Goal: Task Accomplishment & Management: Manage account settings

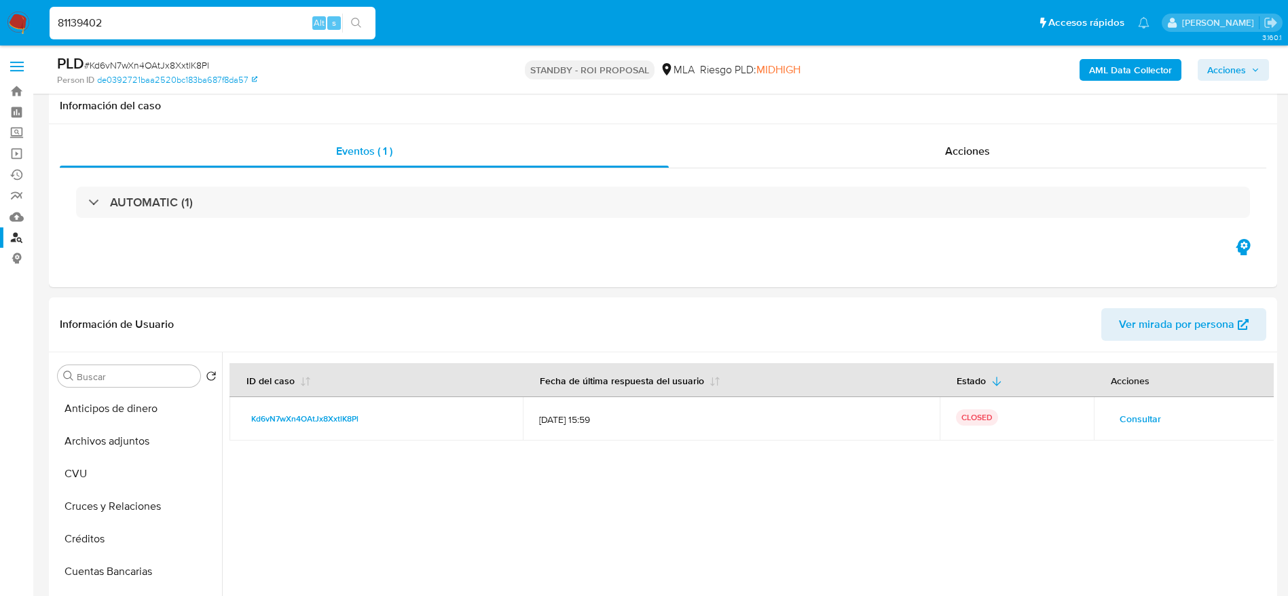
select select "10"
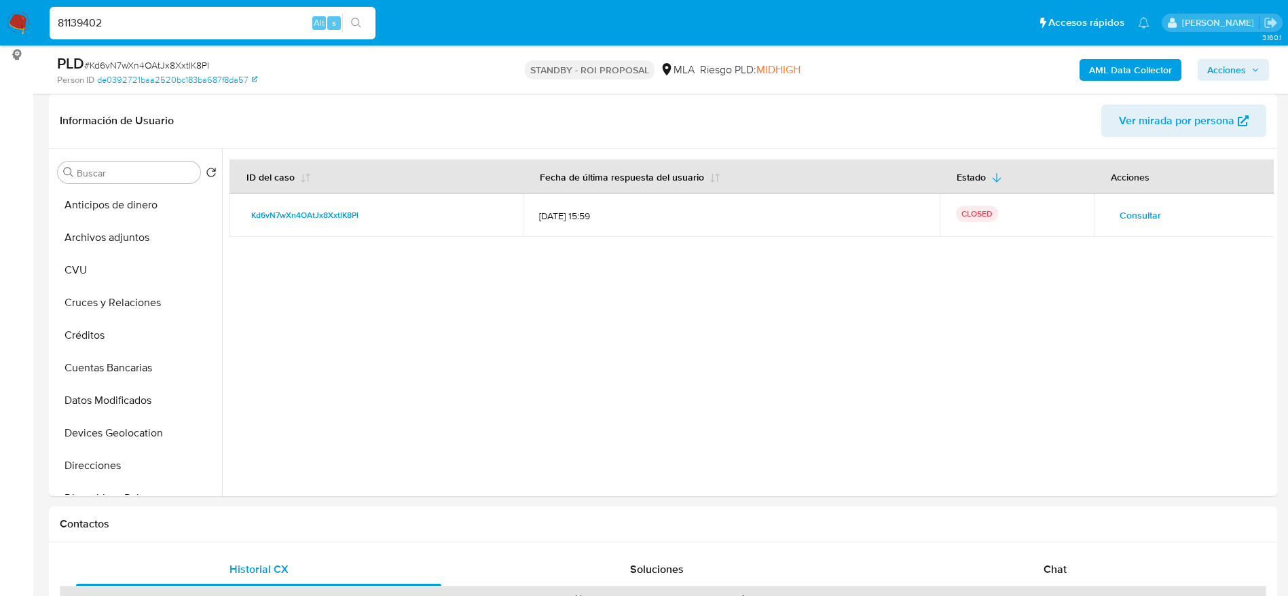
scroll to position [306, 0]
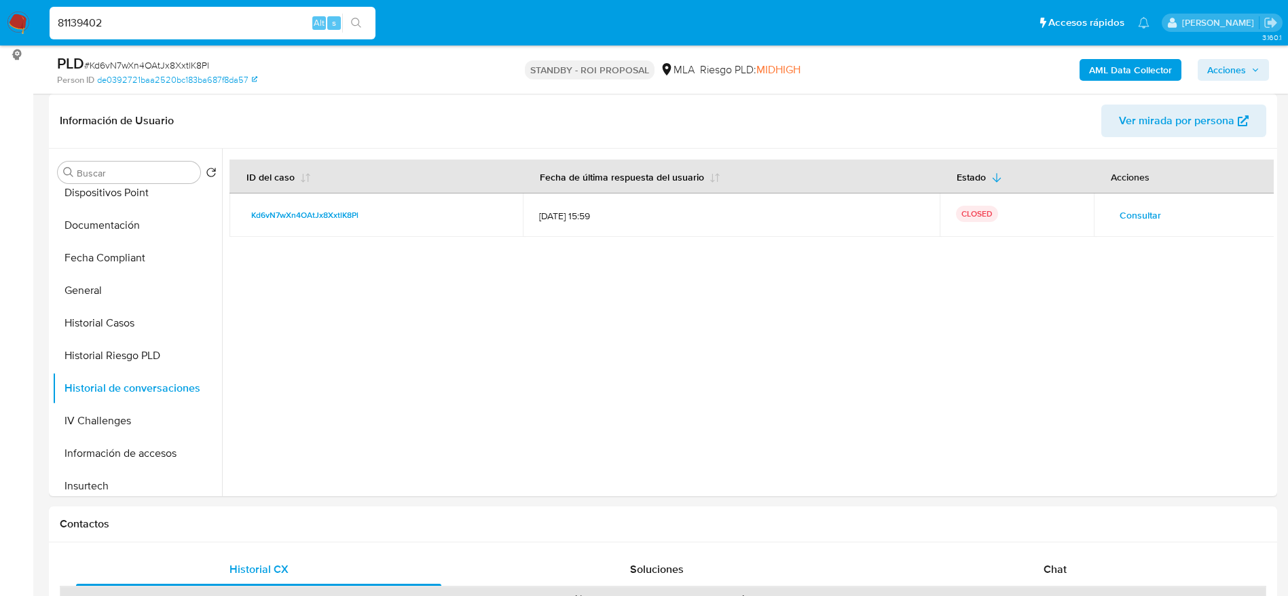
type input "81139402"
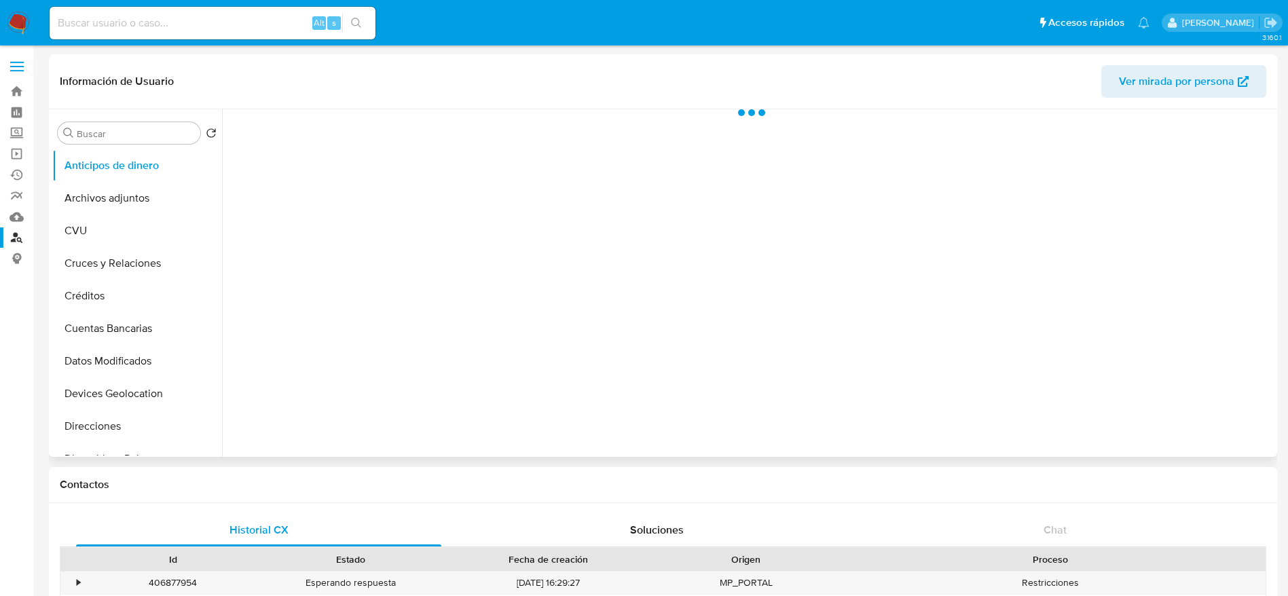
select select "10"
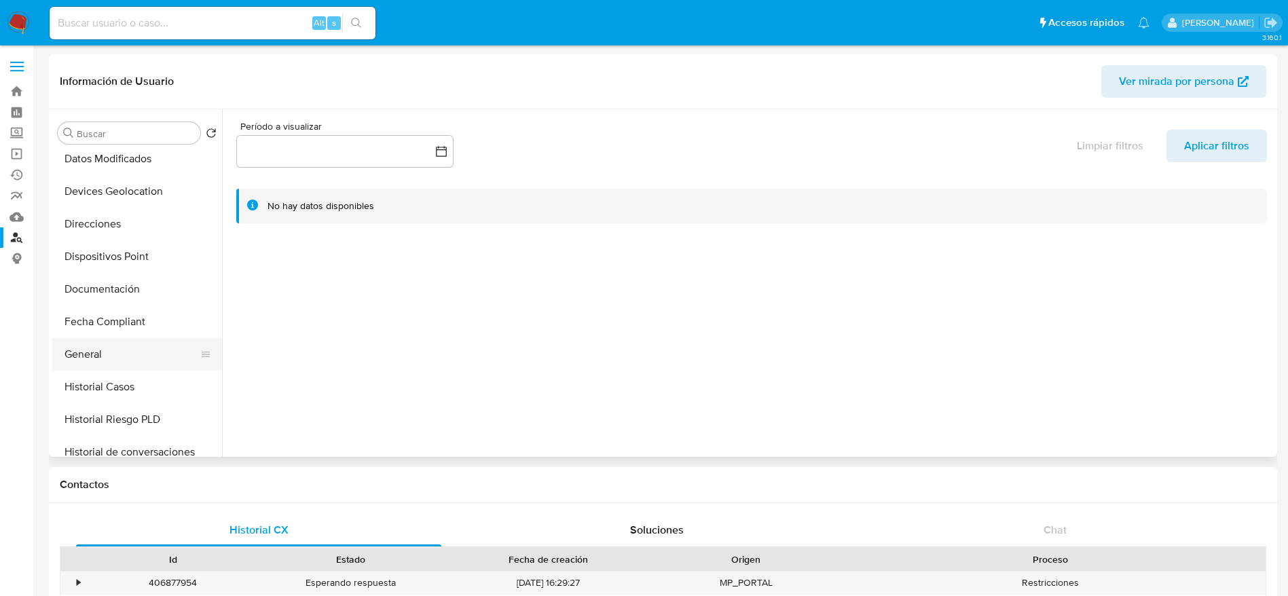
scroll to position [204, 0]
click at [117, 384] on button "Historial Casos" at bounding box center [131, 385] width 159 height 33
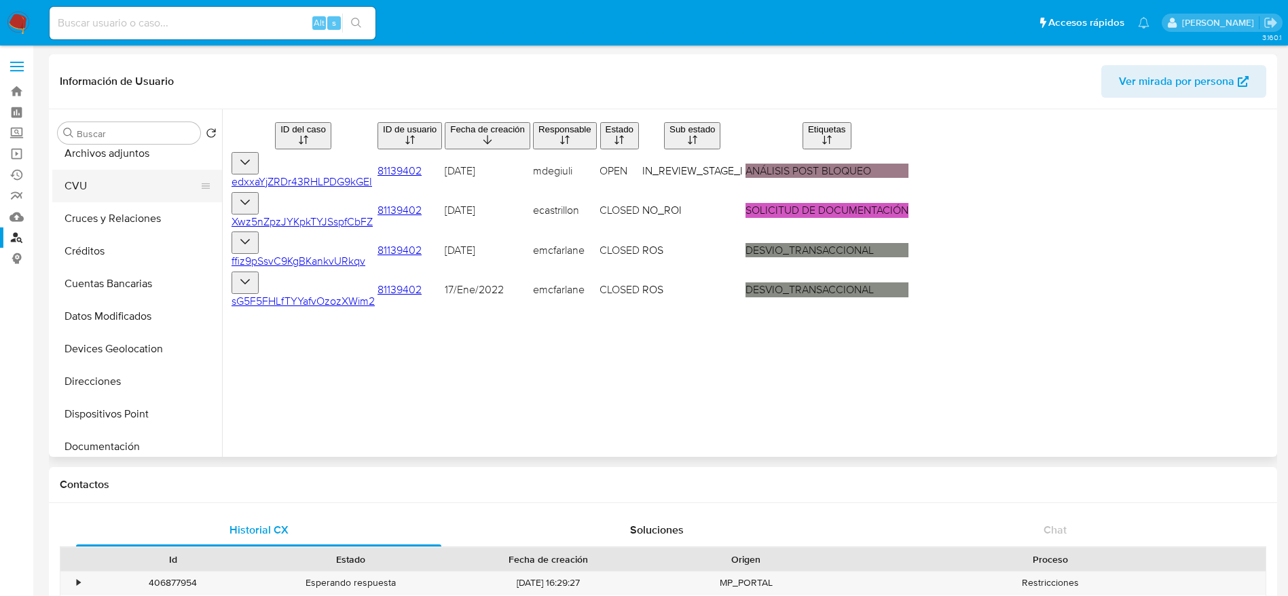
scroll to position [0, 0]
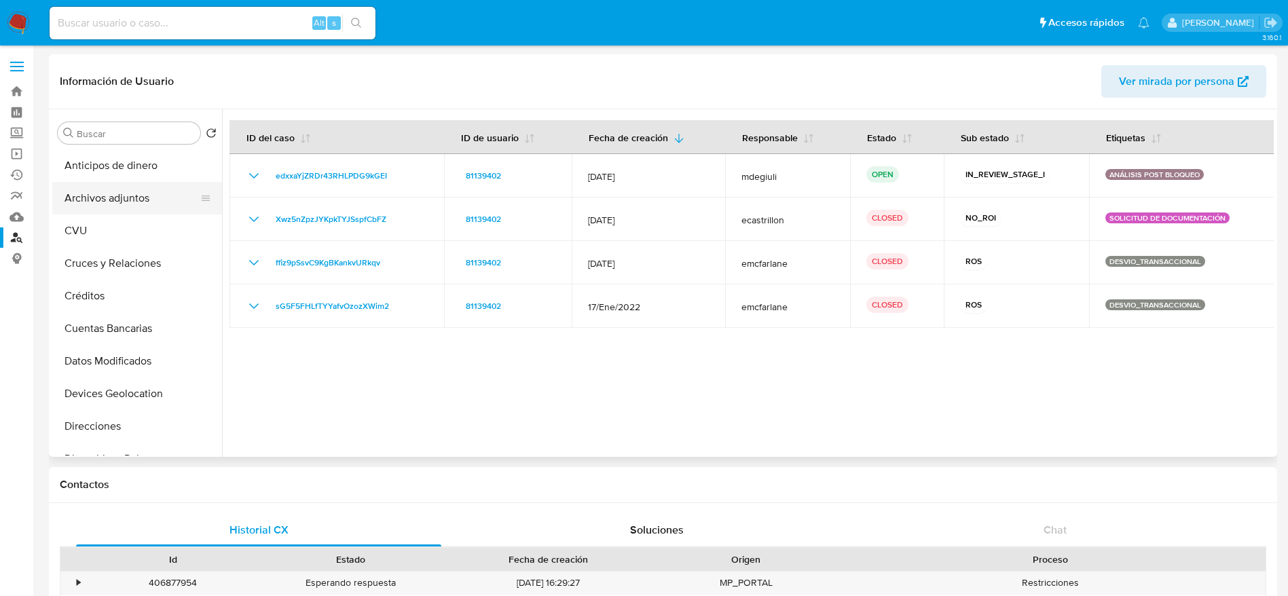
click at [116, 203] on button "Archivos adjuntos" at bounding box center [131, 198] width 159 height 33
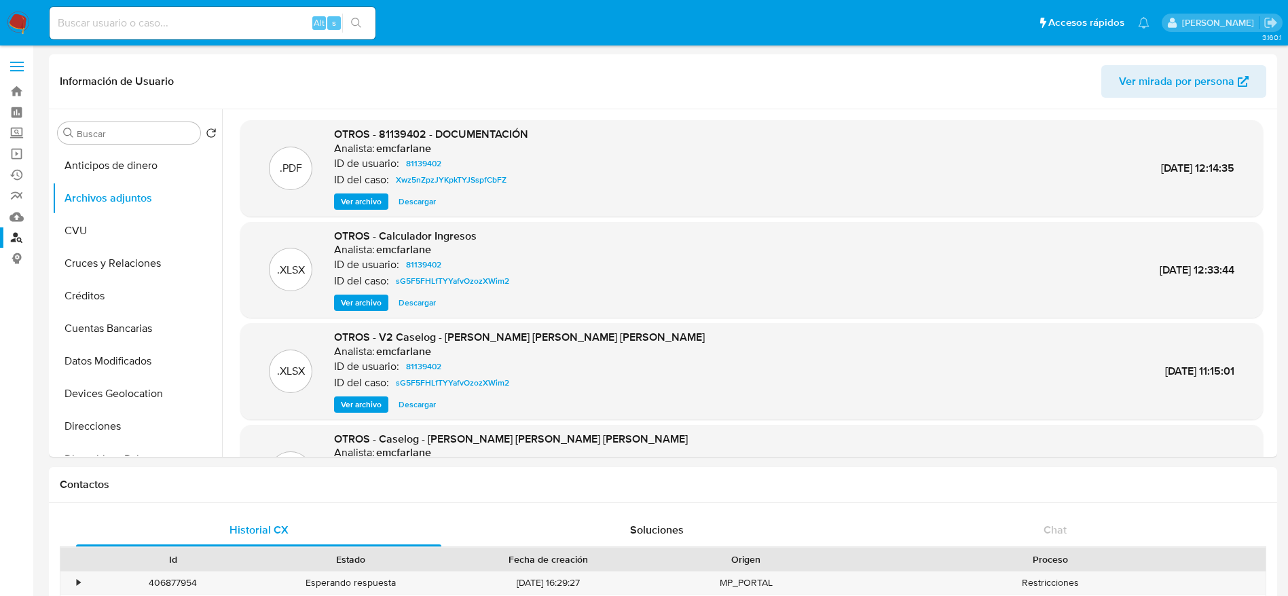
click at [16, 22] on img at bounding box center [18, 23] width 23 height 23
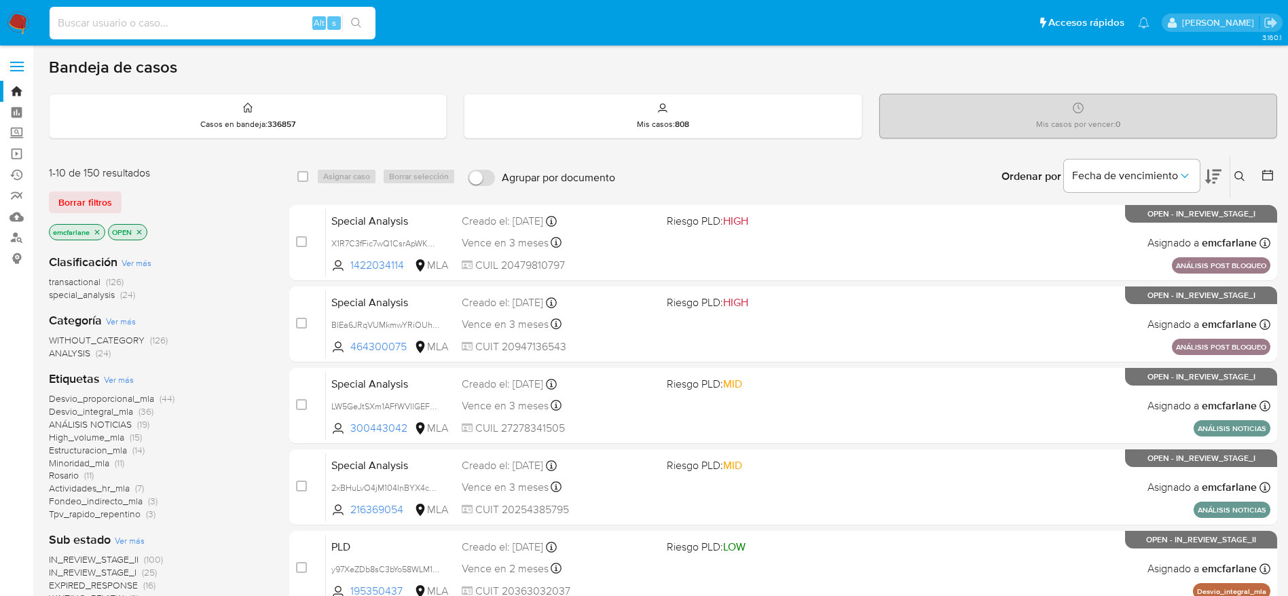
click at [154, 21] on input at bounding box center [213, 23] width 326 height 18
paste input "81139402"
type input "81139402"
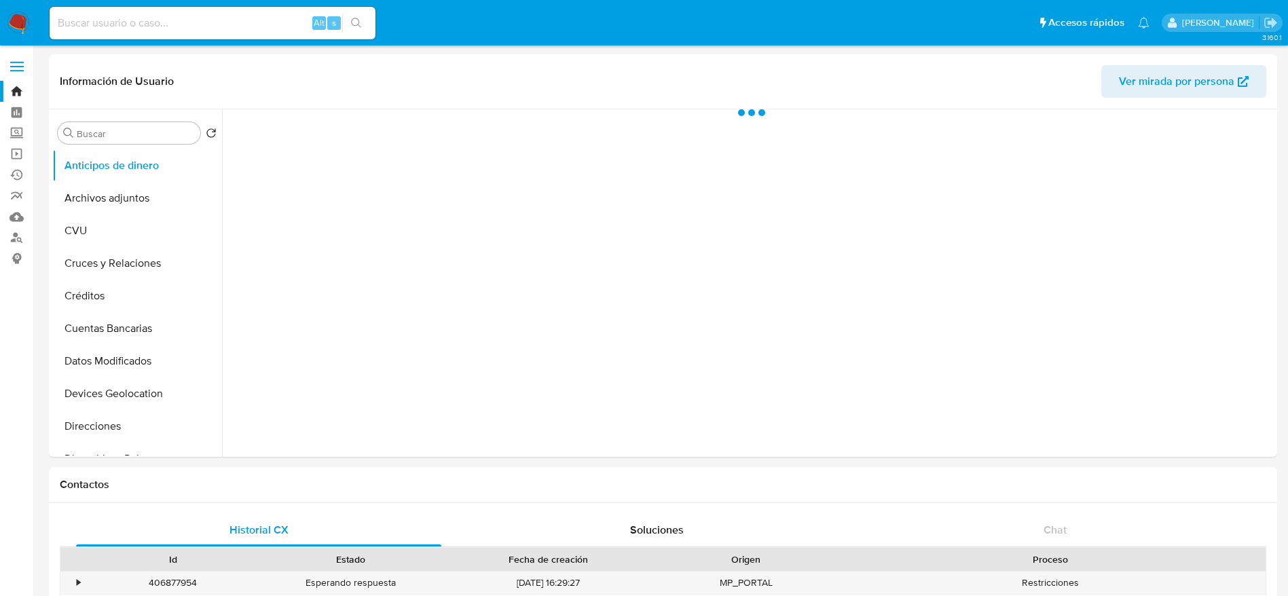
select select "10"
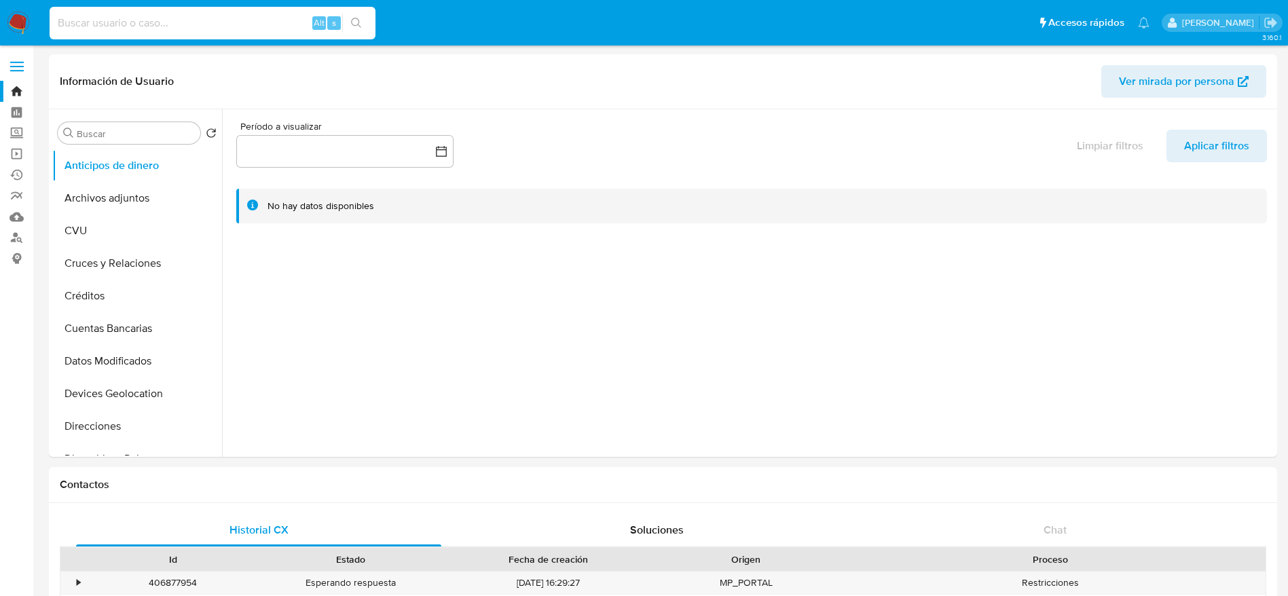
click at [212, 29] on input at bounding box center [213, 23] width 326 height 18
paste input "Kd6vN7wXn4OAtJx8XxtlK8Pl"
type input "Kd6vN7wXn4OAtJx8XxtlK8Pl"
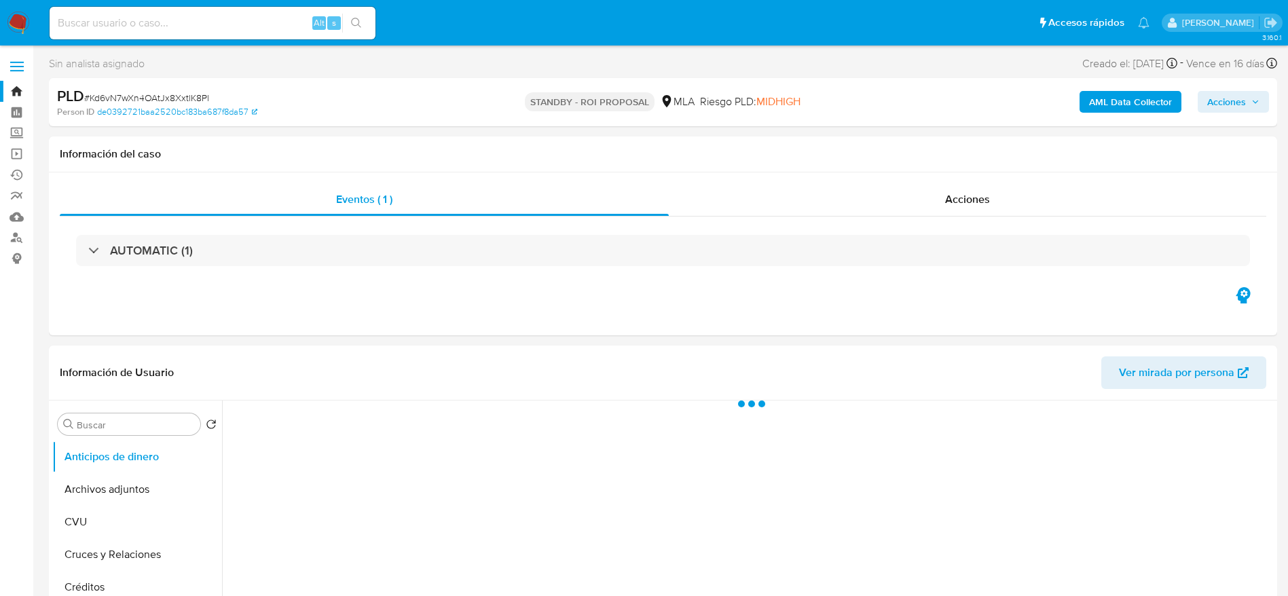
click at [136, 97] on span "# Kd6vN7wXn4OAtJx8XxtlK8Pl" at bounding box center [146, 98] width 125 height 14
click at [136, 96] on span "# Kd6vN7wXn4OAtJx8XxtlK8Pl" at bounding box center [146, 98] width 125 height 14
copy span "Kd6vN7wXn4OAtJx8XxtlK8Pl"
select select "10"
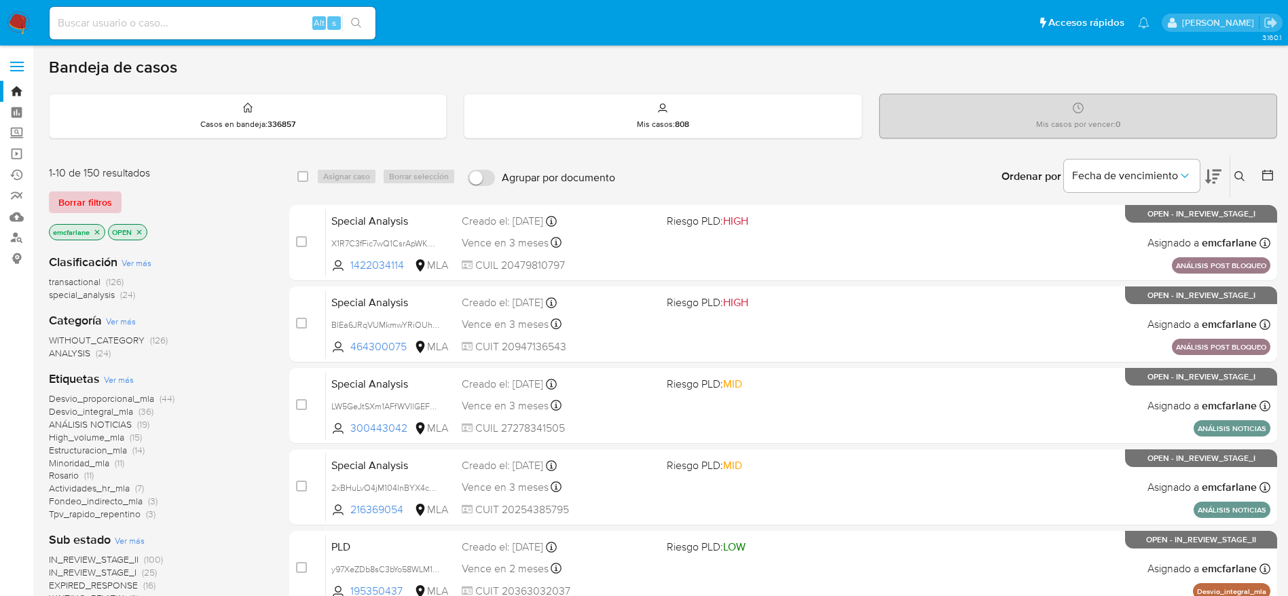
click at [74, 209] on span "Borrar filtros" at bounding box center [85, 202] width 54 height 19
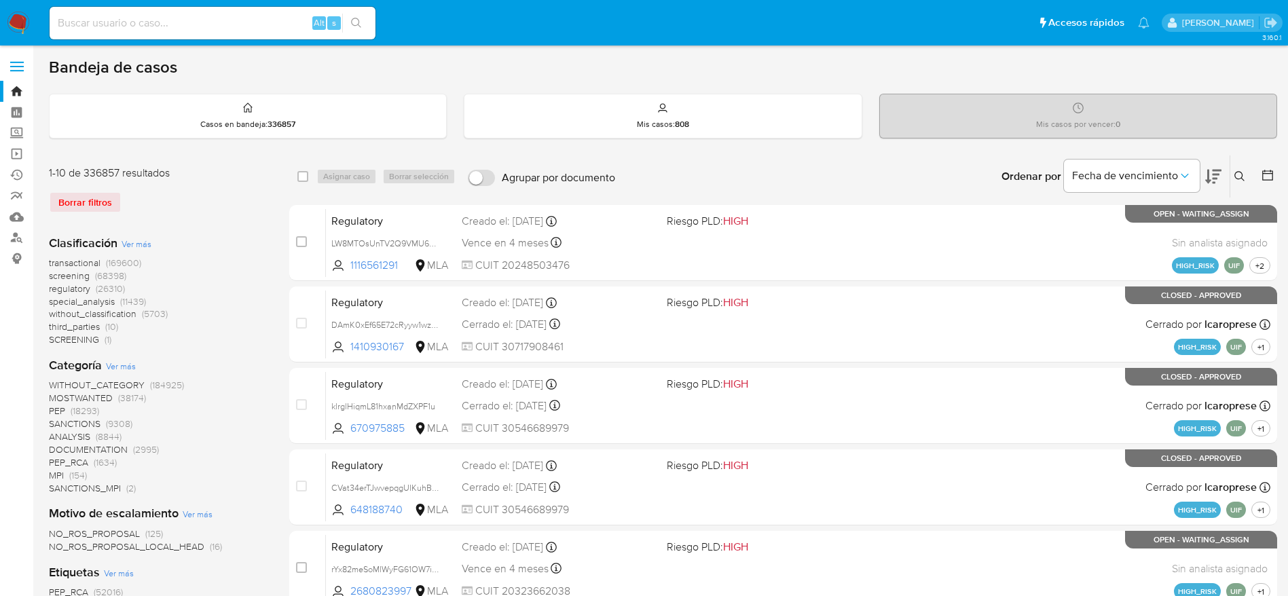
click at [1238, 177] on icon at bounding box center [1239, 176] width 11 height 11
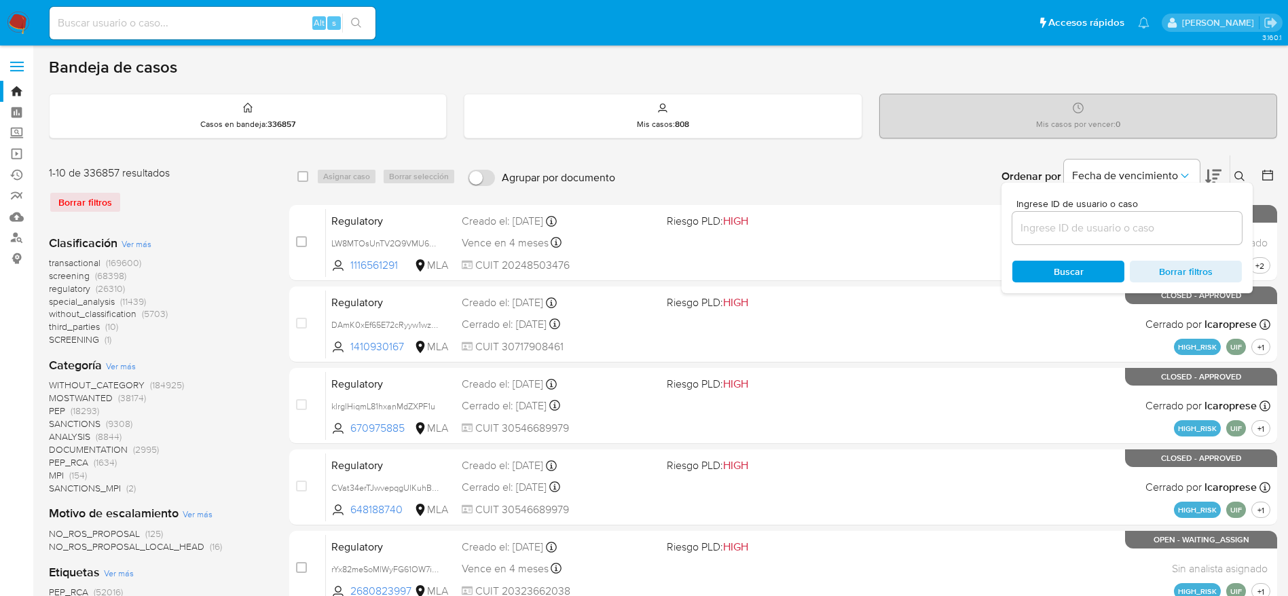
click at [1078, 233] on input at bounding box center [1126, 228] width 229 height 18
type input "Kd6vN7wXn4OAtJx8XxtlK8Pl"
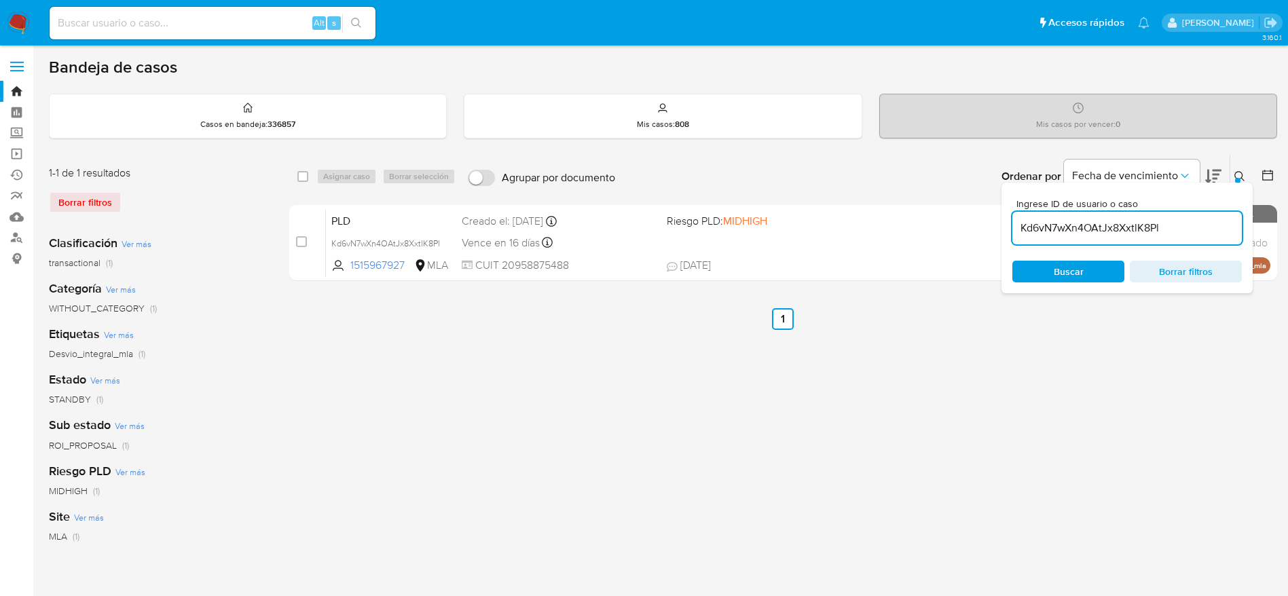
click at [306, 176] on input "checkbox" at bounding box center [302, 176] width 11 height 11
checkbox input "true"
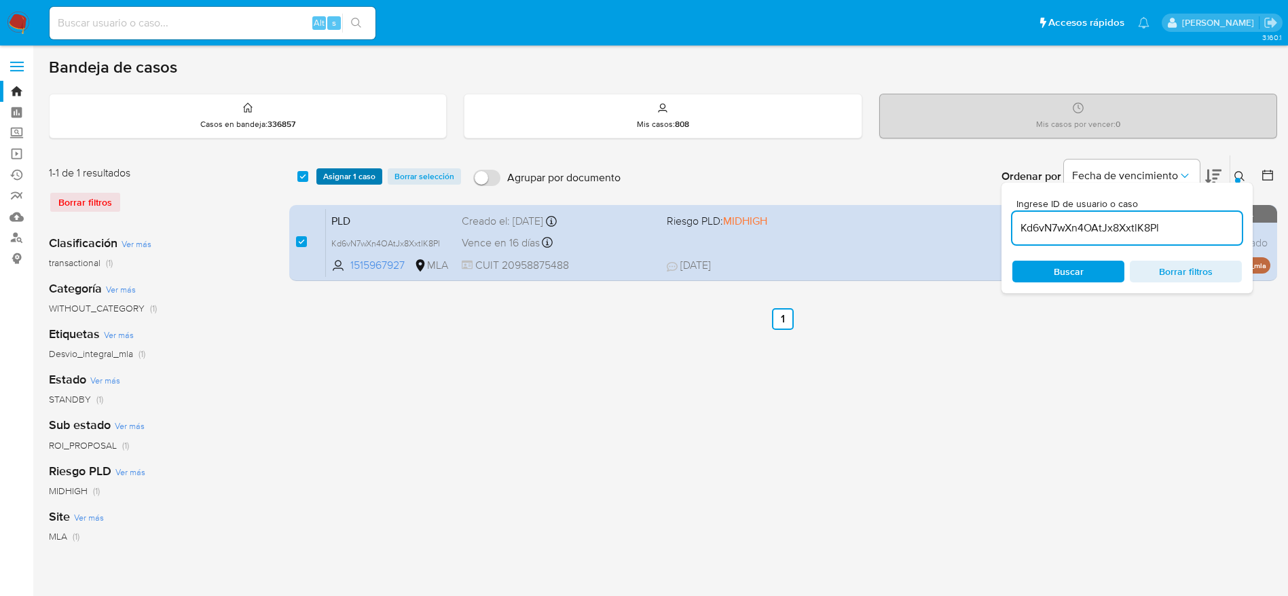
click at [318, 179] on button "Asignar 1 caso" at bounding box center [349, 176] width 66 height 16
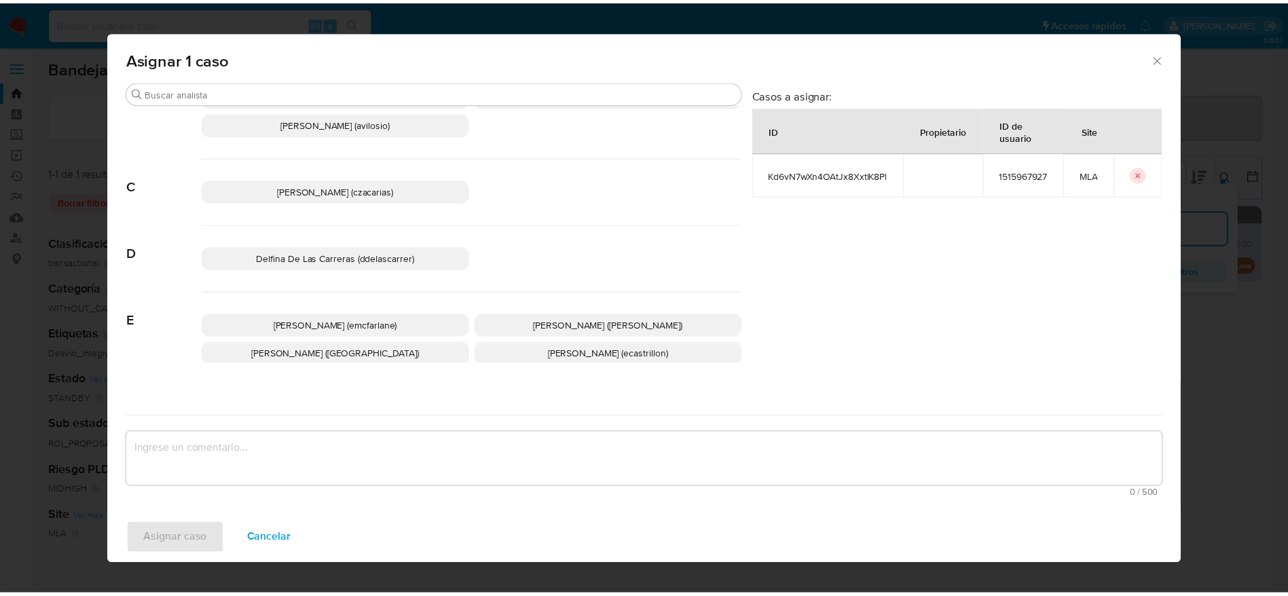
scroll to position [102, 0]
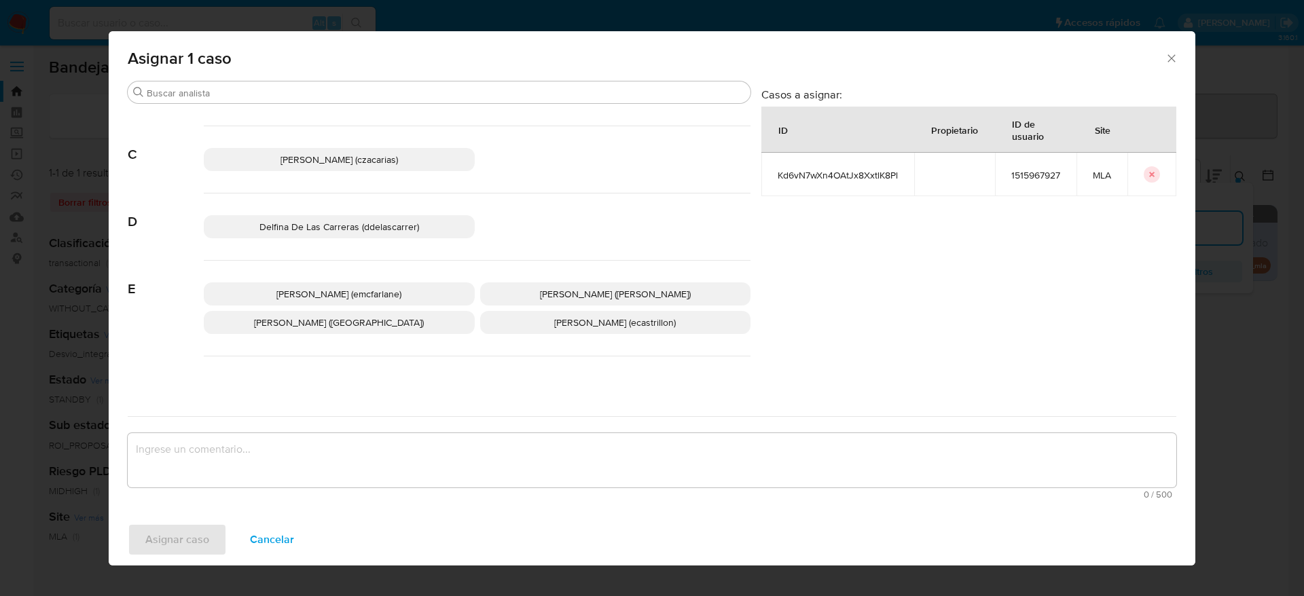
click at [339, 299] on span "Elaine Mc Farlane (emcfarlane)" at bounding box center [338, 294] width 125 height 14
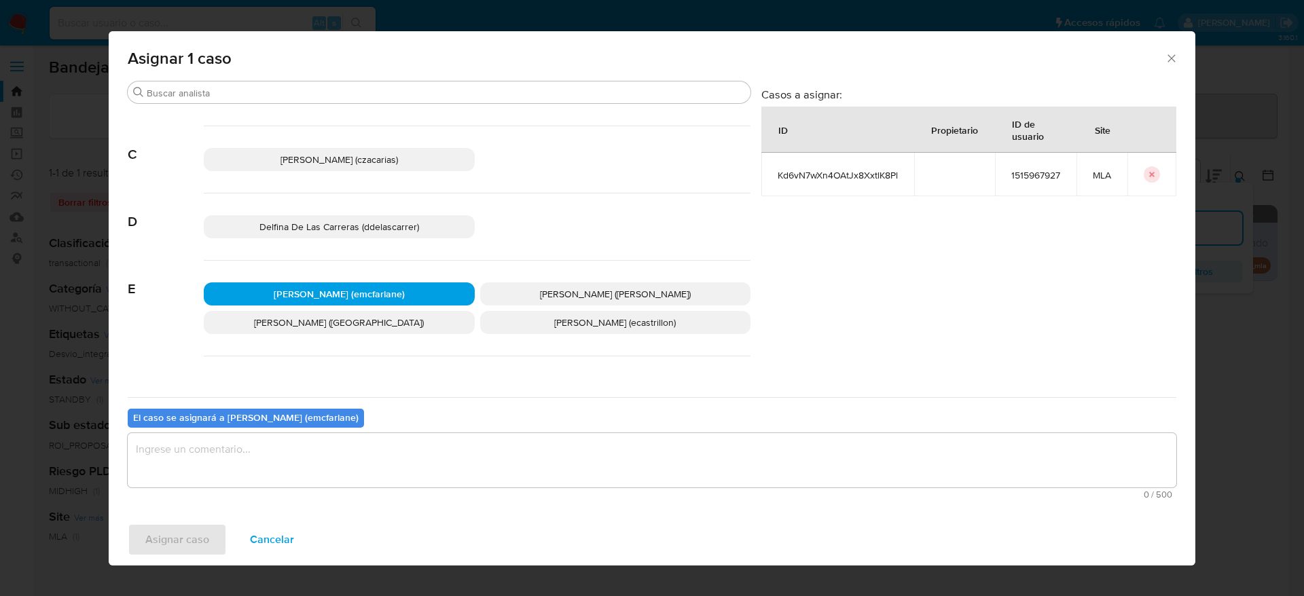
click at [295, 477] on textarea "assign-modal" at bounding box center [652, 460] width 1048 height 54
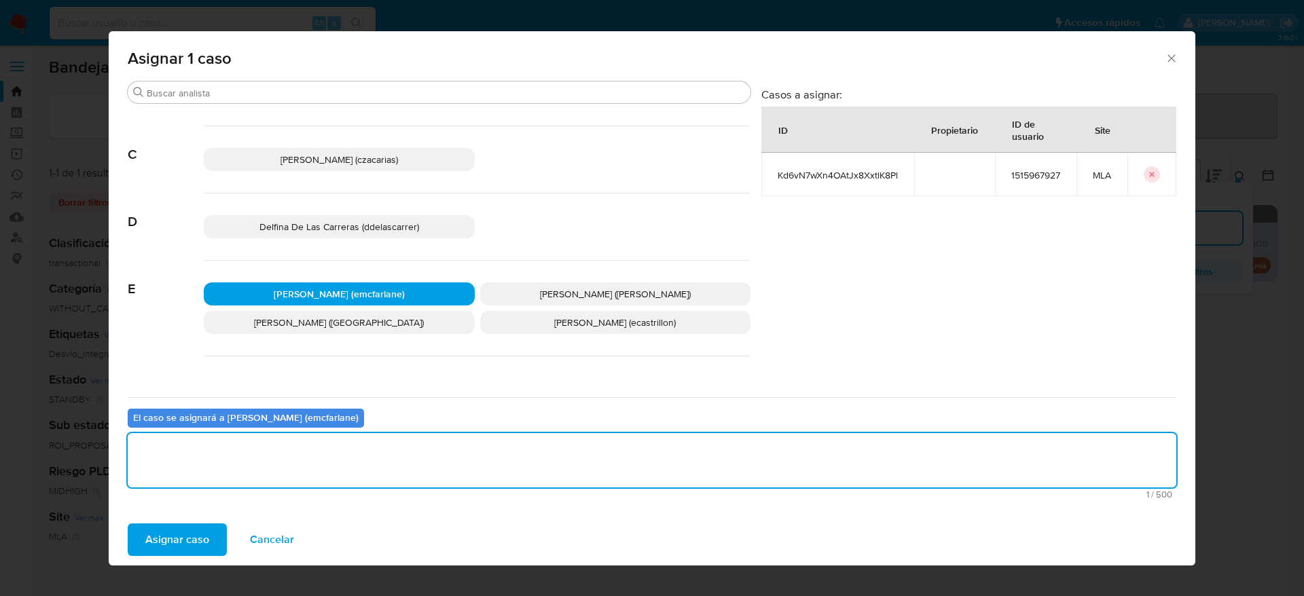
click at [172, 548] on span "Asignar caso" at bounding box center [177, 540] width 64 height 30
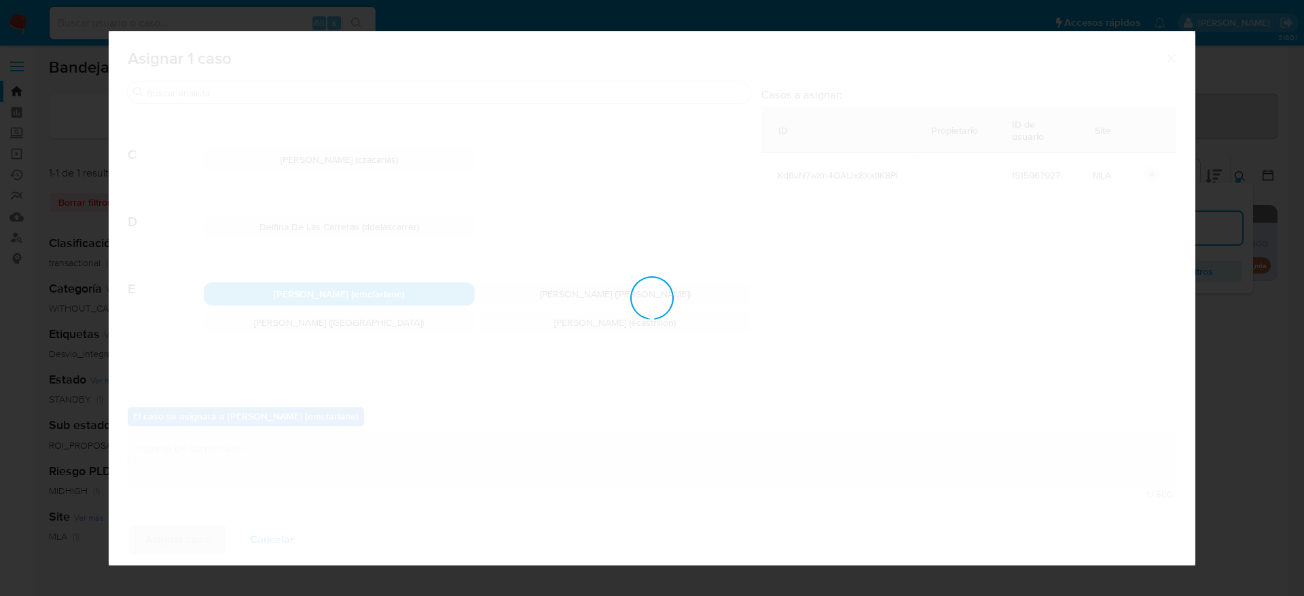
checkbox input "false"
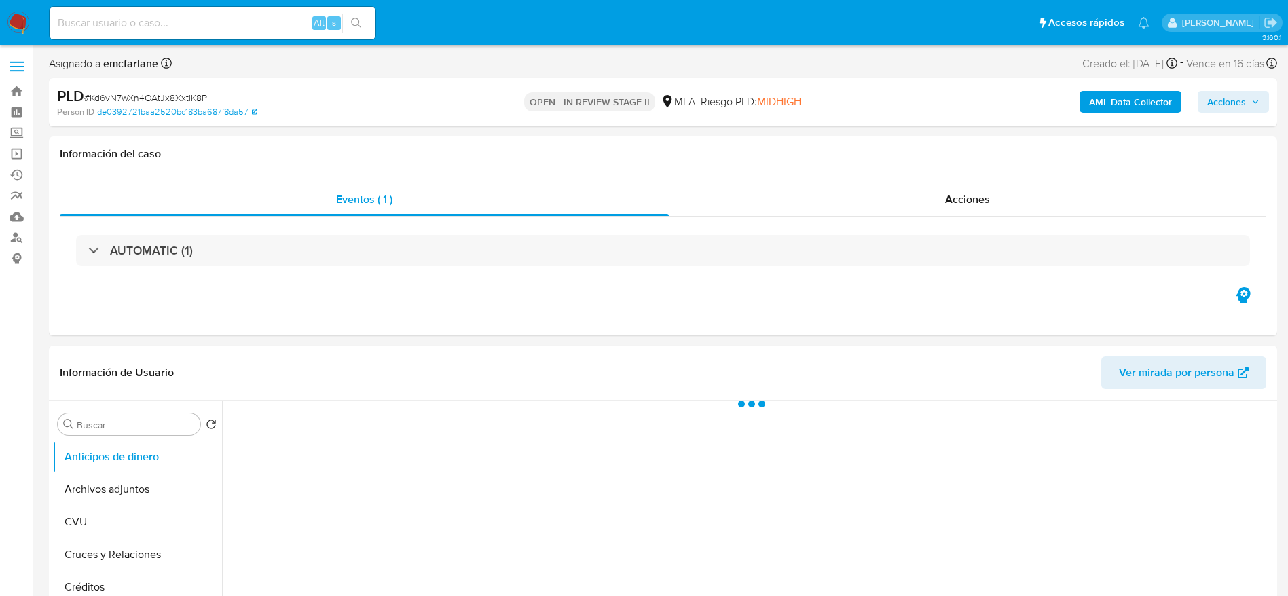
select select "10"
click at [1212, 97] on span "Acciones" at bounding box center [1226, 102] width 39 height 22
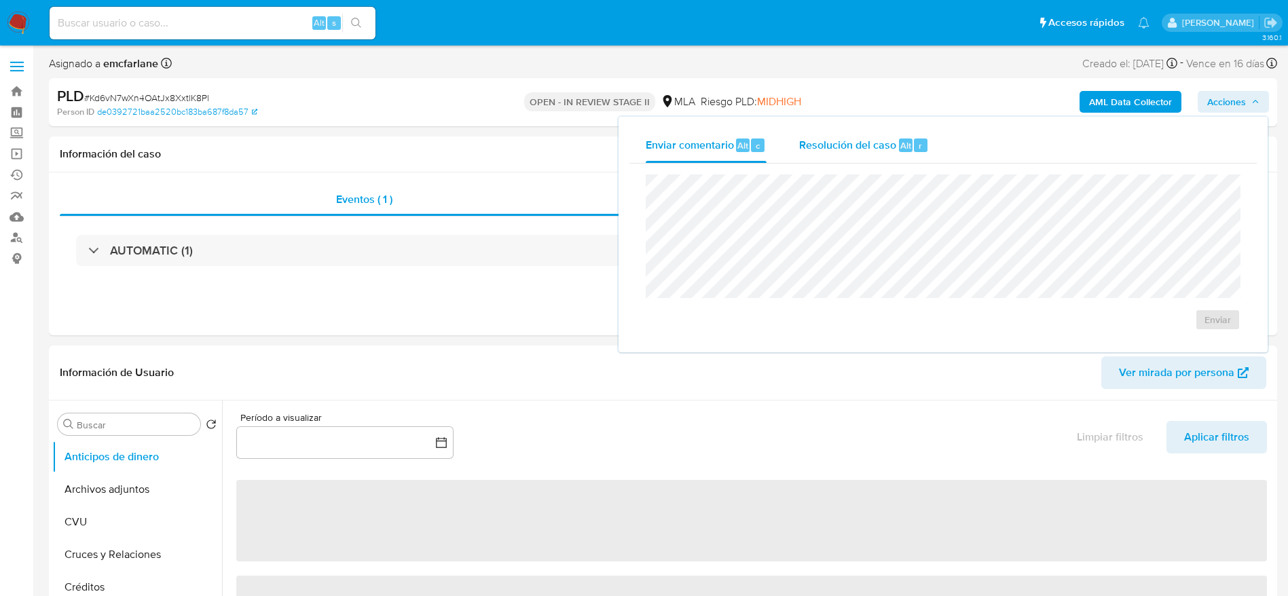
click at [847, 156] on div "Resolución del caso Alt r" at bounding box center [864, 145] width 130 height 35
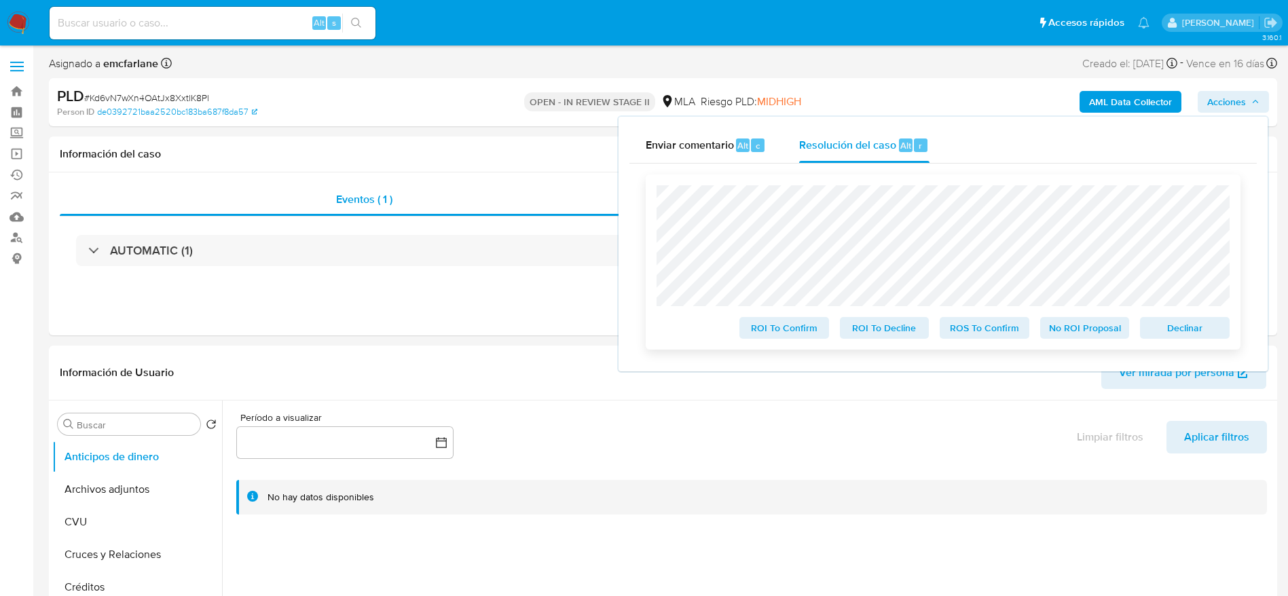
click at [1178, 329] on span "Declinar" at bounding box center [1184, 327] width 71 height 19
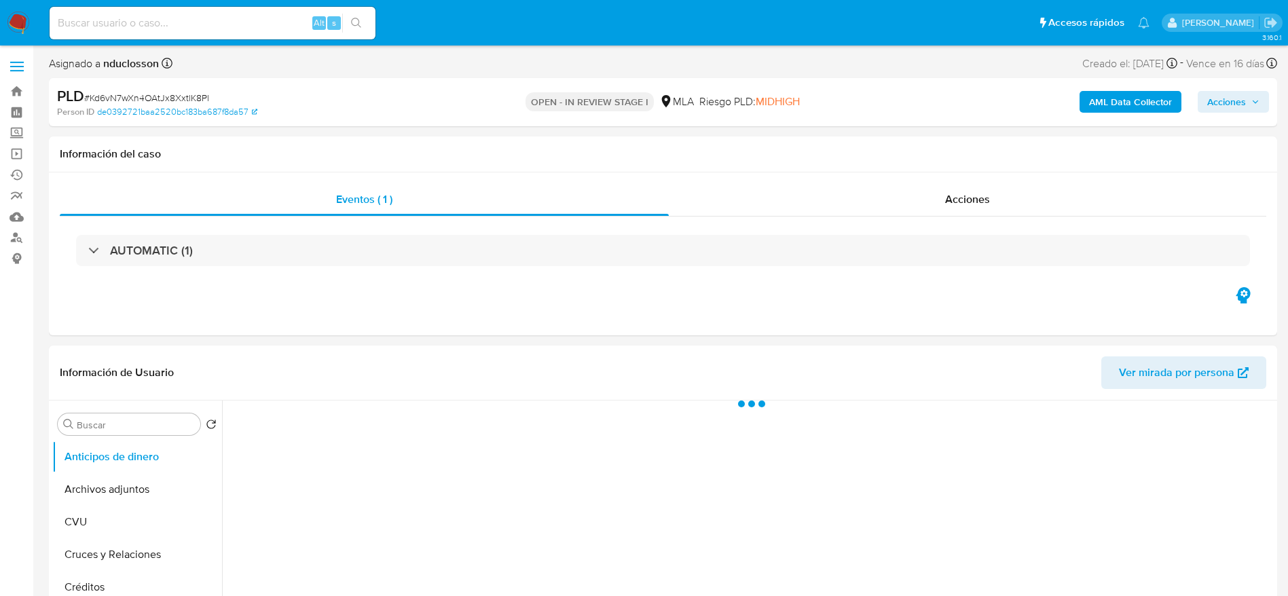
select select "10"
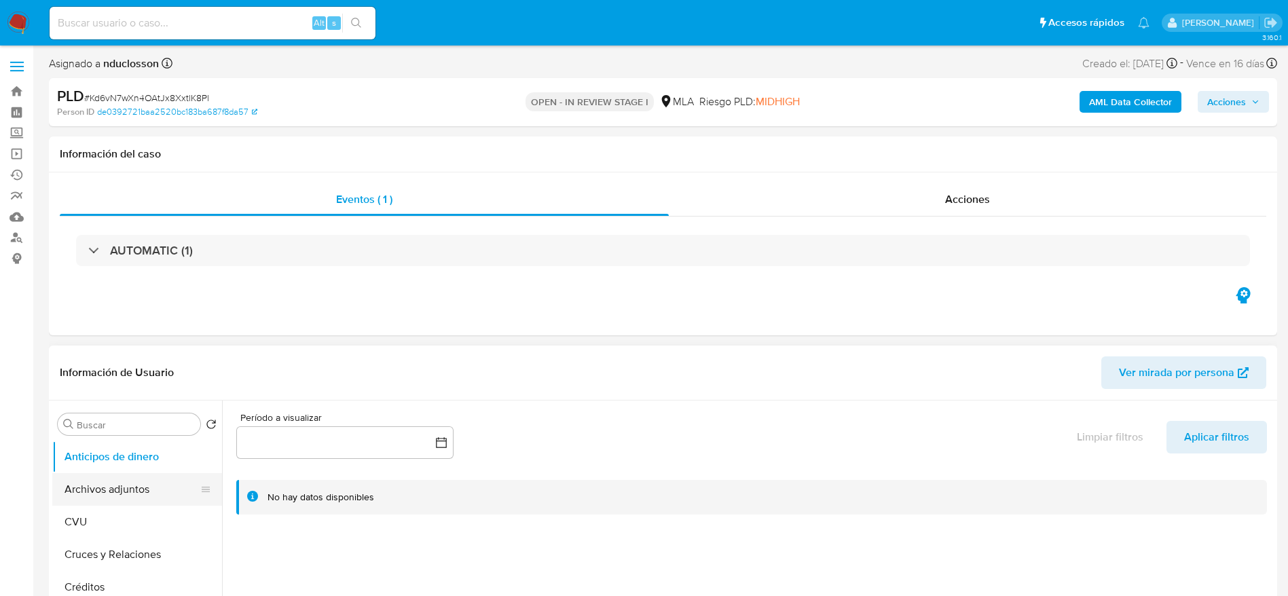
drag, startPoint x: 102, startPoint y: 490, endPoint x: 139, endPoint y: 480, distance: 38.7
click at [102, 491] on button "Archivos adjuntos" at bounding box center [131, 489] width 159 height 33
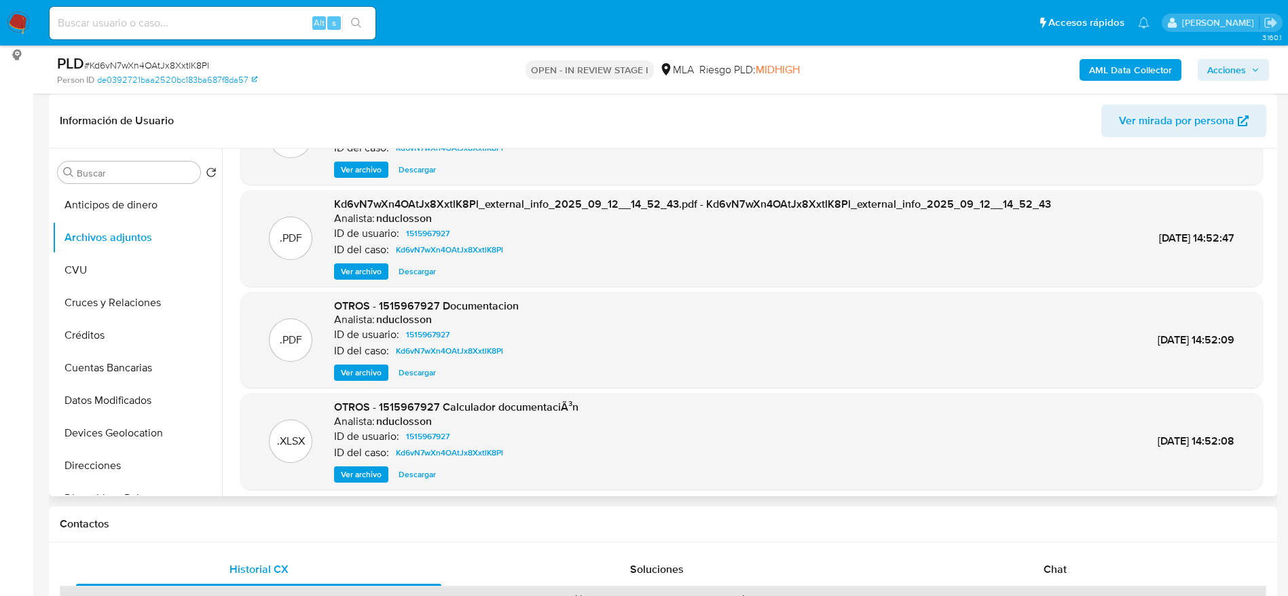
scroll to position [114, 0]
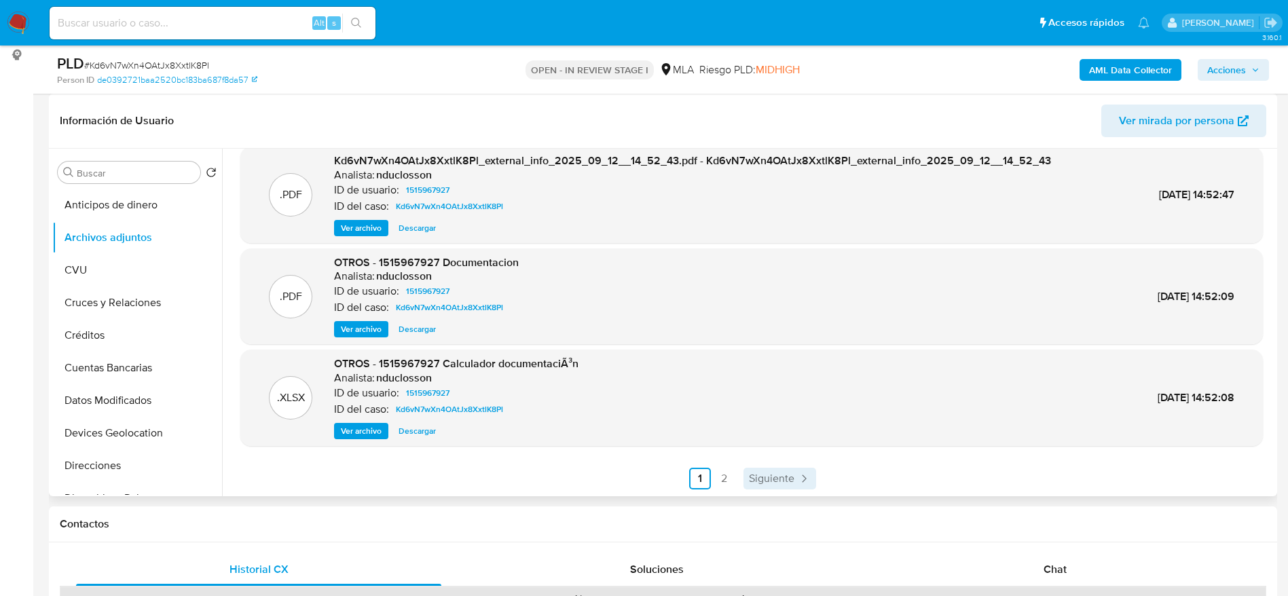
click at [766, 484] on span "Siguiente" at bounding box center [771, 478] width 45 height 11
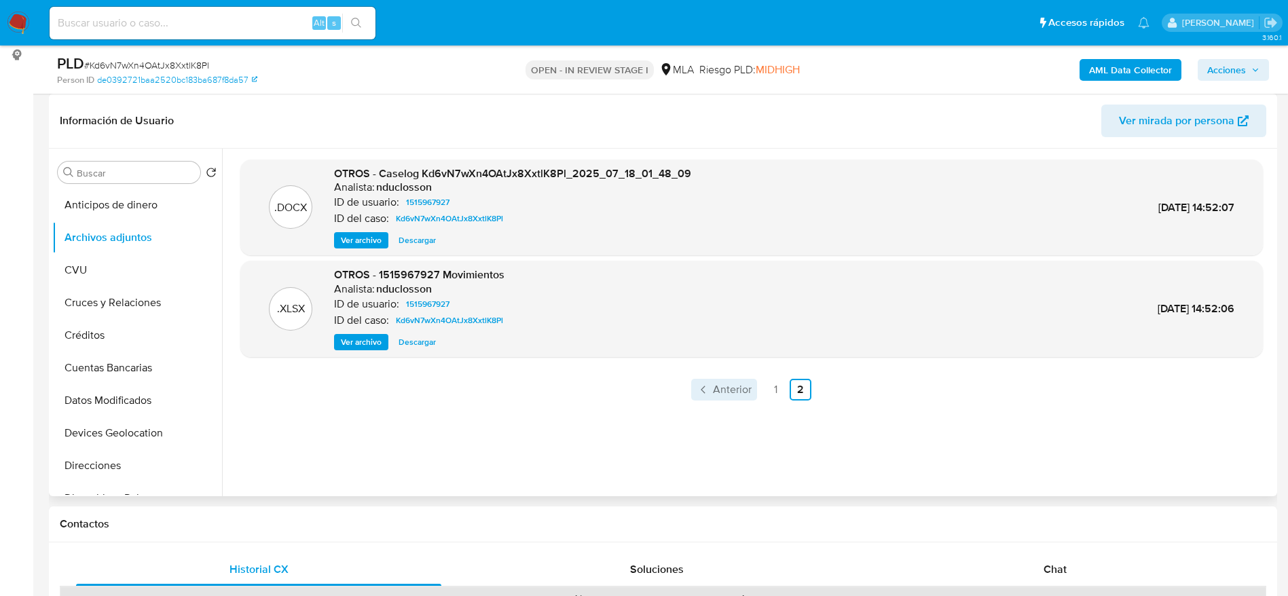
click at [704, 390] on icon "Paginación" at bounding box center [704, 390] width 14 height 14
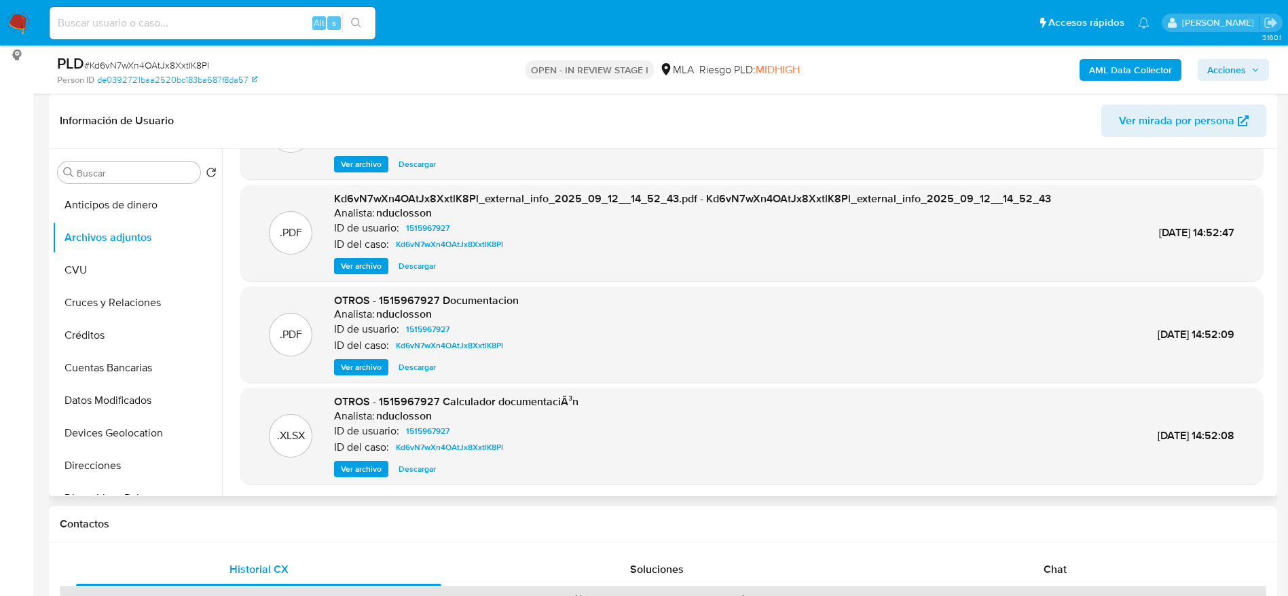
scroll to position [102, 0]
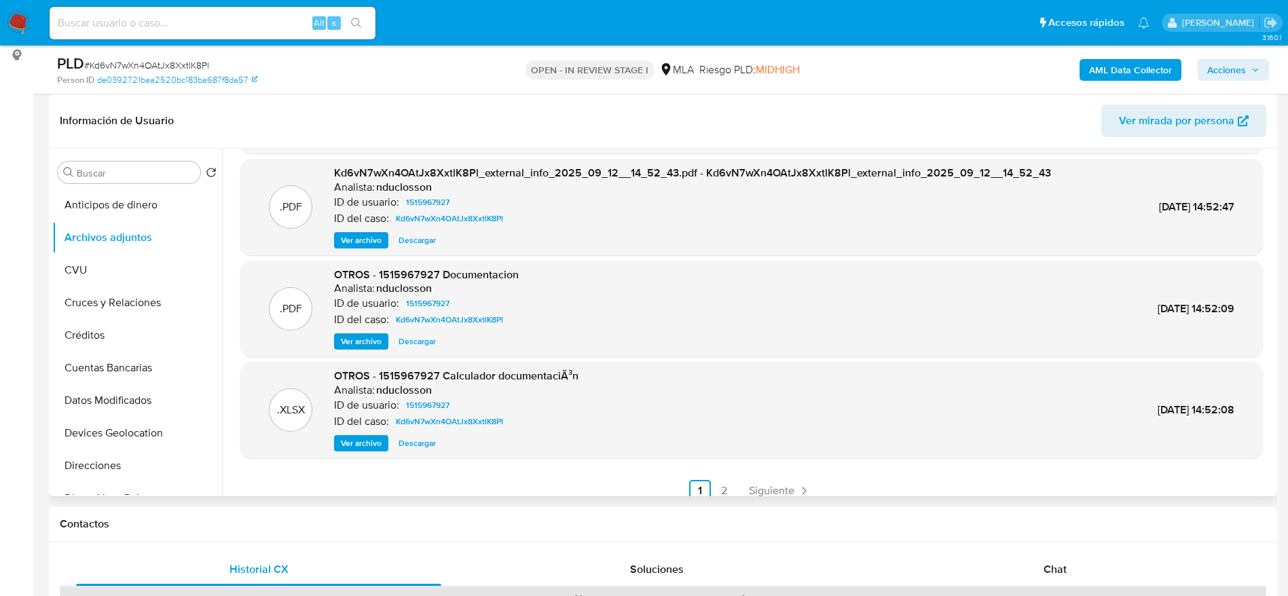
click at [346, 341] on span "Ver archivo" at bounding box center [361, 342] width 41 height 14
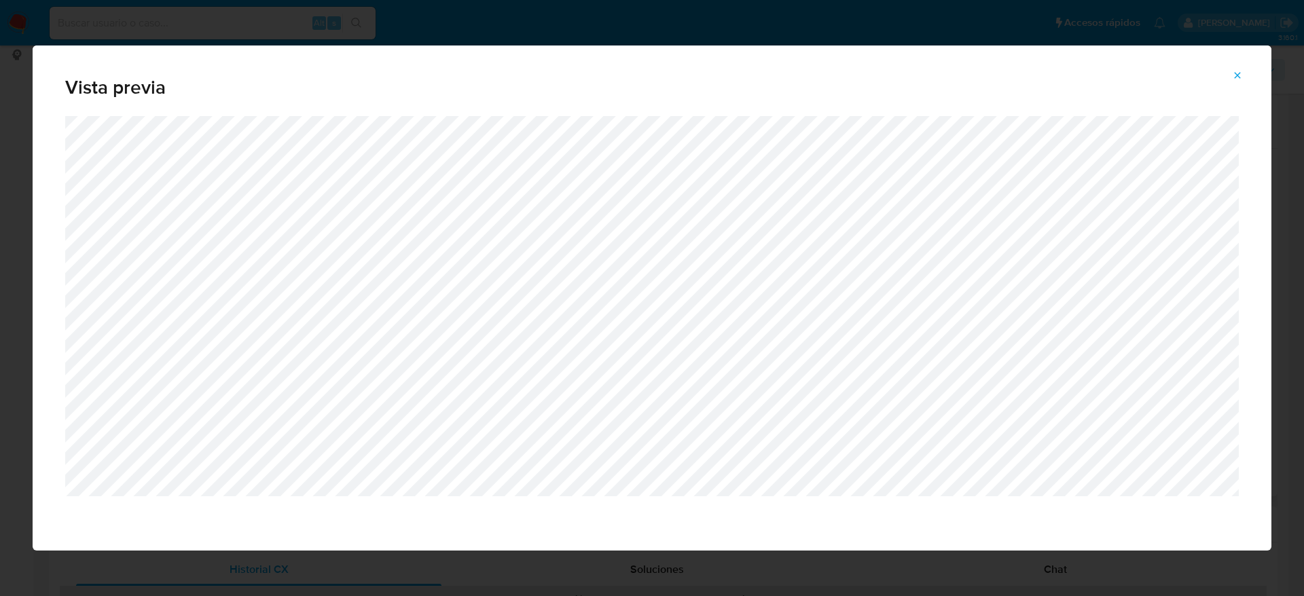
click at [1239, 80] on icon "Attachment preview" at bounding box center [1237, 75] width 11 height 11
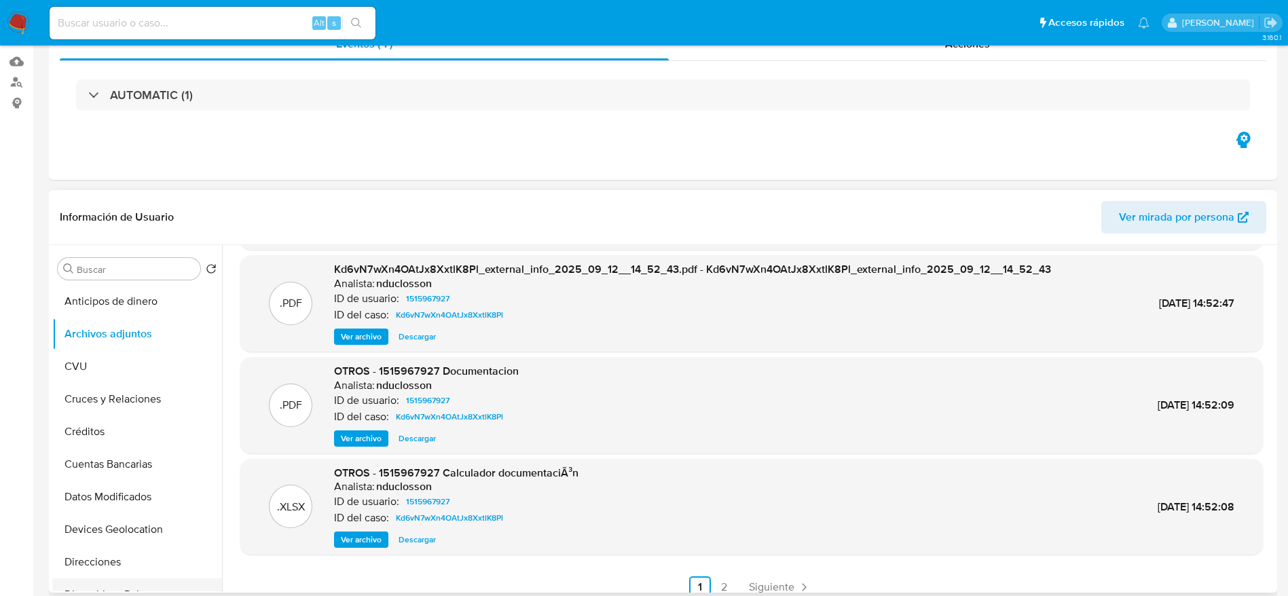
scroll to position [306, 0]
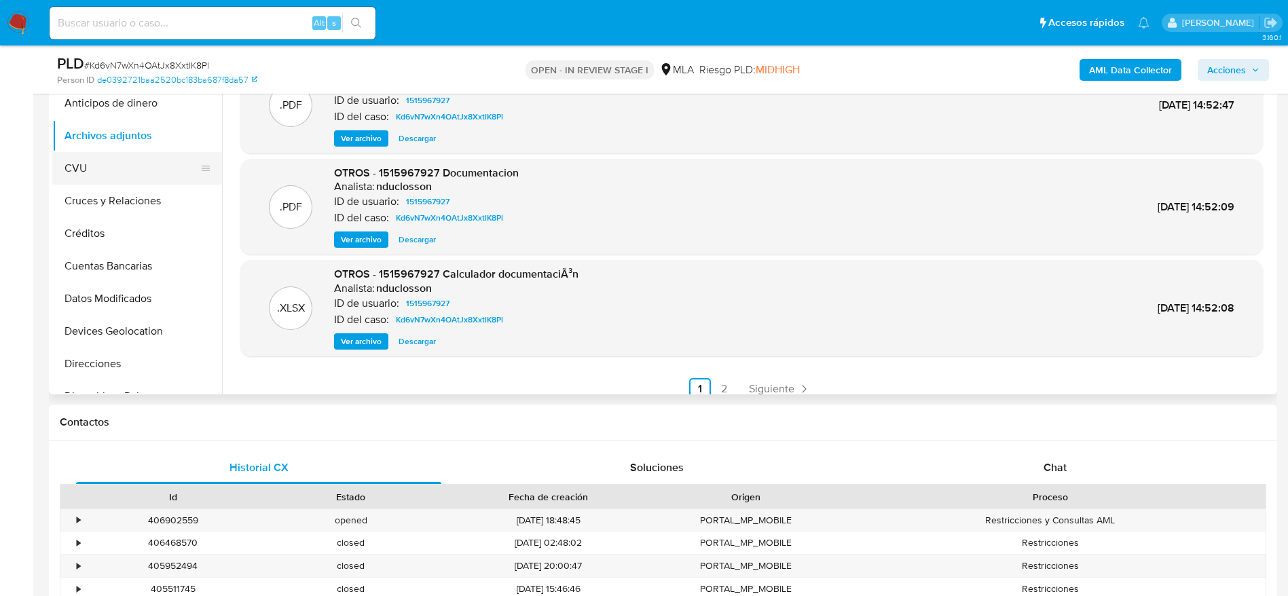
click at [104, 156] on button "CVU" at bounding box center [131, 168] width 159 height 33
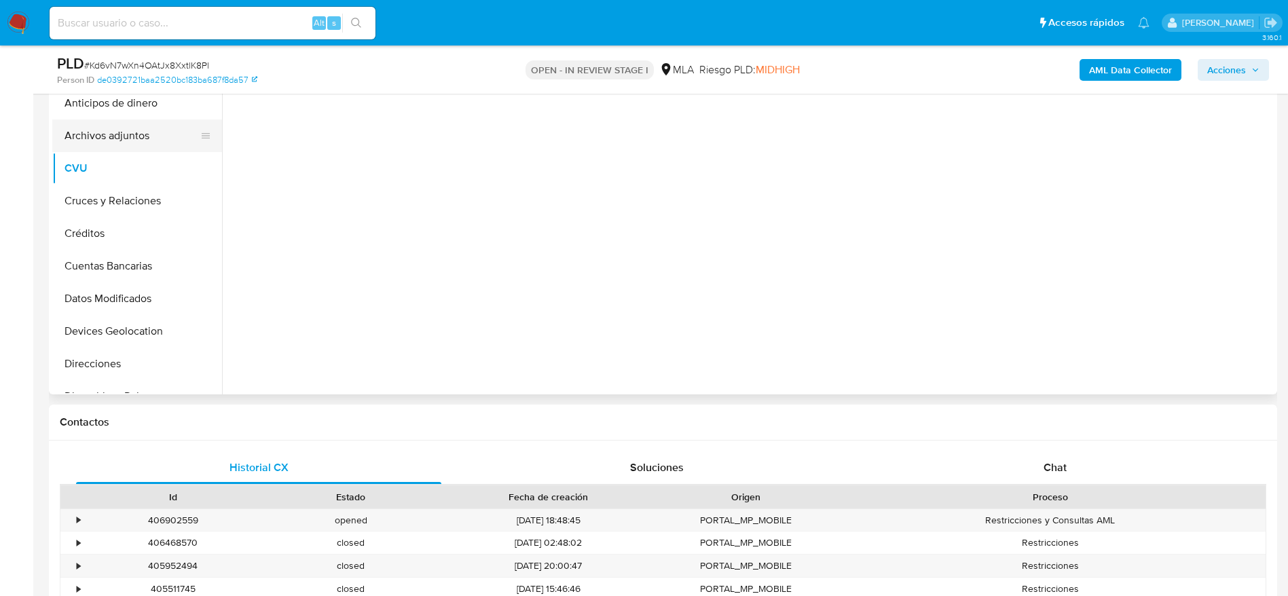
scroll to position [0, 0]
click at [115, 141] on button "Archivos adjuntos" at bounding box center [131, 135] width 159 height 33
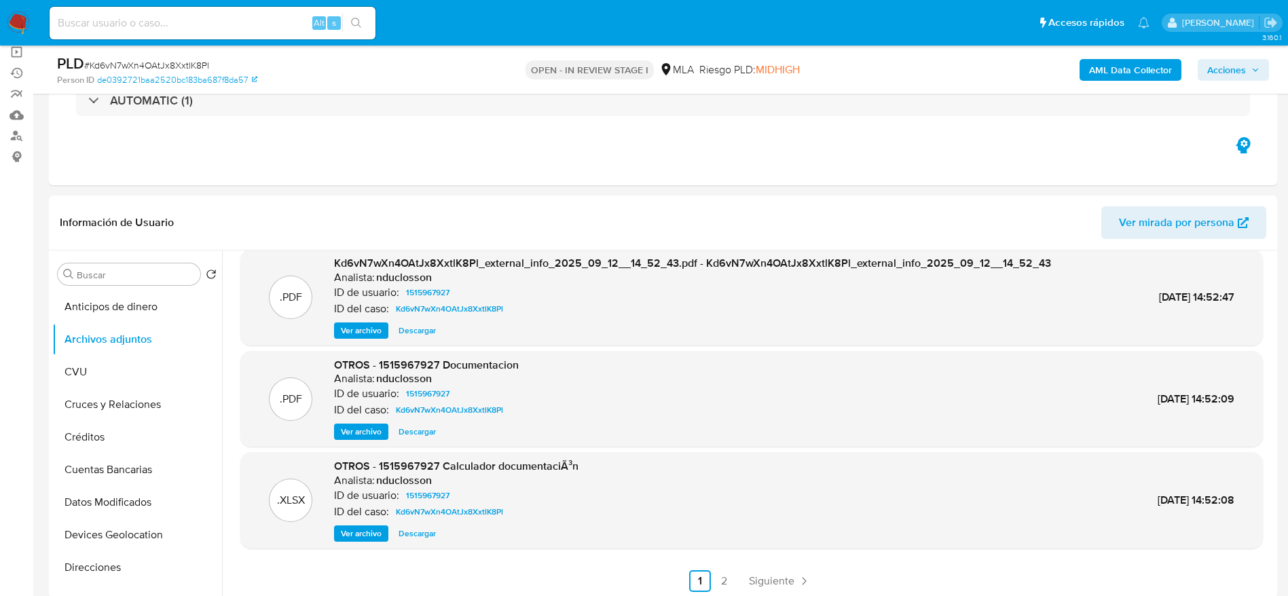
scroll to position [114, 0]
click at [769, 576] on span "Siguiente" at bounding box center [771, 580] width 45 height 11
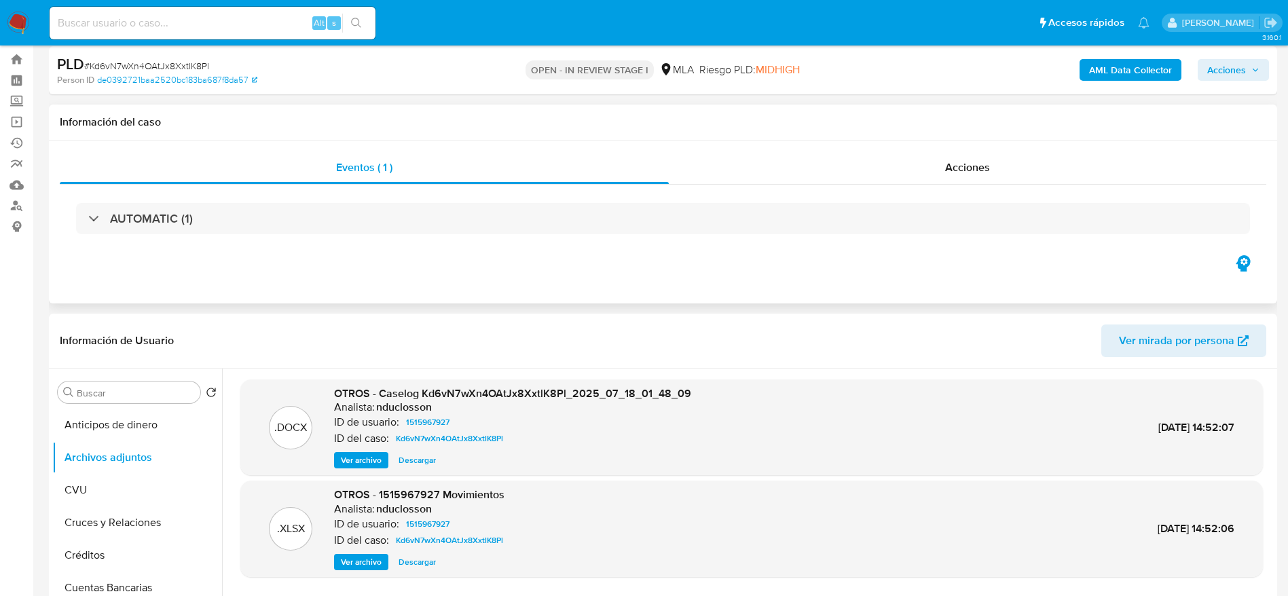
scroll to position [0, 0]
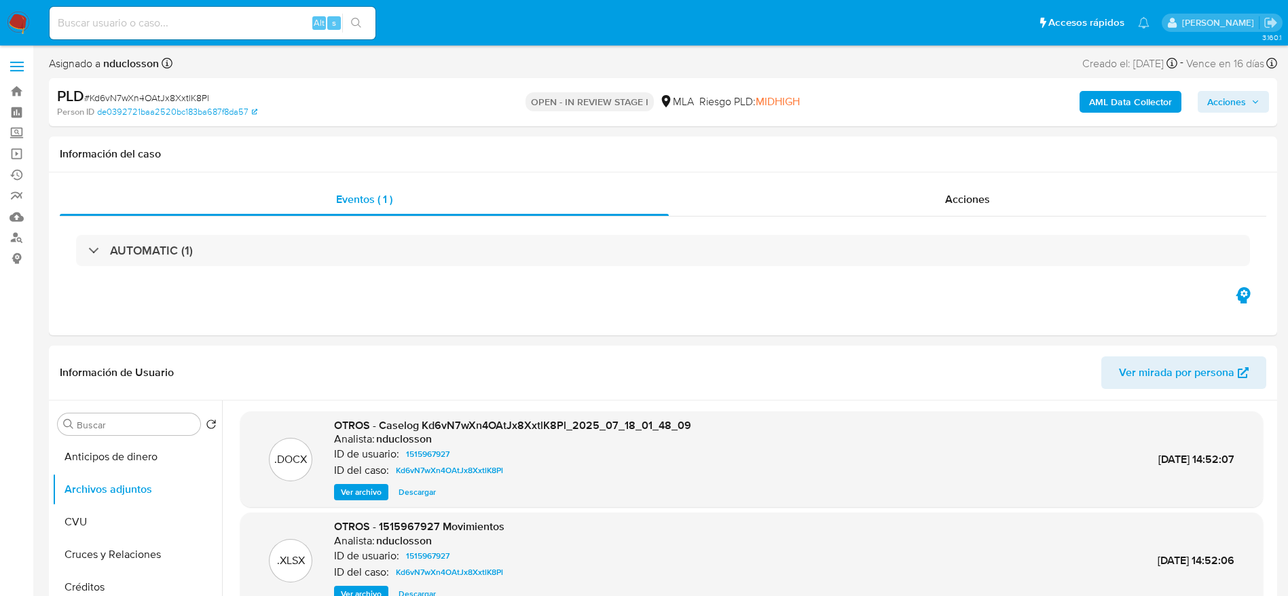
click at [166, 97] on span "# Kd6vN7wXn4OAtJx8XxtlK8Pl" at bounding box center [146, 98] width 125 height 14
copy span "Kd6vN7wXn4OAtJx8XxtlK8Pl"
drag, startPoint x: 10, startPoint y: 28, endPoint x: 18, endPoint y: 26, distance: 8.4
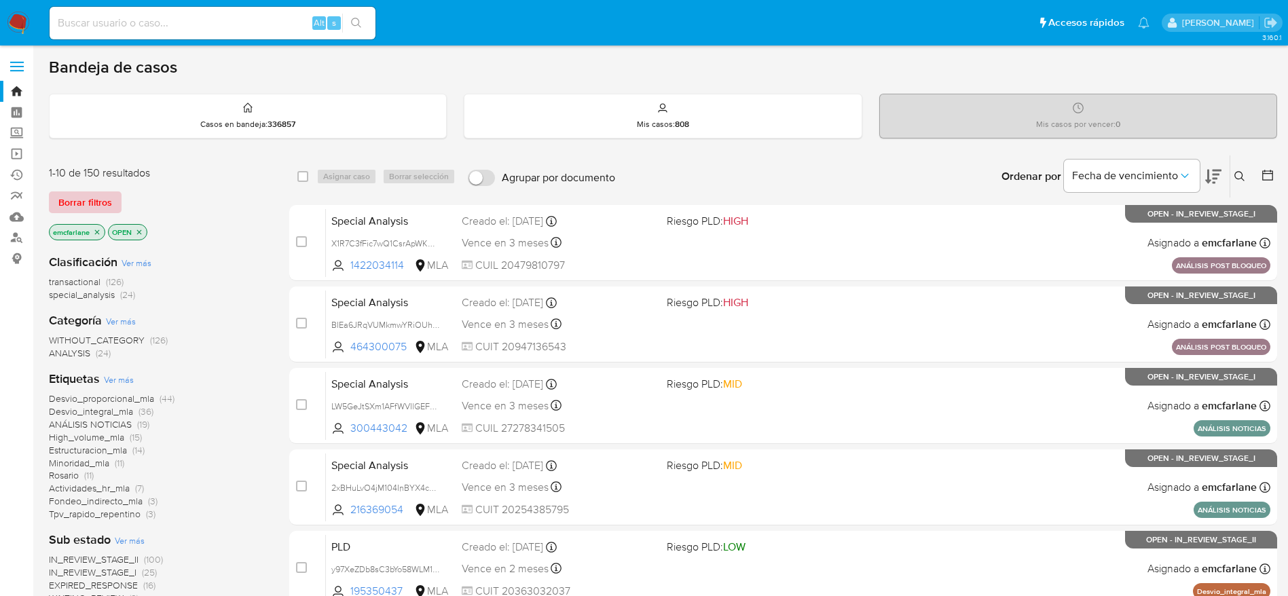
click at [87, 200] on span "Borrar filtros" at bounding box center [85, 202] width 54 height 19
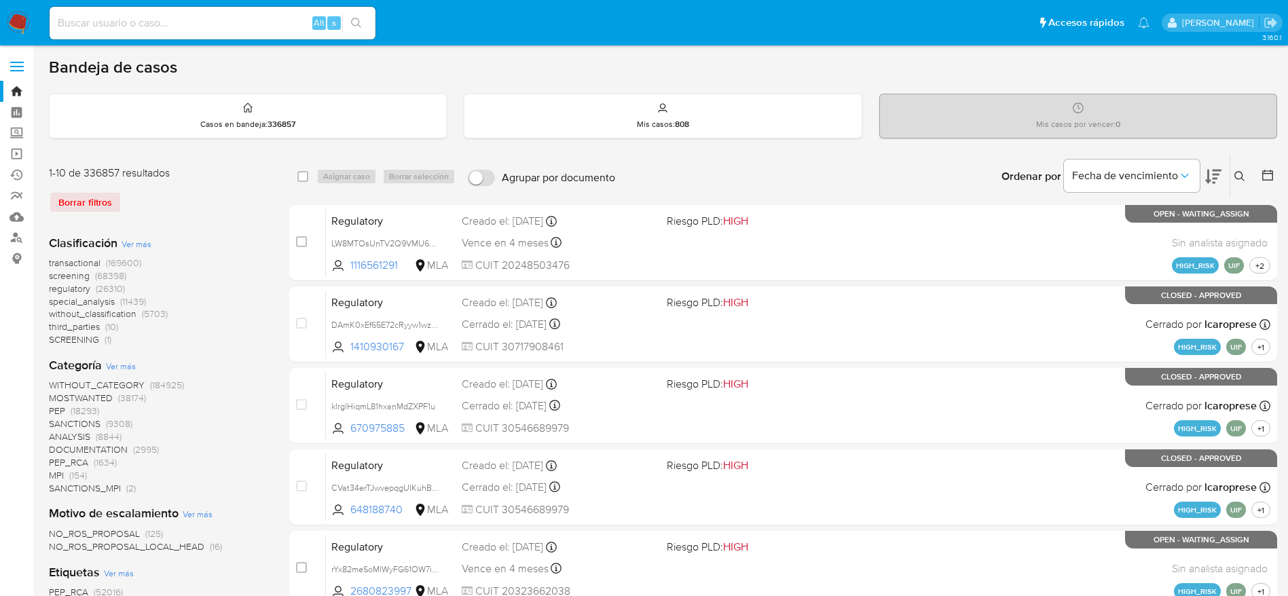
click at [1241, 175] on icon at bounding box center [1239, 176] width 11 height 11
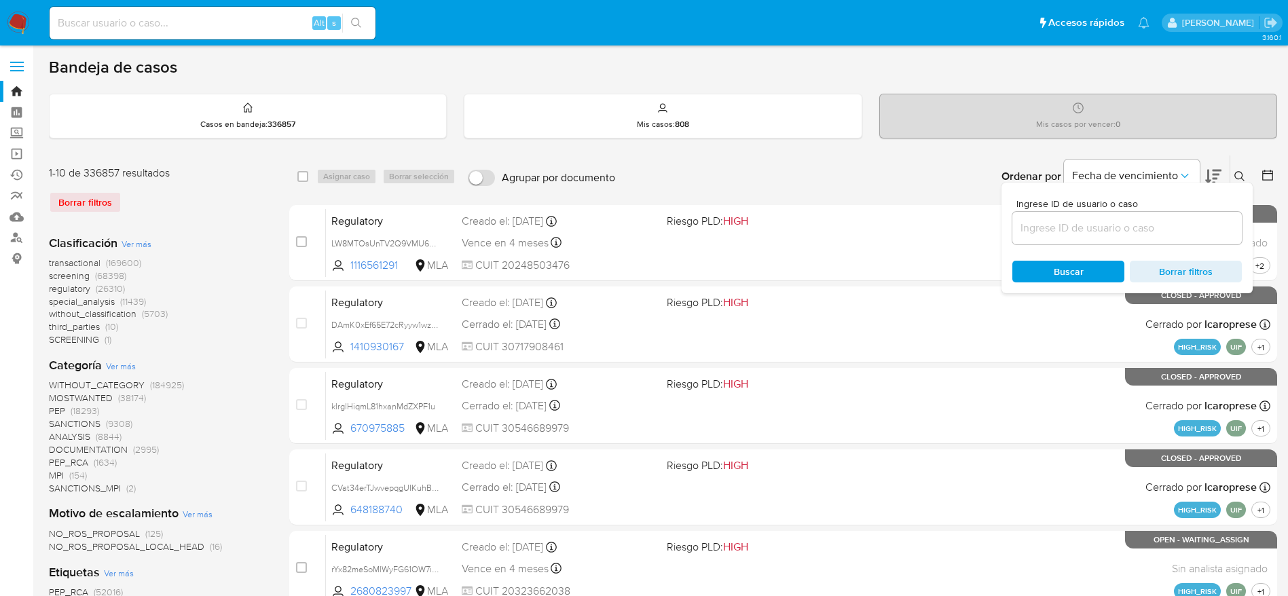
click at [1154, 234] on input at bounding box center [1126, 228] width 229 height 18
type input "Kd6vN7wXn4OAtJx8XxtlK8Pl"
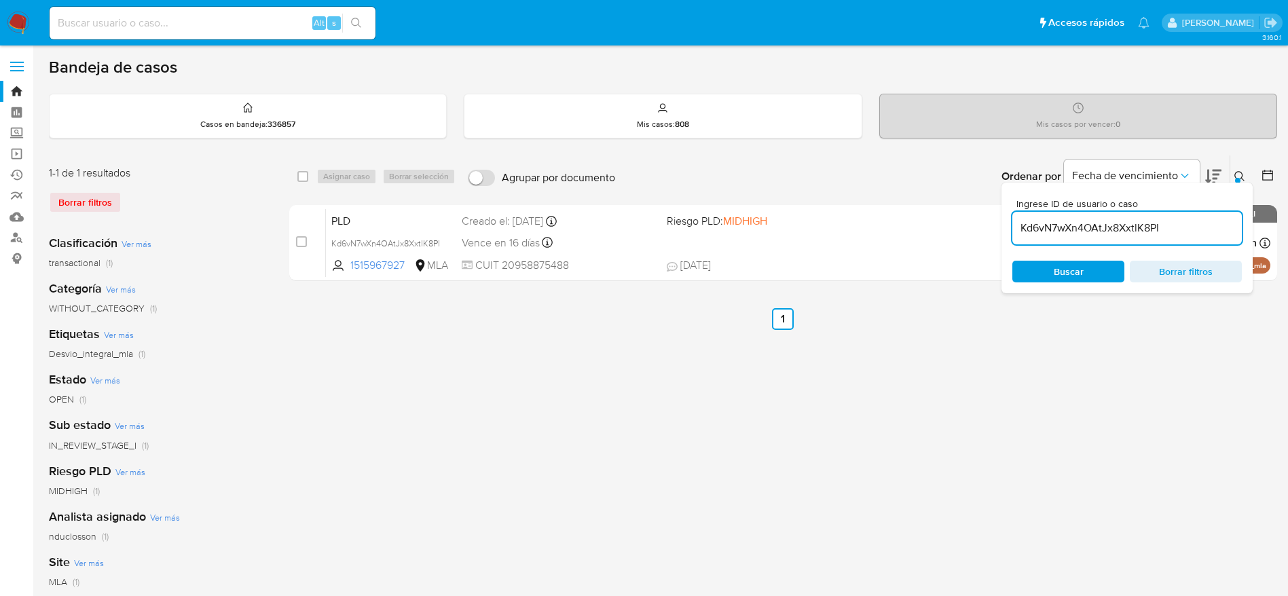
drag, startPoint x: 299, startPoint y: 177, endPoint x: 335, endPoint y: 177, distance: 35.3
click at [300, 178] on input "checkbox" at bounding box center [302, 176] width 11 height 11
checkbox input "true"
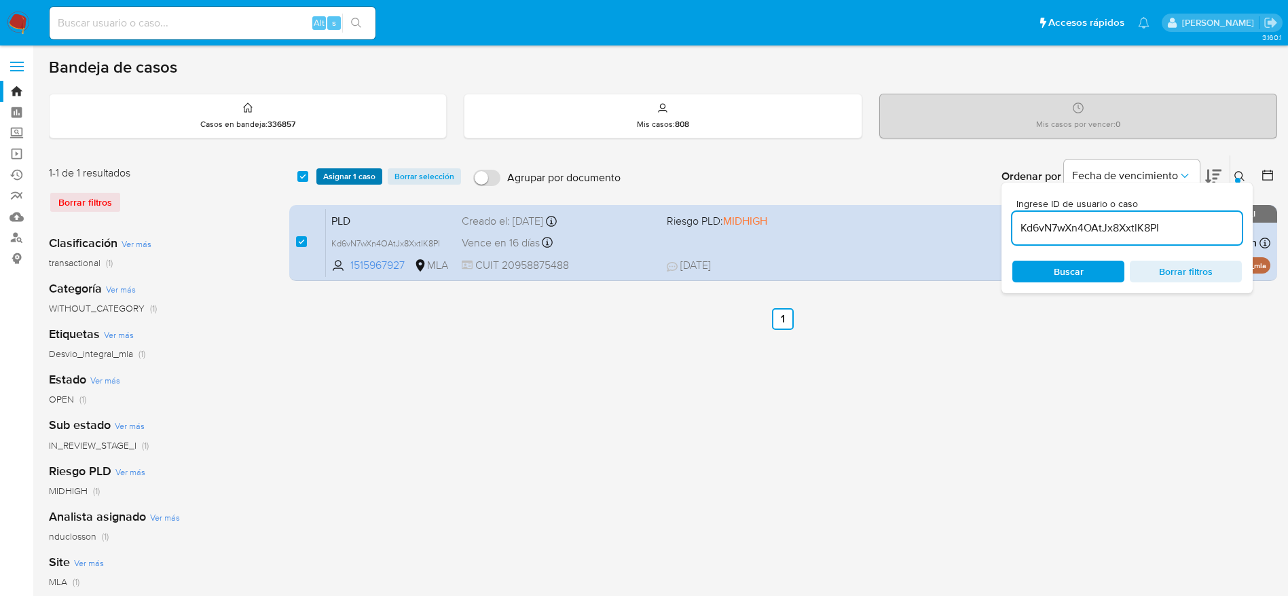
click at [354, 173] on span "Asignar 1 caso" at bounding box center [349, 177] width 52 height 14
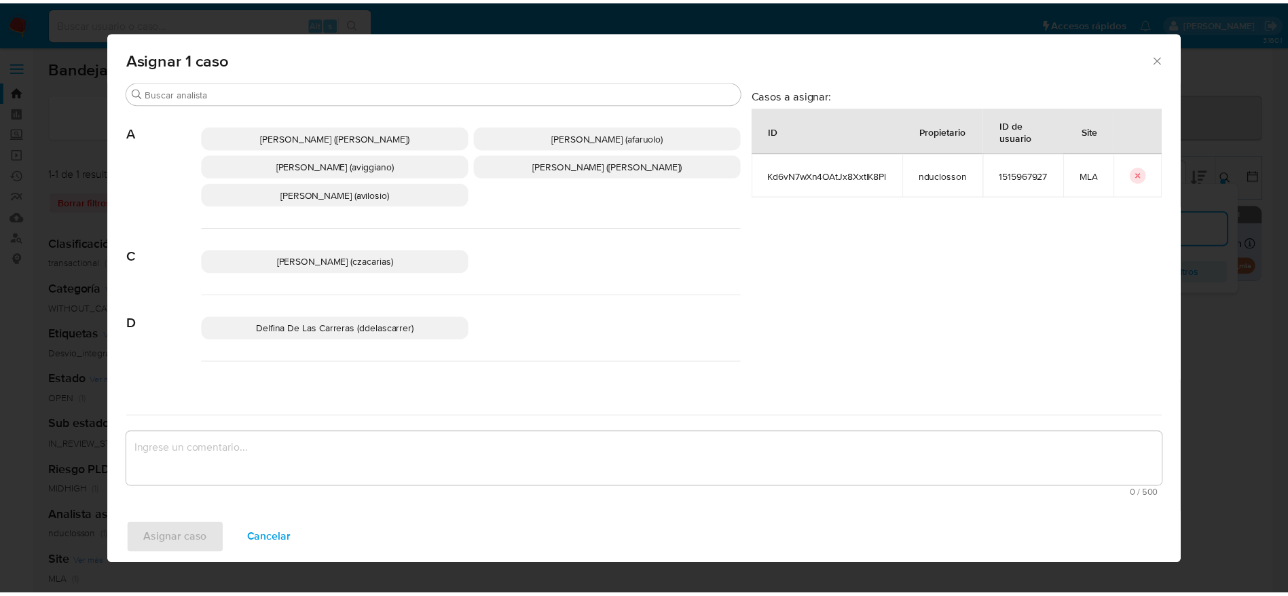
scroll to position [102, 0]
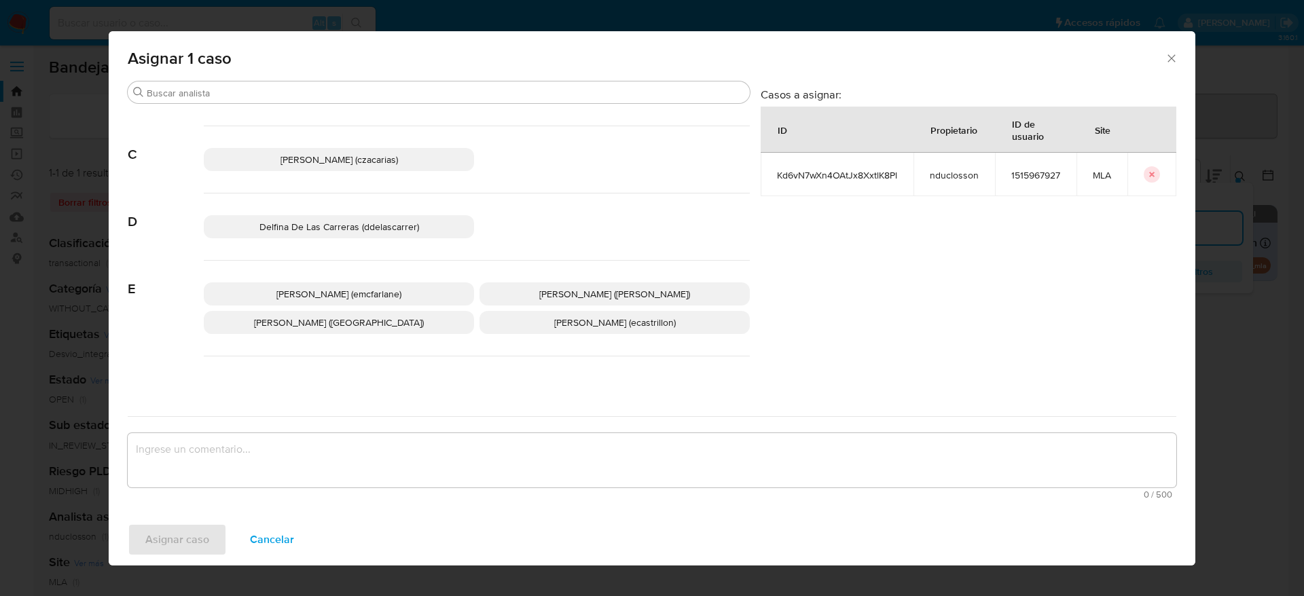
drag, startPoint x: 359, startPoint y: 290, endPoint x: 360, endPoint y: 320, distance: 29.9
click at [358, 291] on span "Elaine Mc Farlane (emcfarlane)" at bounding box center [338, 294] width 125 height 14
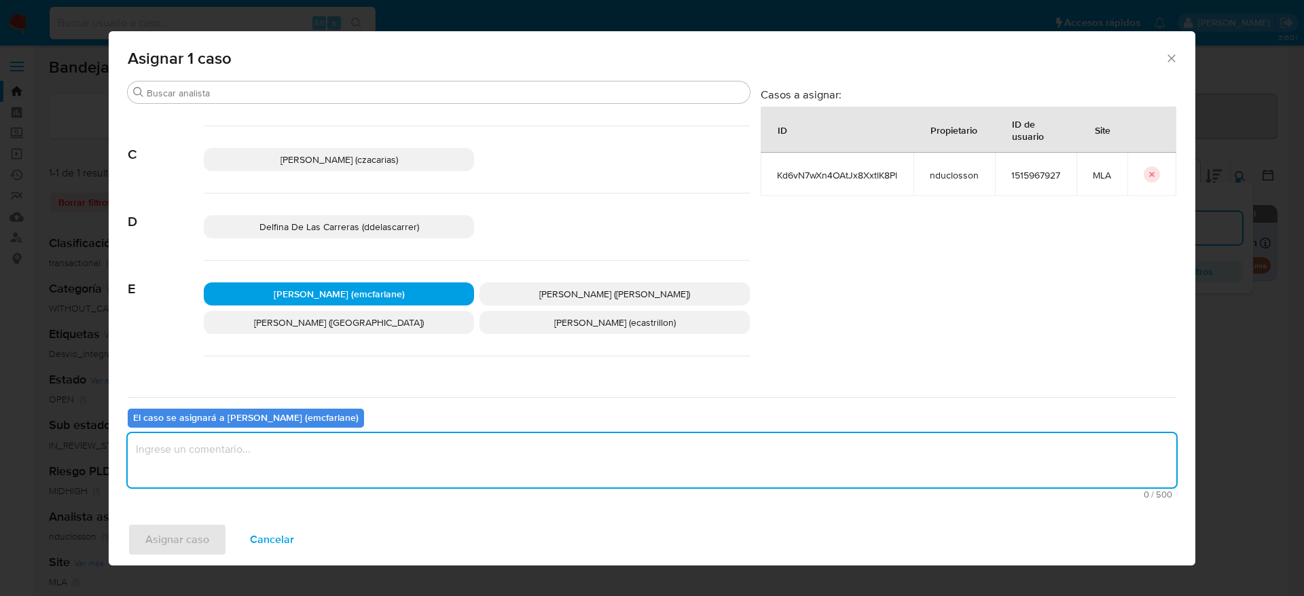
drag, startPoint x: 252, startPoint y: 445, endPoint x: 245, endPoint y: 453, distance: 10.1
click at [250, 446] on textarea "assign-modal" at bounding box center [652, 460] width 1048 height 54
click at [150, 557] on div "Asignar caso Cancelar" at bounding box center [652, 540] width 1086 height 52
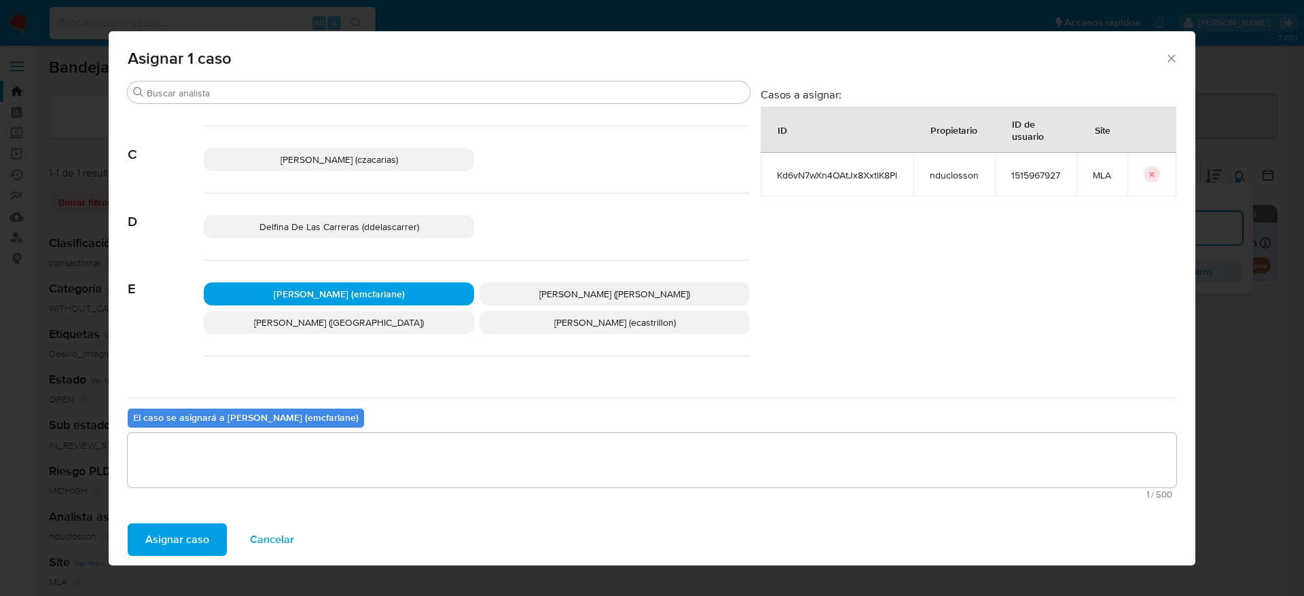
click at [177, 535] on span "Asignar caso" at bounding box center [177, 540] width 64 height 30
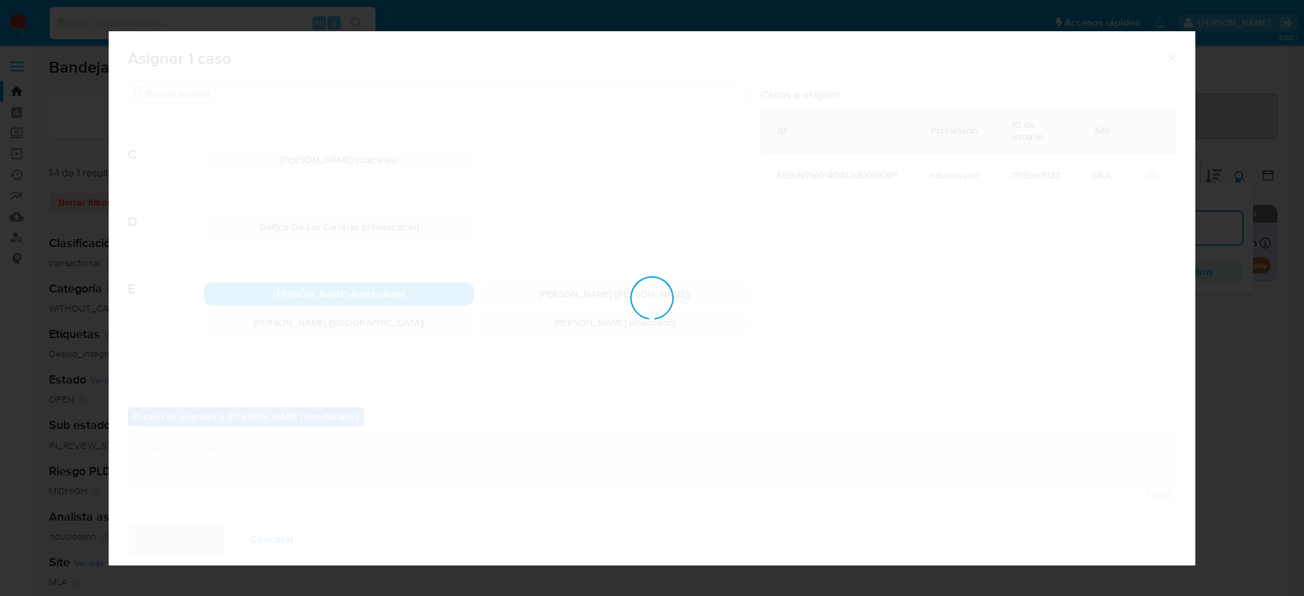
checkbox input "false"
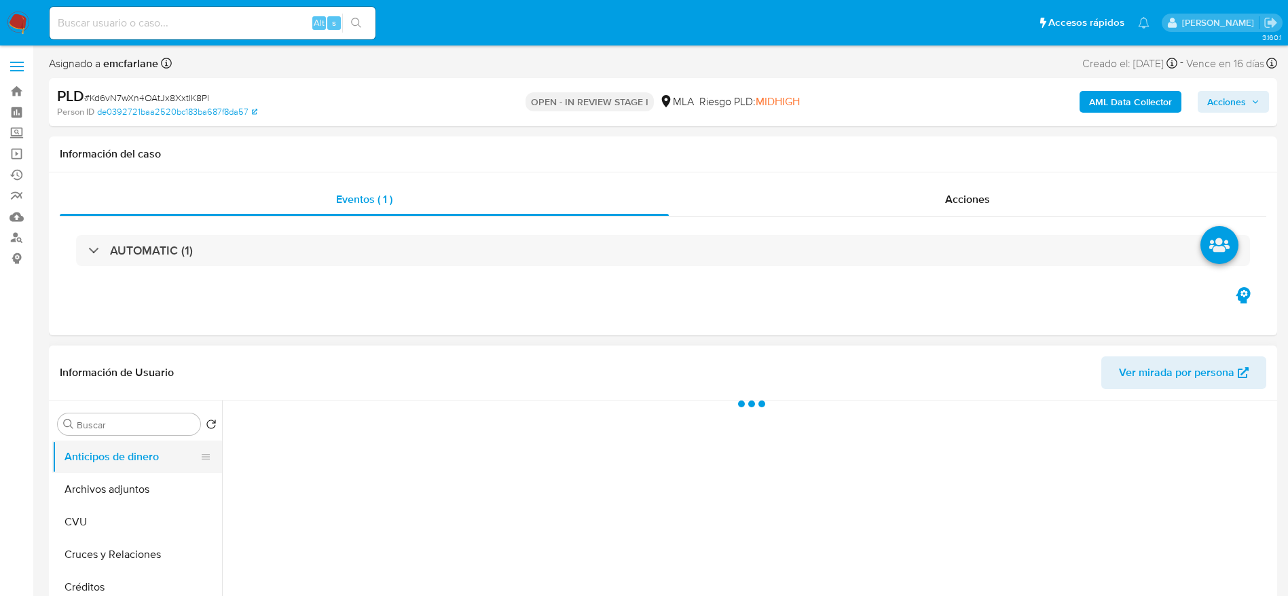
select select "10"
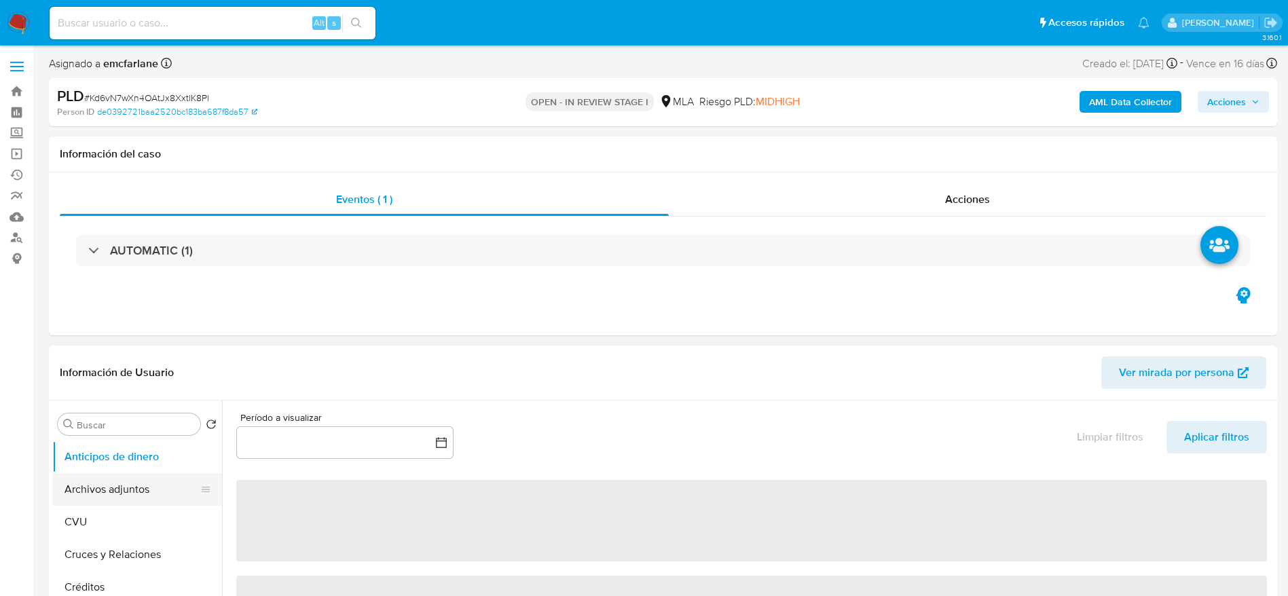
click at [139, 494] on button "Archivos adjuntos" at bounding box center [131, 489] width 159 height 33
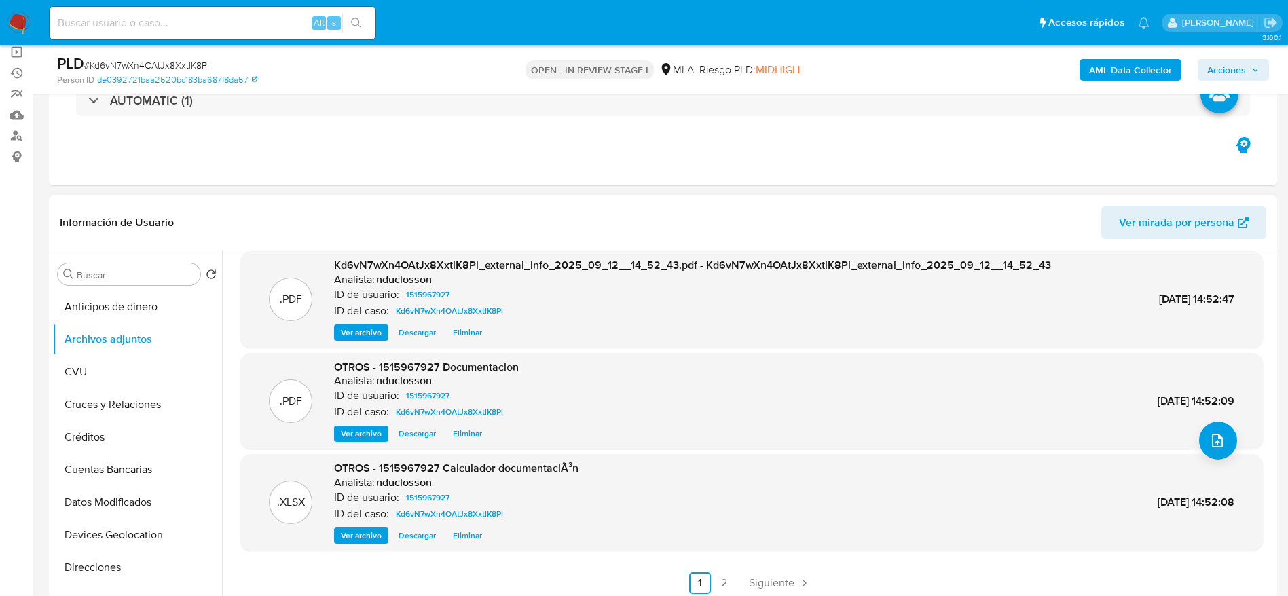
scroll to position [114, 0]
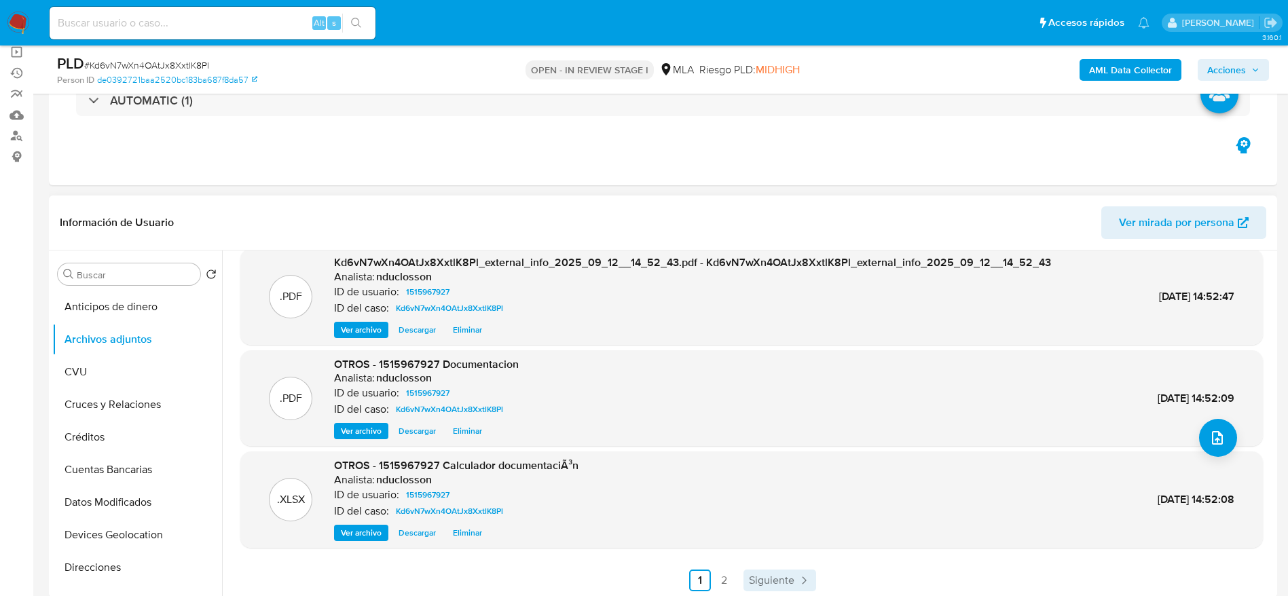
click at [773, 579] on span "Siguiente" at bounding box center [771, 580] width 45 height 11
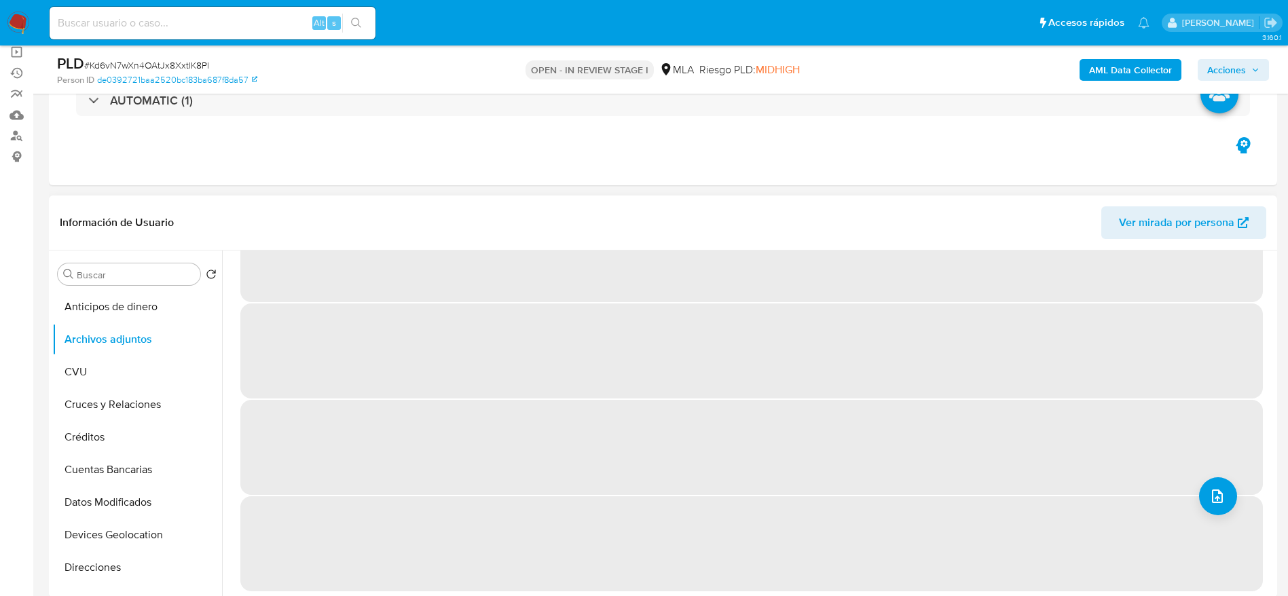
scroll to position [0, 0]
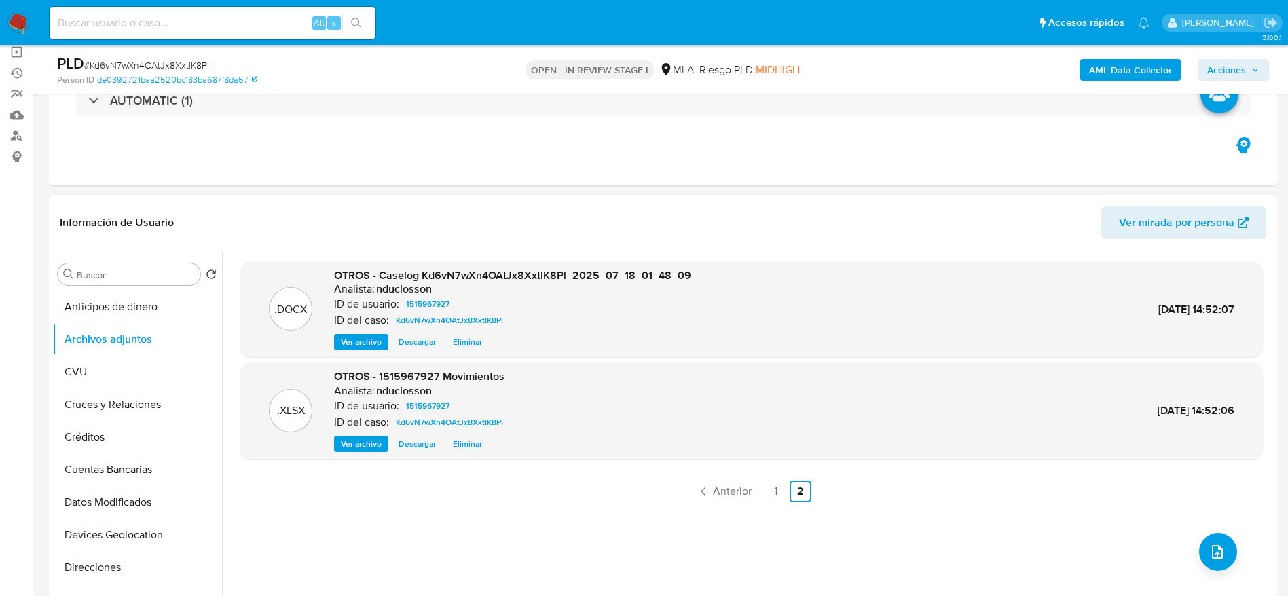
click at [474, 340] on span "Eliminar" at bounding box center [467, 342] width 29 height 14
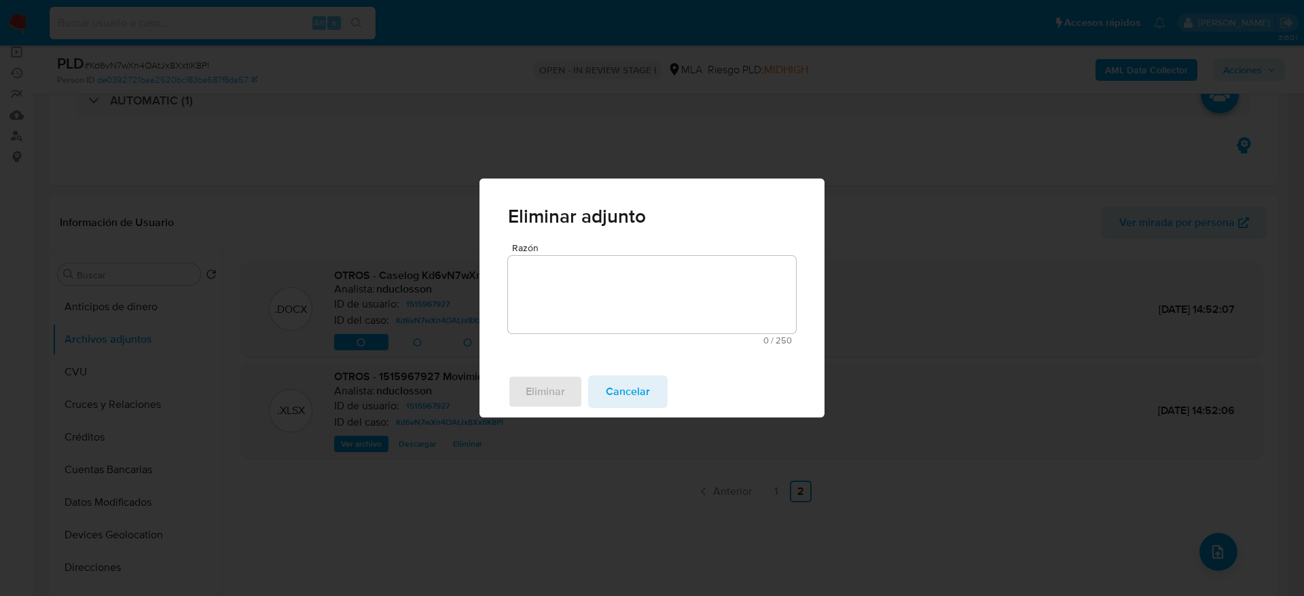
click at [535, 282] on textarea "Razón" at bounding box center [652, 294] width 288 height 77
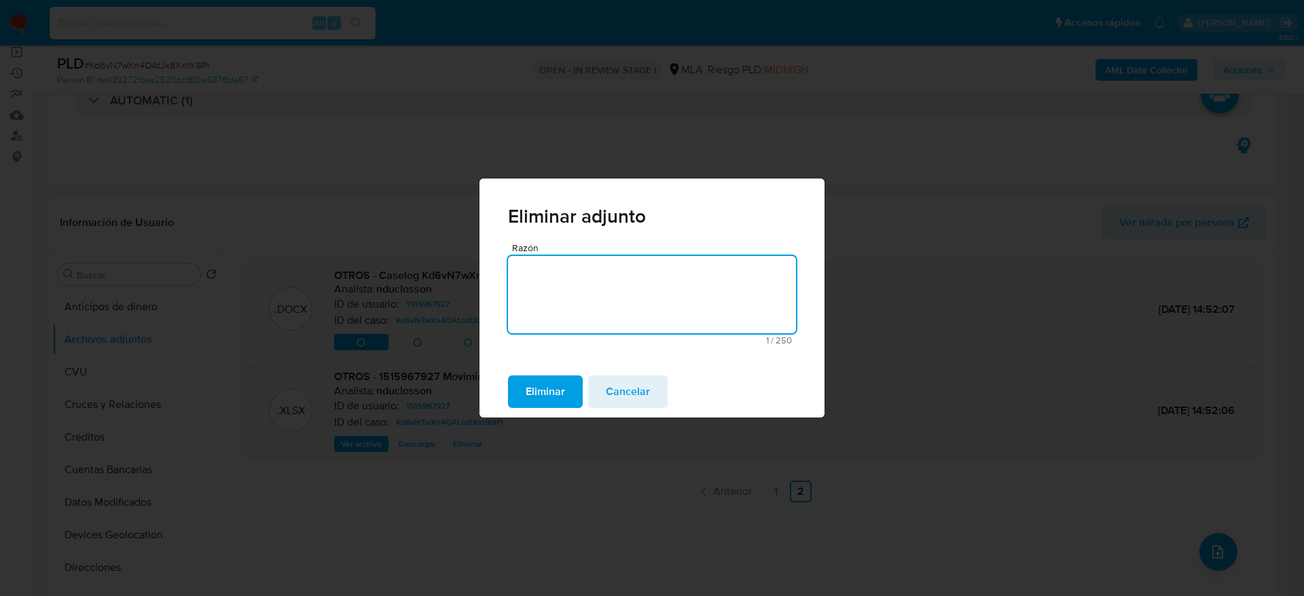
click at [536, 371] on div "Eliminar Cancelar" at bounding box center [651, 392] width 345 height 52
click at [536, 386] on span "Eliminar" at bounding box center [545, 392] width 39 height 30
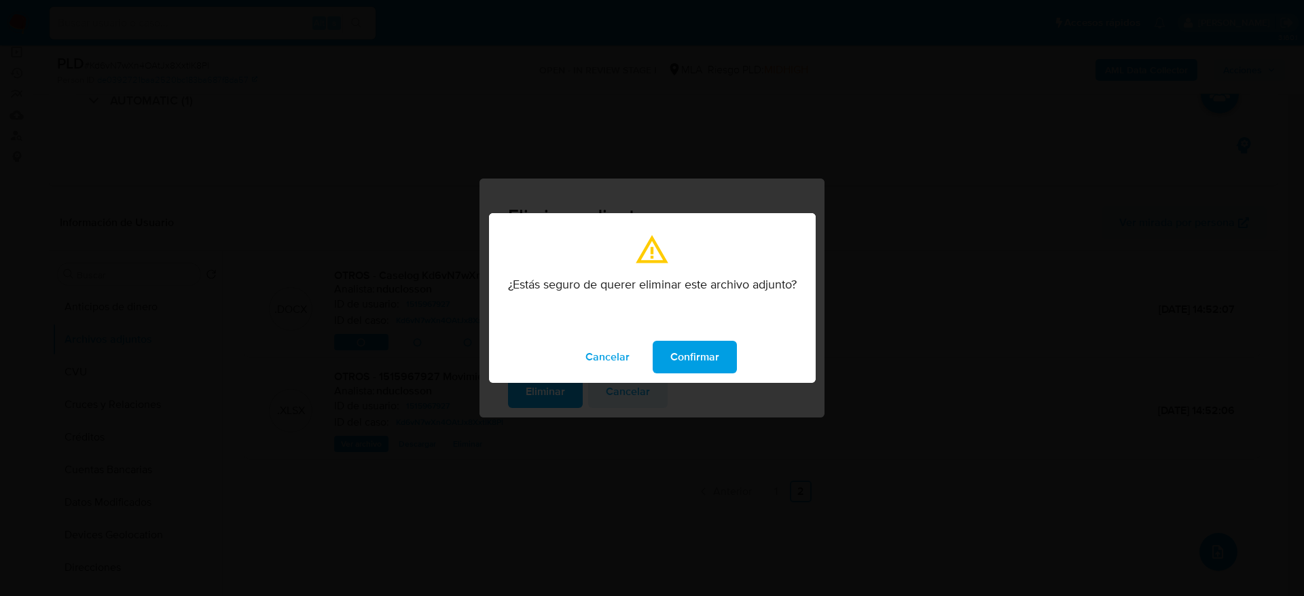
click at [731, 363] on button "Confirmar" at bounding box center [694, 357] width 84 height 33
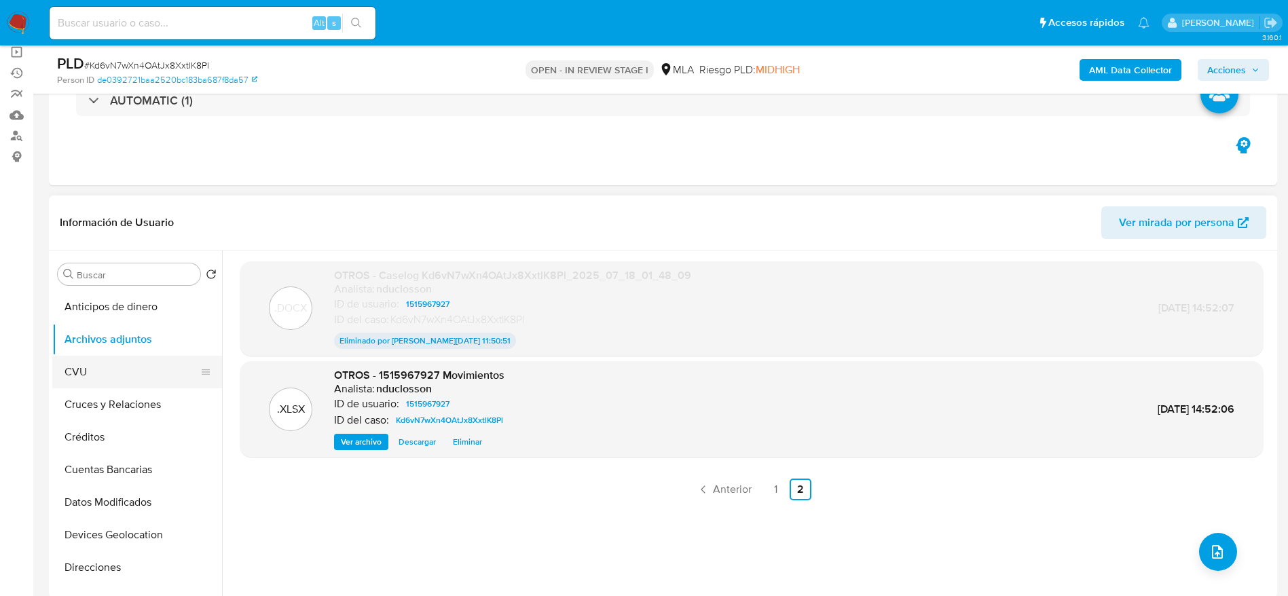
click at [100, 367] on button "CVU" at bounding box center [131, 372] width 159 height 33
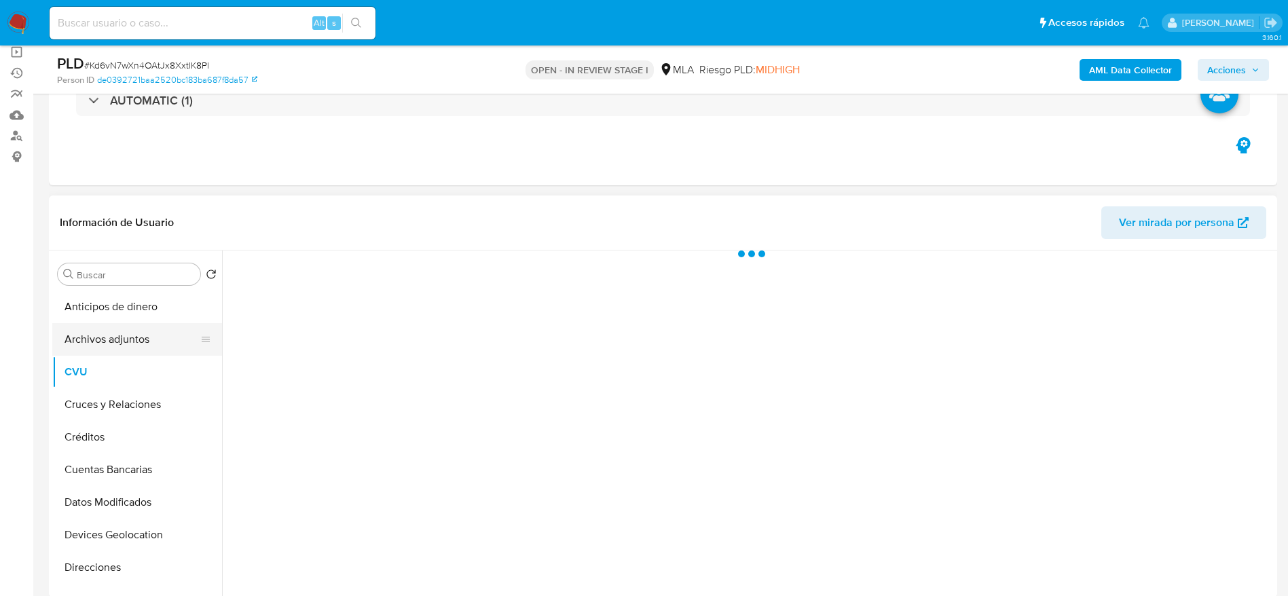
click at [117, 343] on button "Archivos adjuntos" at bounding box center [131, 339] width 159 height 33
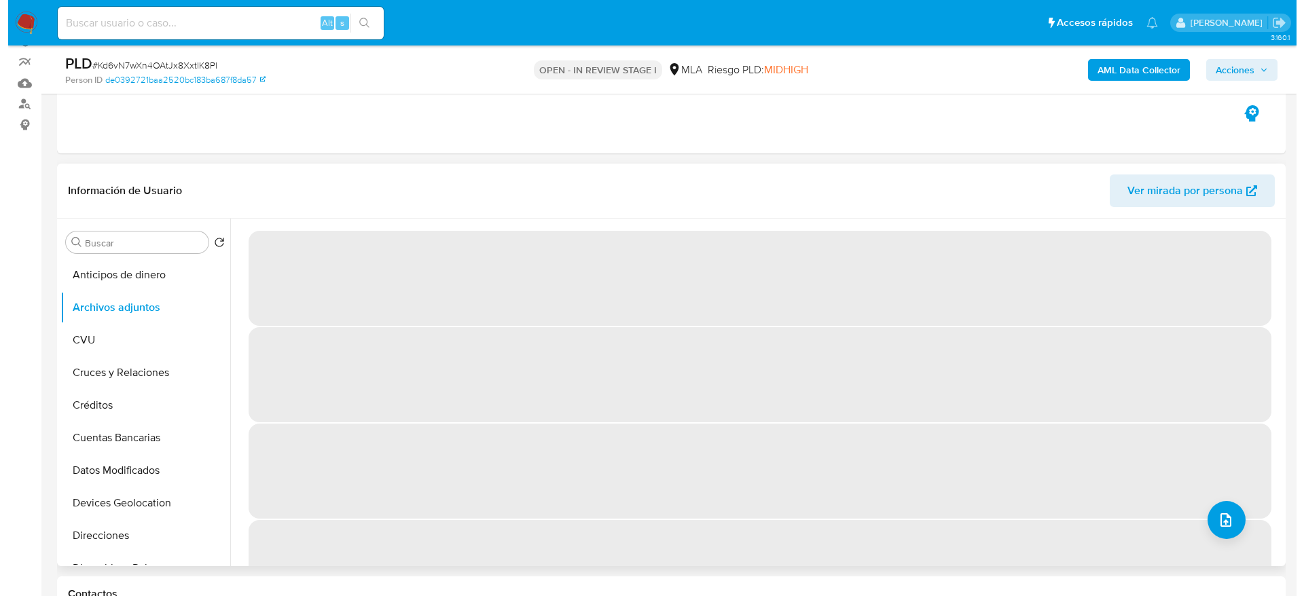
scroll to position [102, 0]
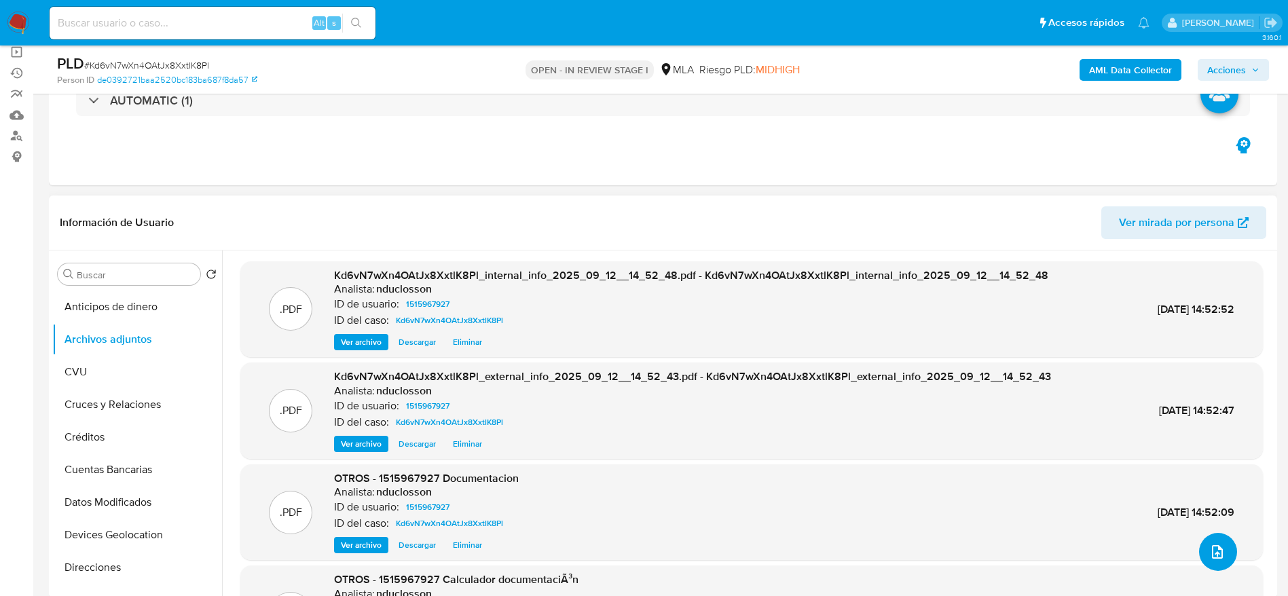
click at [1212, 551] on icon "upload-file" at bounding box center [1217, 552] width 16 height 16
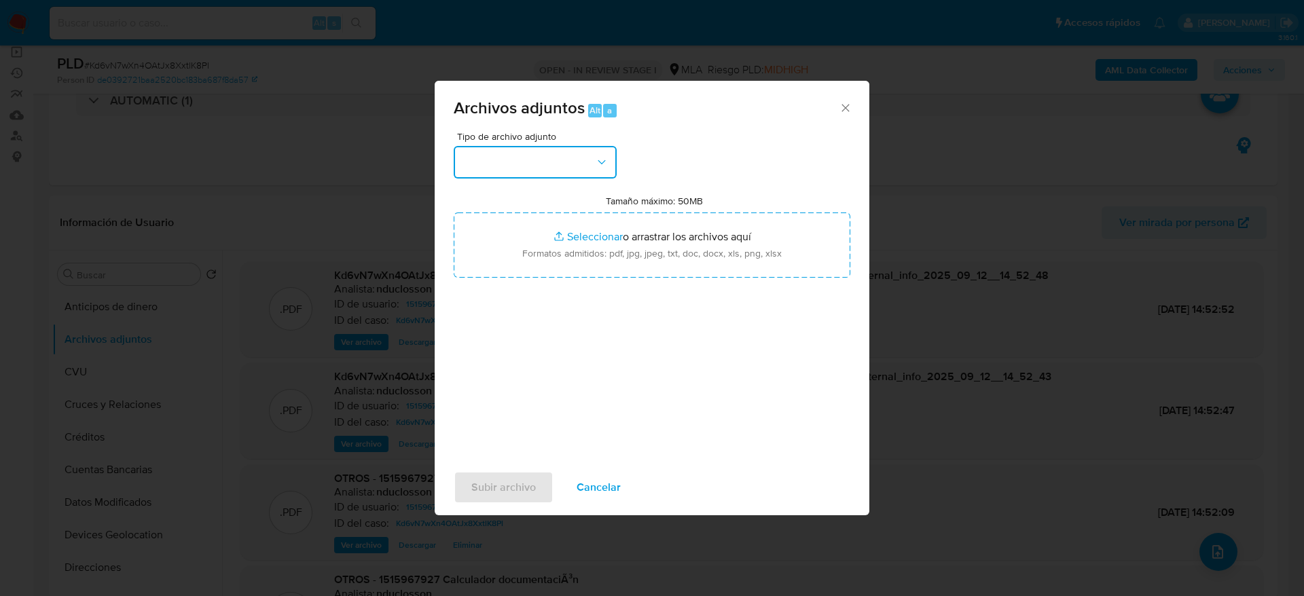
click at [502, 168] on button "button" at bounding box center [535, 162] width 163 height 33
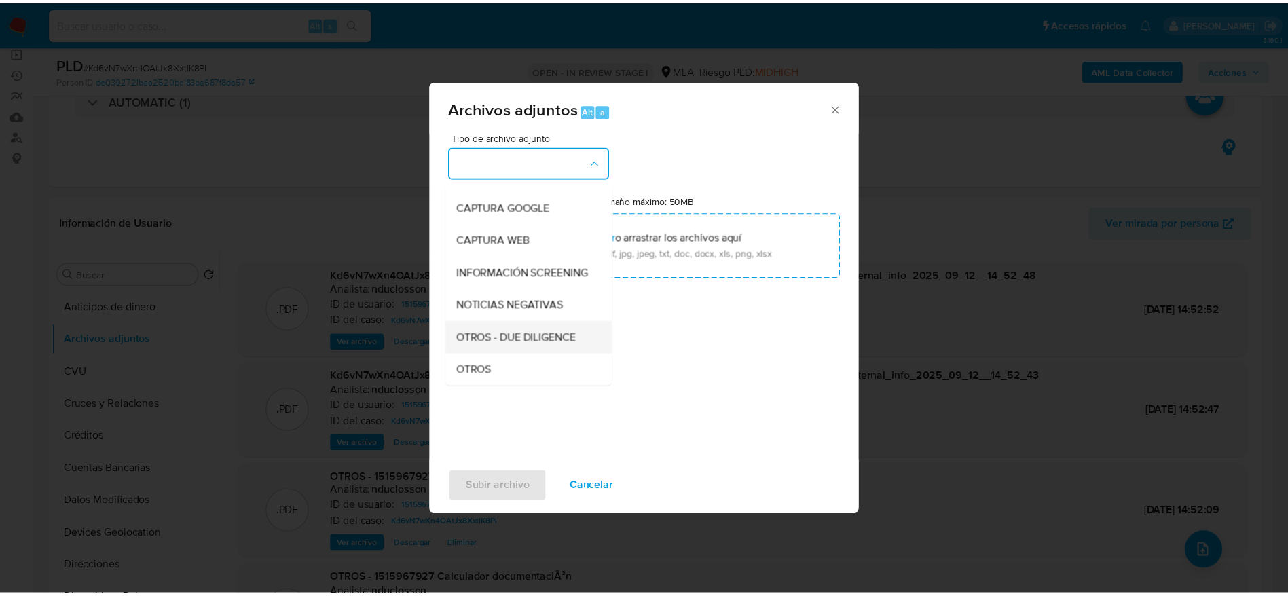
scroll to position [204, 0]
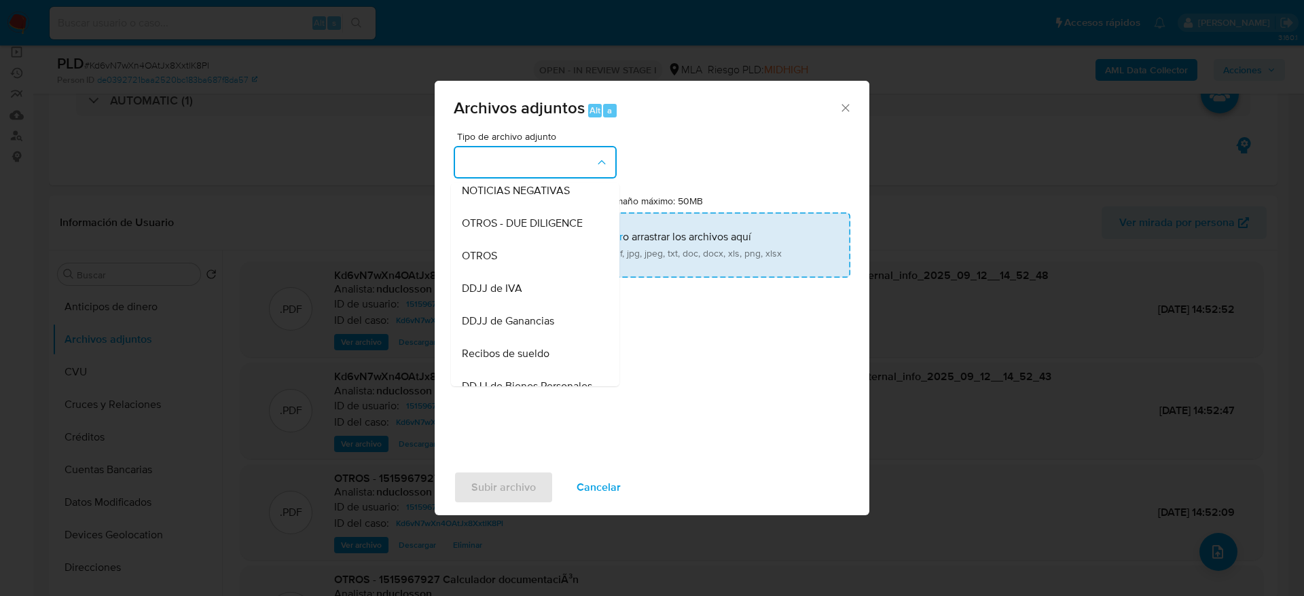
click at [485, 259] on div "OTROS" at bounding box center [531, 256] width 139 height 33
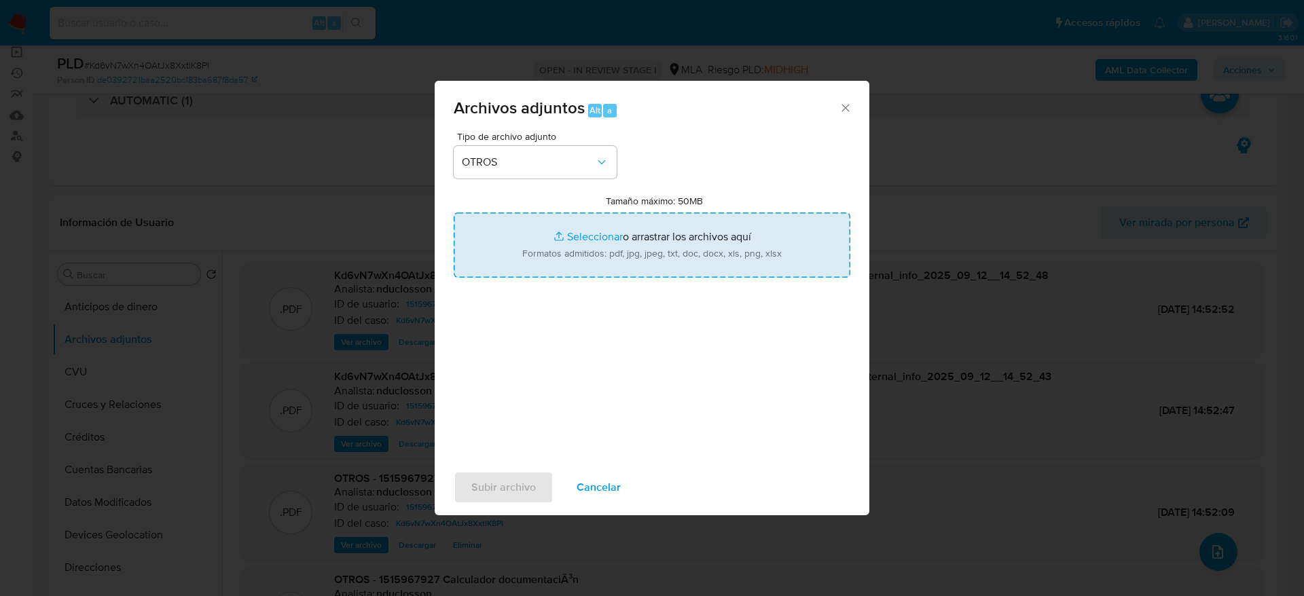
type input "C:\fakepath\Caselog Kd6vN7wXn4OAtJx8XxtlK8Pl v2.docx"
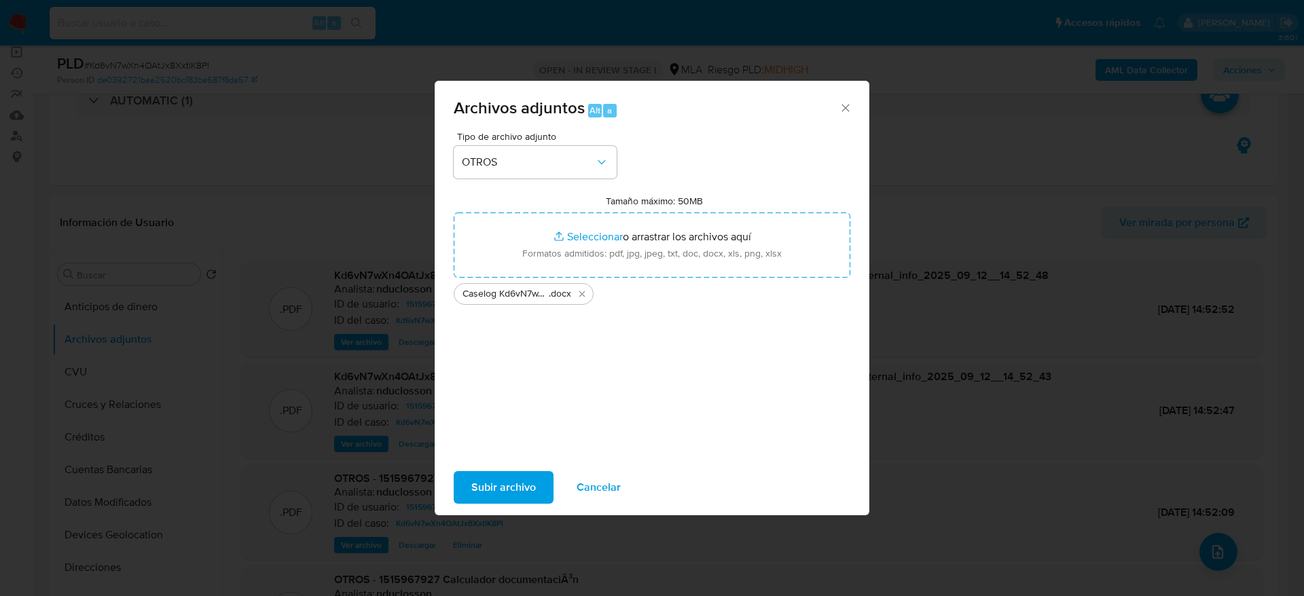
click at [528, 492] on span "Subir archivo" at bounding box center [503, 488] width 65 height 30
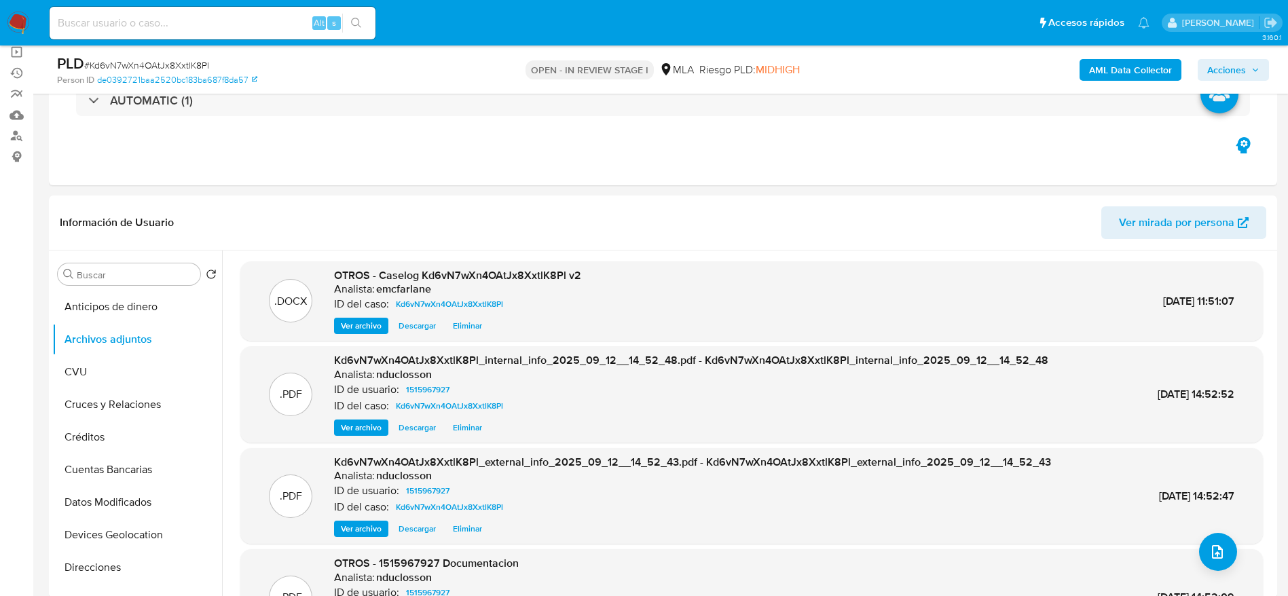
click at [1246, 62] on span "Acciones" at bounding box center [1233, 69] width 52 height 19
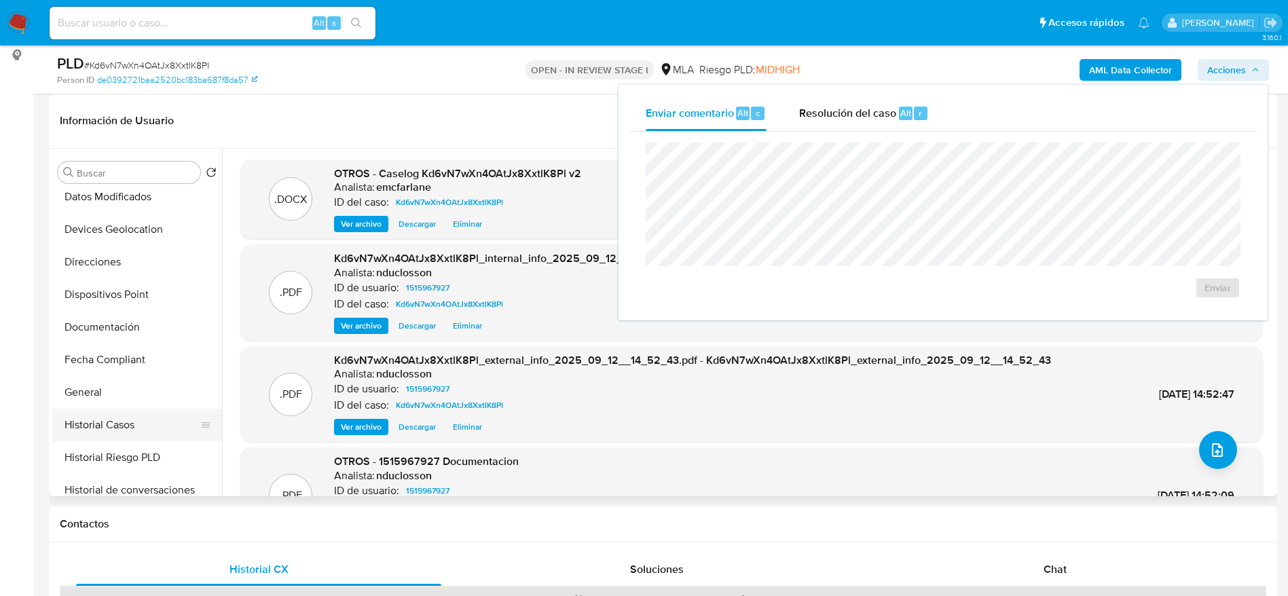
click at [126, 416] on button "Historial Casos" at bounding box center [131, 425] width 159 height 33
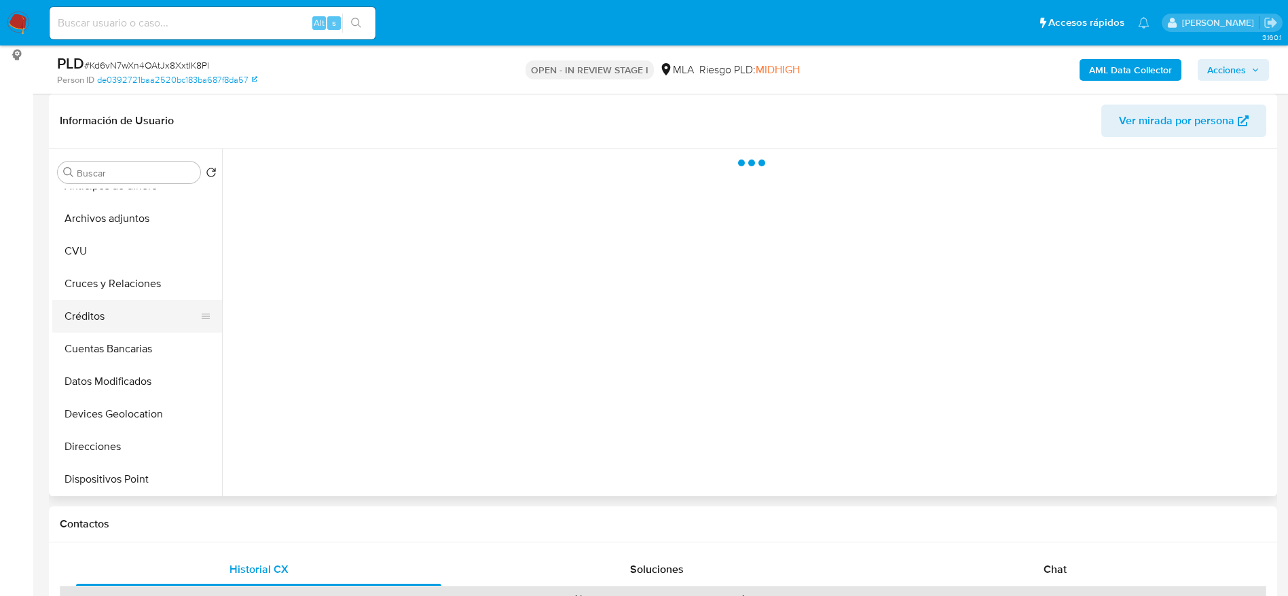
scroll to position [0, 0]
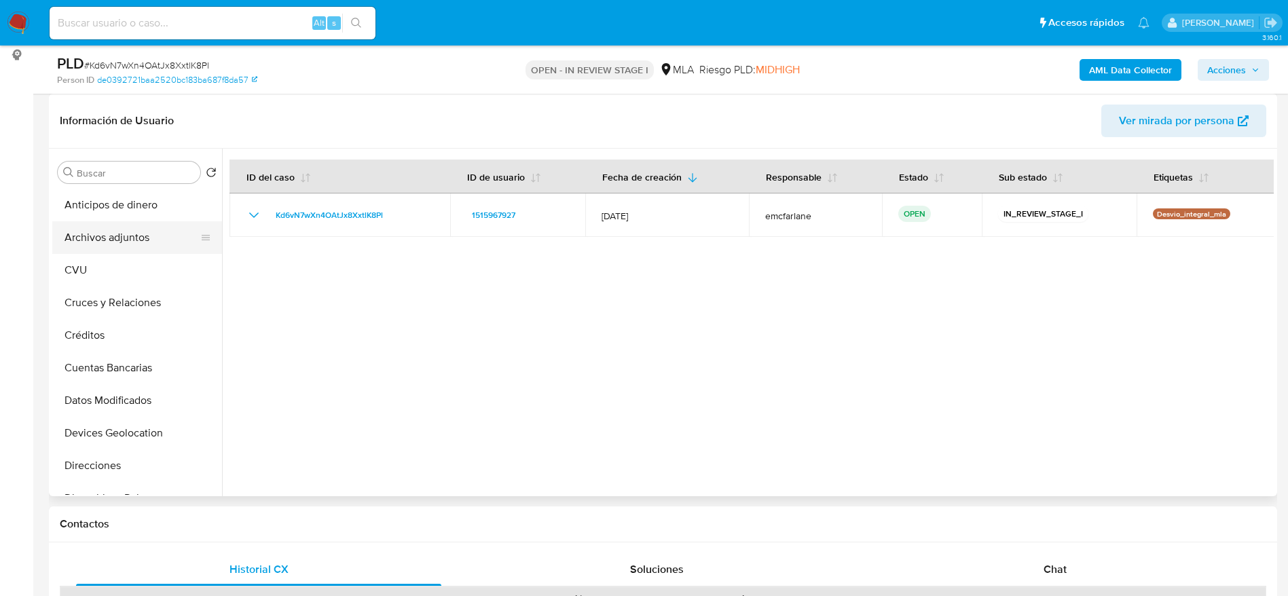
click at [128, 236] on button "Archivos adjuntos" at bounding box center [131, 237] width 159 height 33
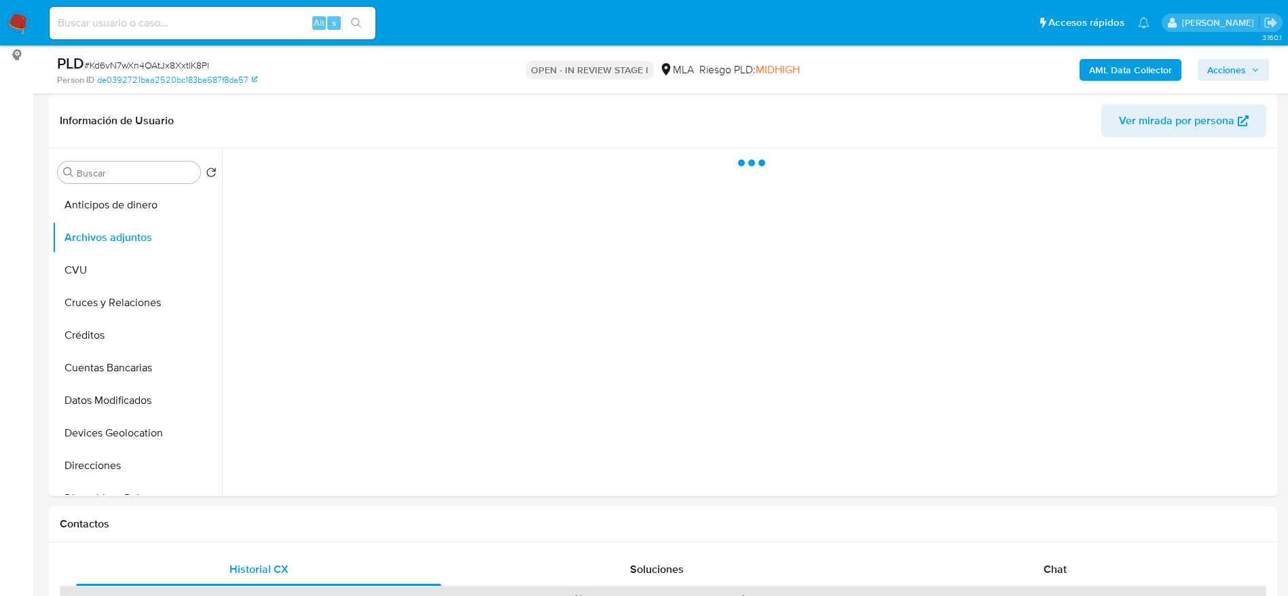
click at [1253, 69] on icon "button" at bounding box center [1255, 69] width 5 height 3
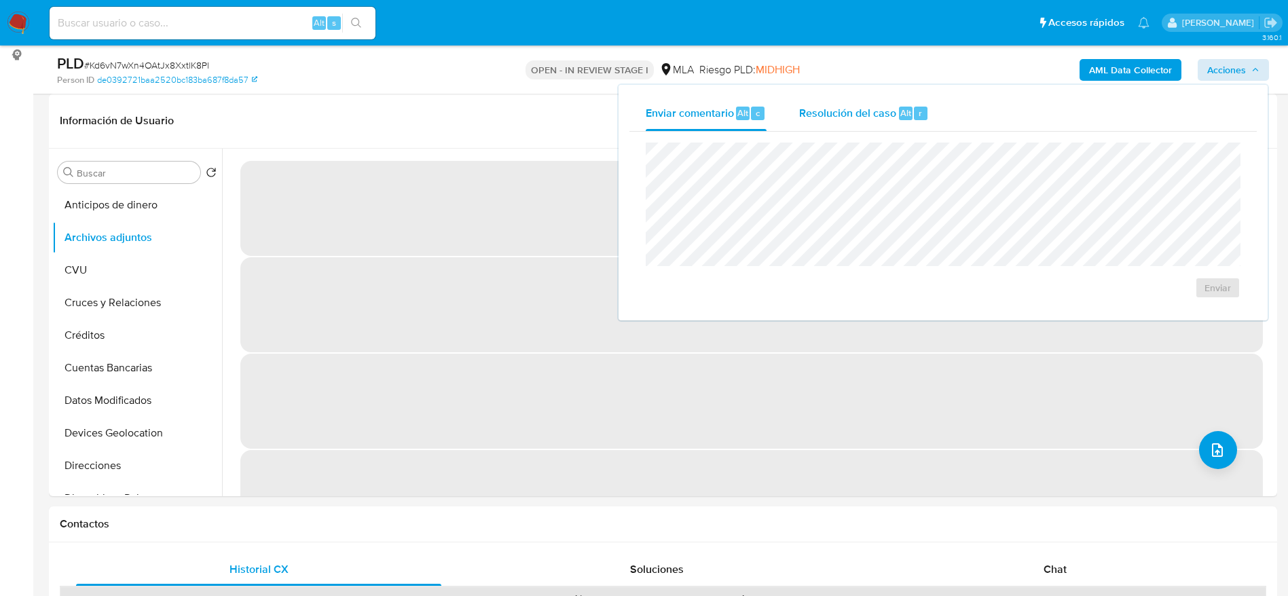
click at [905, 128] on div "Resolución del caso Alt r" at bounding box center [864, 113] width 130 height 35
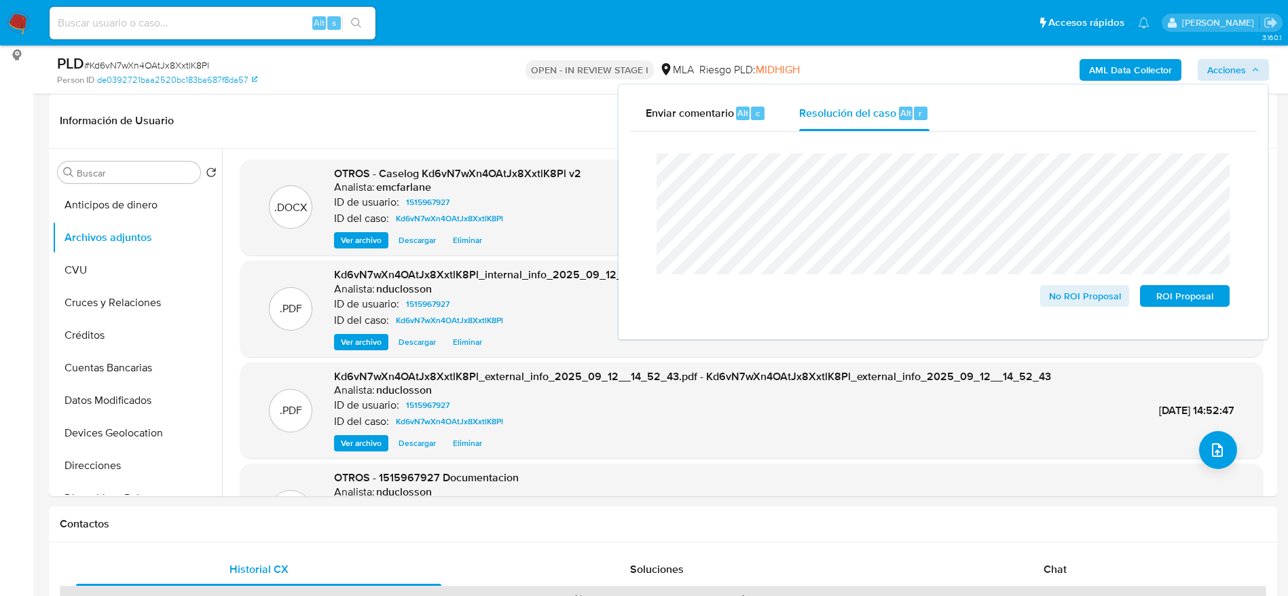
click at [1213, 328] on div "Cierre de caso No ROI Proposal ROI Proposal" at bounding box center [942, 230] width 627 height 197
click at [1212, 300] on span "ROI Proposal" at bounding box center [1184, 296] width 71 height 19
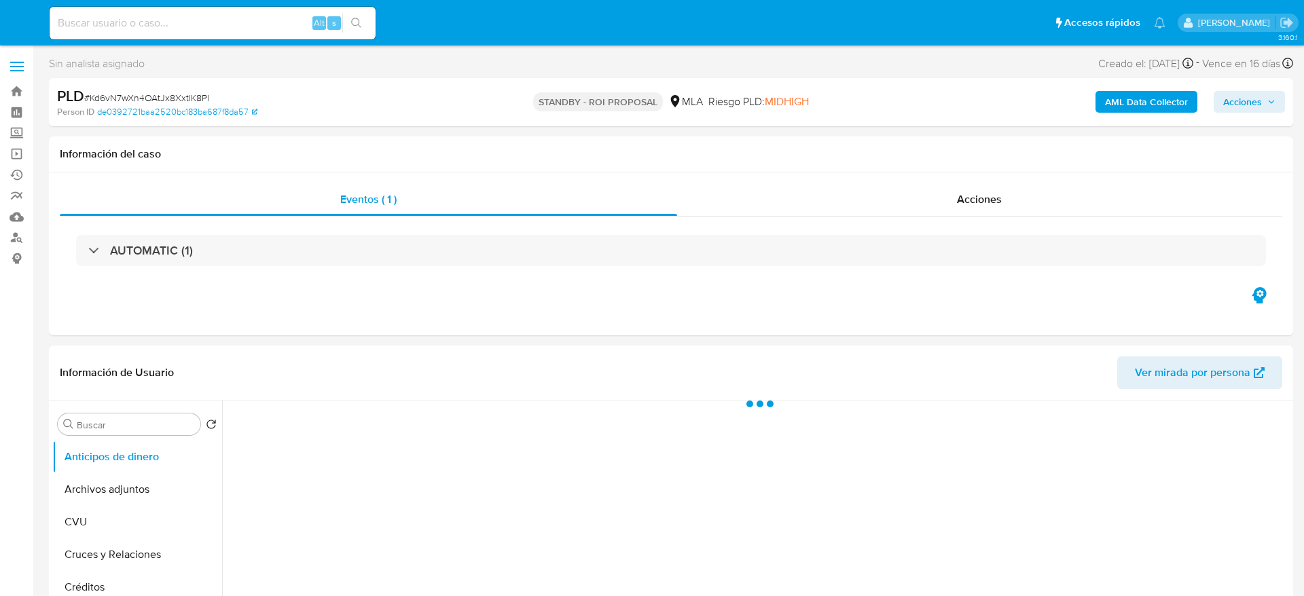
select select "10"
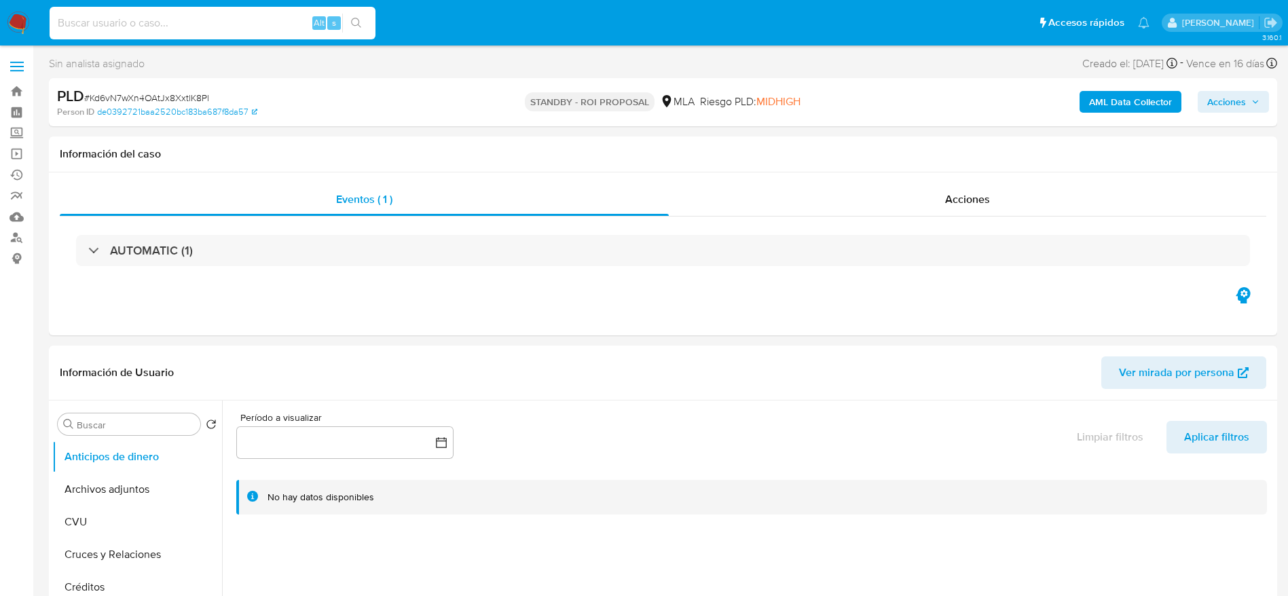
click at [190, 29] on input at bounding box center [213, 23] width 326 height 18
paste input "ai9EPUVxMUf2OpZNW3OMT49C"
type input "ai9EPUVxMUf2OpZNW3OMT49C"
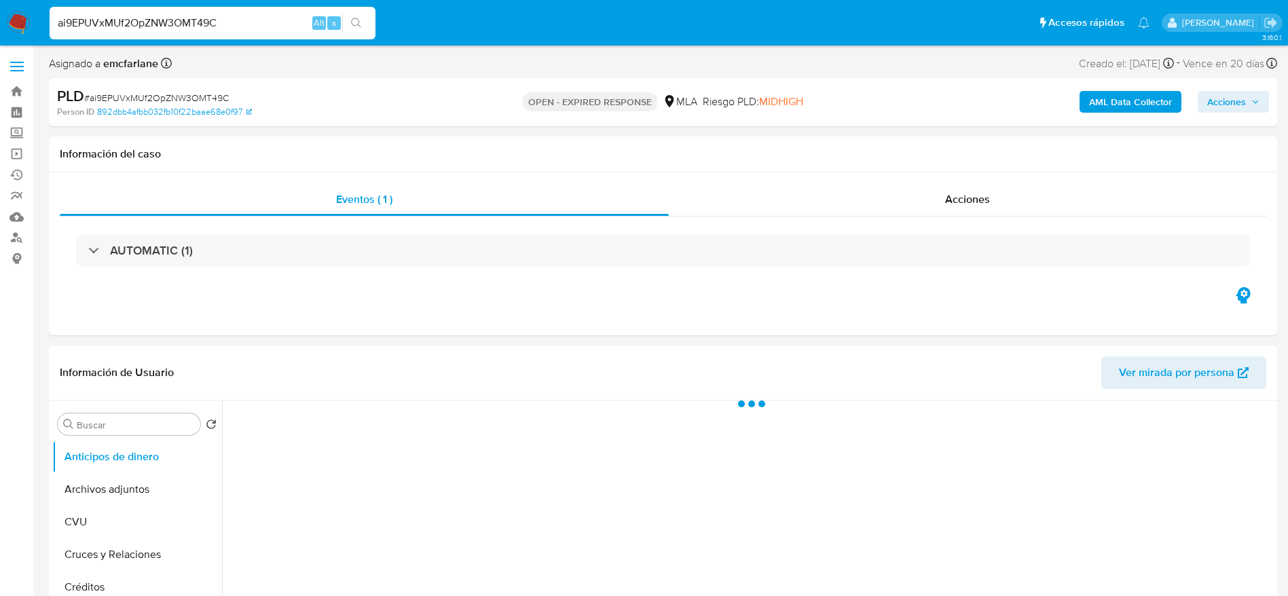
select select "10"
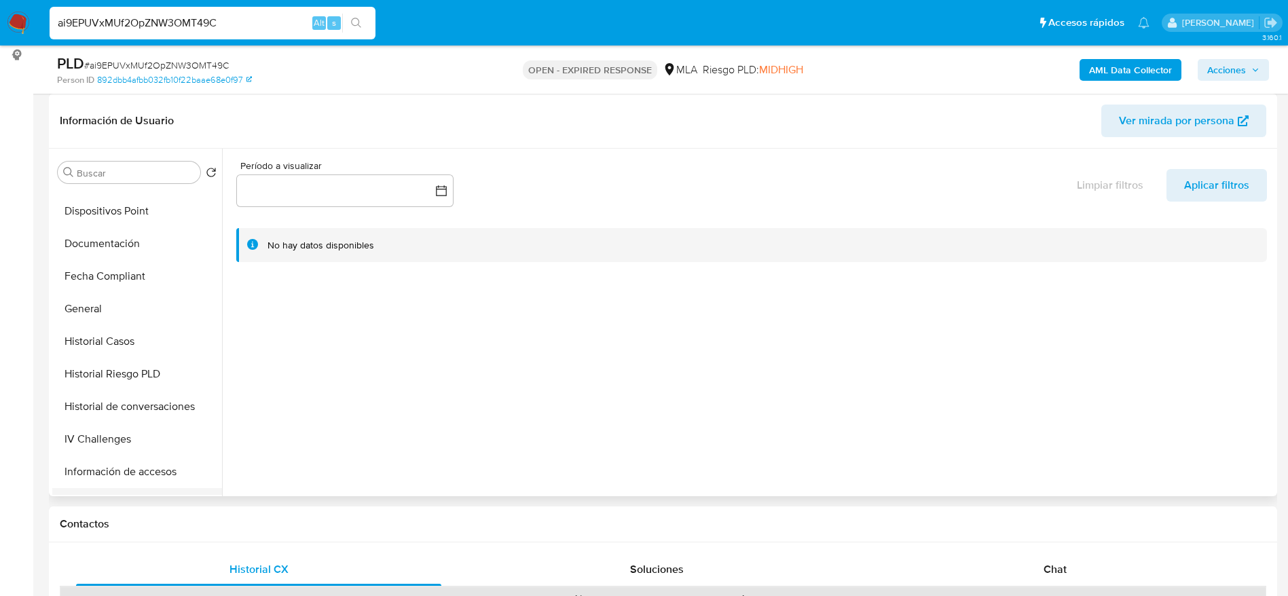
scroll to position [407, 0]
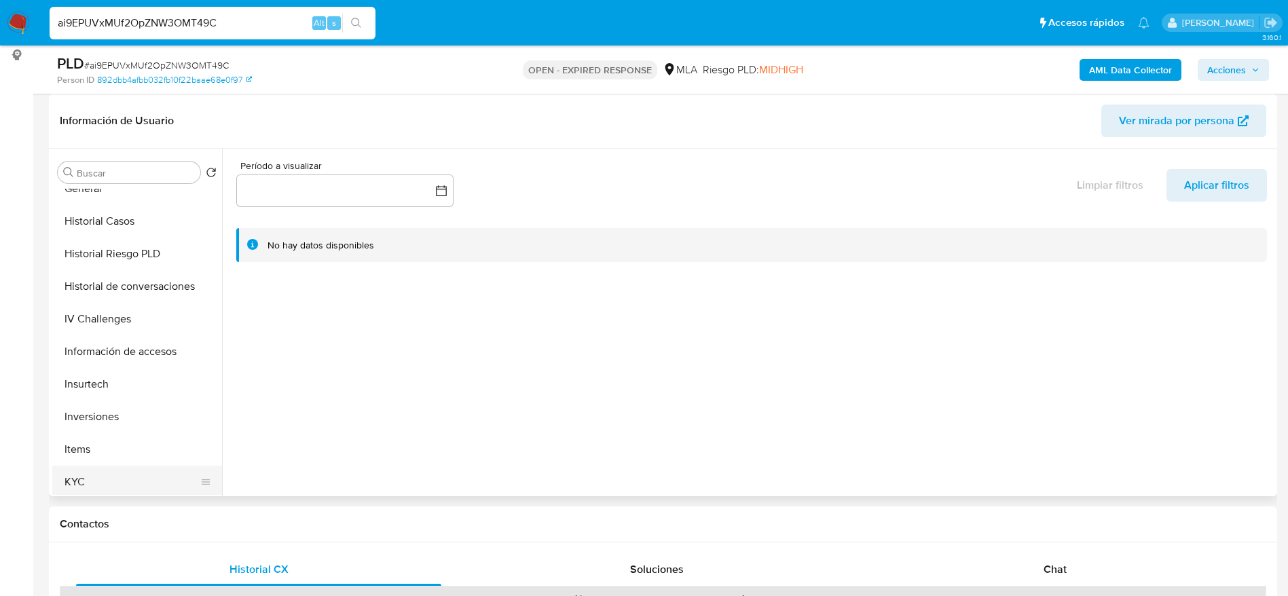
click at [100, 479] on button "KYC" at bounding box center [131, 482] width 159 height 33
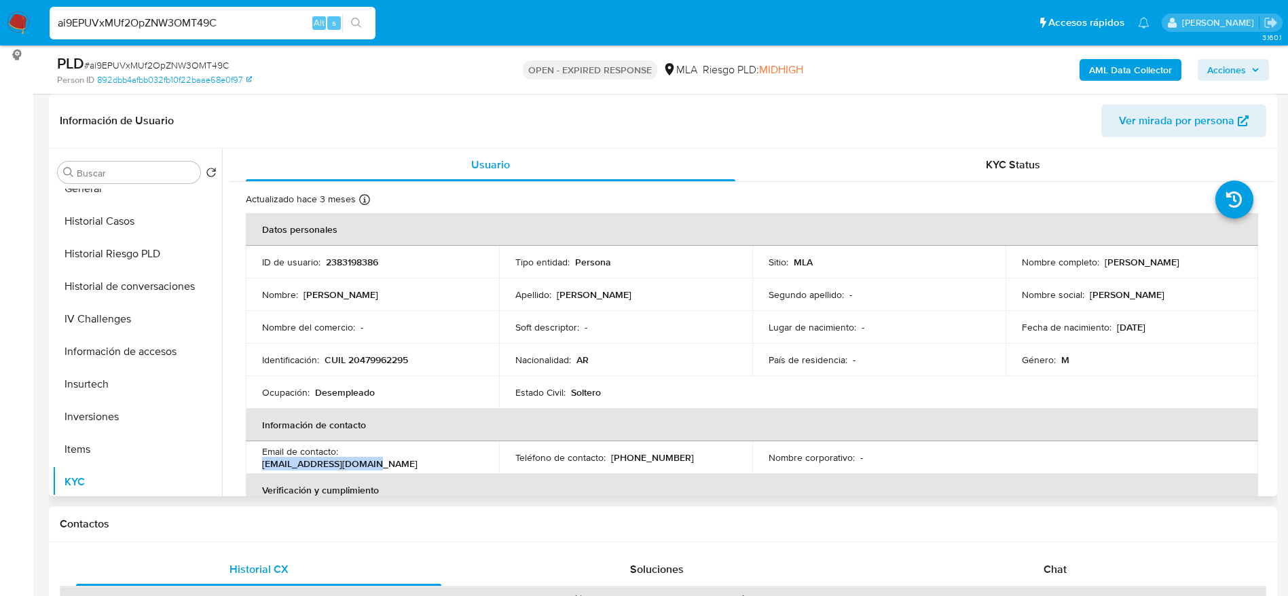
drag, startPoint x: 348, startPoint y: 458, endPoint x: 458, endPoint y: 456, distance: 110.0
click at [458, 456] on div "Email de contacto : [EMAIL_ADDRESS][DOMAIN_NAME]" at bounding box center [372, 457] width 221 height 24
copy p "[EMAIL_ADDRESS][DOMAIN_NAME]"
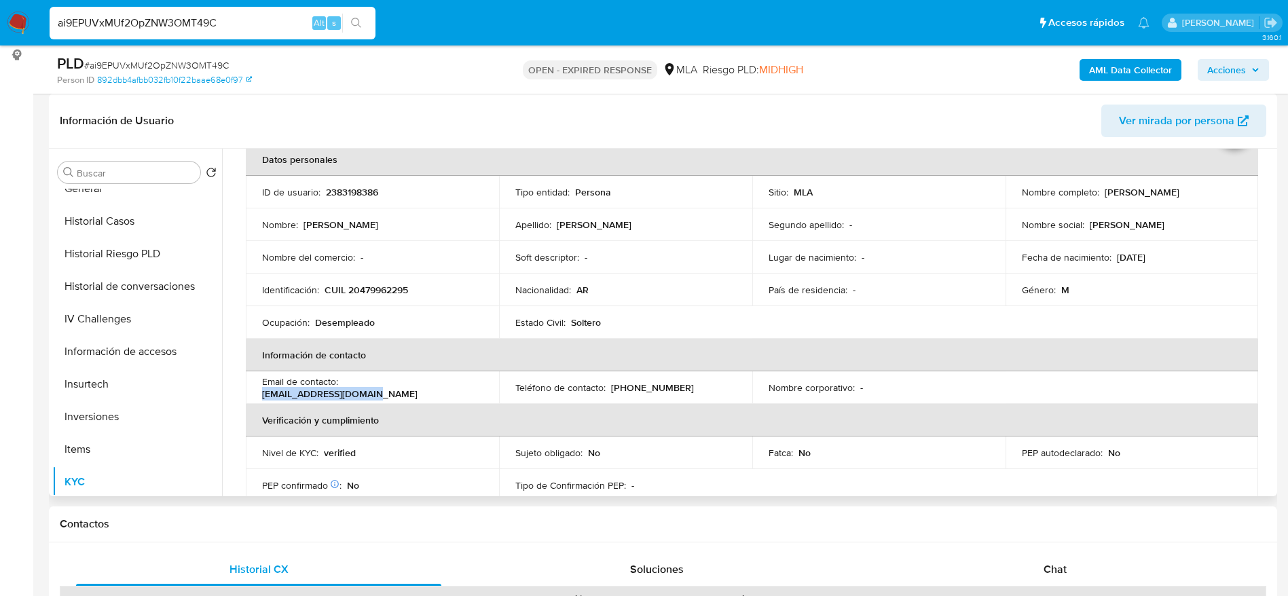
scroll to position [102, 0]
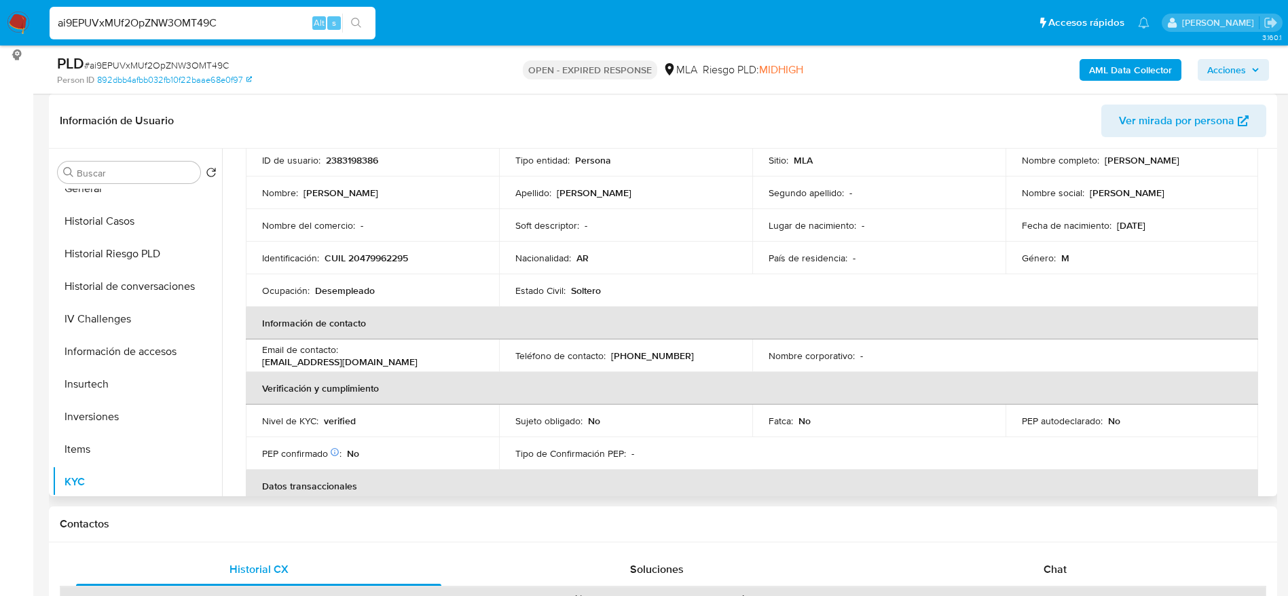
click at [615, 347] on td "Teléfono de contacto : [PHONE_NUMBER]" at bounding box center [625, 355] width 253 height 33
click at [619, 354] on p "[PHONE_NUMBER]" at bounding box center [652, 356] width 83 height 12
copy p "221"
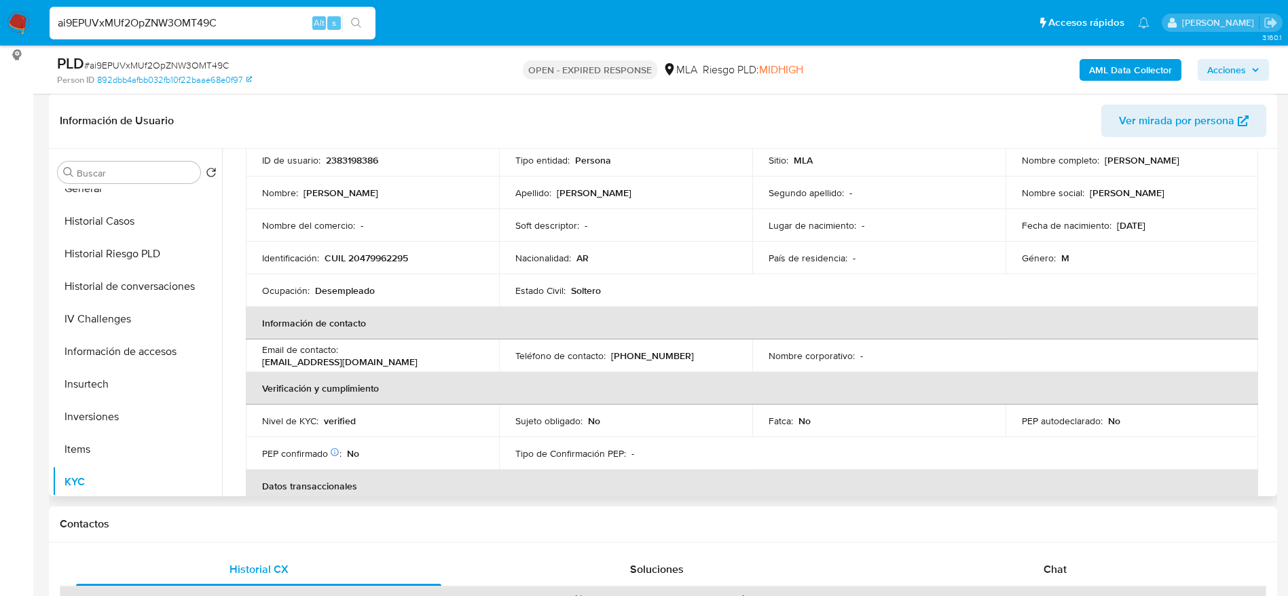
click at [651, 361] on p "[PHONE_NUMBER]" at bounding box center [652, 356] width 83 height 12
copy p "5601479"
click at [231, 29] on input "ai9EPUVxMUf2OpZNW3OMT49C" at bounding box center [213, 23] width 326 height 18
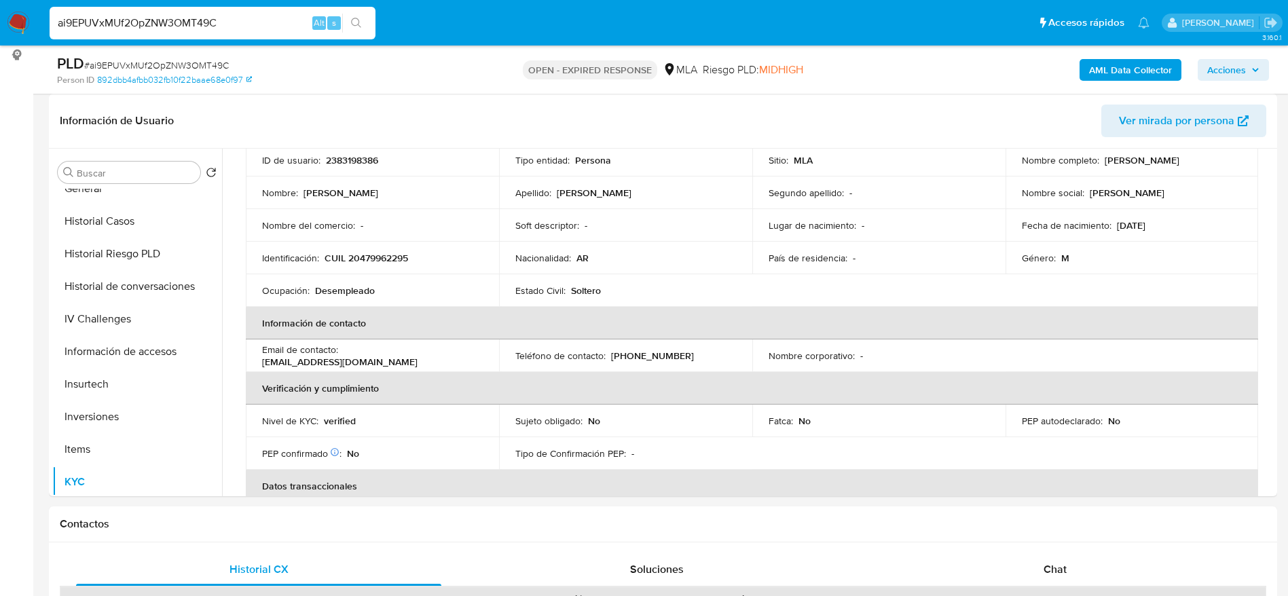
paste input "h4IBdtQAGXBgldjkF4l4jlCW"
type input "h4IBdtQAGXBgldjkF4l4jlCW"
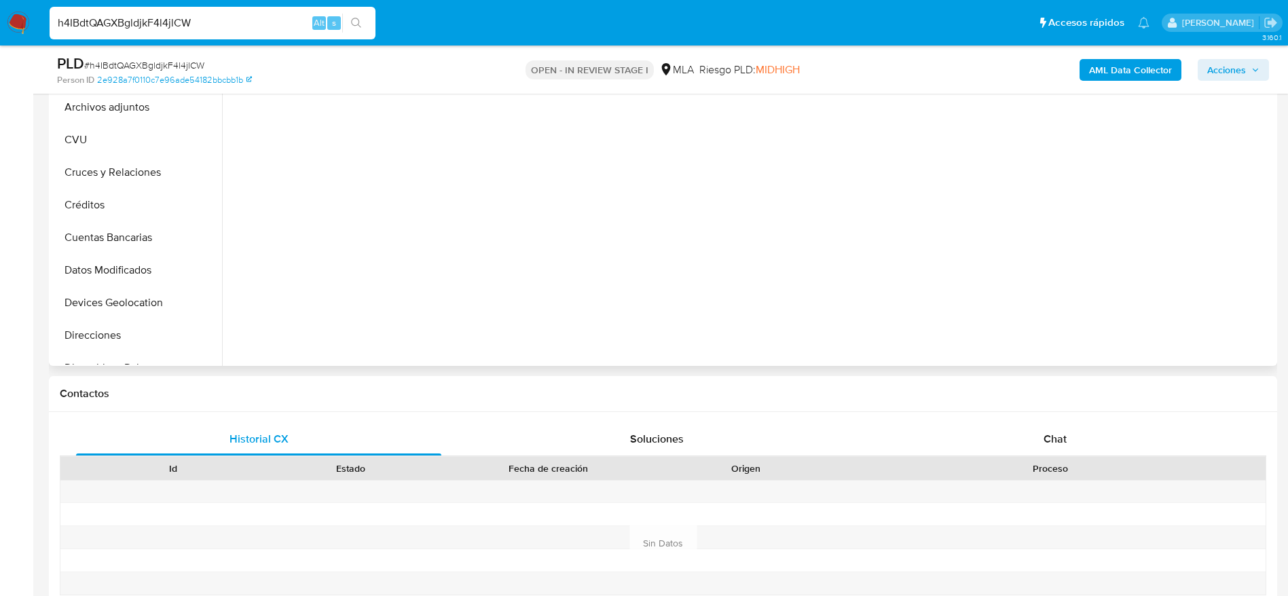
scroll to position [407, 0]
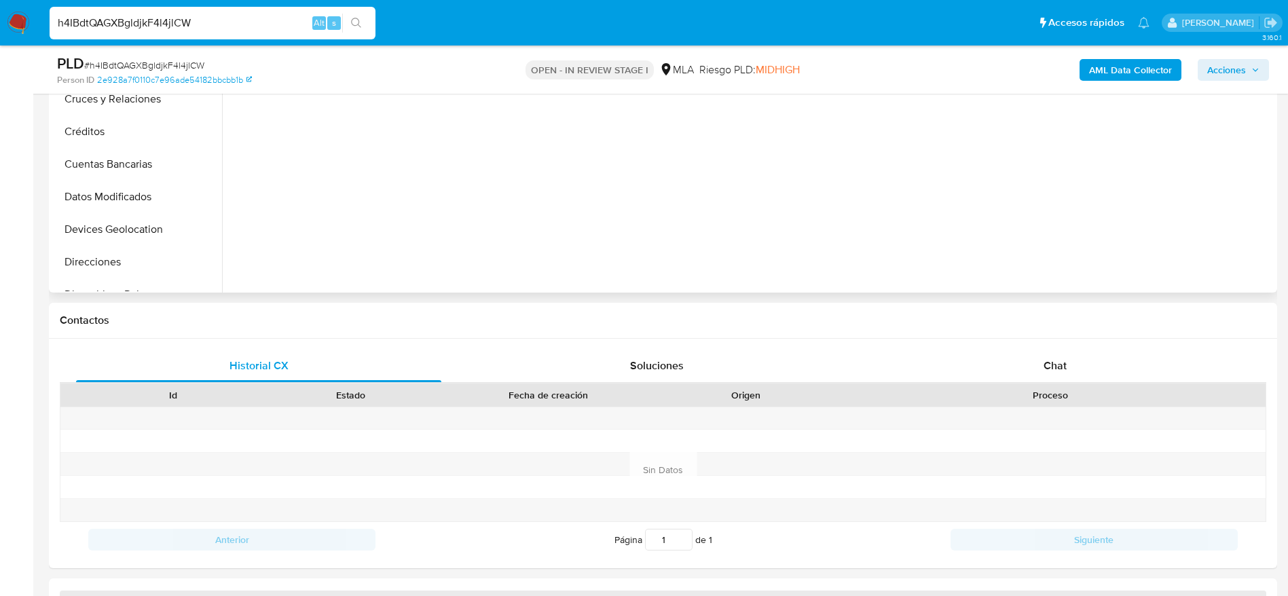
select select "10"
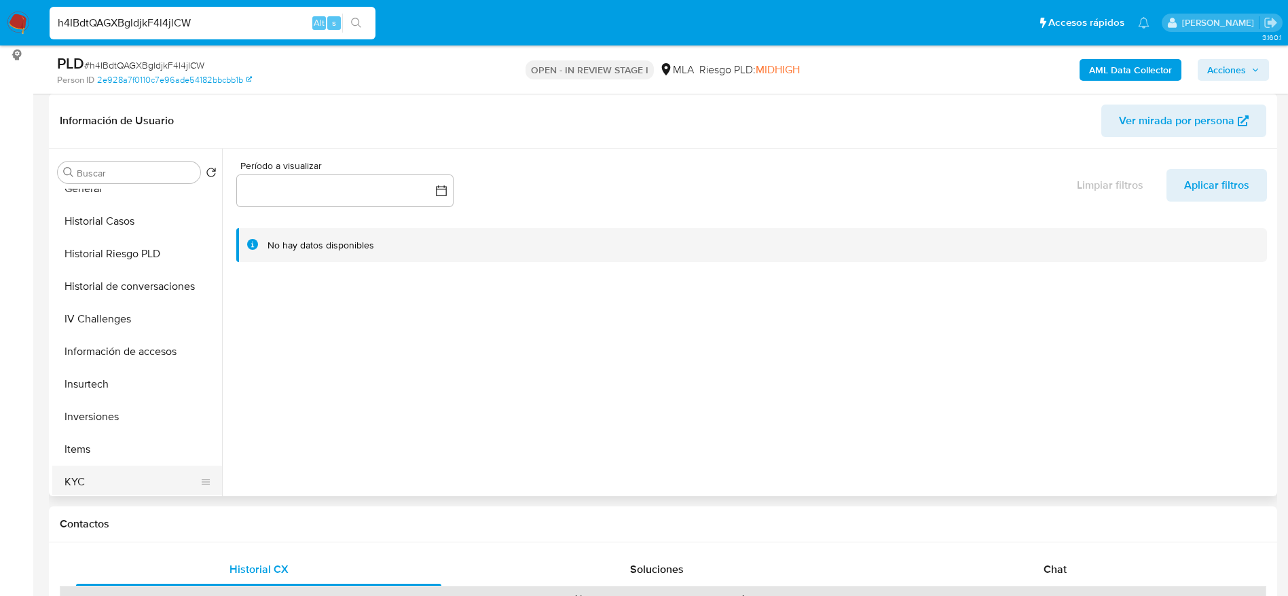
drag, startPoint x: 65, startPoint y: 485, endPoint x: 222, endPoint y: 433, distance: 165.1
click at [65, 485] on button "KYC" at bounding box center [137, 482] width 170 height 33
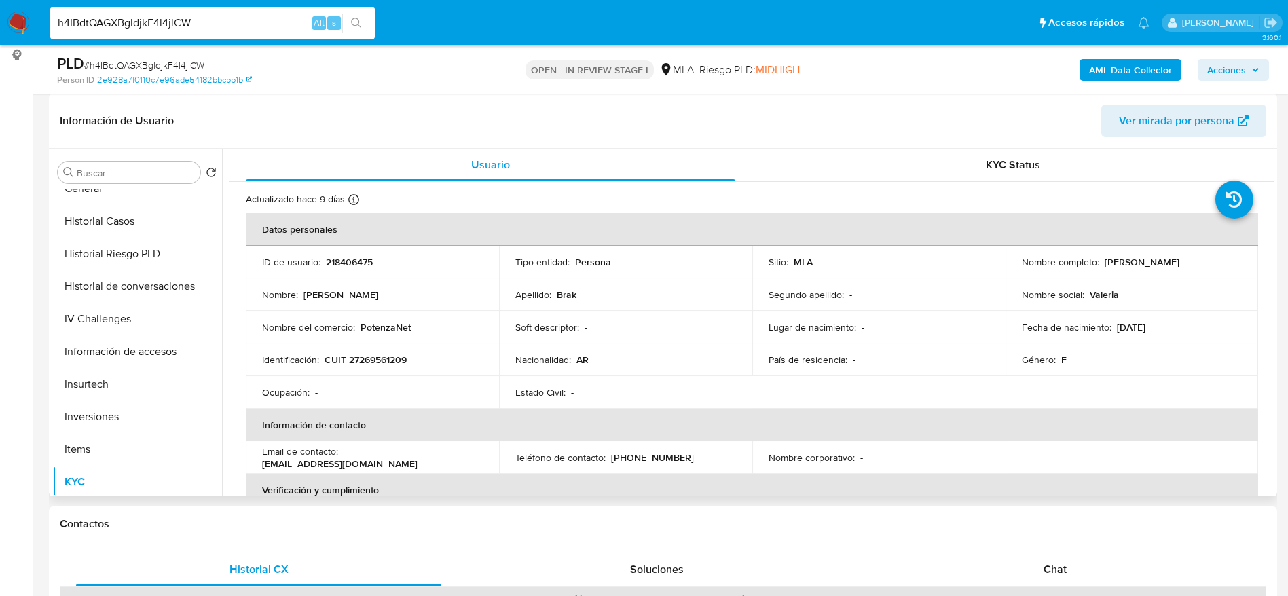
scroll to position [102, 0]
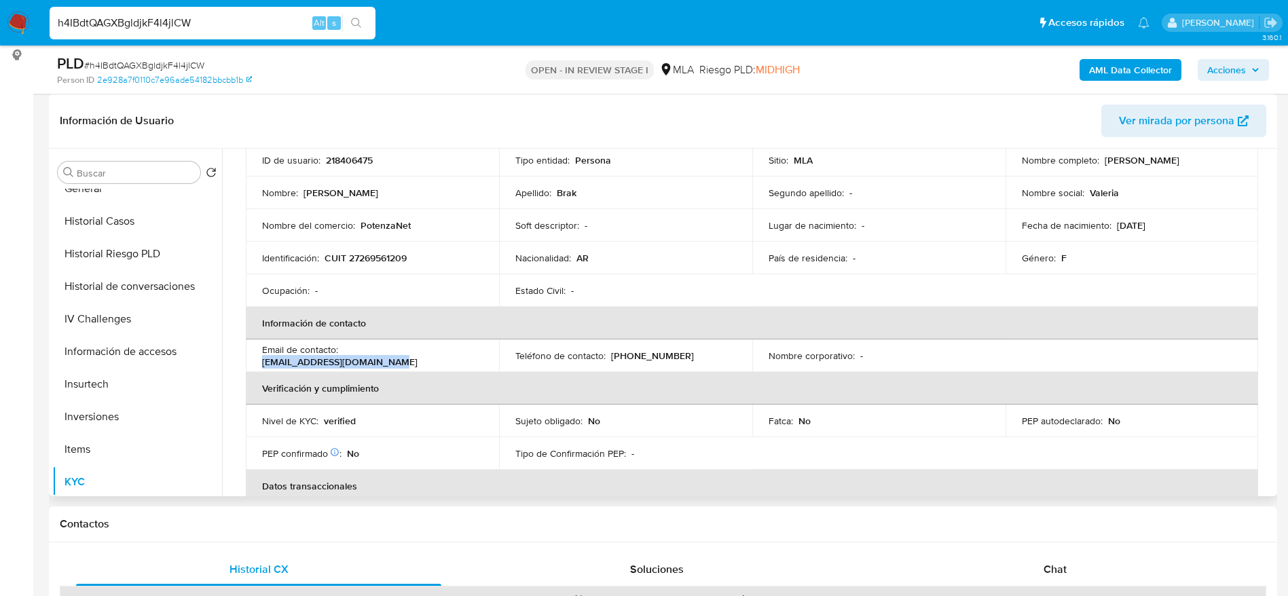
drag, startPoint x: 353, startPoint y: 356, endPoint x: 471, endPoint y: 352, distance: 117.5
click at [471, 352] on div "Email de contacto : valeriacian@u51nagroup.com" at bounding box center [372, 356] width 221 height 24
copy p "valeriacian@u51nagroup.com"
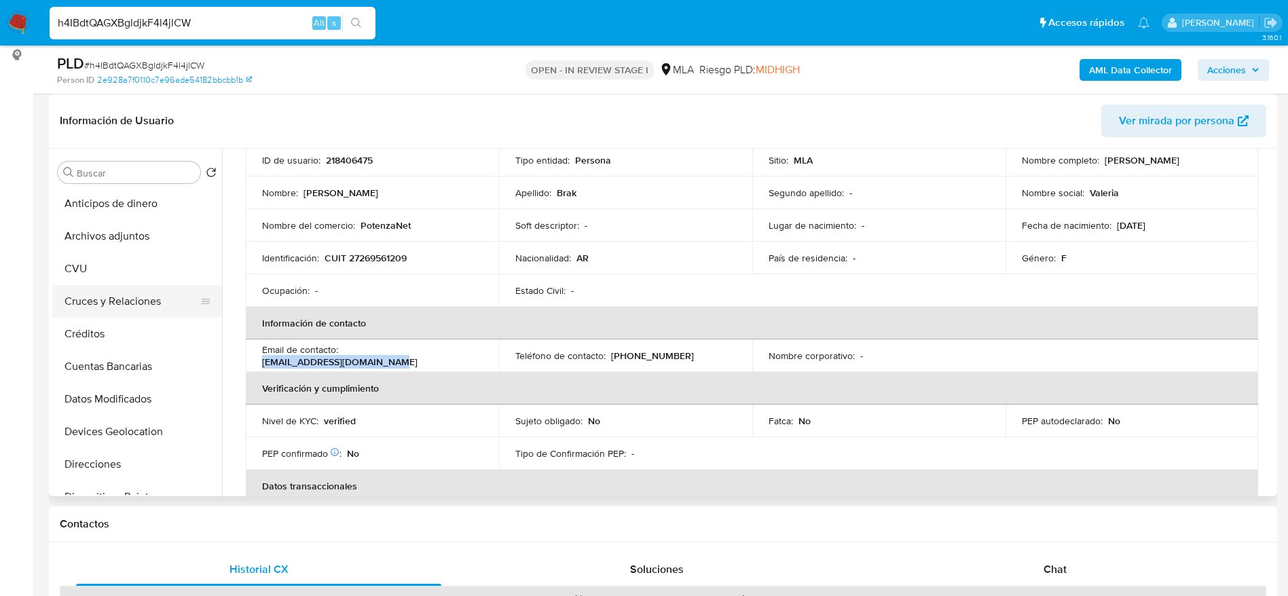
scroll to position [0, 0]
drag, startPoint x: 101, startPoint y: 272, endPoint x: 94, endPoint y: 279, distance: 9.6
click at [100, 272] on button "CVU" at bounding box center [131, 270] width 159 height 33
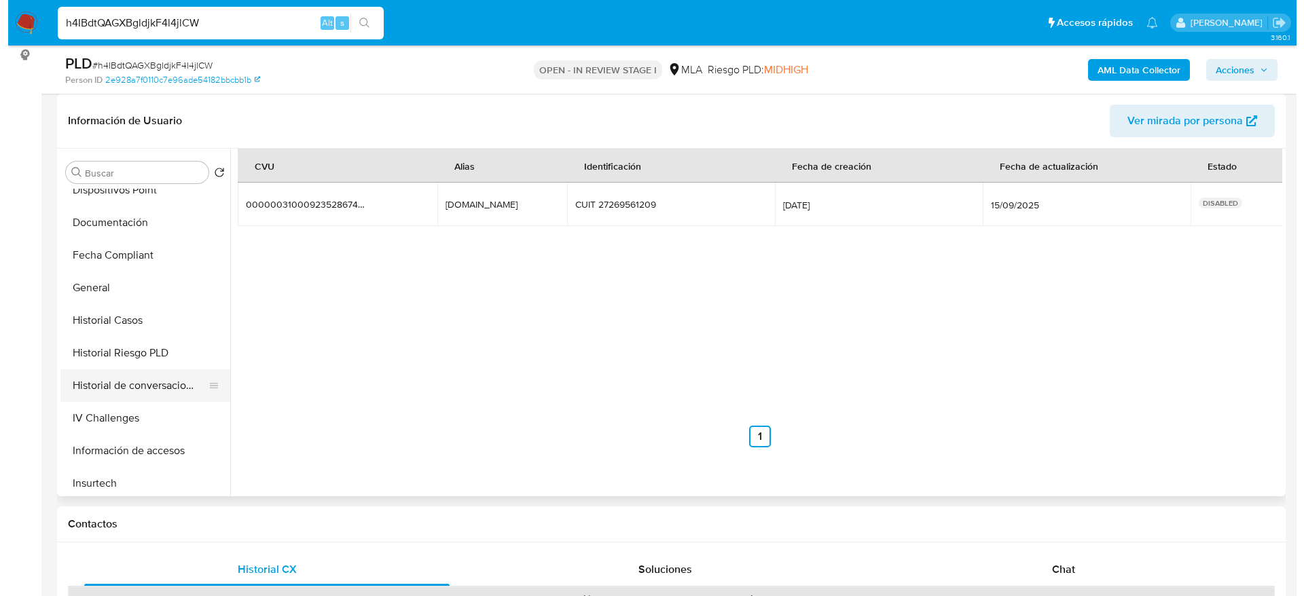
scroll to position [407, 0]
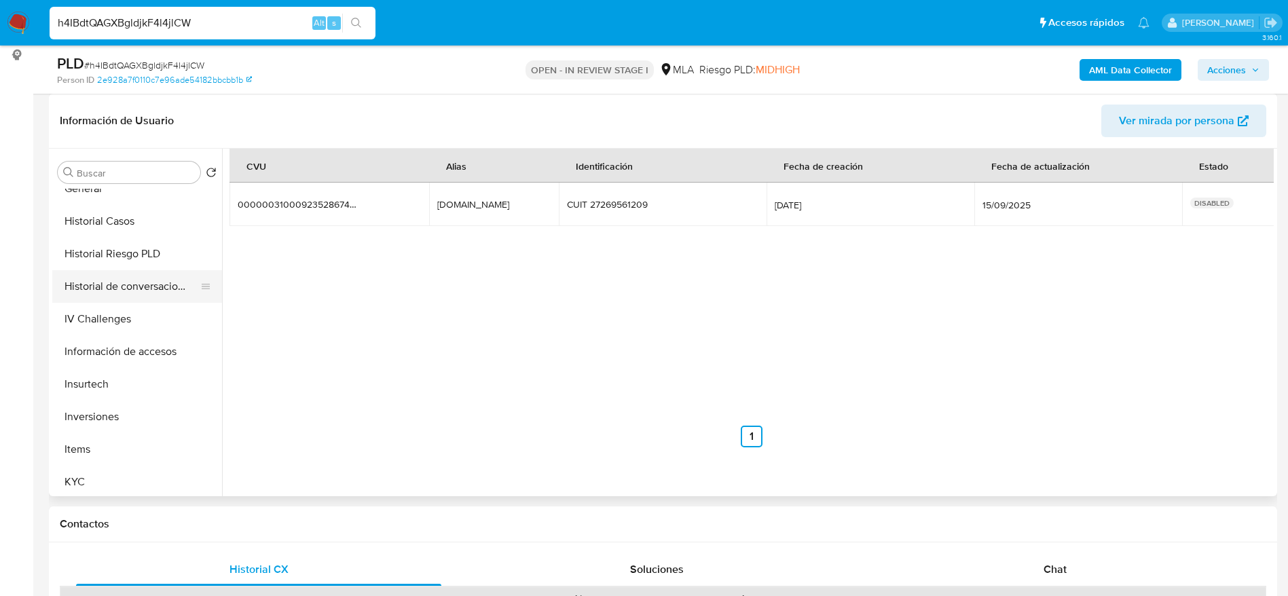
click at [132, 288] on button "Historial de conversaciones" at bounding box center [131, 286] width 159 height 33
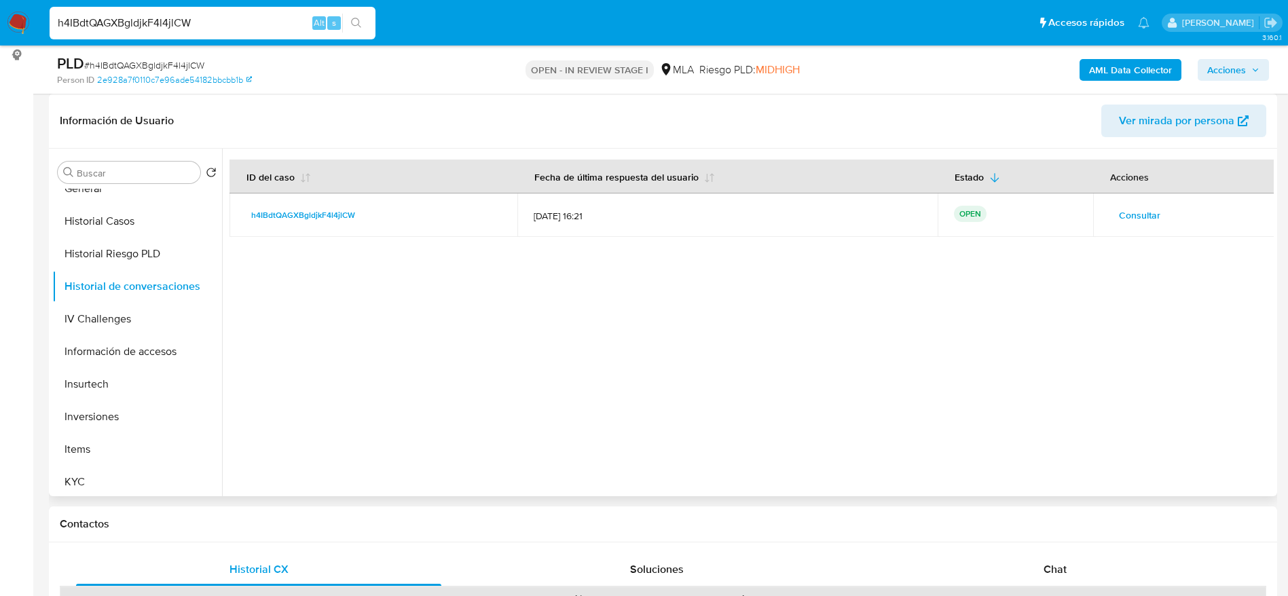
click at [1139, 221] on span "Consultar" at bounding box center [1139, 215] width 41 height 19
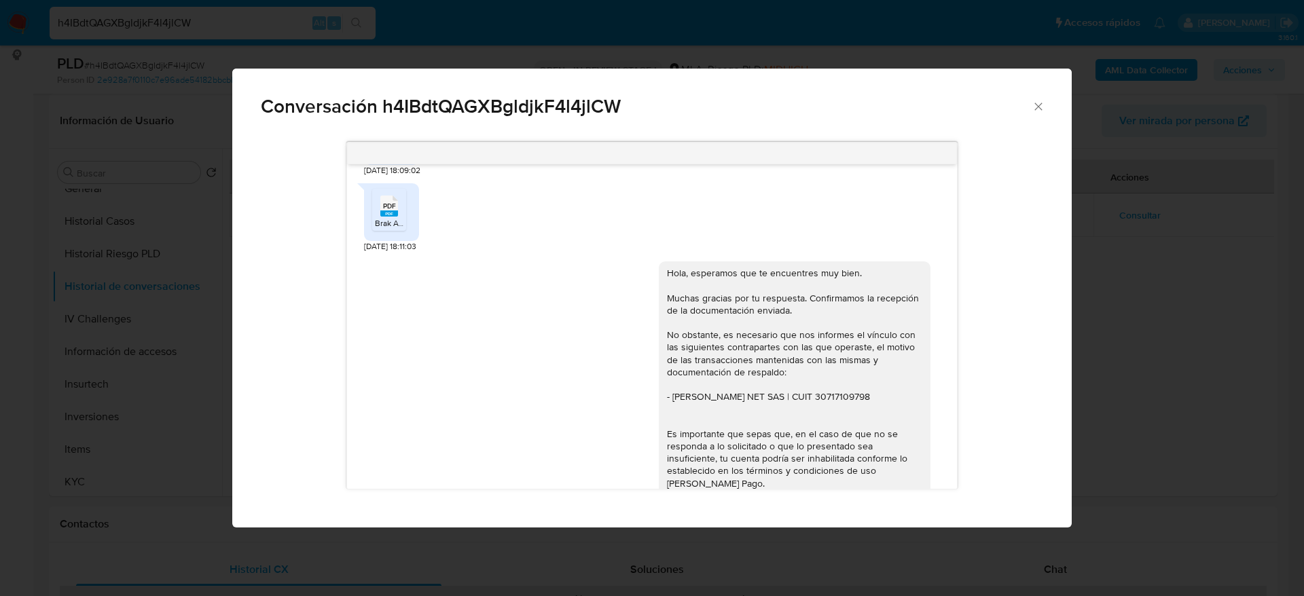
scroll to position [871, 0]
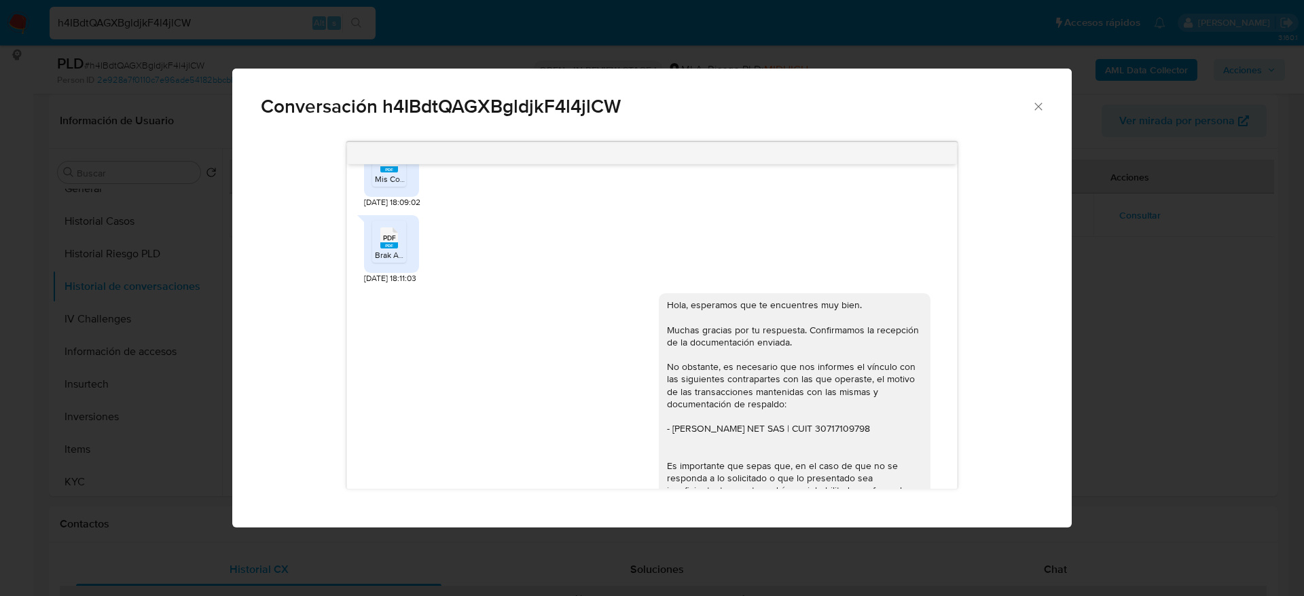
click at [390, 249] on rect "Comunicación" at bounding box center [389, 245] width 18 height 6
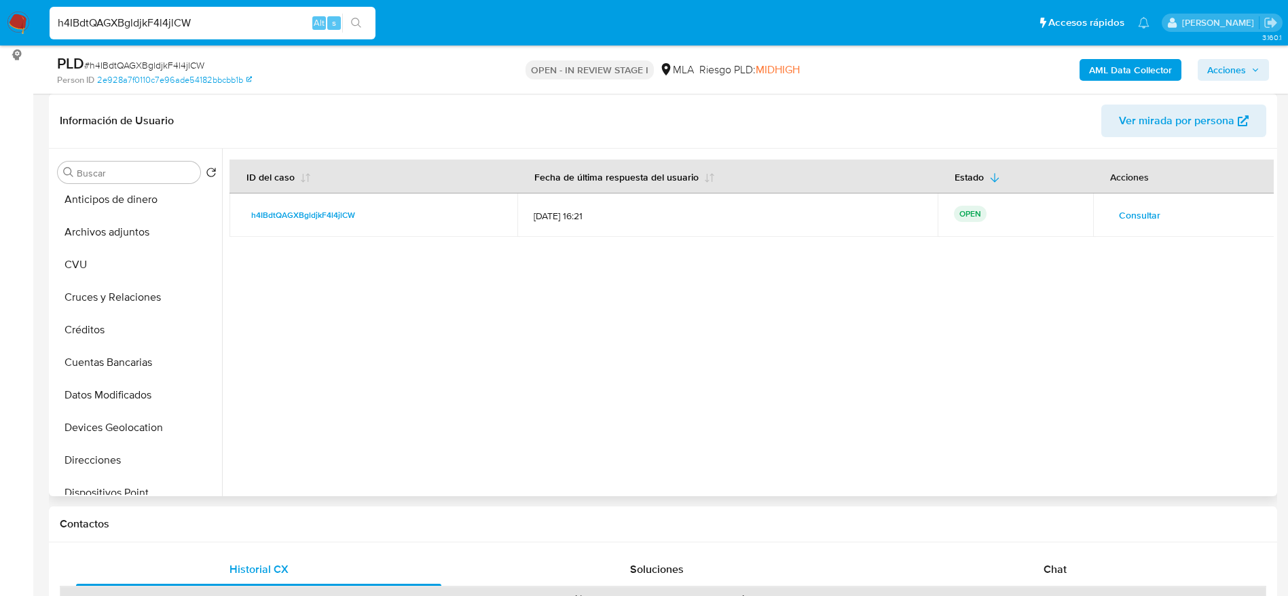
scroll to position [0, 0]
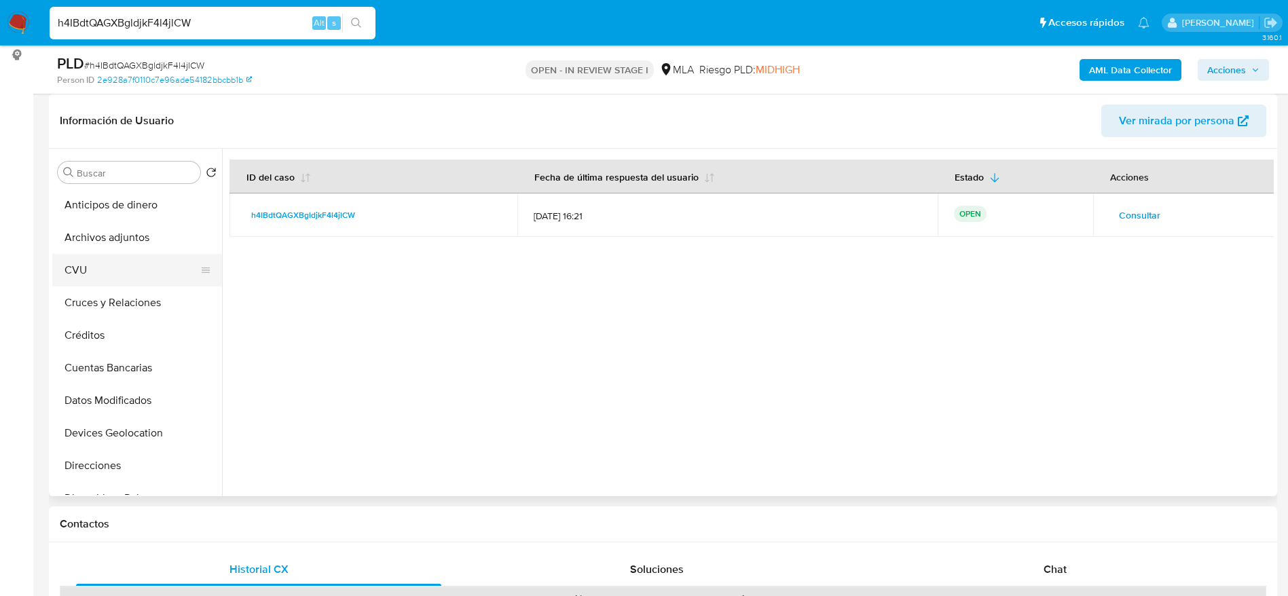
click at [104, 276] on button "CVU" at bounding box center [131, 270] width 159 height 33
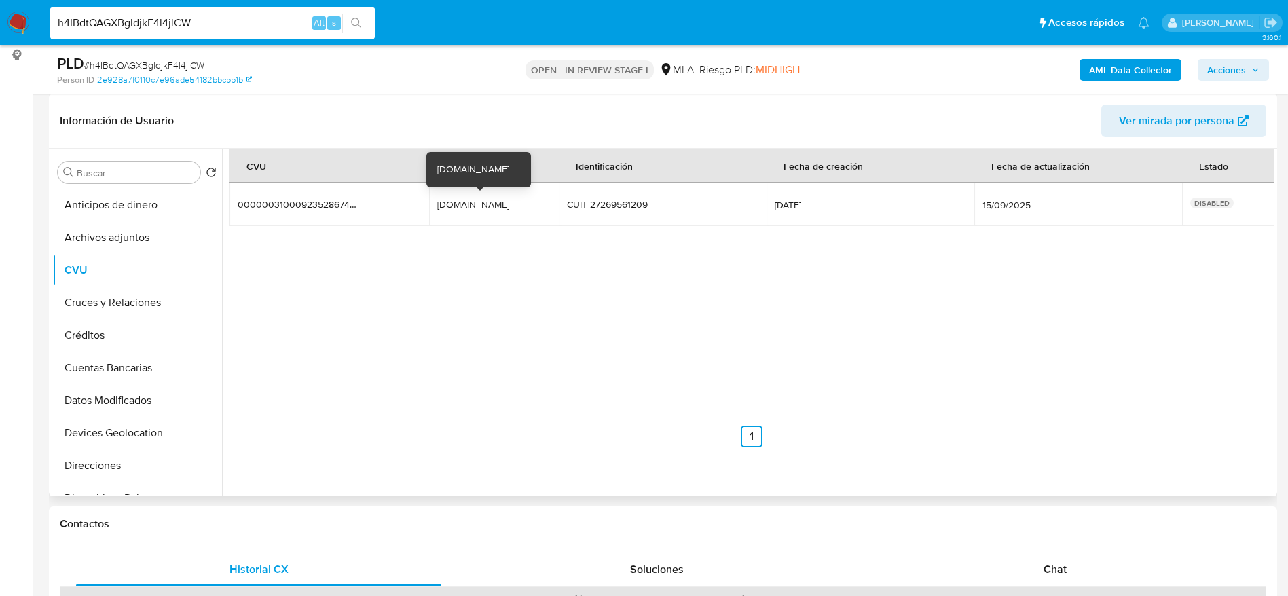
click at [459, 203] on div "rockconquista.mp" at bounding box center [480, 204] width 87 height 12
drag, startPoint x: 566, startPoint y: 447, endPoint x: 459, endPoint y: 3, distance: 457.5
click at [559, 429] on div at bounding box center [748, 323] width 1052 height 348
click at [470, 210] on div "rockconquista.mp" at bounding box center [480, 204] width 87 height 12
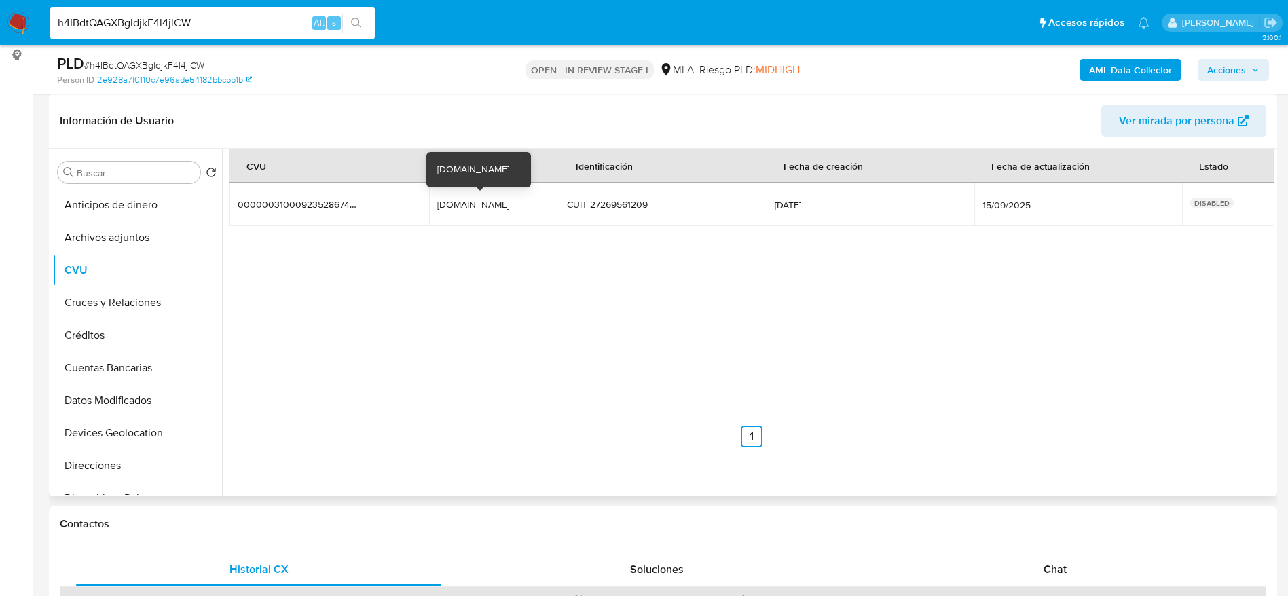
click at [470, 210] on div "rockconquista.mp" at bounding box center [480, 204] width 87 height 12
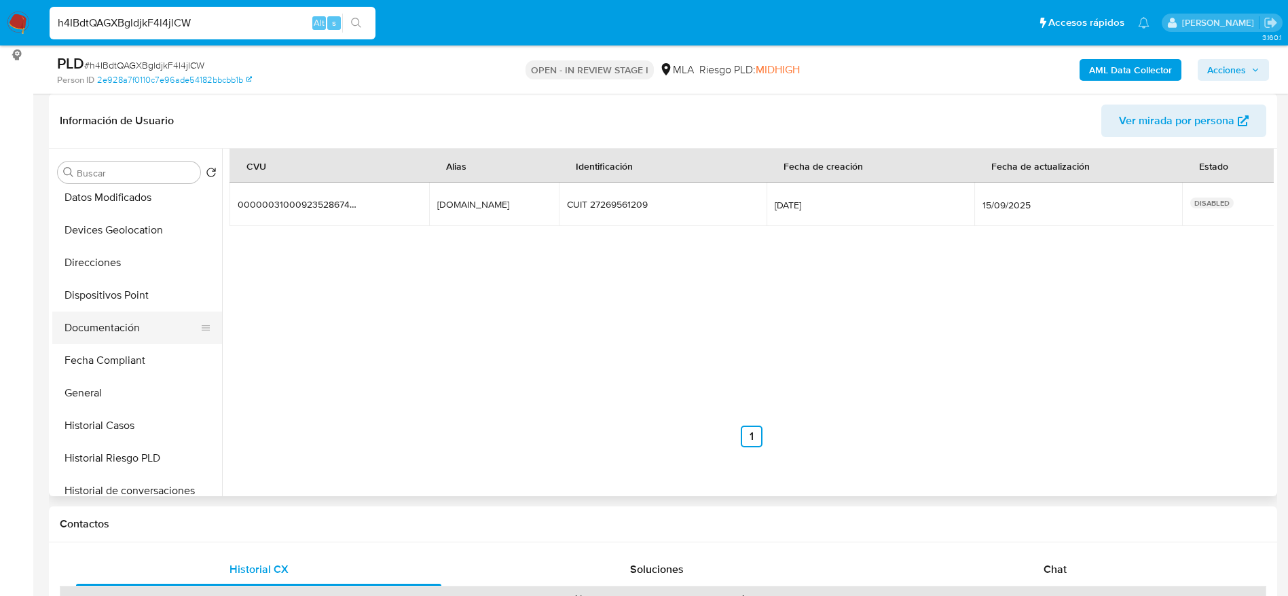
scroll to position [204, 0]
click at [110, 325] on button "Documentación" at bounding box center [131, 327] width 159 height 33
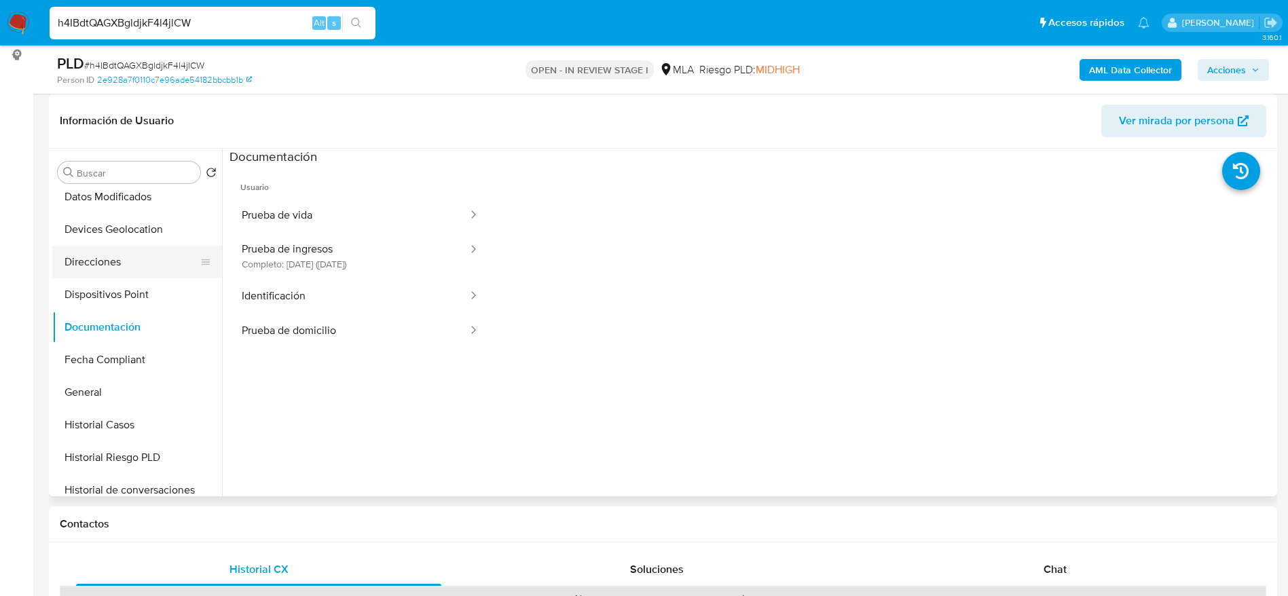
click at [130, 251] on button "Direcciones" at bounding box center [131, 262] width 159 height 33
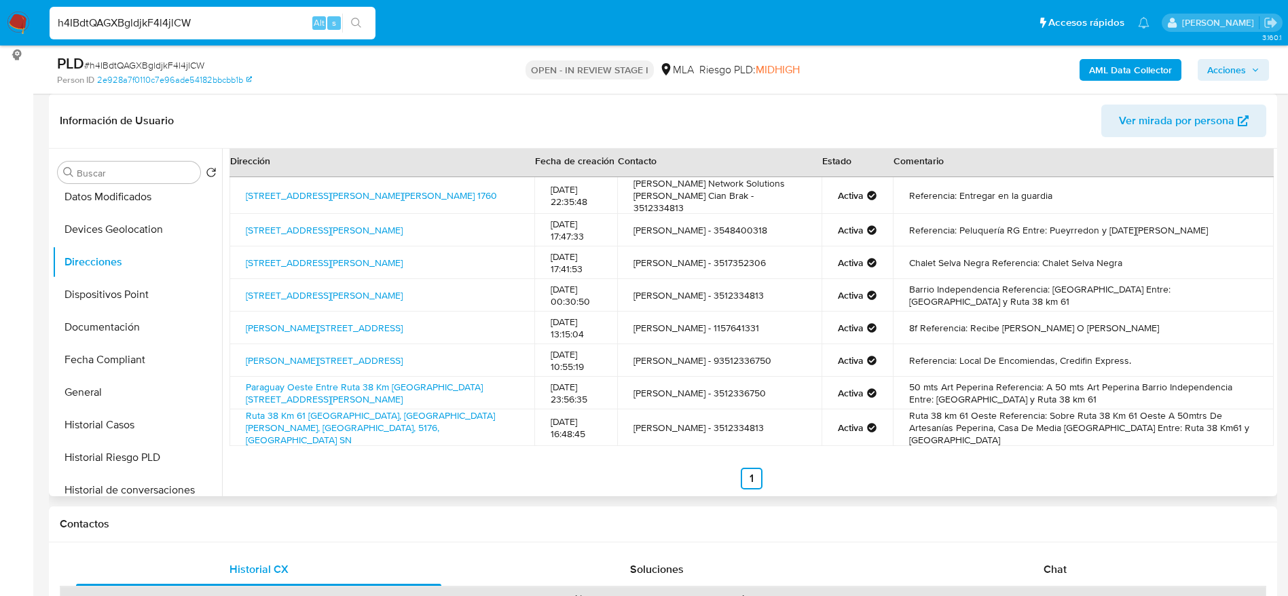
scroll to position [0, 0]
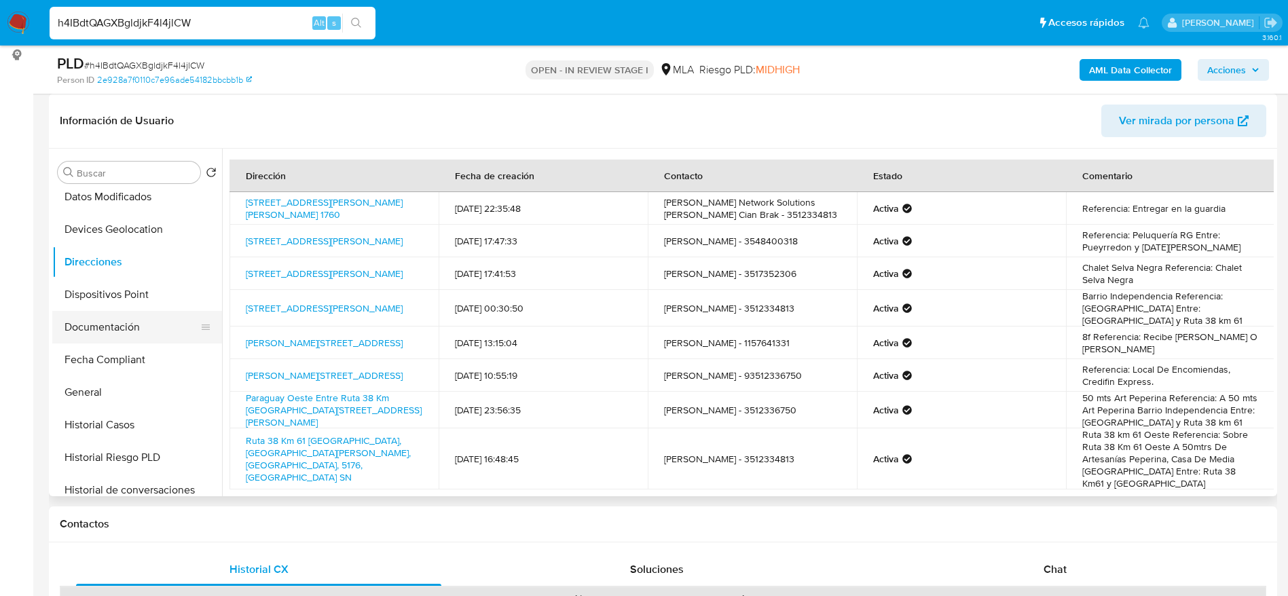
click at [122, 333] on button "Documentación" at bounding box center [131, 327] width 159 height 33
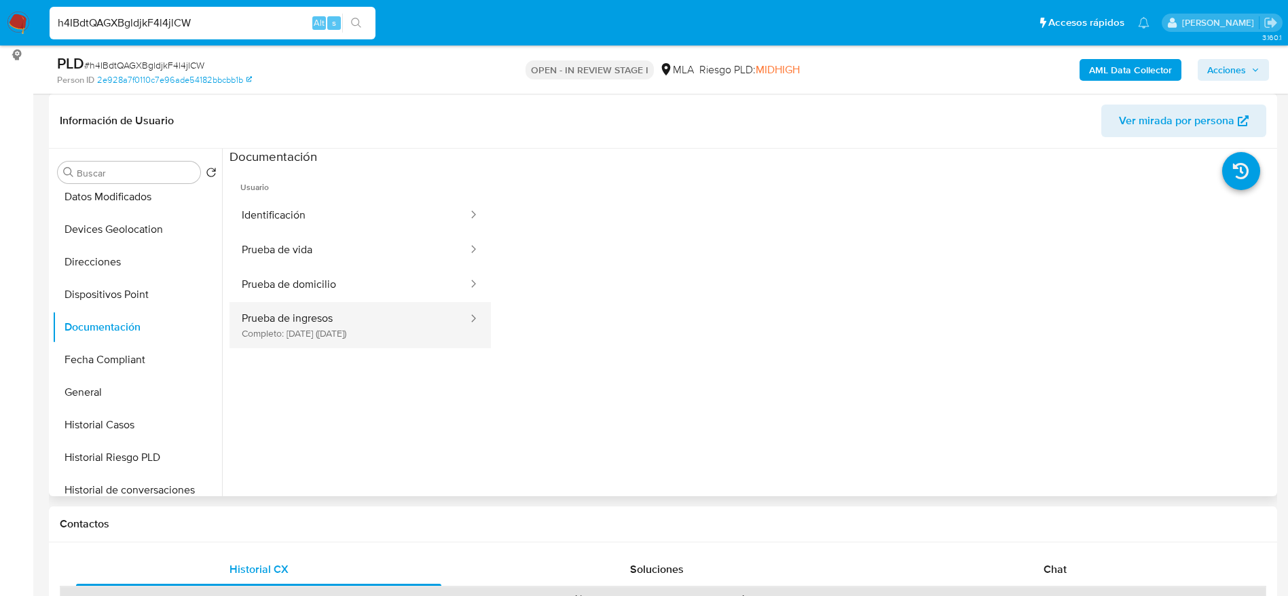
click at [344, 326] on button "Prueba de ingresos Completo: 12/05/2025 (hace 4 meses)" at bounding box center [349, 325] width 240 height 46
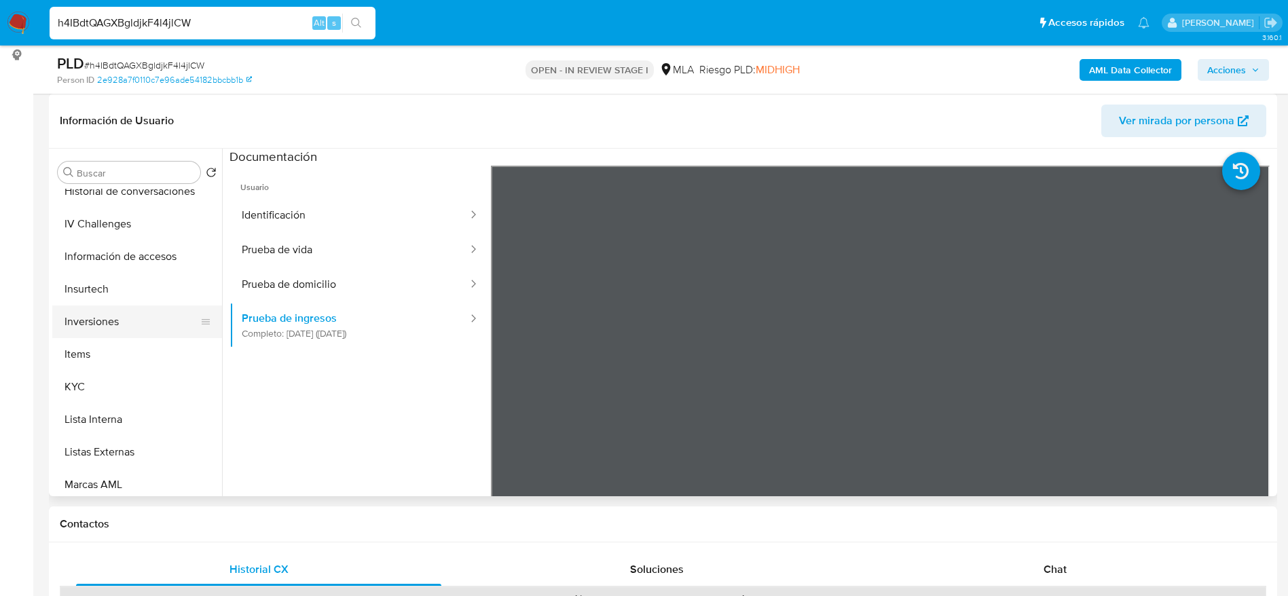
scroll to position [500, 0]
click at [87, 389] on button "KYC" at bounding box center [131, 389] width 159 height 33
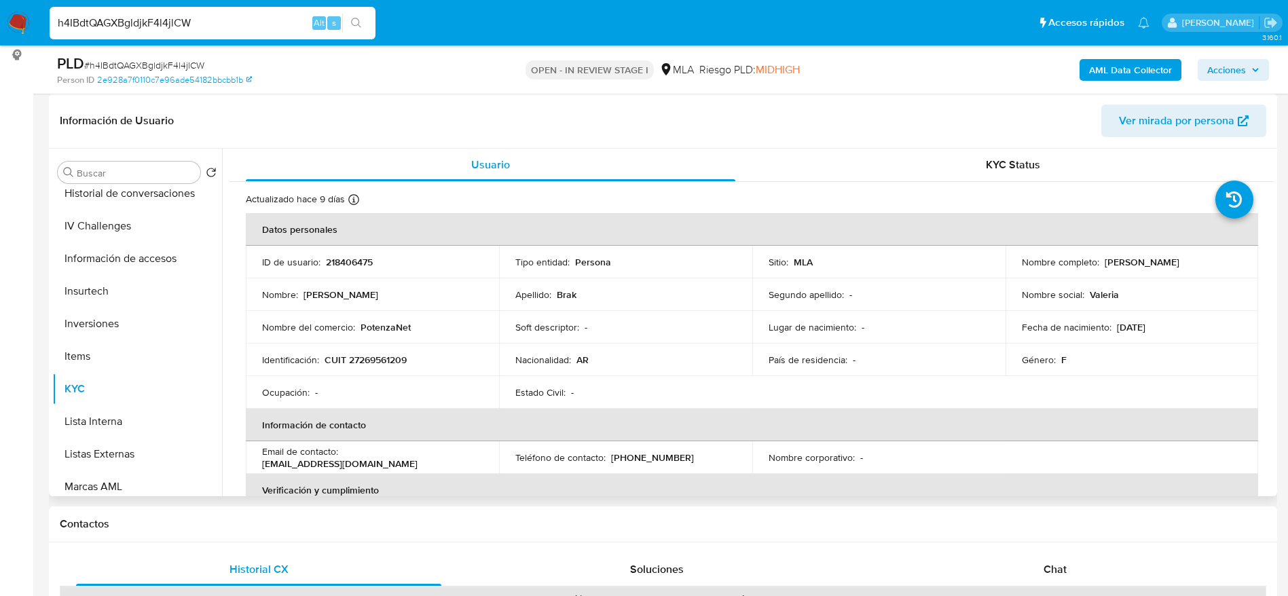
drag, startPoint x: 1196, startPoint y: 262, endPoint x: 1102, endPoint y: 263, distance: 93.7
click at [1102, 263] on div "Nombre completo : Valeria Milagros Brak" at bounding box center [1132, 262] width 221 height 12
copy p "Valeria Milagros Brak"
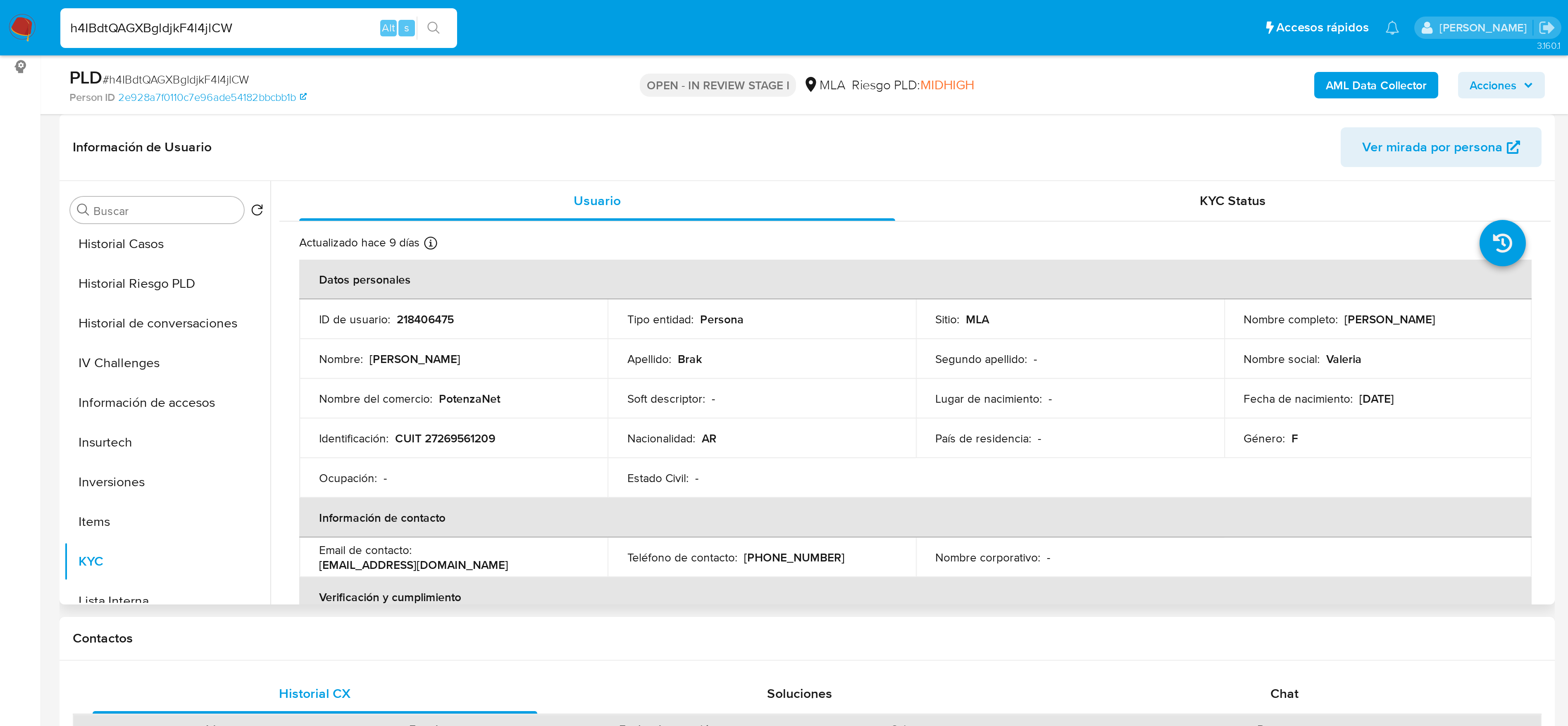
scroll to position [181, 0]
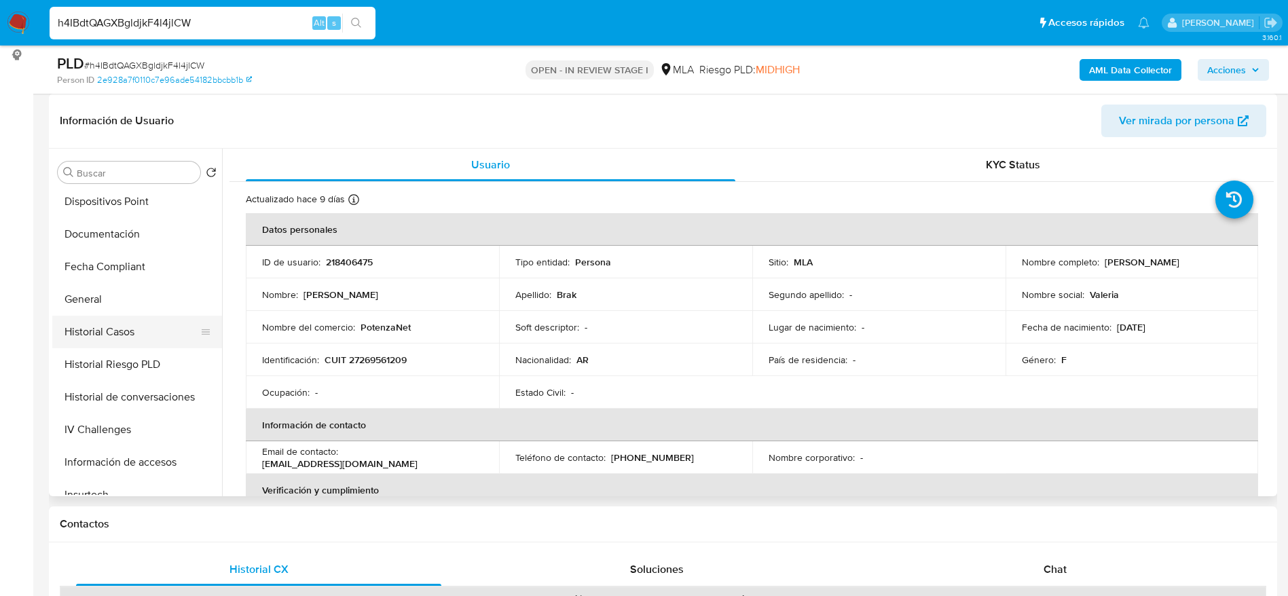
click at [112, 343] on button "Historial Casos" at bounding box center [131, 332] width 159 height 33
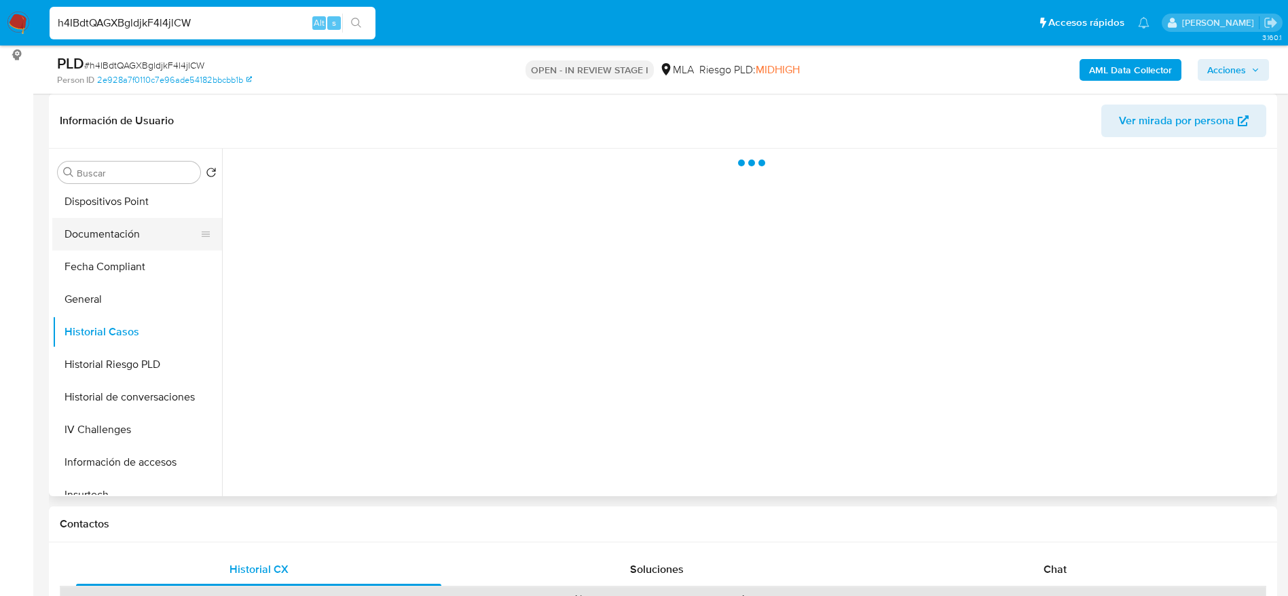
click at [122, 225] on button "Documentación" at bounding box center [131, 234] width 159 height 33
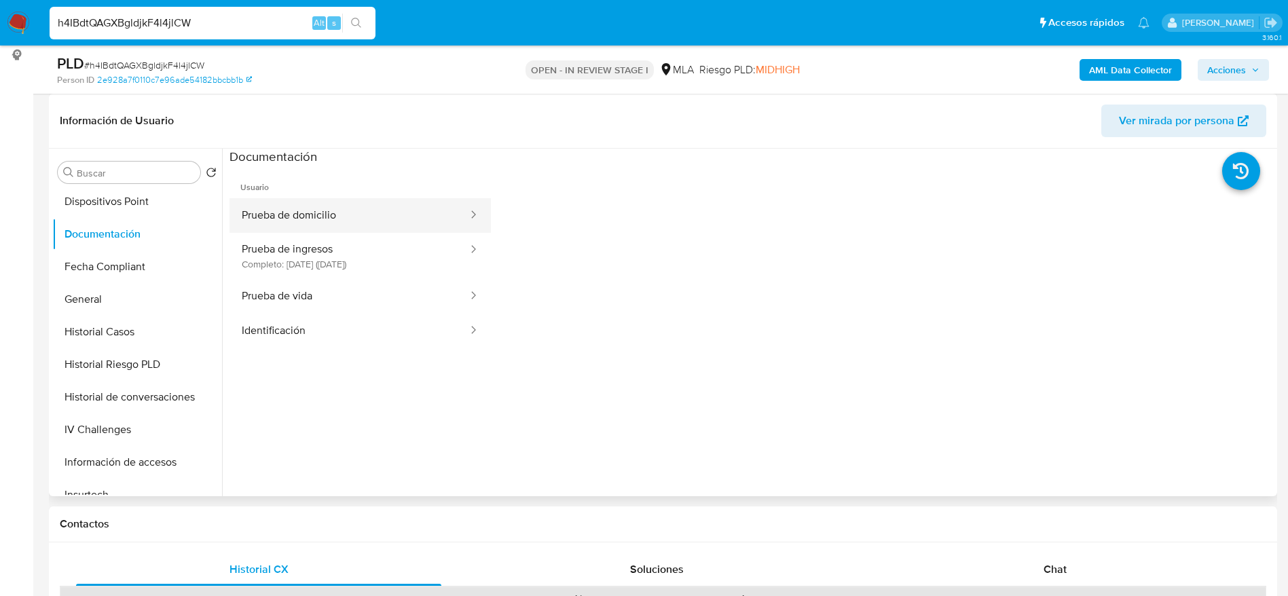
drag, startPoint x: 375, startPoint y: 208, endPoint x: 399, endPoint y: 278, distance: 73.9
click at [375, 208] on button "Prueba de domicilio" at bounding box center [349, 215] width 240 height 35
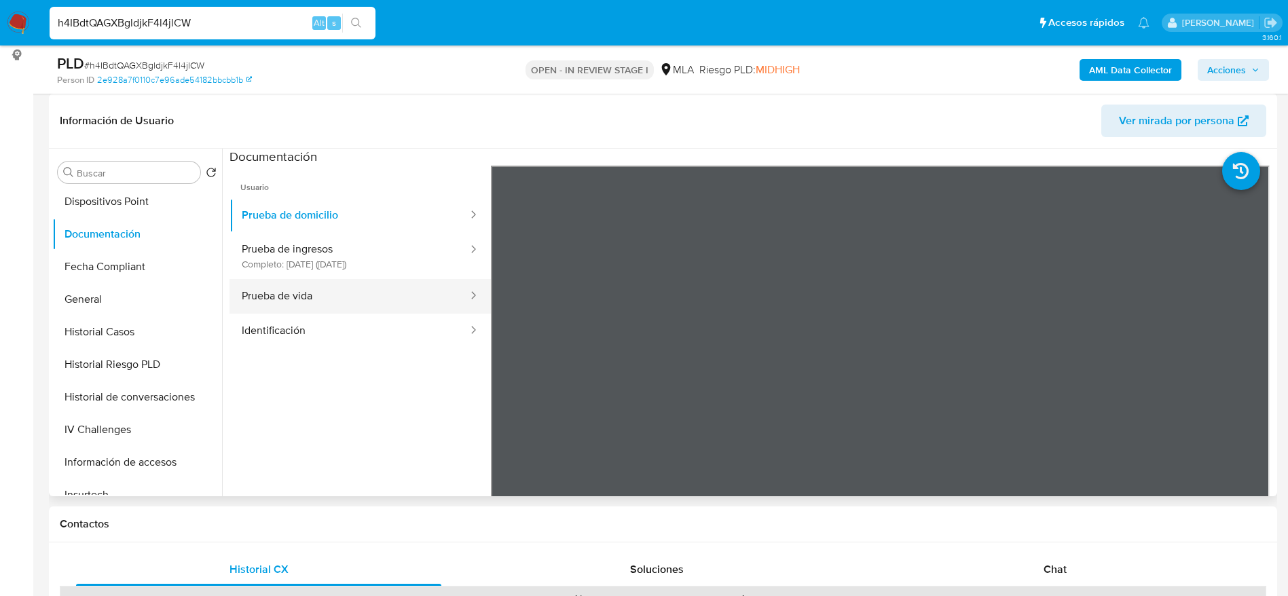
click at [409, 297] on button "Prueba de vida" at bounding box center [349, 296] width 240 height 35
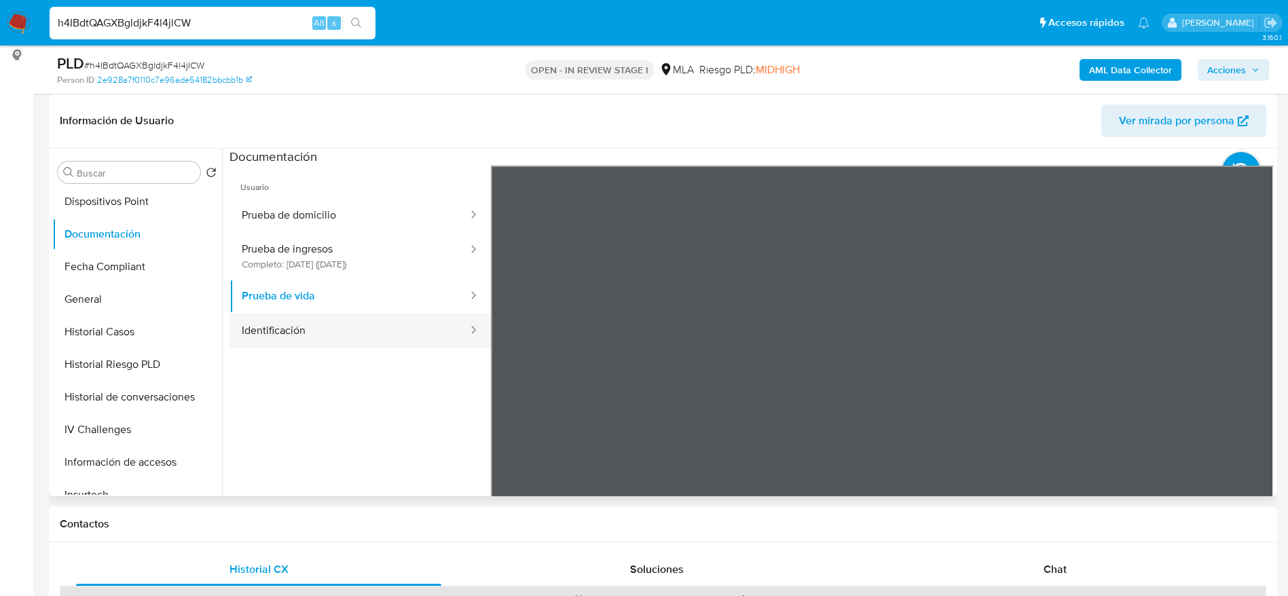
click at [435, 339] on button "Identificación" at bounding box center [349, 331] width 240 height 35
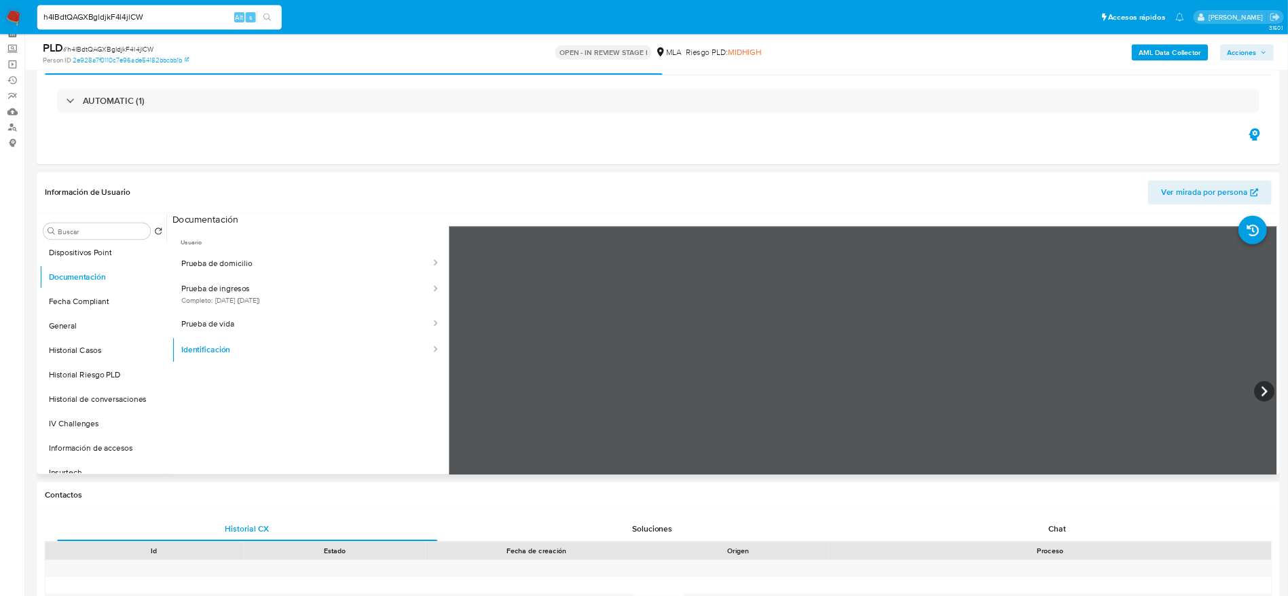
scroll to position [298, 0]
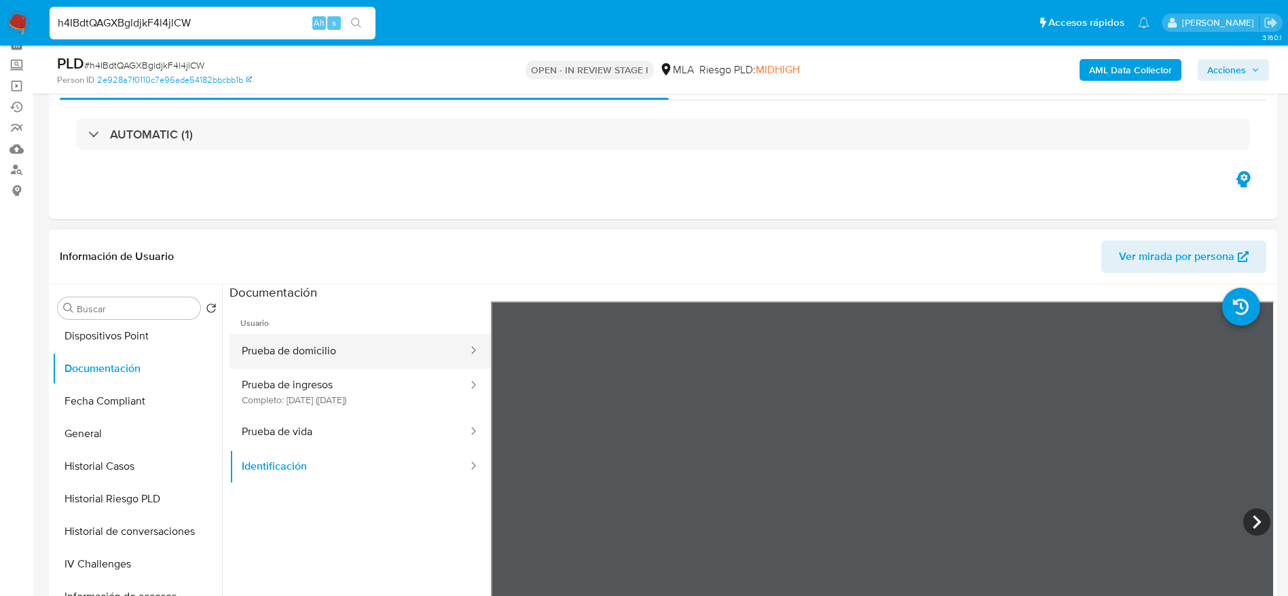
click at [278, 356] on button "Prueba de domicilio" at bounding box center [349, 351] width 240 height 35
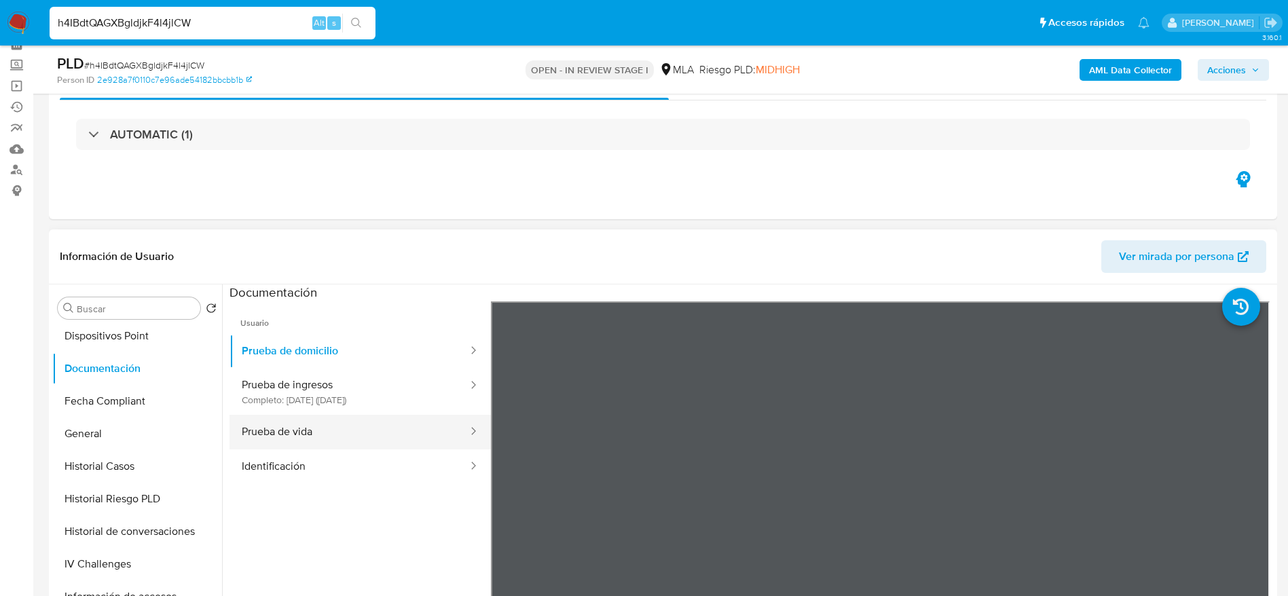
click at [413, 443] on button "Prueba de vida" at bounding box center [349, 432] width 240 height 35
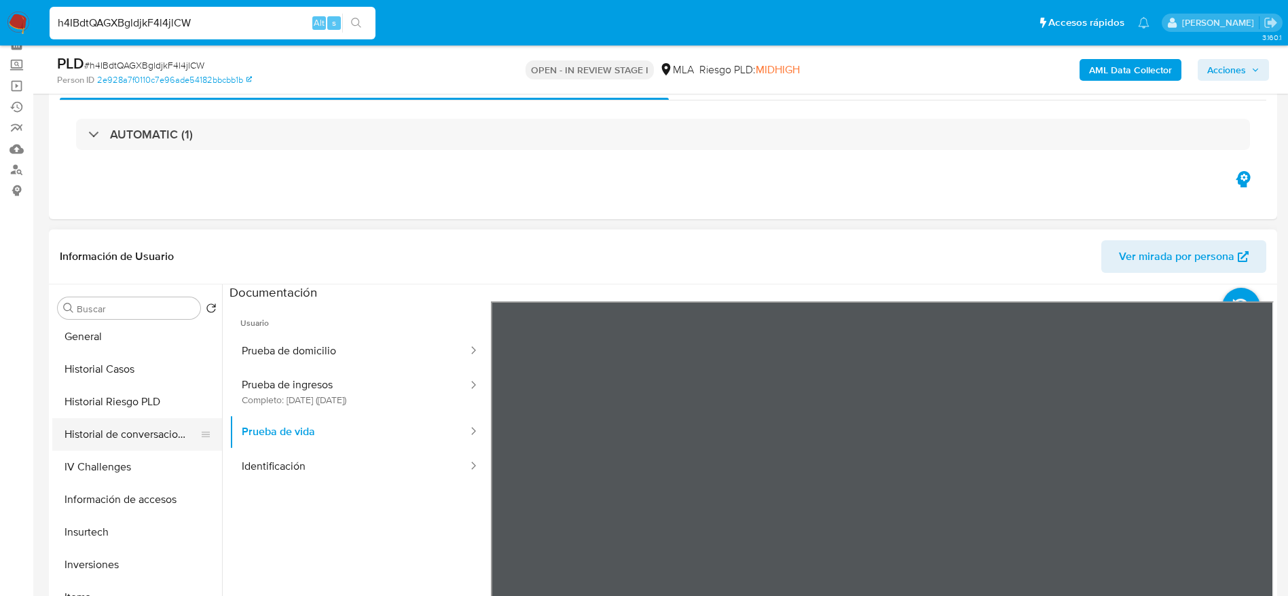
scroll to position [0, 0]
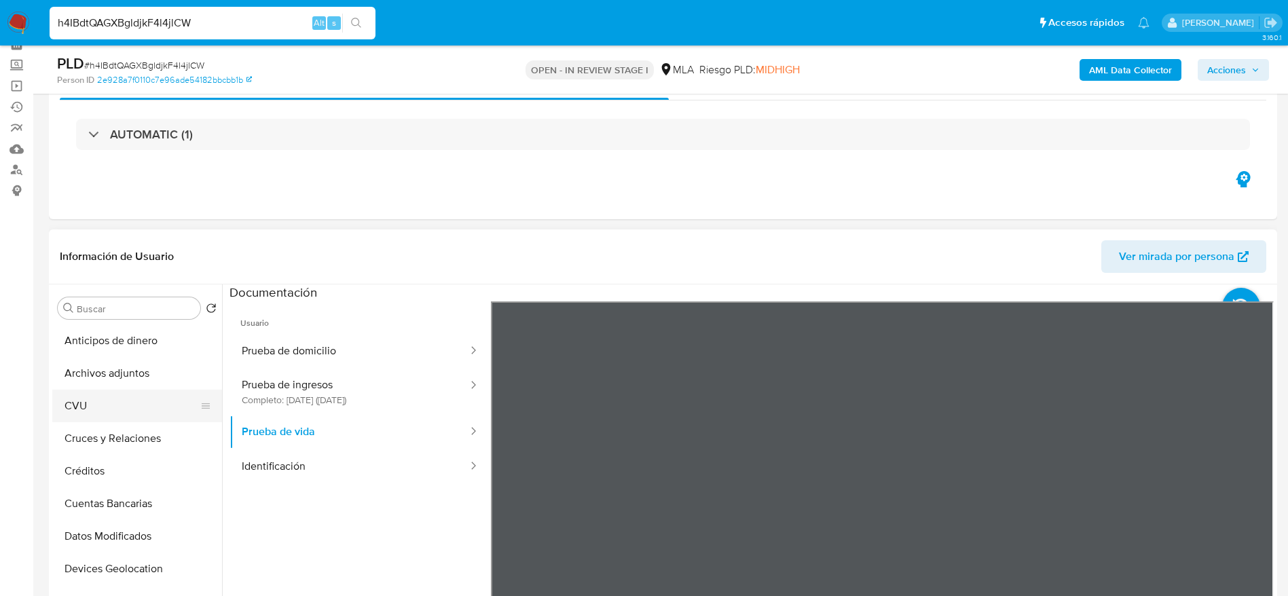
click at [85, 413] on button "CVU" at bounding box center [131, 406] width 159 height 33
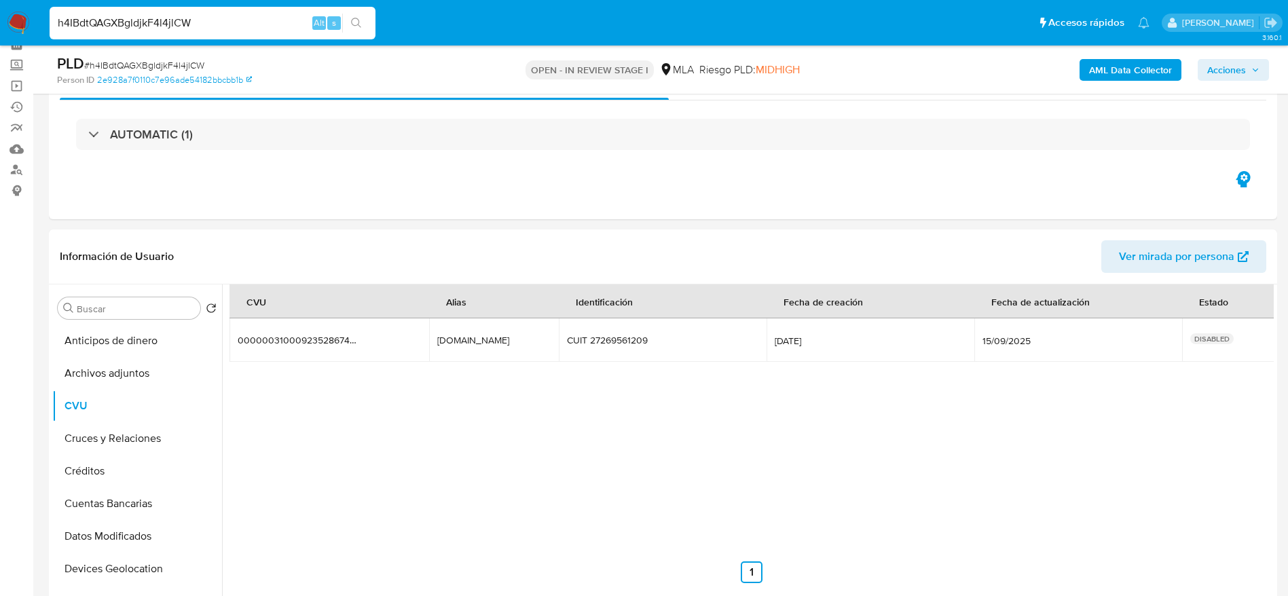
click at [18, 18] on img at bounding box center [18, 23] width 23 height 23
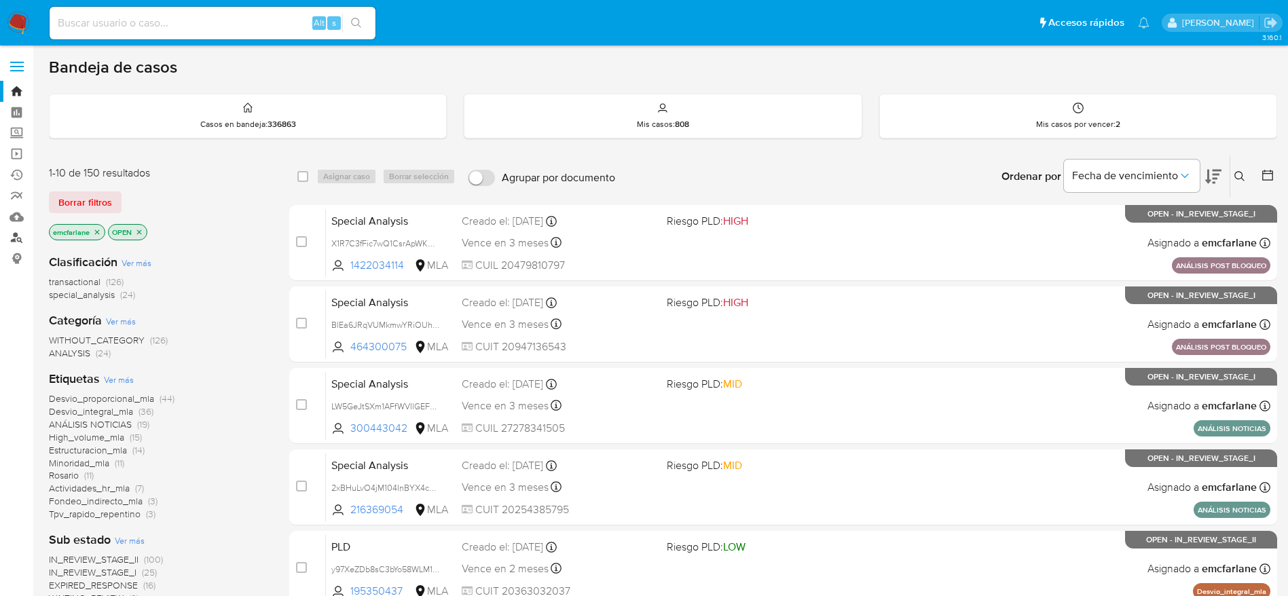
click at [24, 236] on link "Buscador de personas" at bounding box center [81, 237] width 162 height 21
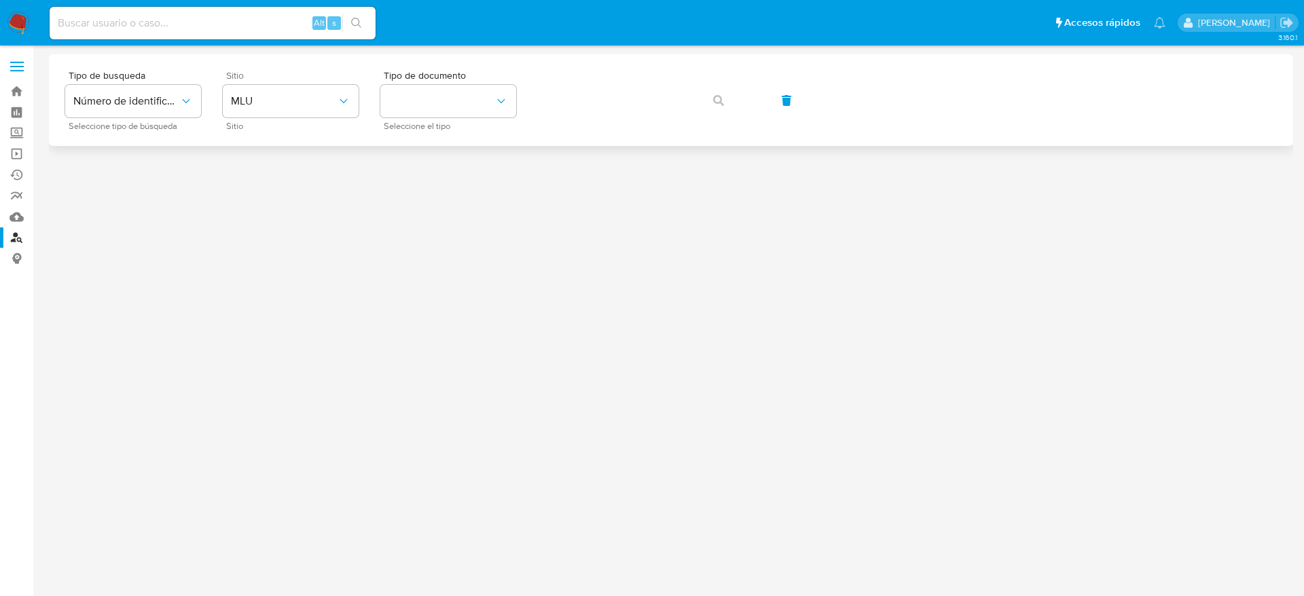
click at [301, 117] on div "Sitio MLU Sitio" at bounding box center [291, 100] width 136 height 59
click at [274, 105] on span "MLU" at bounding box center [284, 101] width 106 height 14
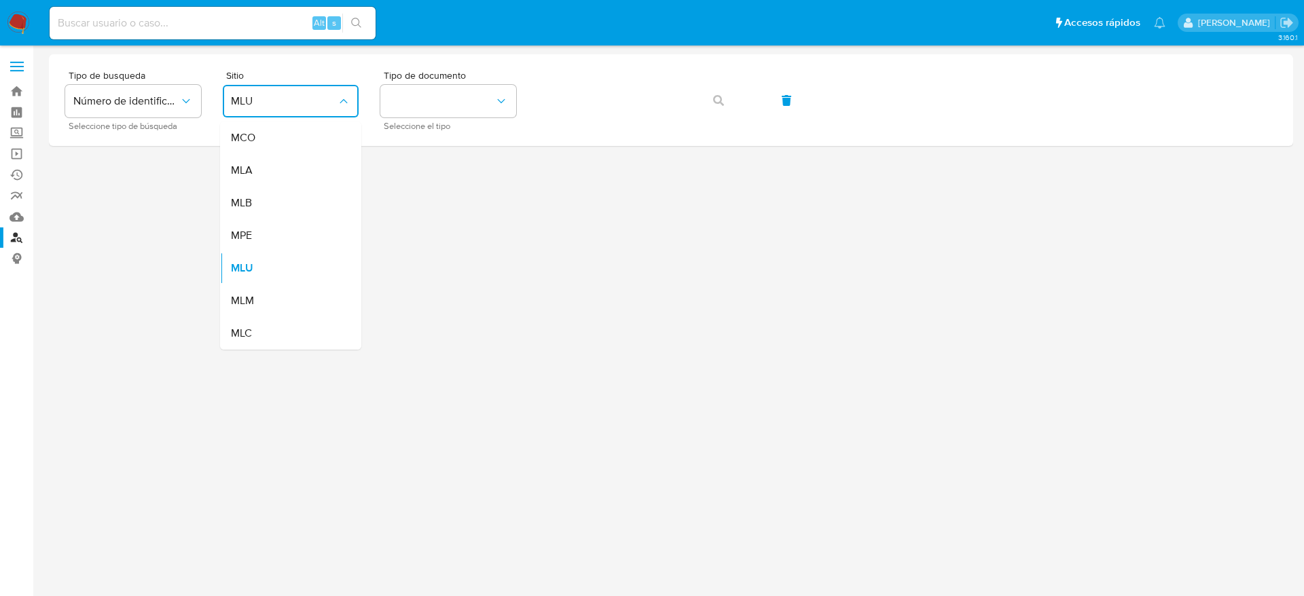
drag, startPoint x: 251, startPoint y: 177, endPoint x: 397, endPoint y: 149, distance: 148.6
click at [251, 177] on span "MLA" at bounding box center [242, 171] width 22 height 14
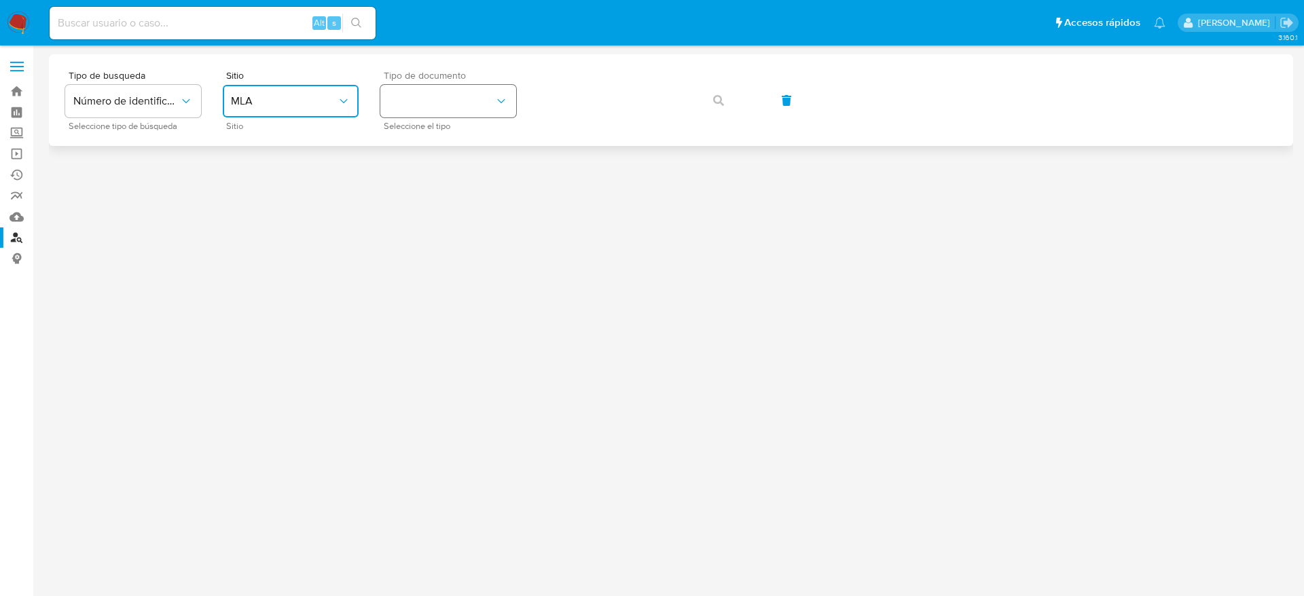
drag, startPoint x: 445, startPoint y: 89, endPoint x: 444, endPoint y: 111, distance: 22.4
click at [445, 90] on button "identificationType" at bounding box center [448, 101] width 136 height 33
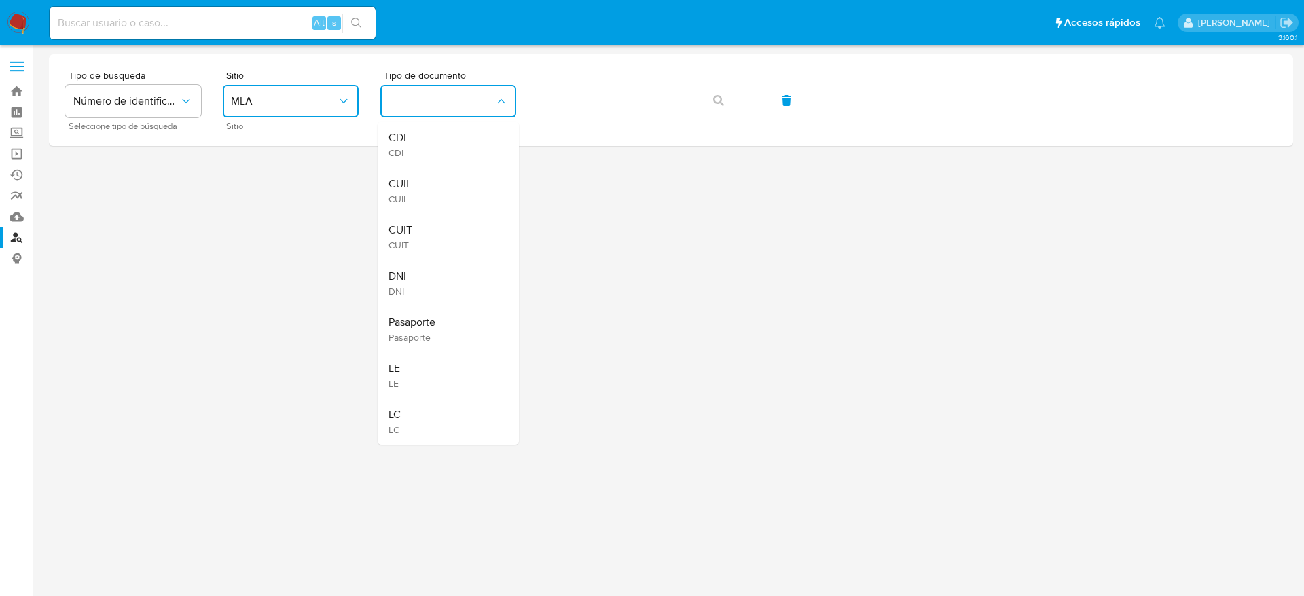
click at [405, 229] on span "CUIT" at bounding box center [400, 230] width 24 height 14
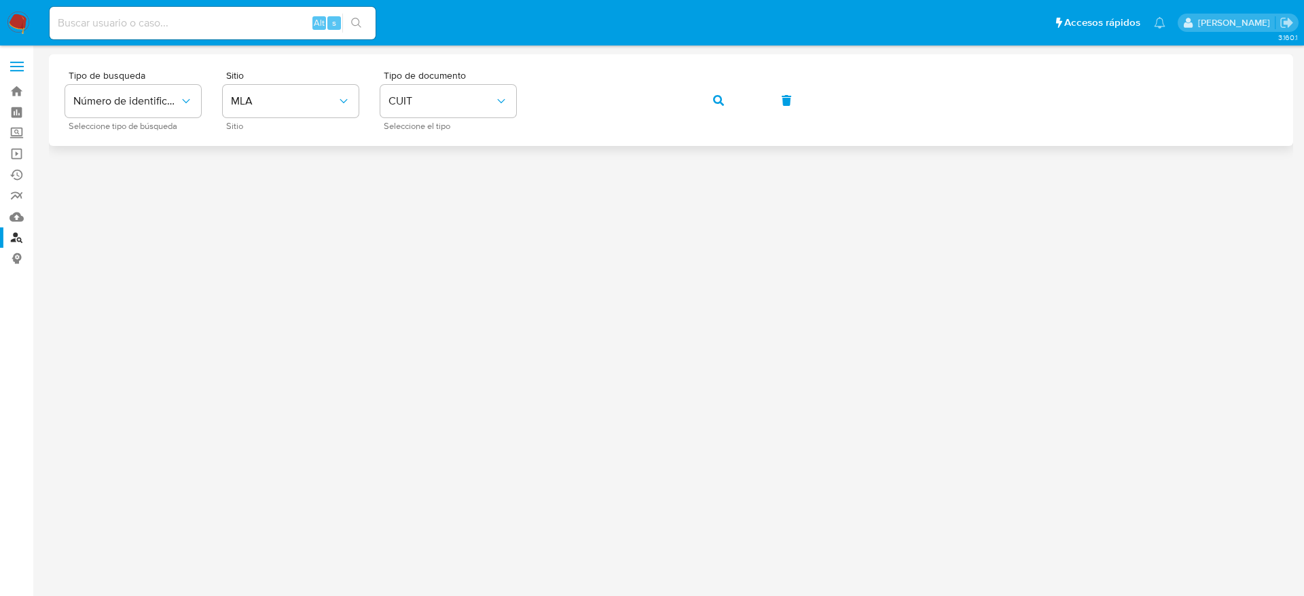
drag, startPoint x: 716, startPoint y: 98, endPoint x: 715, endPoint y: 107, distance: 9.6
click at [716, 100] on icon "button" at bounding box center [718, 100] width 11 height 11
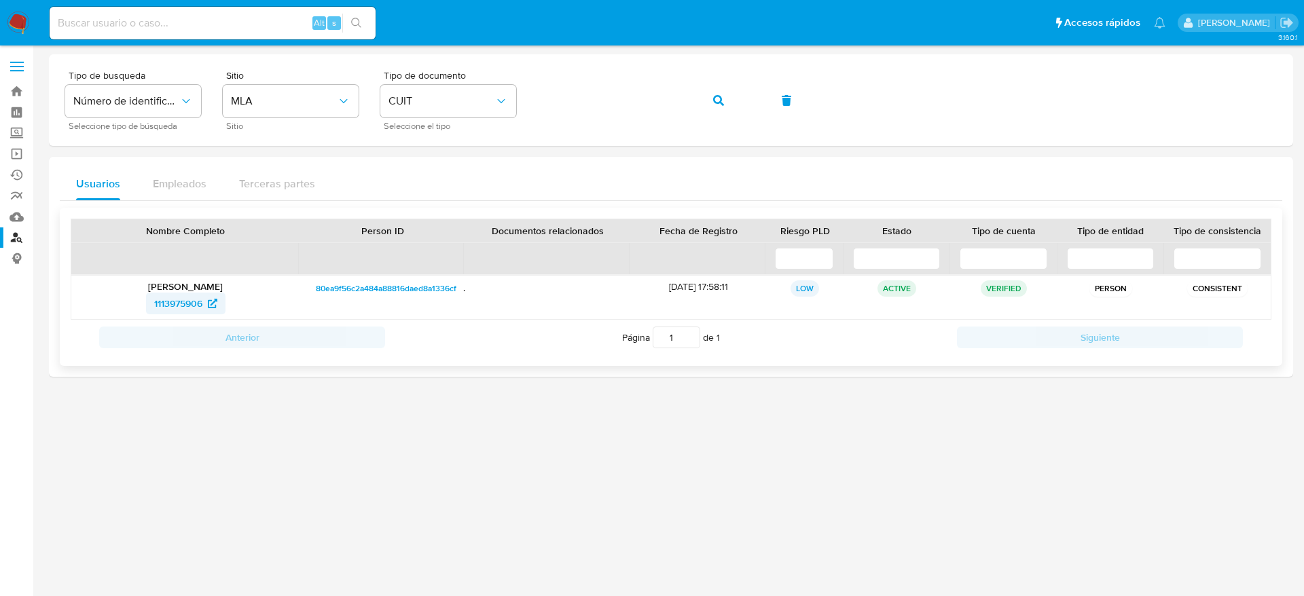
click at [174, 303] on span "1113975906" at bounding box center [178, 304] width 48 height 22
click at [718, 101] on icon "button" at bounding box center [718, 100] width 11 height 11
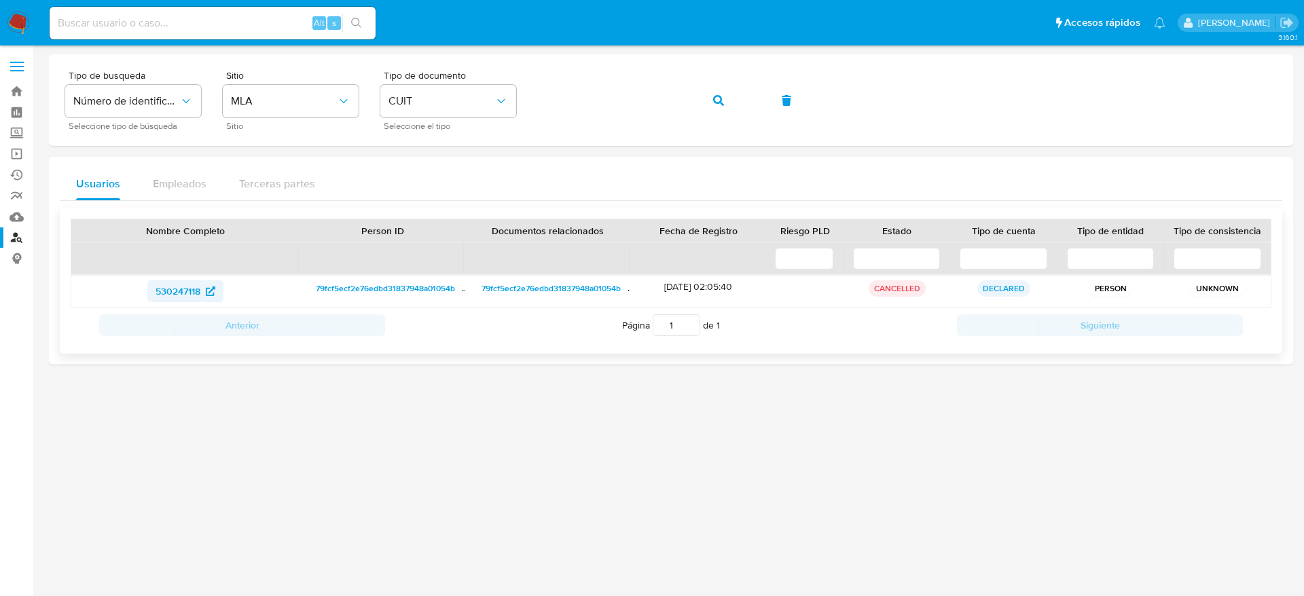
click at [200, 293] on span "530247118" at bounding box center [177, 291] width 45 height 22
click at [720, 104] on icon "button" at bounding box center [718, 100] width 11 height 11
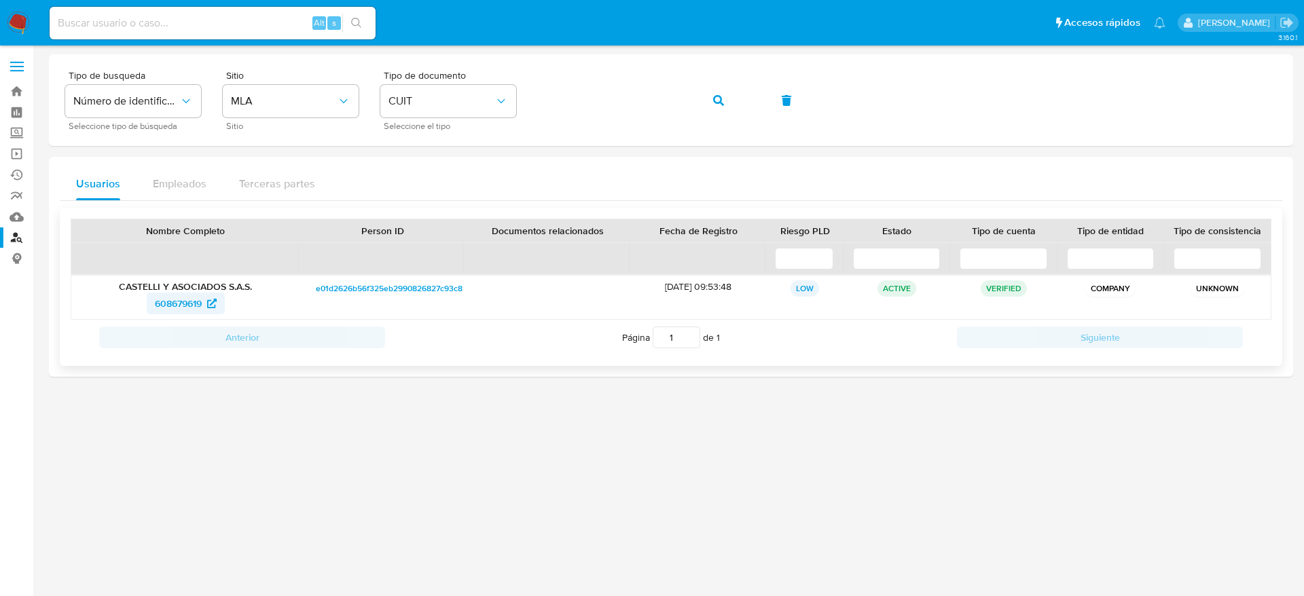
click at [171, 302] on span "608679619" at bounding box center [178, 304] width 47 height 22
click at [712, 107] on button "button" at bounding box center [718, 100] width 46 height 33
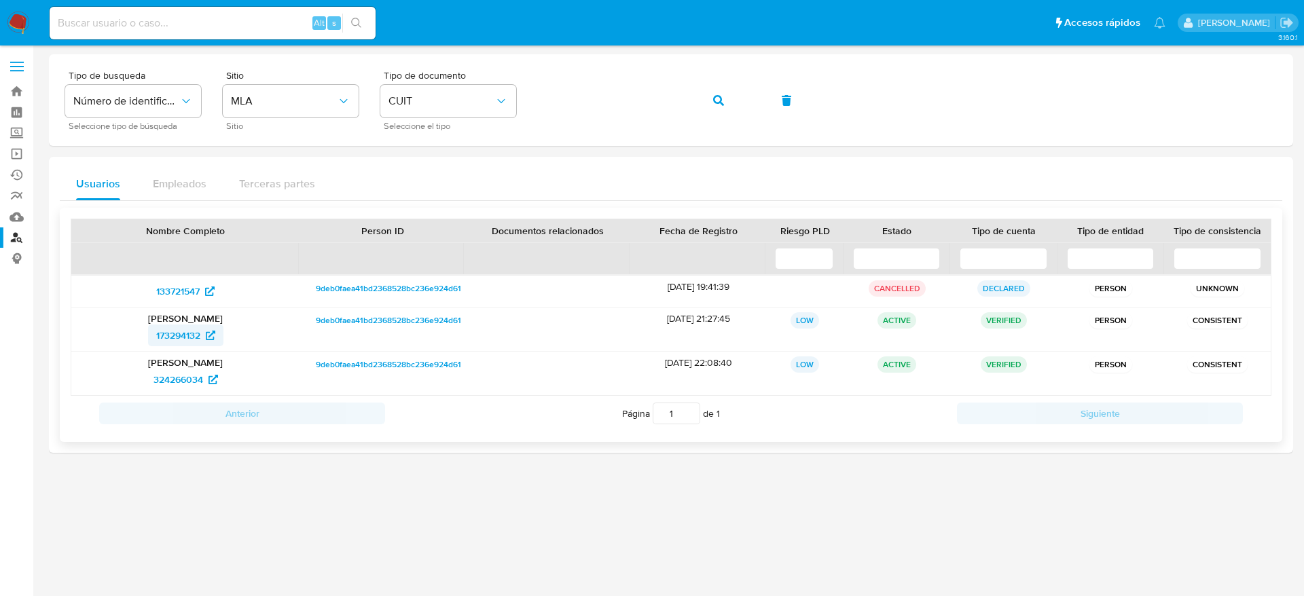
click at [185, 340] on span "173294132" at bounding box center [178, 336] width 44 height 22
click at [726, 103] on button "button" at bounding box center [718, 100] width 46 height 33
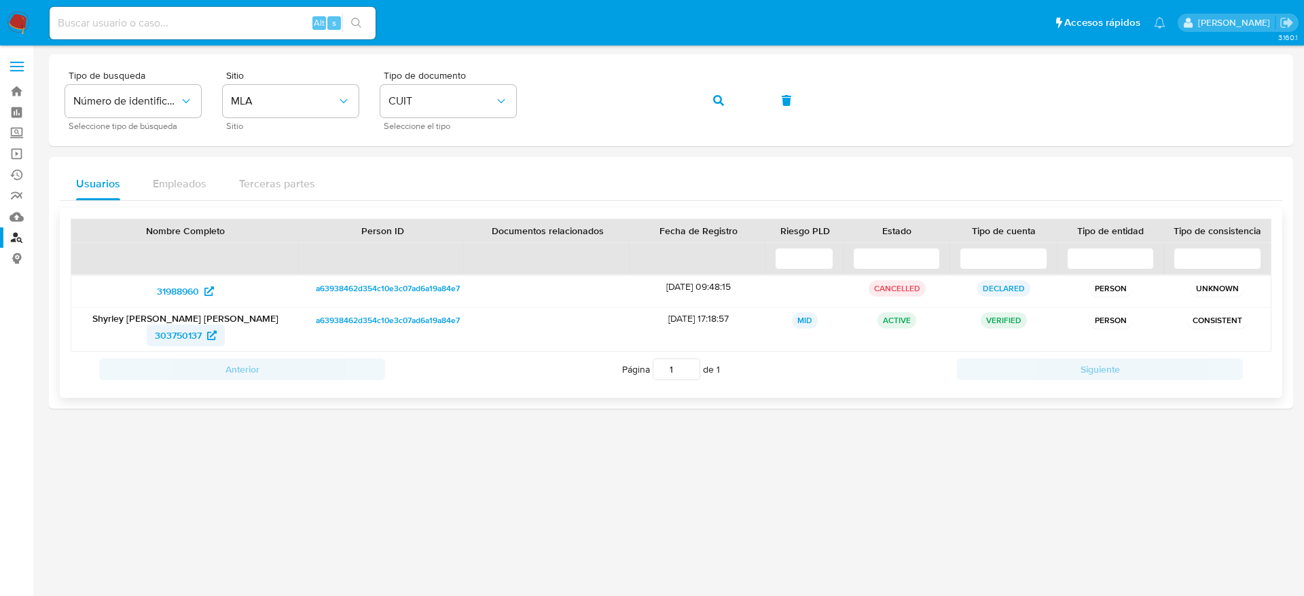
click at [175, 337] on span "303750137" at bounding box center [178, 336] width 47 height 22
click at [714, 107] on span "button" at bounding box center [718, 101] width 11 height 30
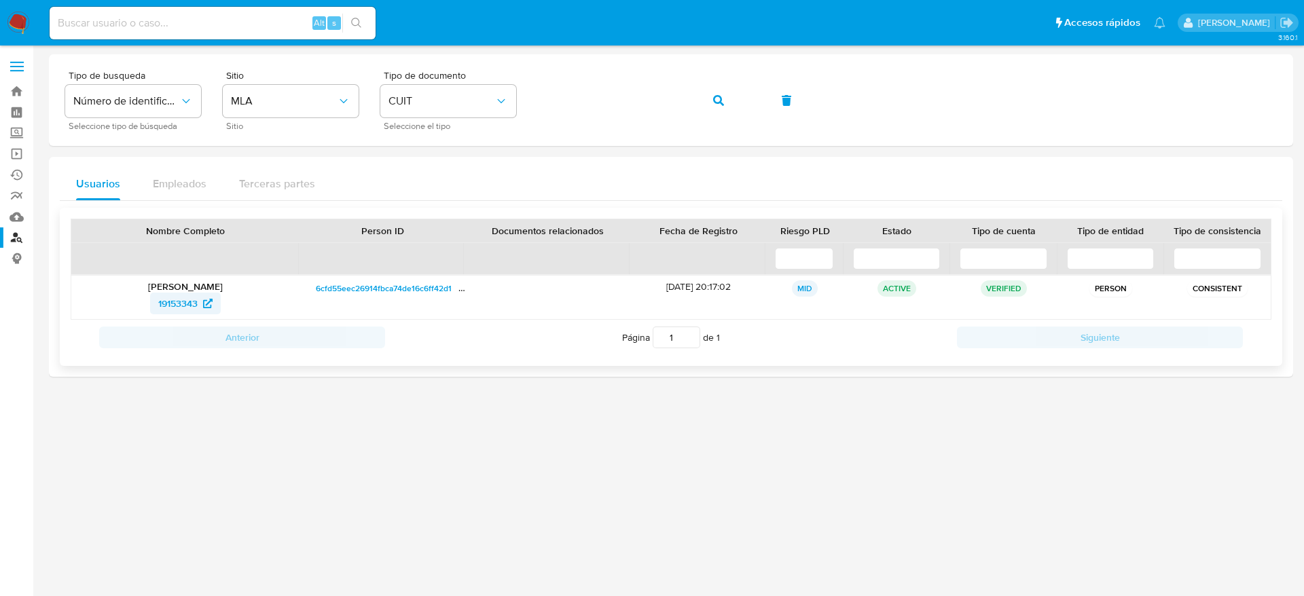
click at [174, 303] on span "19153343" at bounding box center [177, 304] width 39 height 22
drag, startPoint x: 712, startPoint y: 95, endPoint x: 706, endPoint y: 99, distance: 7.3
click at [712, 96] on button "button" at bounding box center [718, 100] width 46 height 33
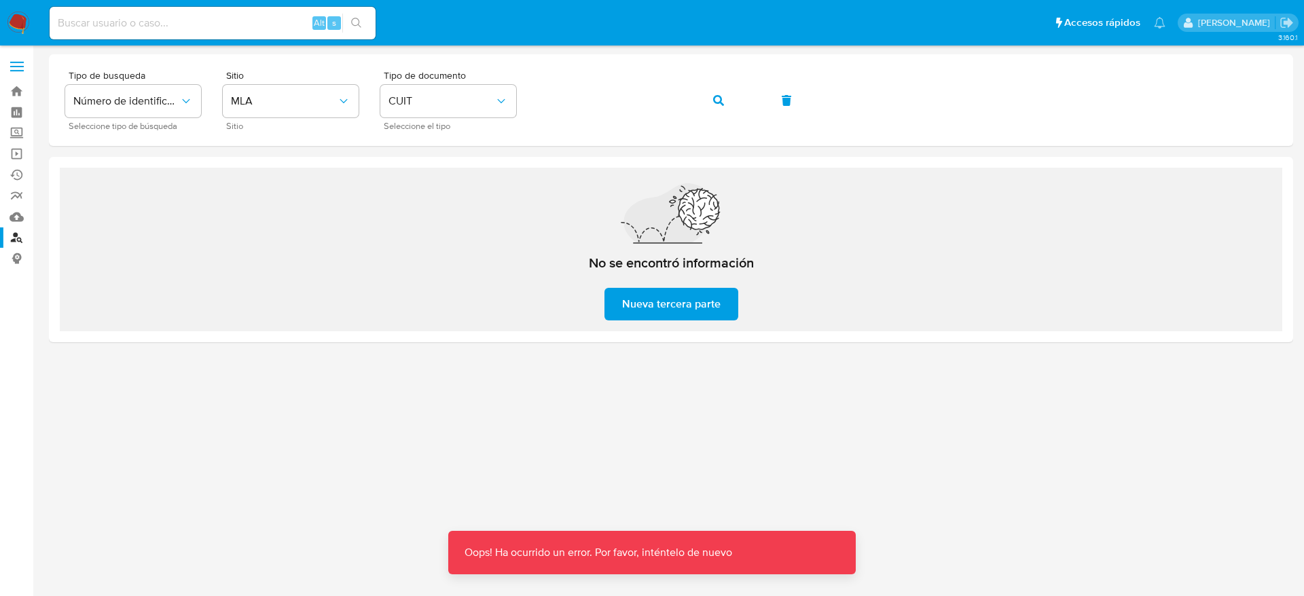
click at [647, 301] on span "Nueva tercera parte" at bounding box center [671, 304] width 98 height 30
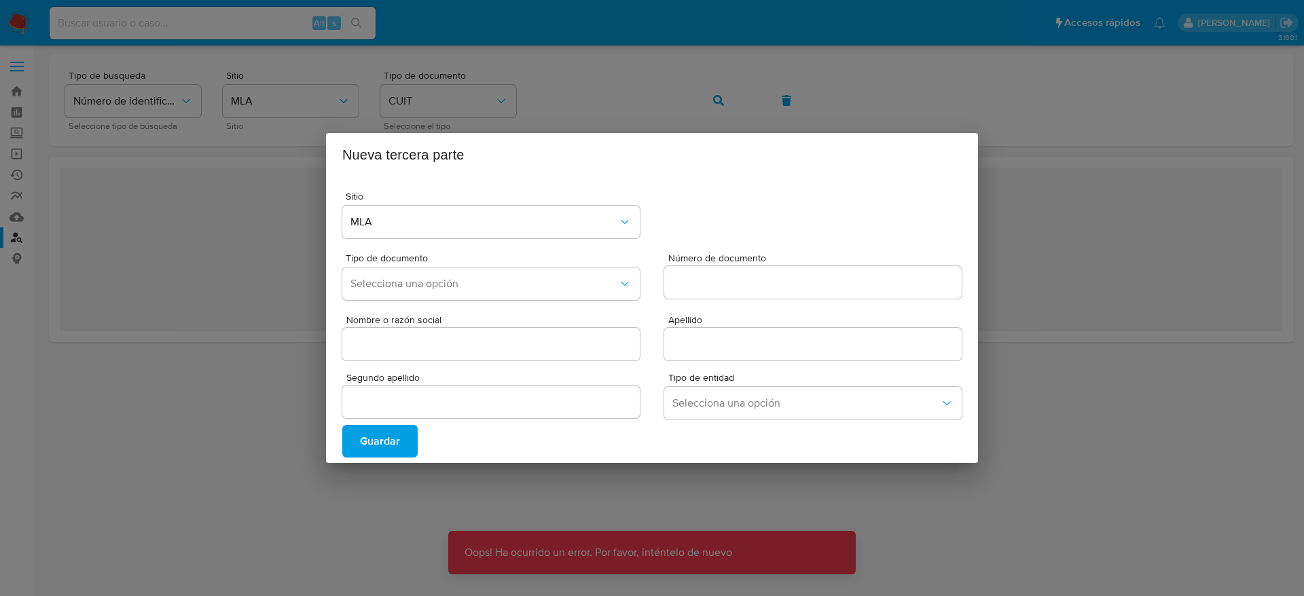
click at [150, 411] on div "Nueva tercera parte Sitio MLA Tipo de documento Selecciona una opción Número de…" at bounding box center [652, 298] width 1304 height 596
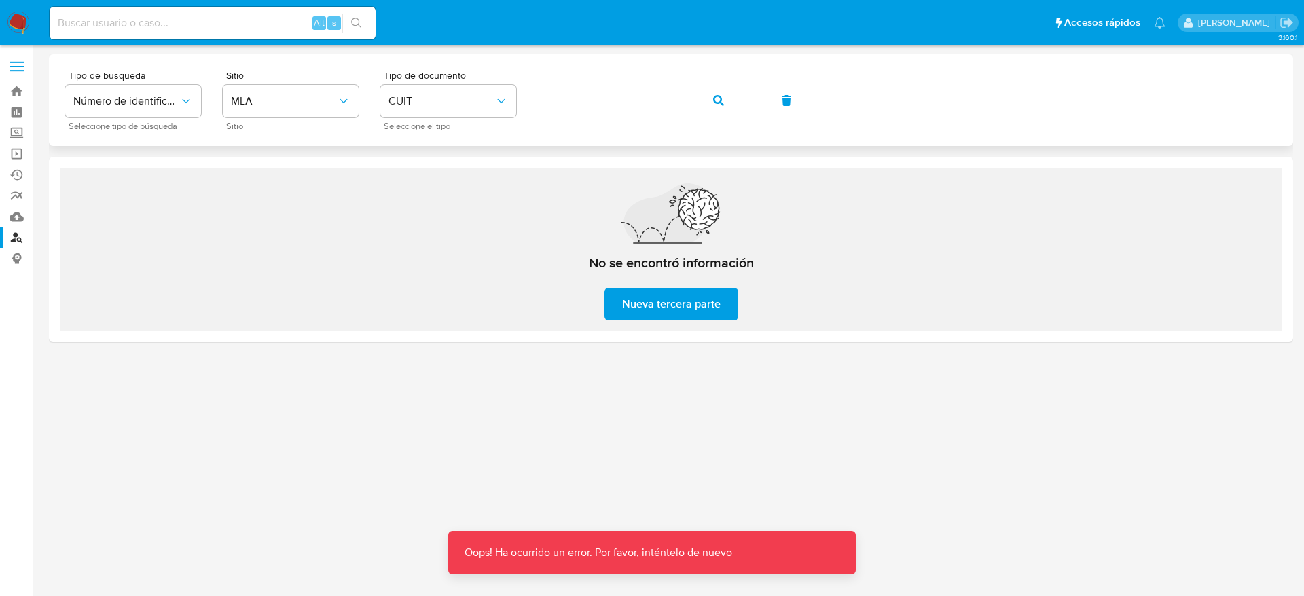
click at [726, 101] on button "button" at bounding box center [718, 100] width 46 height 33
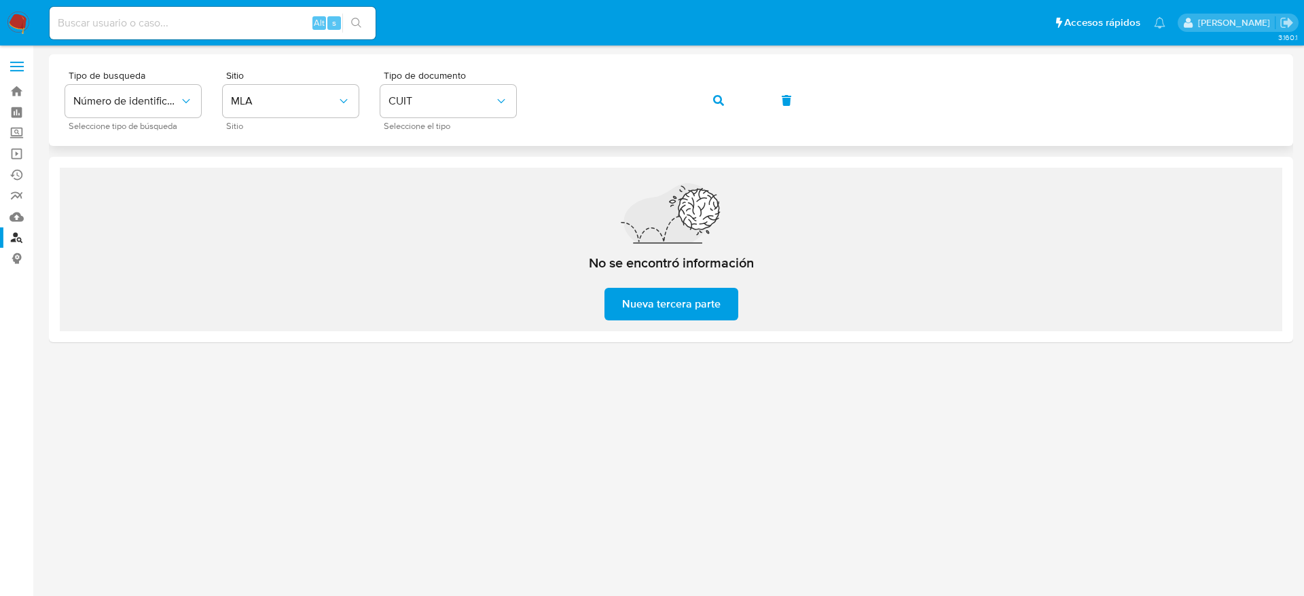
click at [726, 100] on button "button" at bounding box center [718, 100] width 46 height 33
click at [721, 102] on icon "button" at bounding box center [718, 100] width 11 height 11
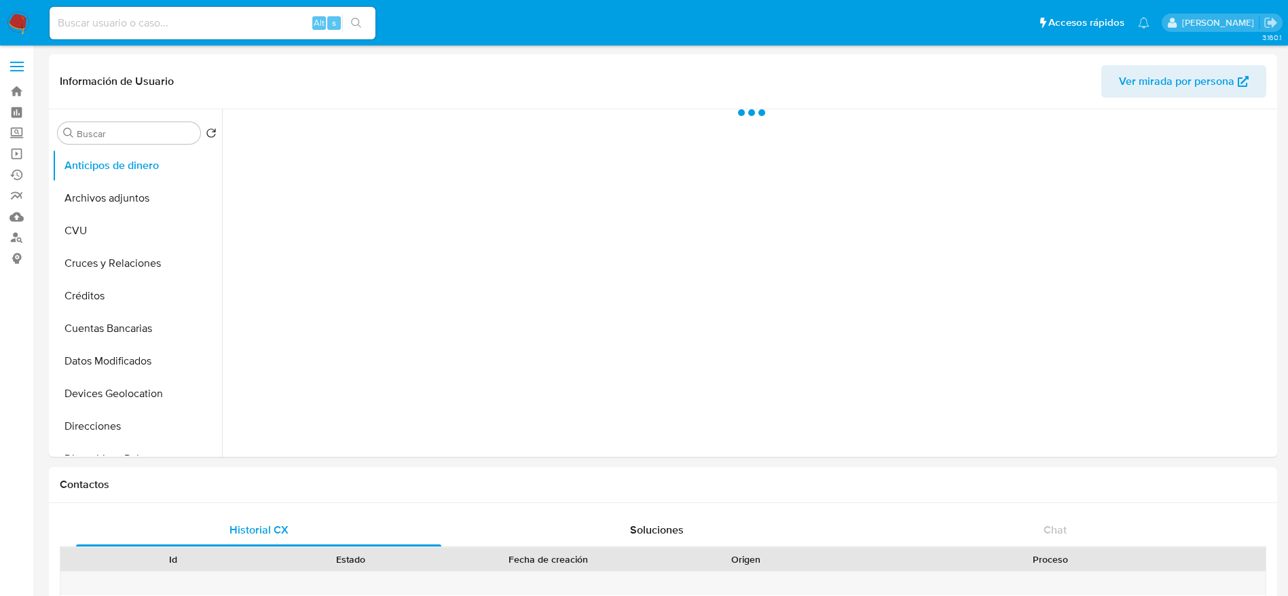
select select "10"
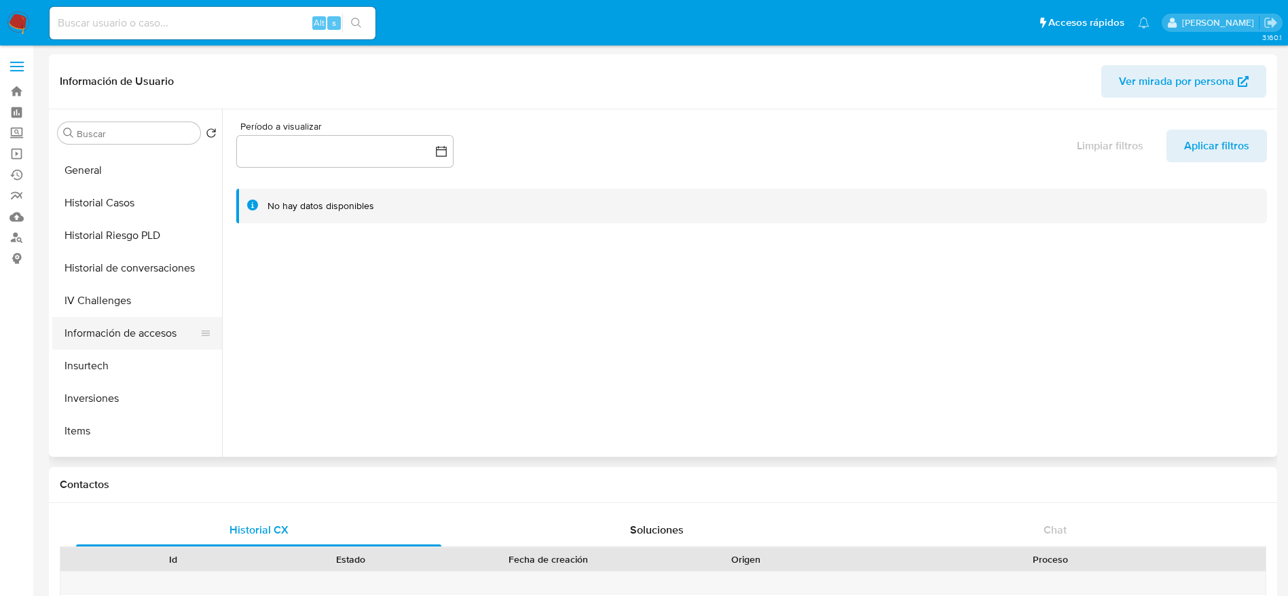
scroll to position [407, 0]
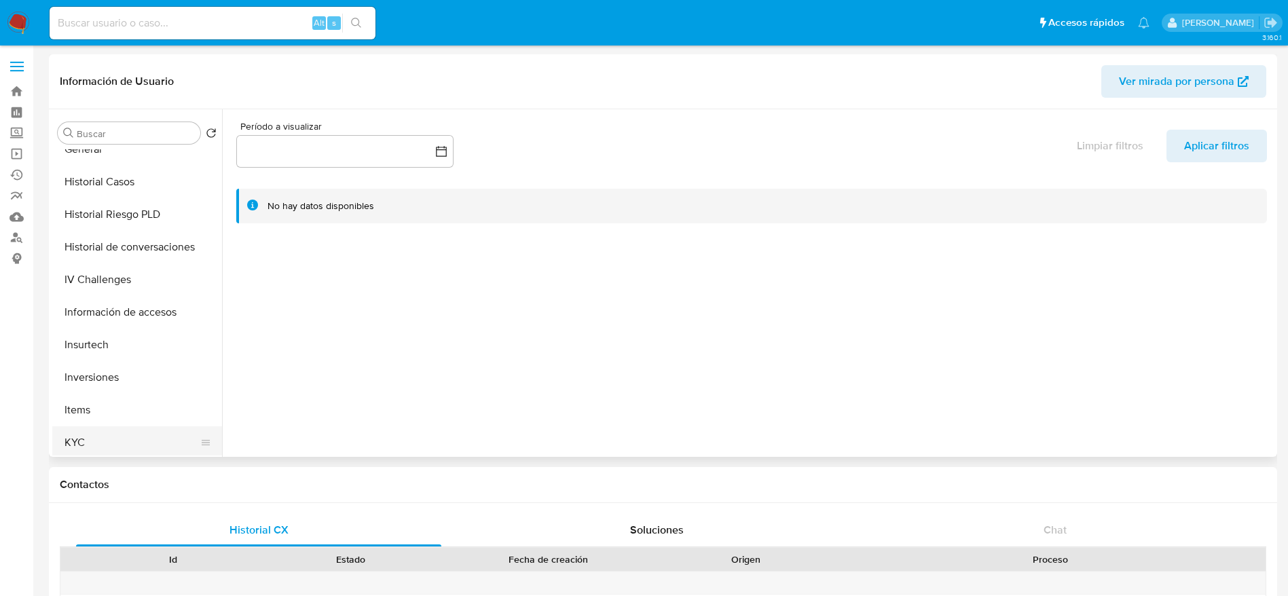
click at [109, 441] on button "KYC" at bounding box center [131, 442] width 159 height 33
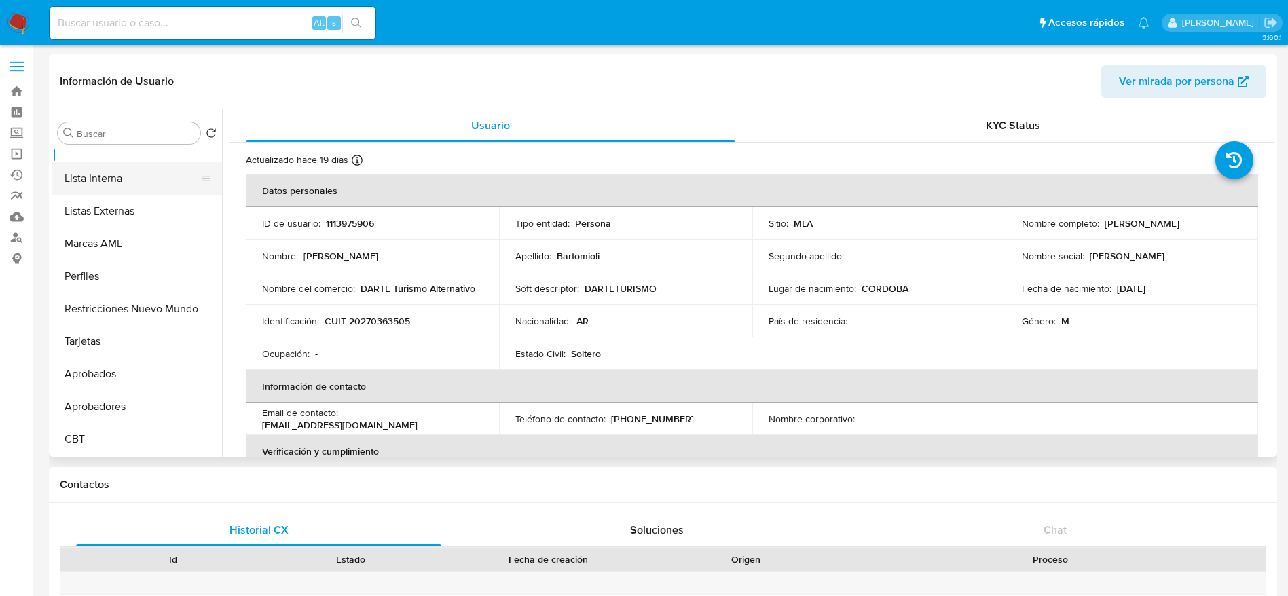
scroll to position [0, 0]
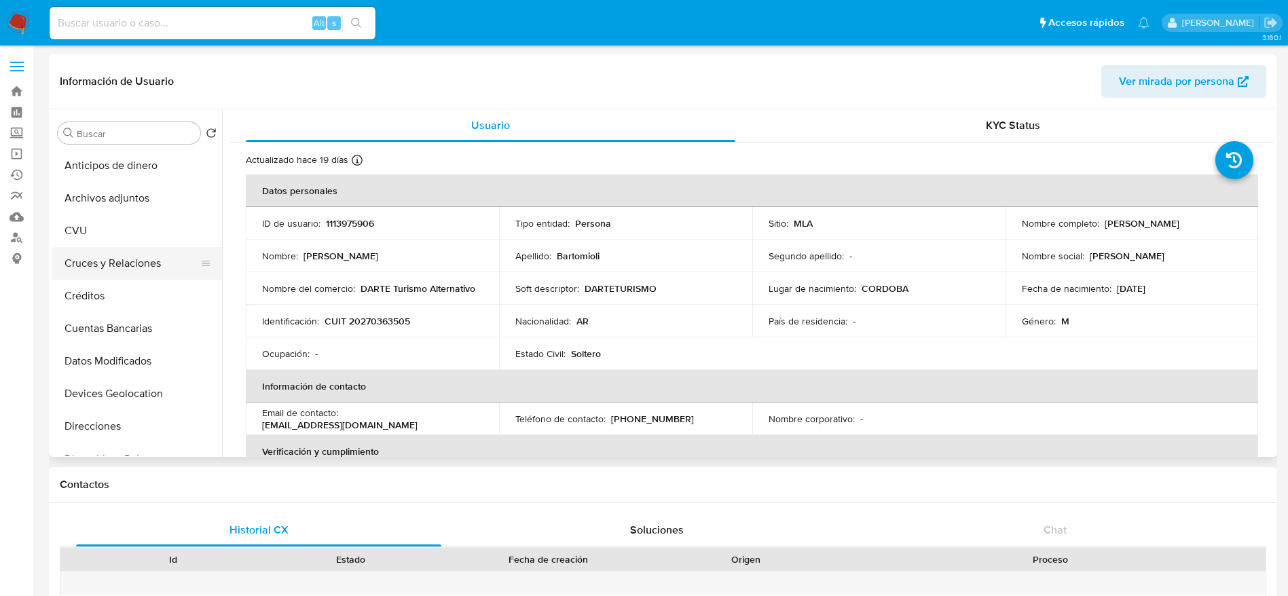
click at [102, 251] on button "Cruces y Relaciones" at bounding box center [131, 263] width 159 height 33
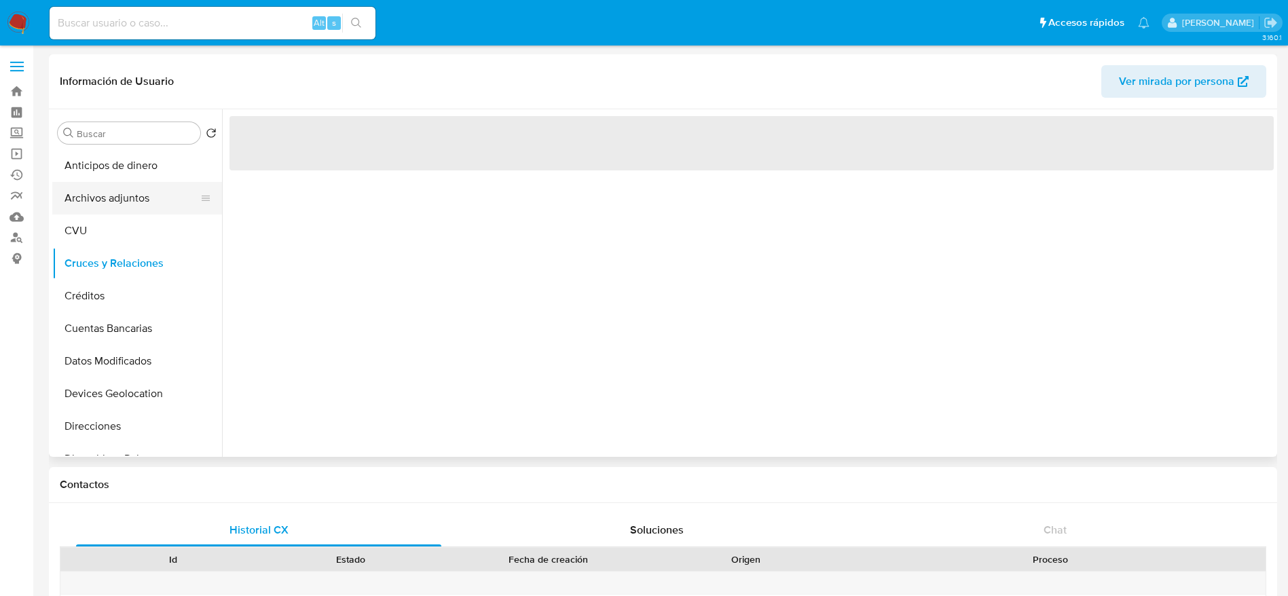
click at [99, 210] on button "Archivos adjuntos" at bounding box center [131, 198] width 159 height 33
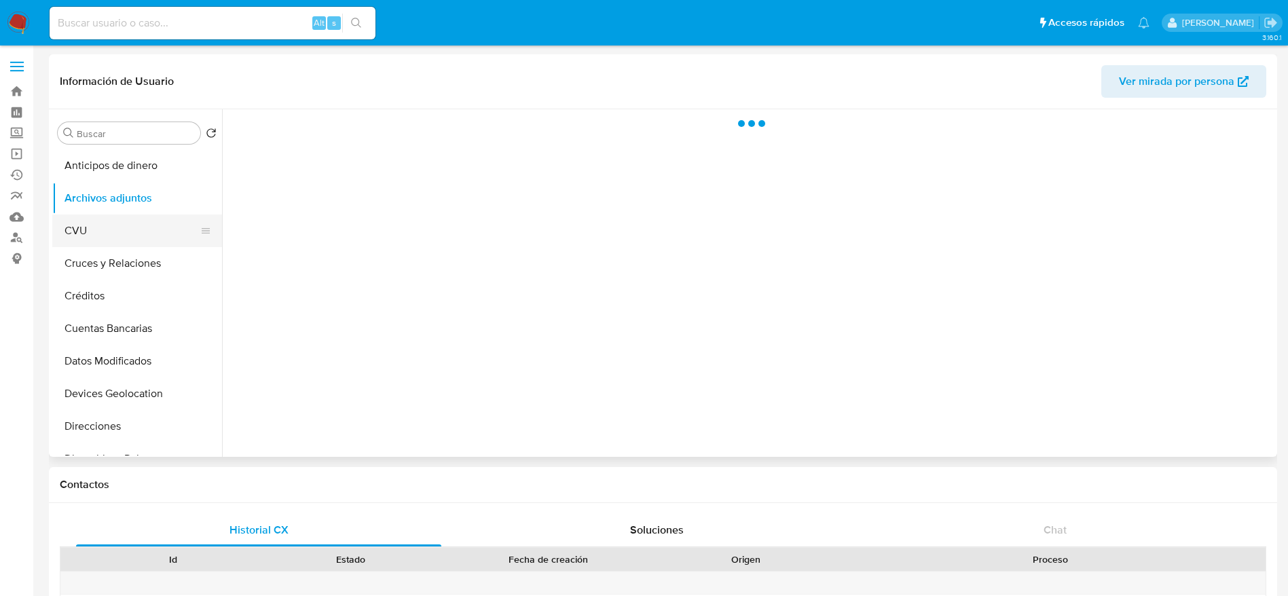
click at [103, 213] on button "Archivos adjuntos" at bounding box center [137, 198] width 170 height 33
click at [112, 241] on button "CVU" at bounding box center [131, 231] width 159 height 33
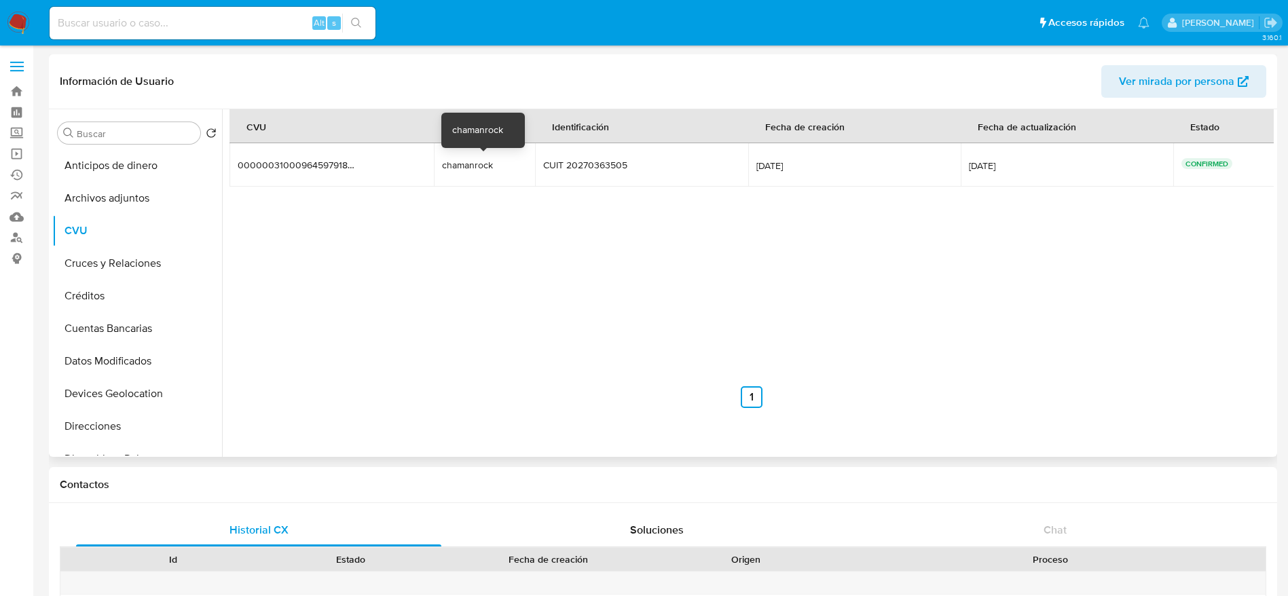
click at [464, 162] on div "chamanrock" at bounding box center [484, 165] width 85 height 12
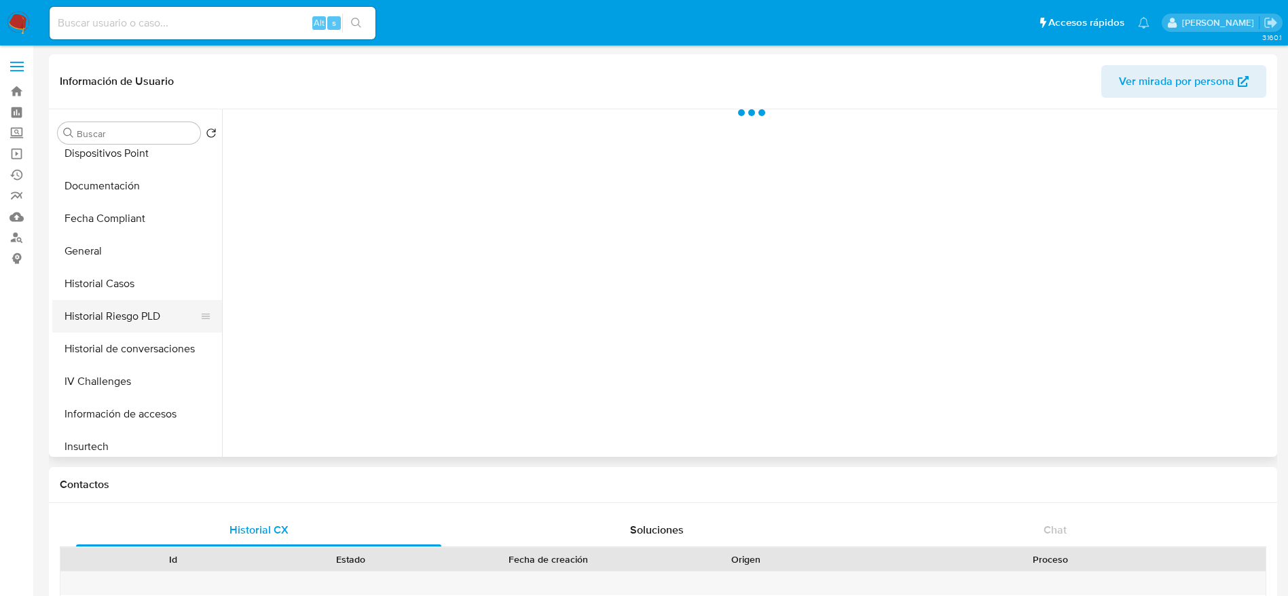
select select "10"
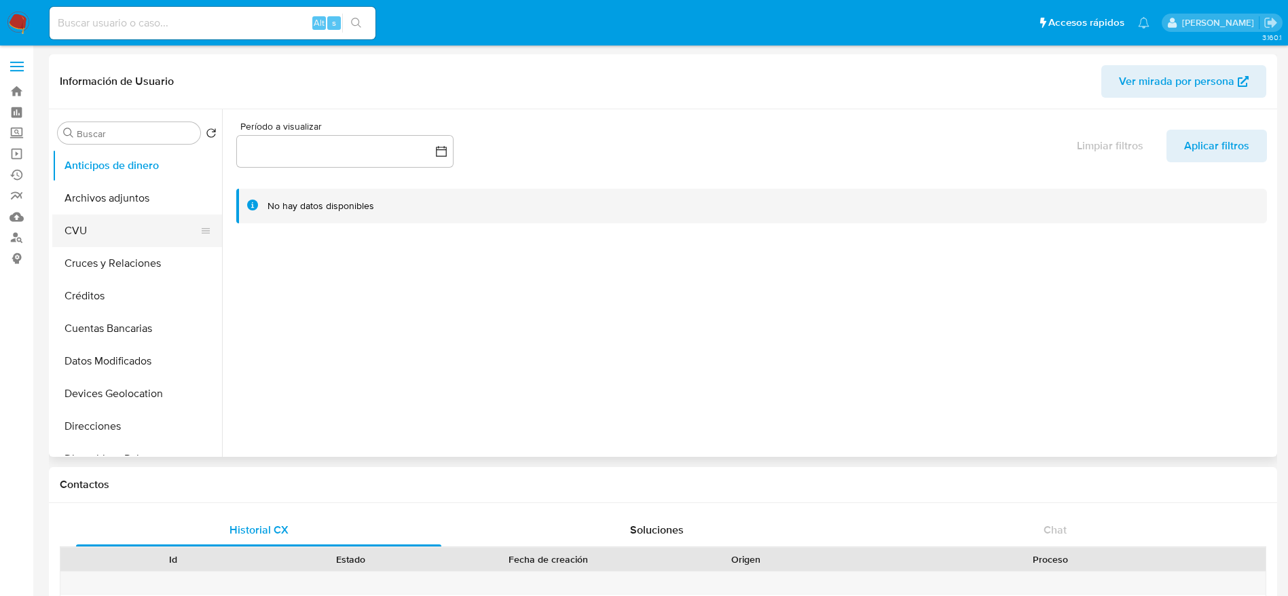
click at [100, 240] on button "CVU" at bounding box center [131, 231] width 159 height 33
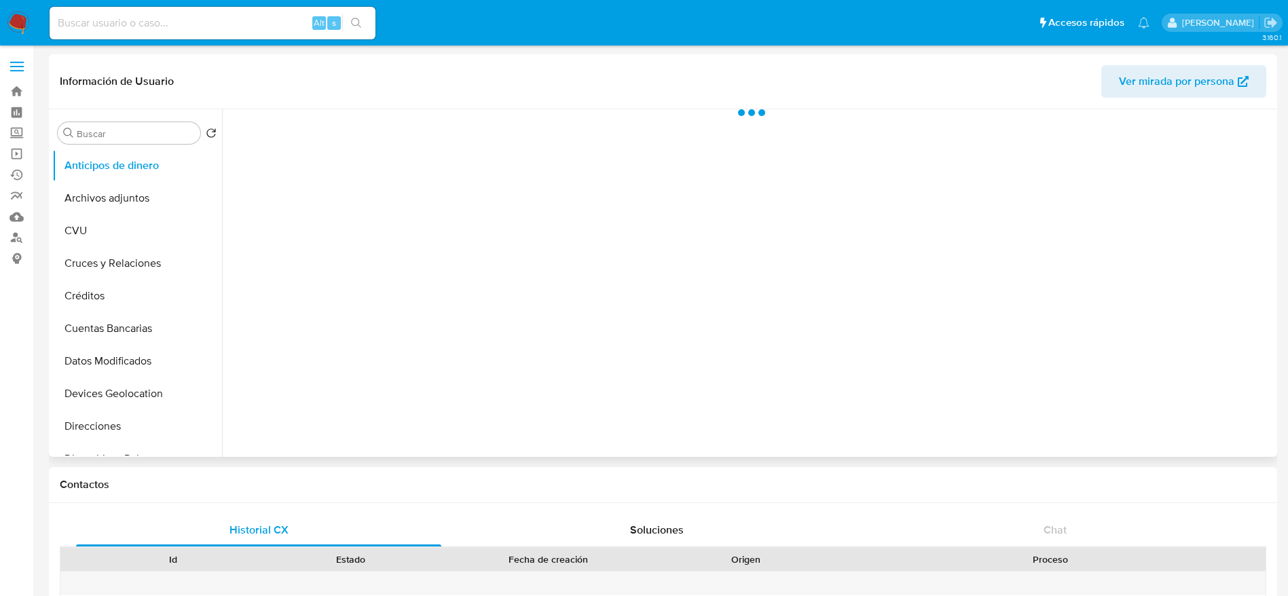
select select "10"
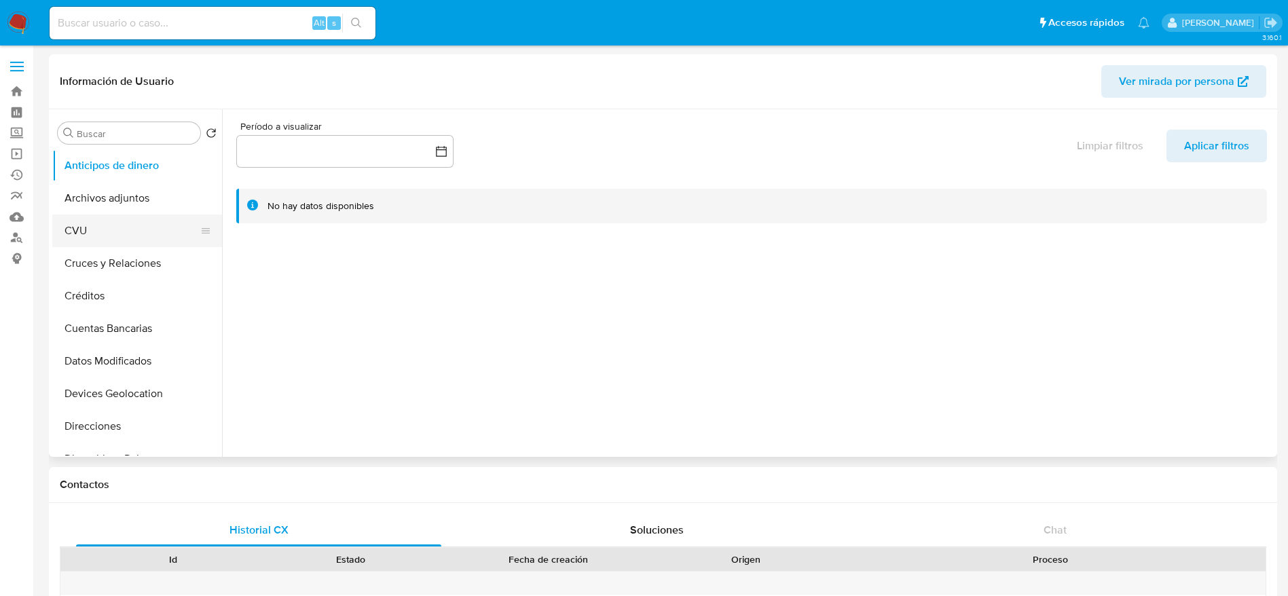
click at [76, 234] on button "CVU" at bounding box center [131, 231] width 159 height 33
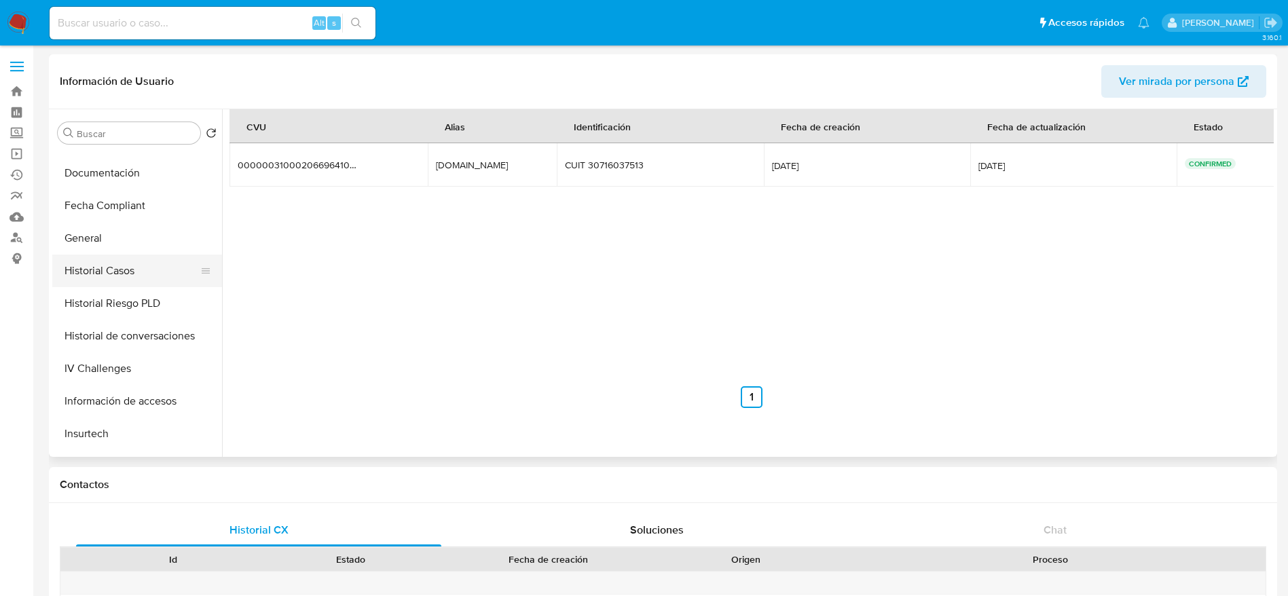
scroll to position [509, 0]
click at [108, 337] on button "KYC" at bounding box center [131, 341] width 159 height 33
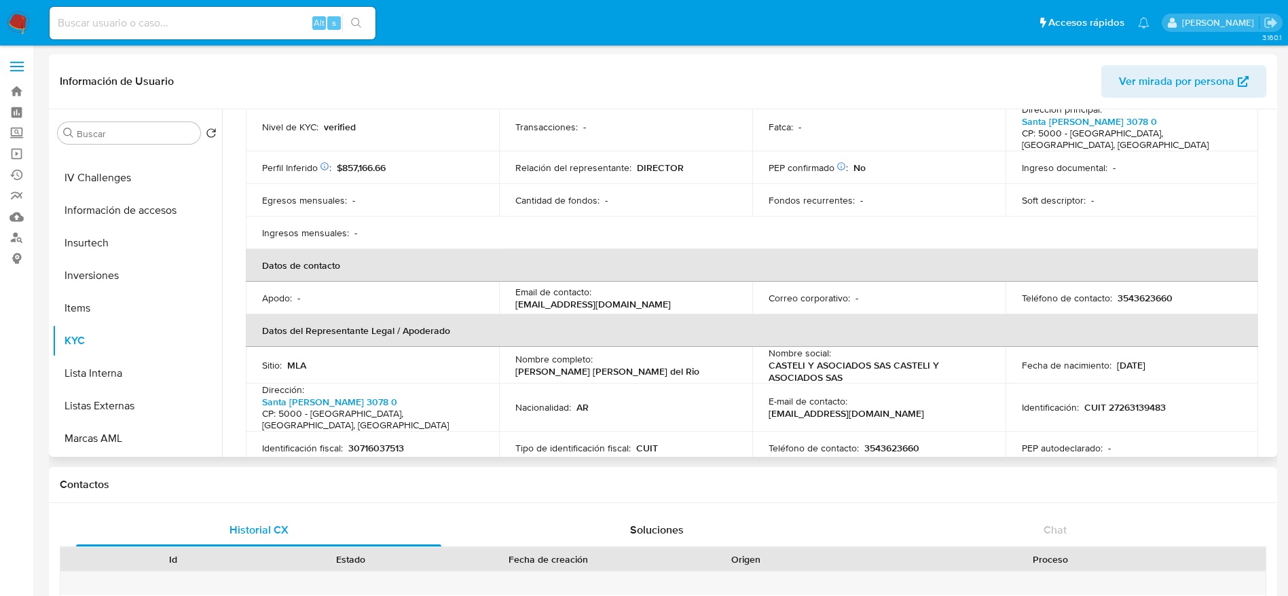
scroll to position [204, 0]
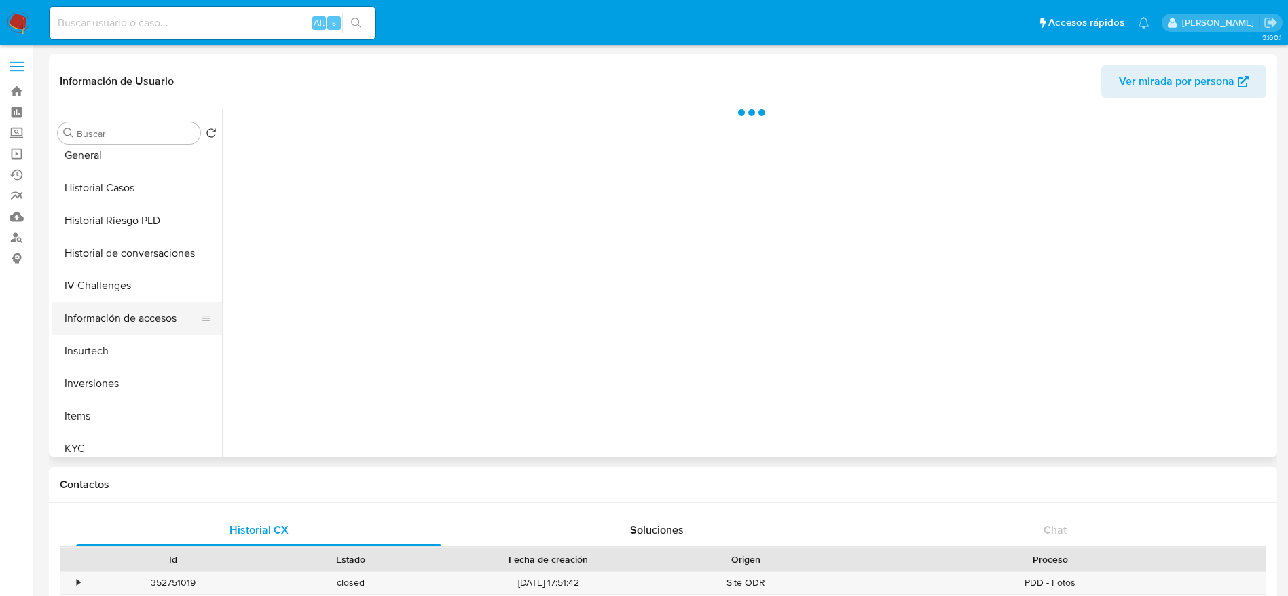
select select "10"
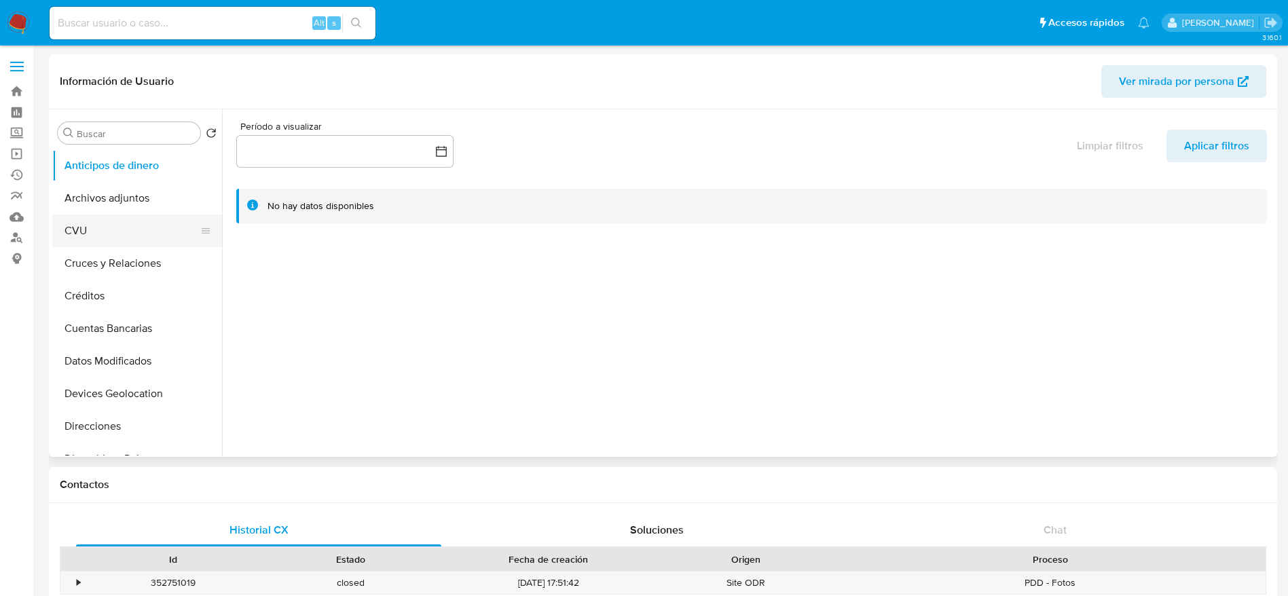
click at [82, 240] on button "CVU" at bounding box center [131, 231] width 159 height 33
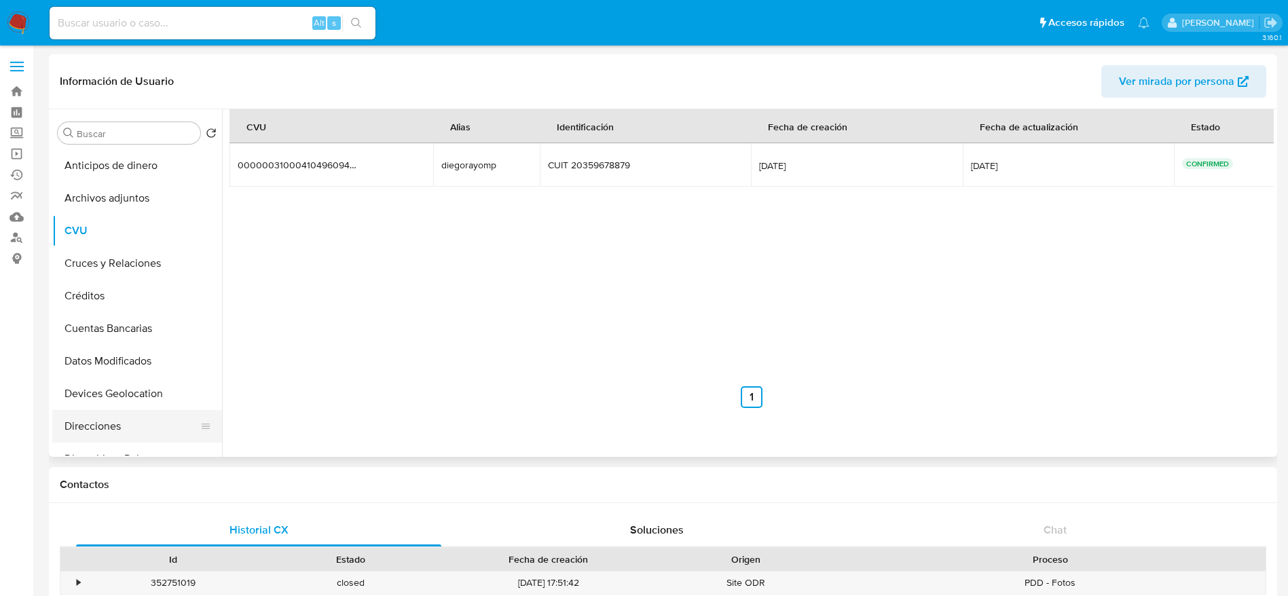
click at [115, 420] on button "Direcciones" at bounding box center [131, 426] width 159 height 33
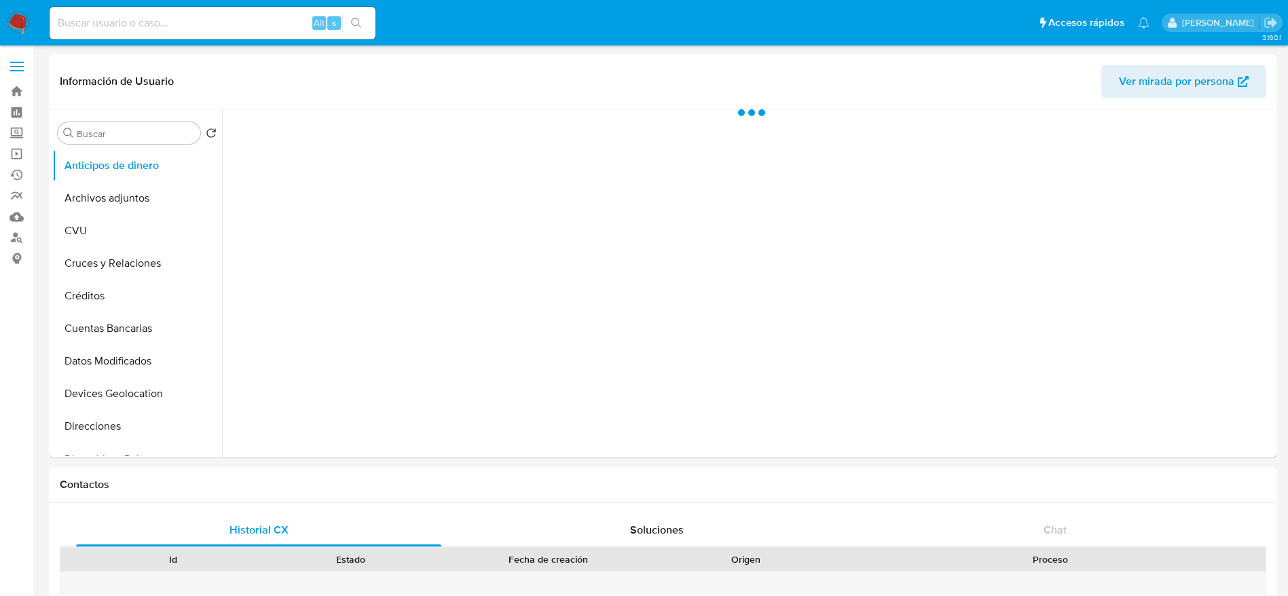
select select "10"
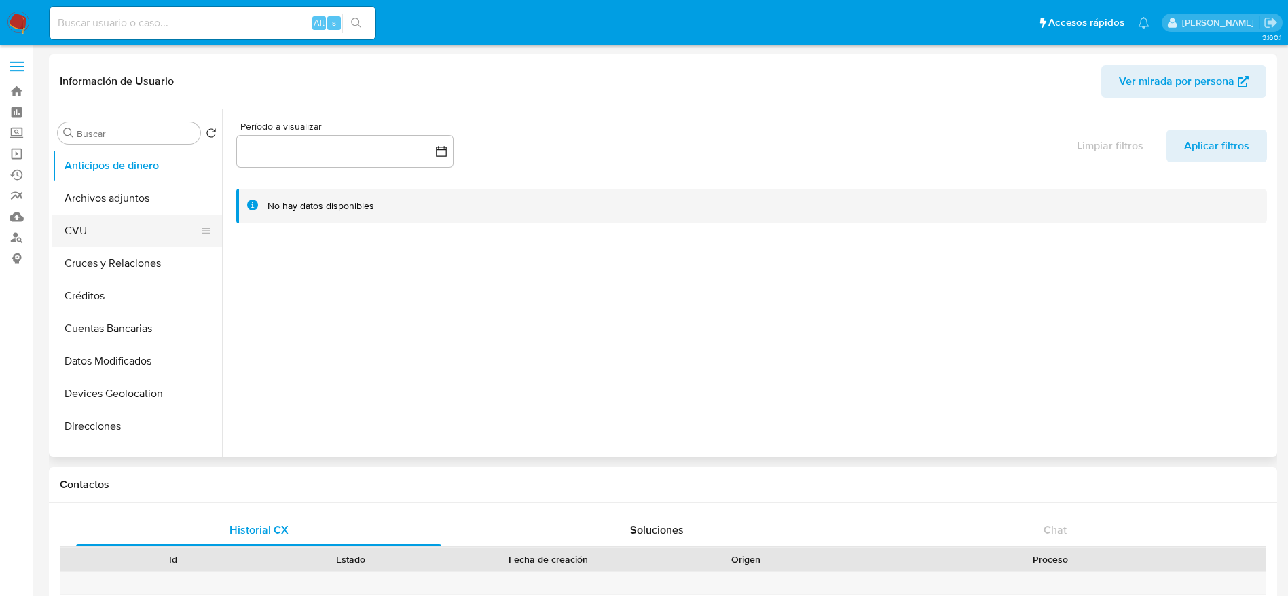
click at [107, 234] on button "CVU" at bounding box center [131, 231] width 159 height 33
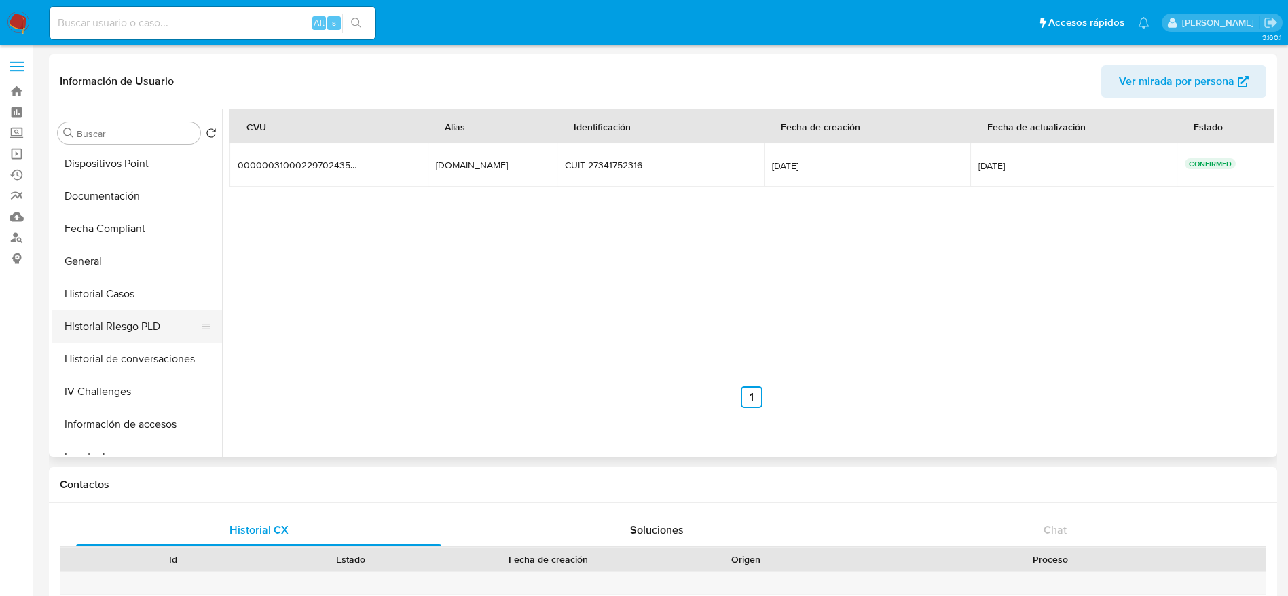
scroll to position [306, 0]
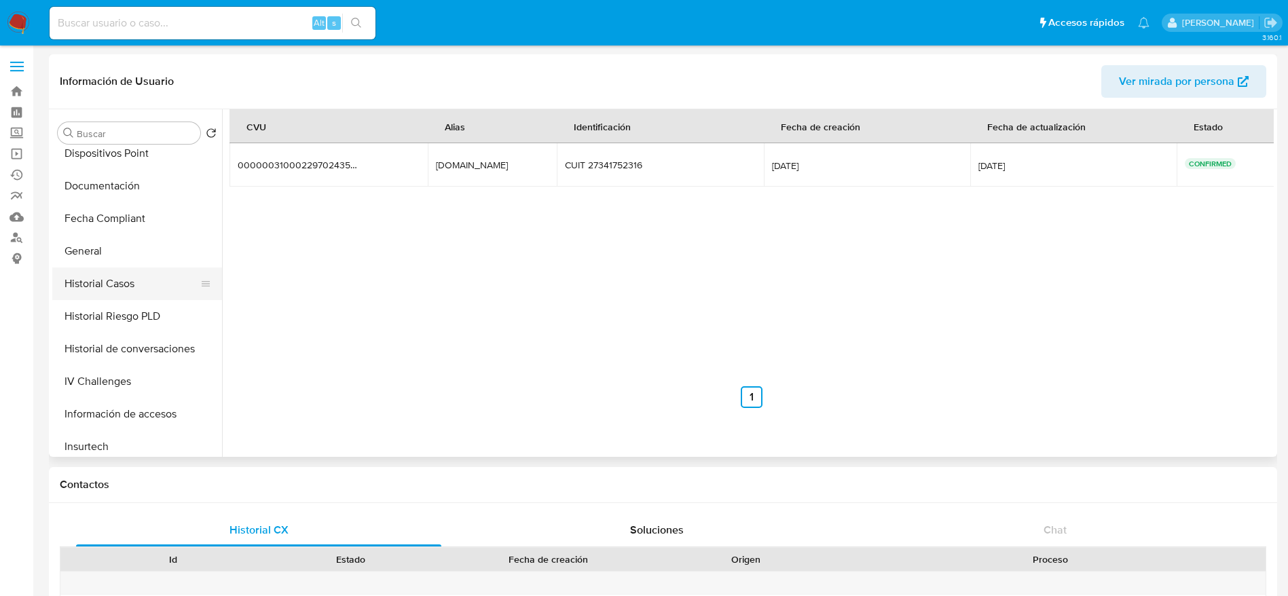
click at [132, 281] on button "Historial Casos" at bounding box center [131, 284] width 159 height 33
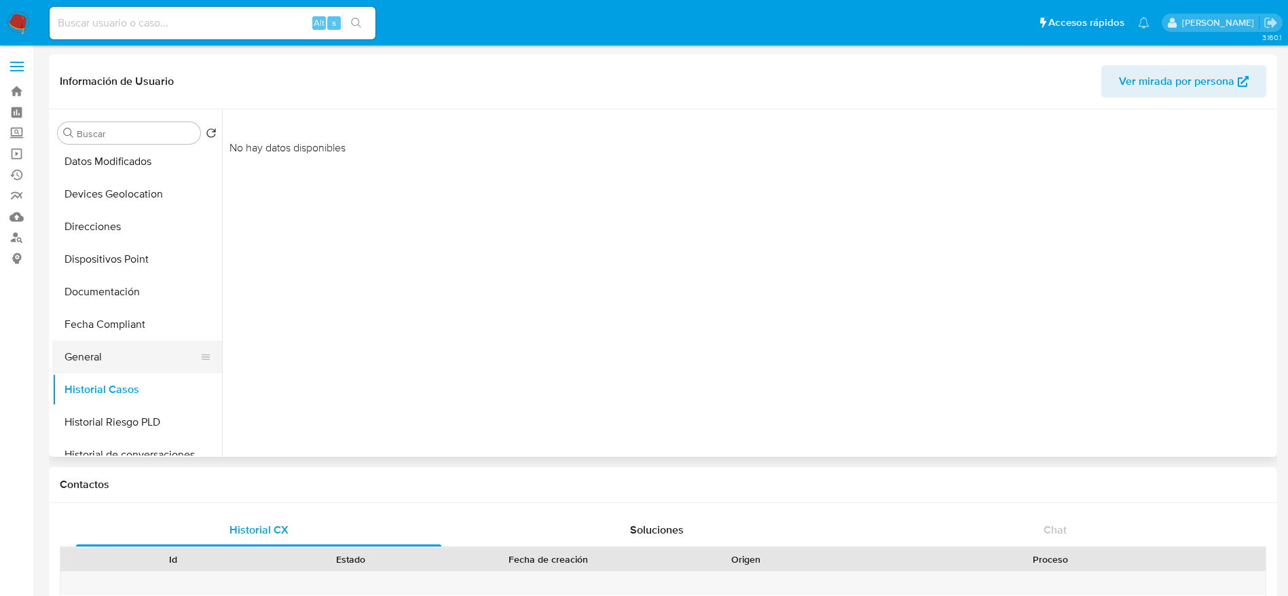
scroll to position [204, 0]
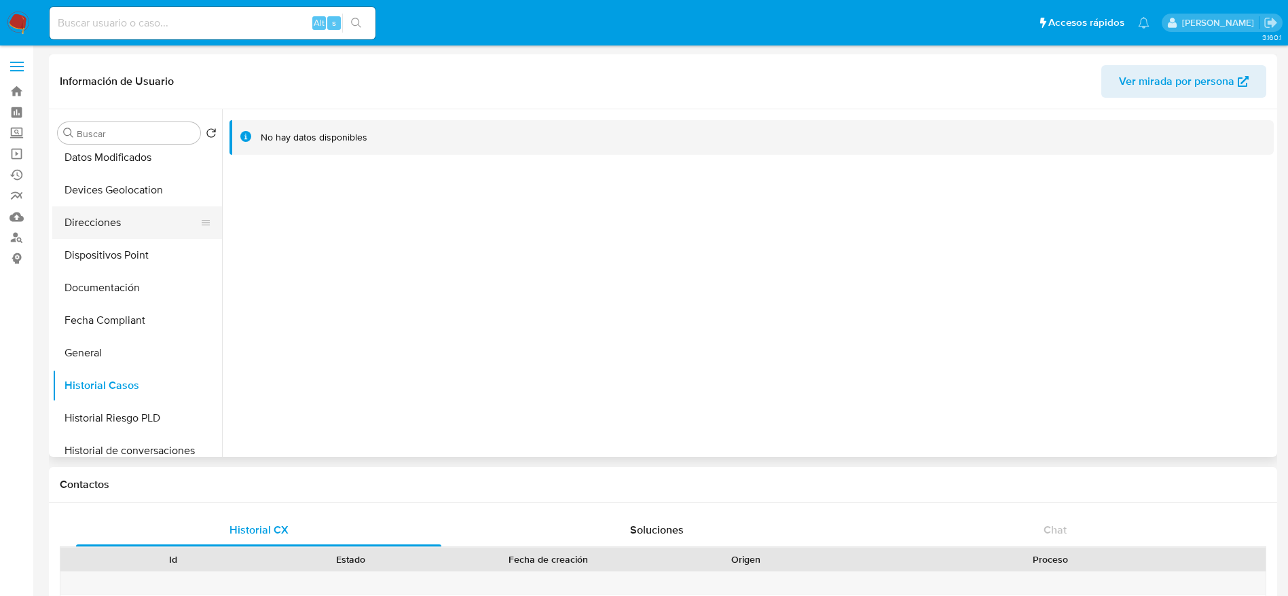
click at [93, 225] on button "Direcciones" at bounding box center [131, 222] width 159 height 33
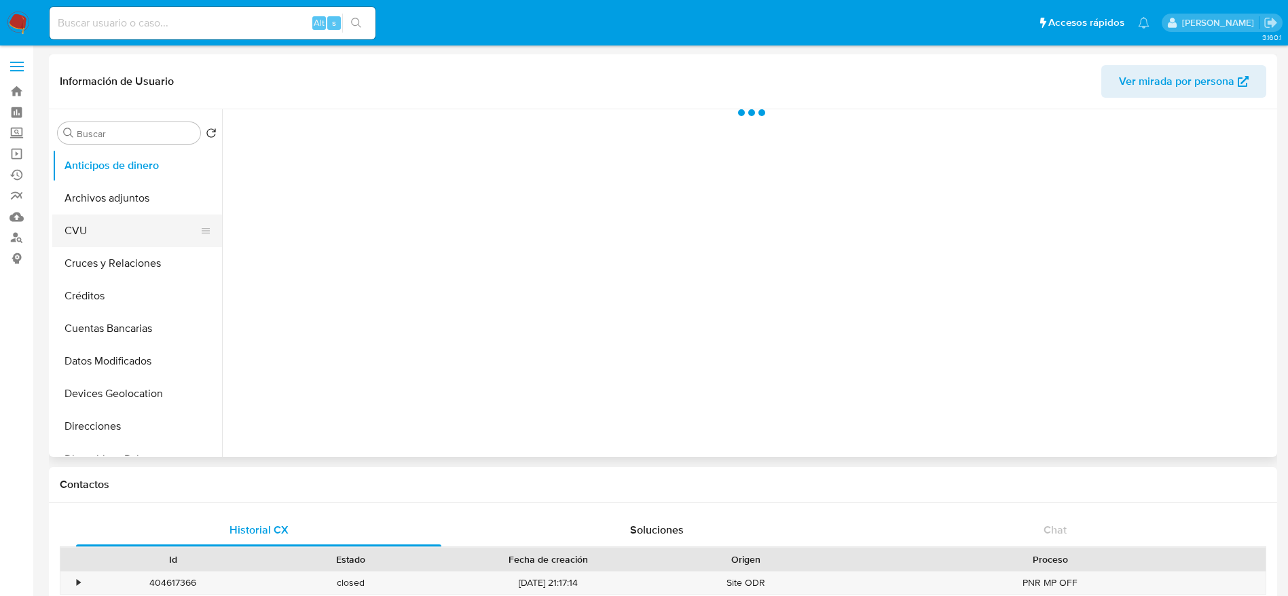
click at [100, 229] on button "CVU" at bounding box center [131, 231] width 159 height 33
select select "10"
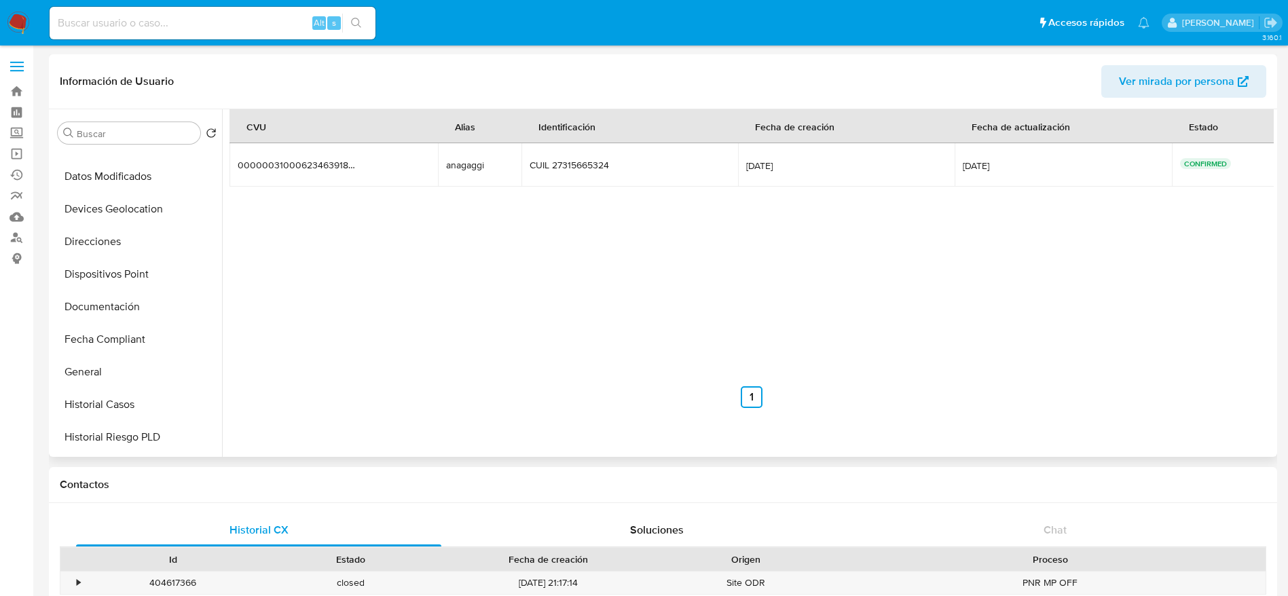
scroll to position [204, 0]
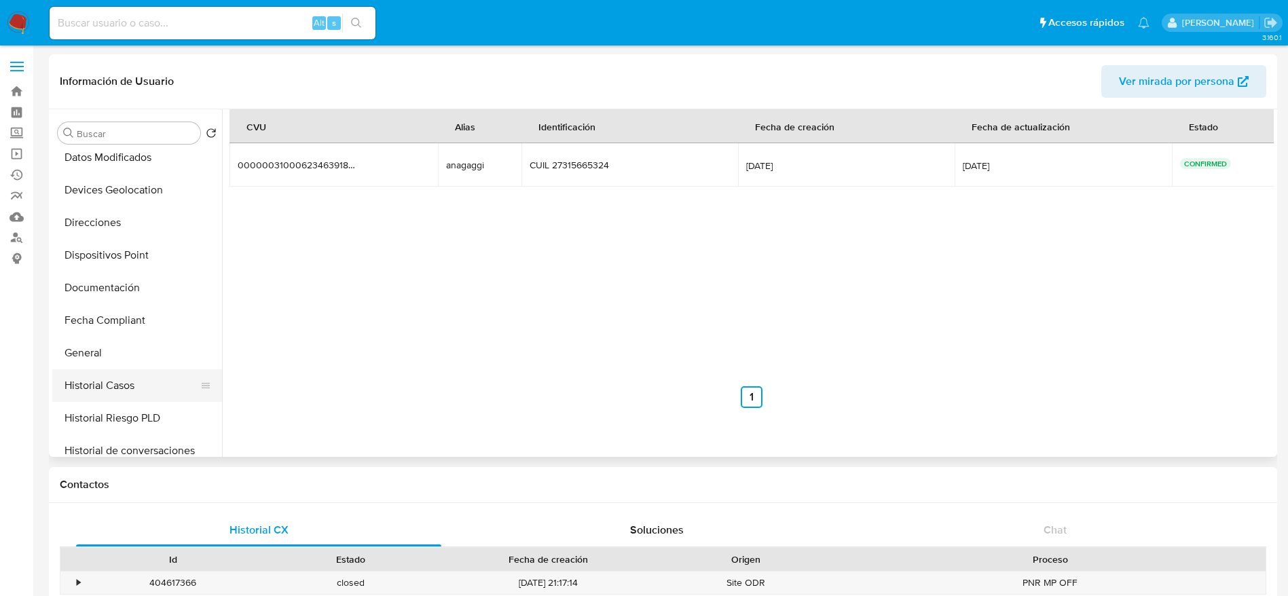
click at [137, 373] on button "Historial Casos" at bounding box center [131, 385] width 159 height 33
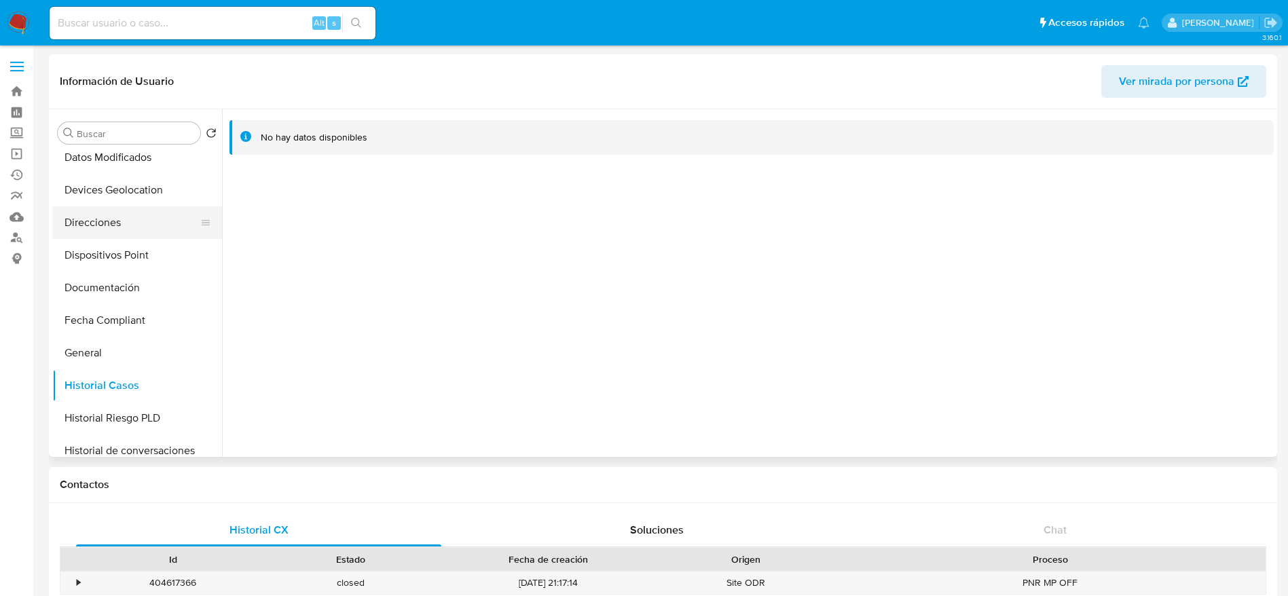
click at [120, 223] on button "Direcciones" at bounding box center [131, 222] width 159 height 33
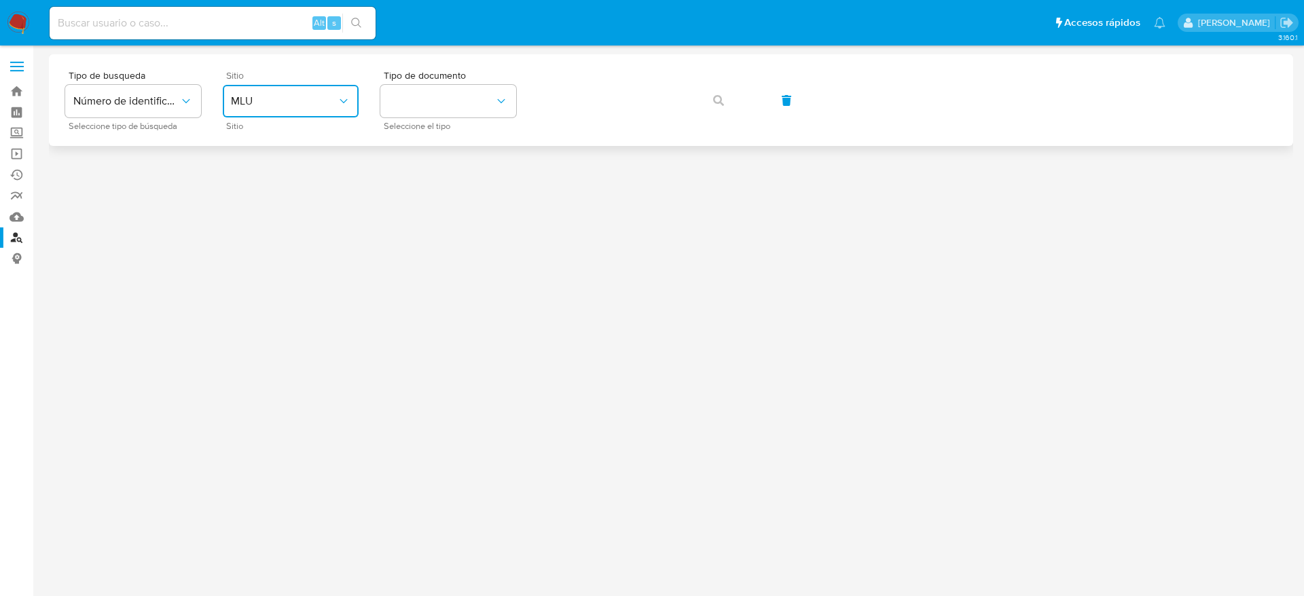
click at [297, 105] on span "MLU" at bounding box center [284, 101] width 106 height 14
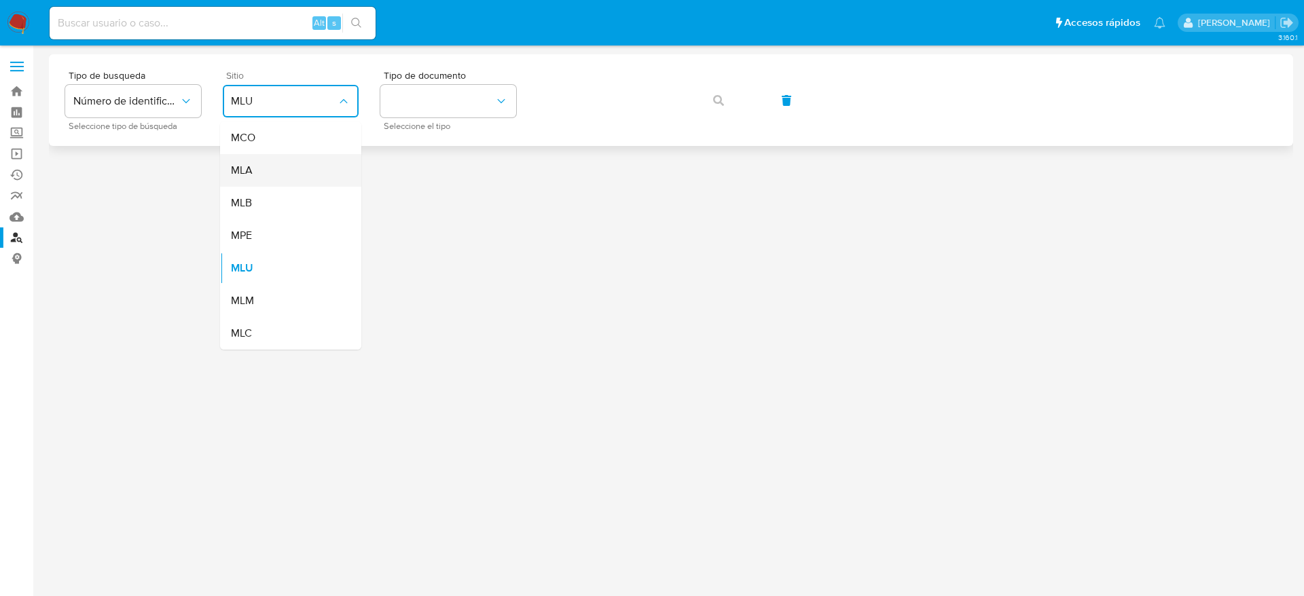
click at [245, 183] on div "MLA" at bounding box center [286, 170] width 111 height 33
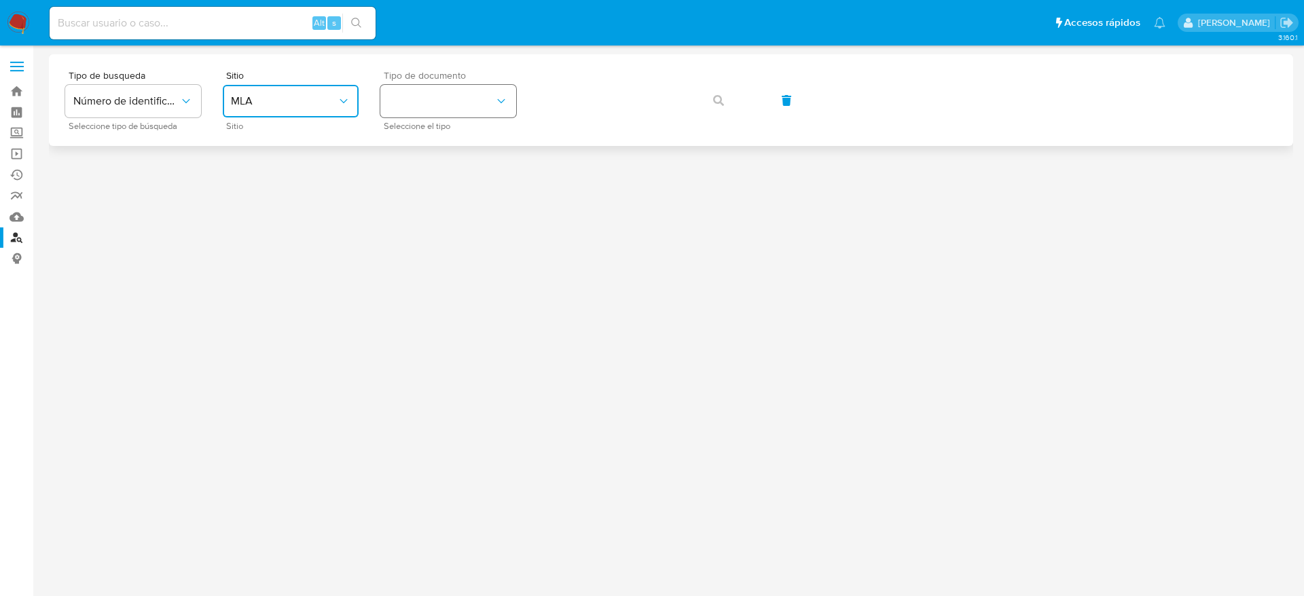
click at [447, 114] on button "identificationType" at bounding box center [448, 101] width 136 height 33
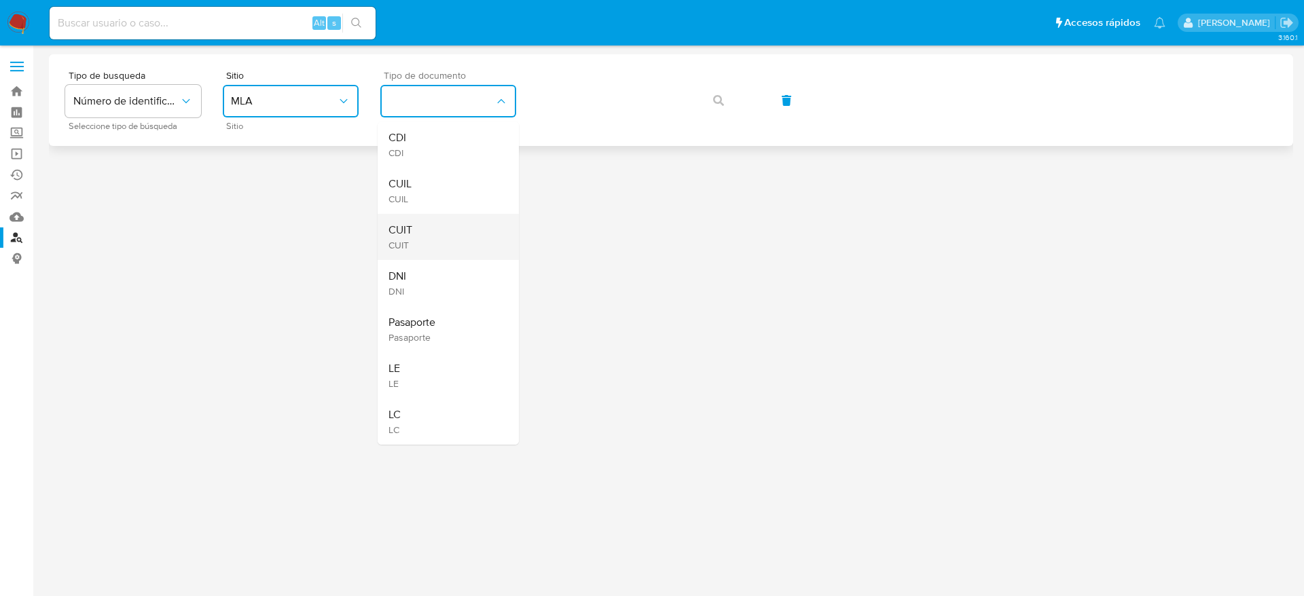
click at [416, 229] on div "CUIT CUIT" at bounding box center [443, 237] width 111 height 46
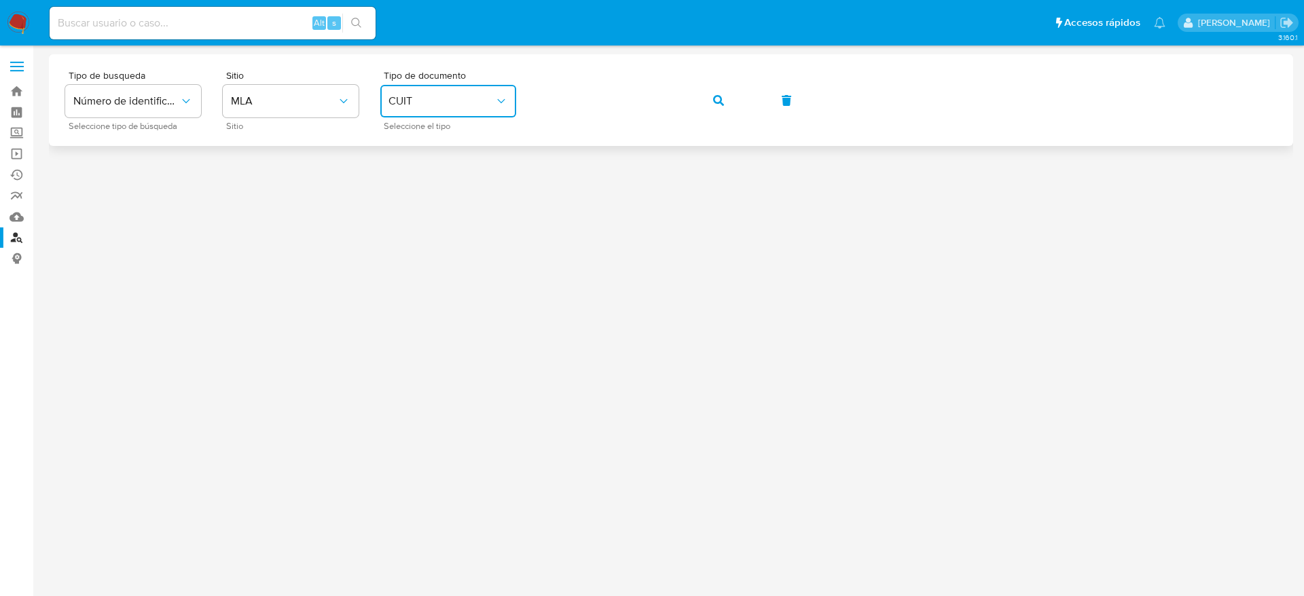
click at [722, 109] on span "button" at bounding box center [718, 101] width 11 height 30
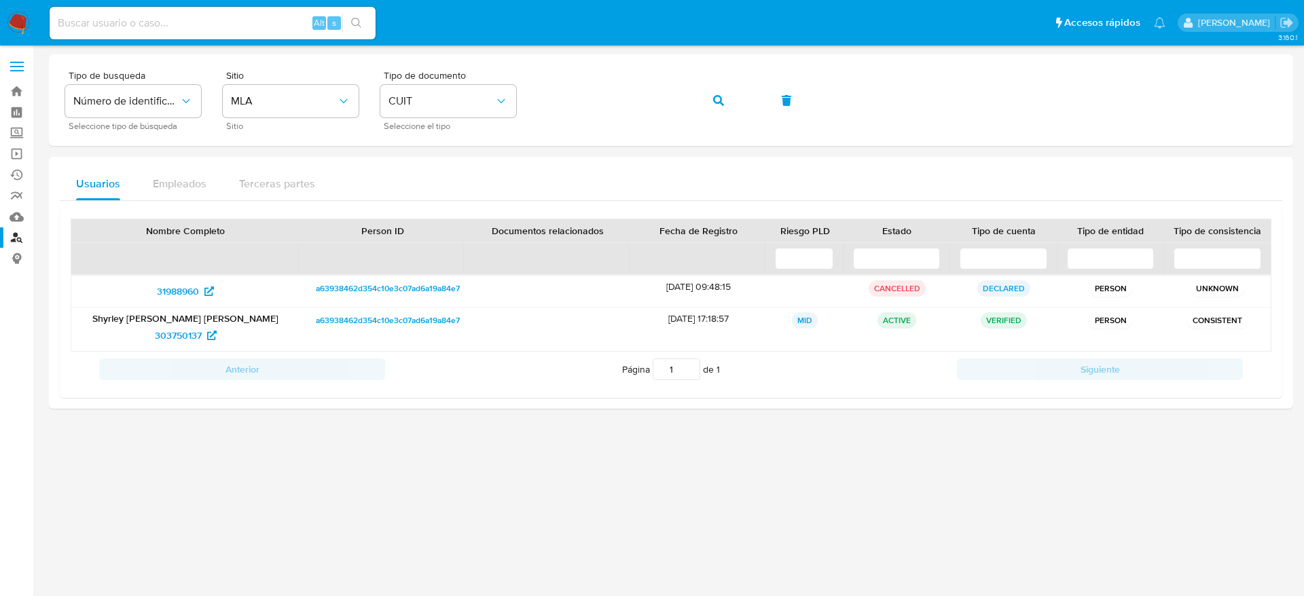
click at [822, 502] on div at bounding box center [671, 296] width 1244 height 484
click at [713, 111] on button "button" at bounding box center [718, 100] width 46 height 33
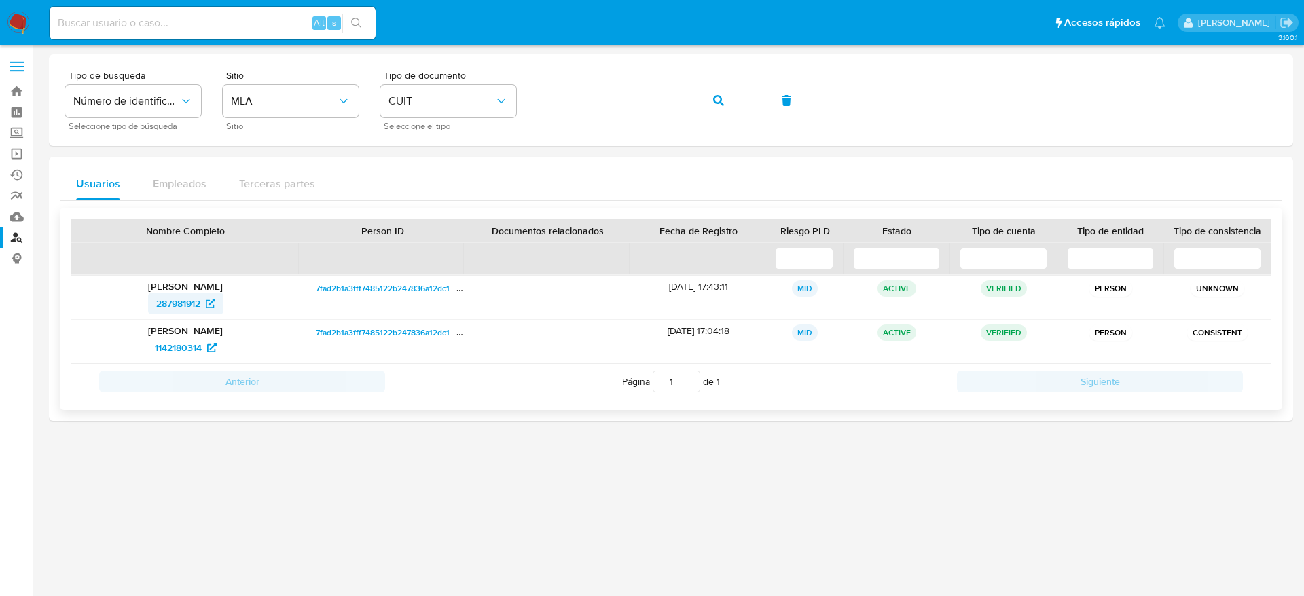
click at [166, 308] on span "287981912" at bounding box center [178, 304] width 44 height 22
click at [727, 94] on button "button" at bounding box center [718, 100] width 46 height 33
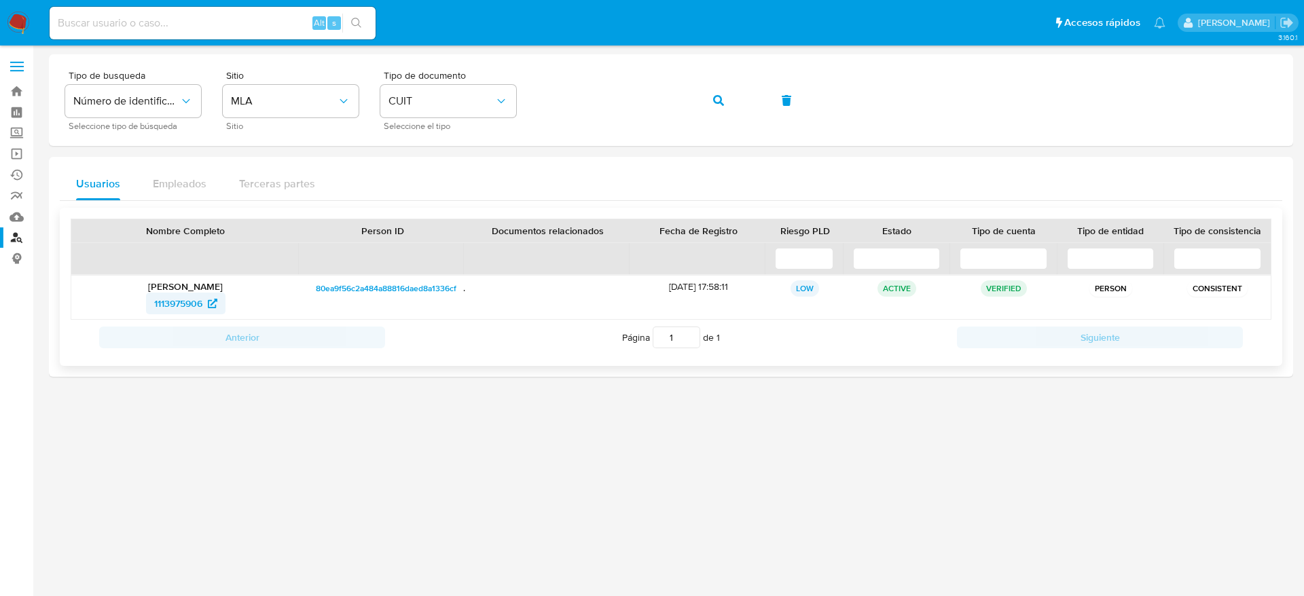
click at [164, 308] on span "1113975906" at bounding box center [178, 304] width 48 height 22
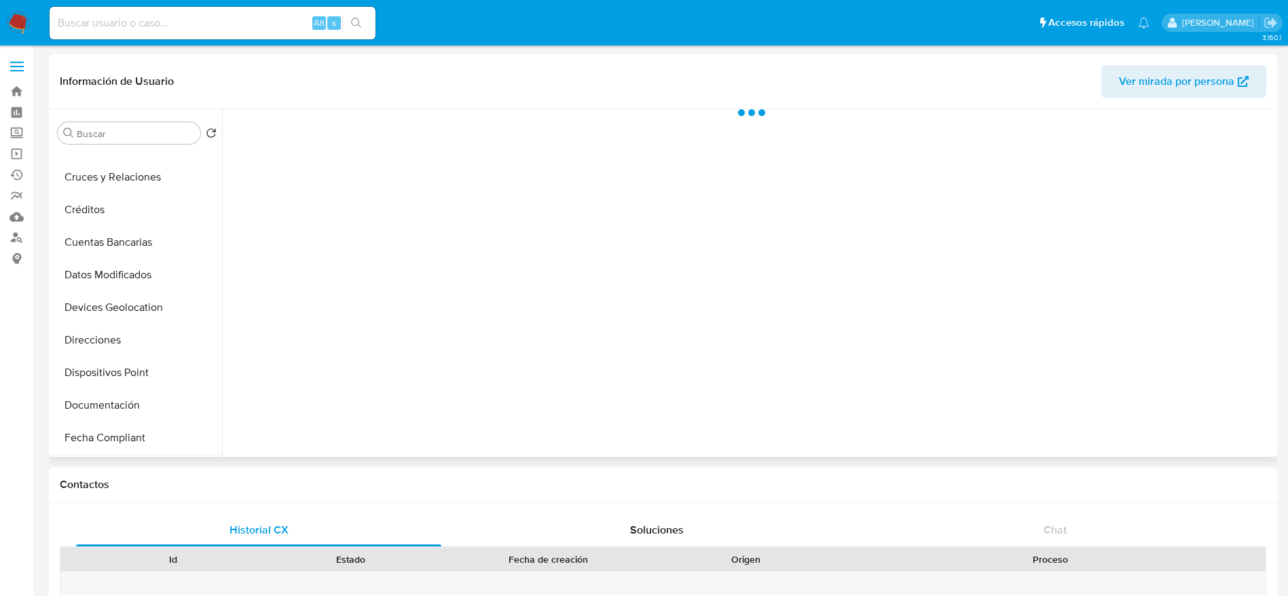
scroll to position [204, 0]
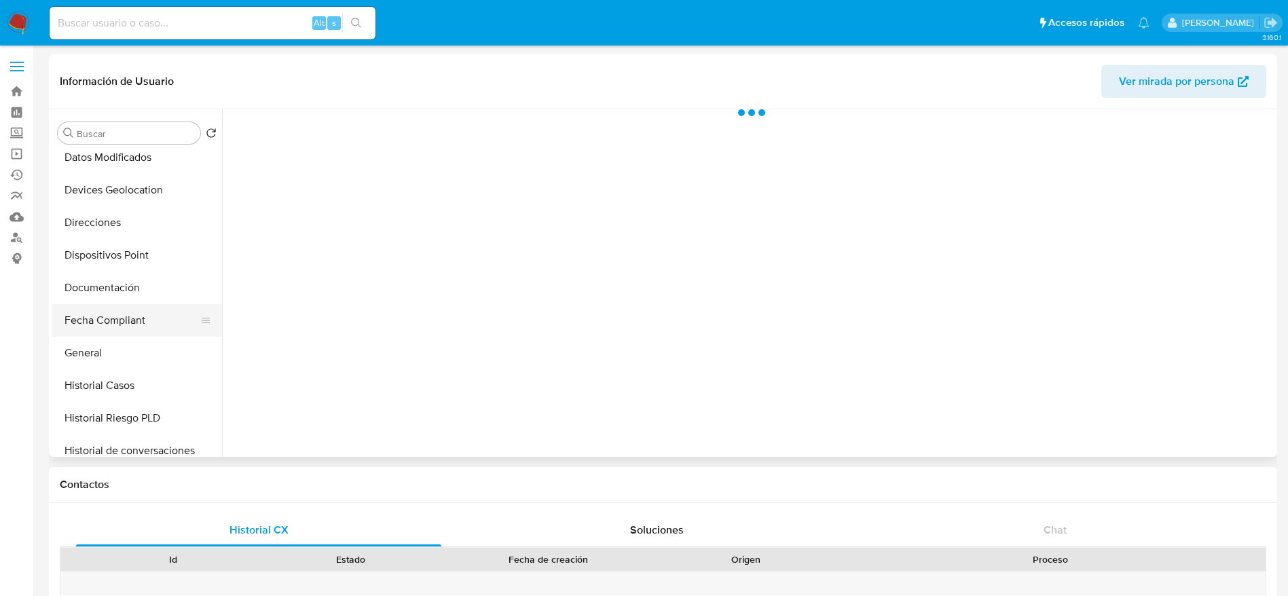
drag, startPoint x: 107, startPoint y: 402, endPoint x: 121, endPoint y: 316, distance: 86.7
click at [107, 402] on button "Historial Riesgo PLD" at bounding box center [137, 418] width 170 height 33
select select "10"
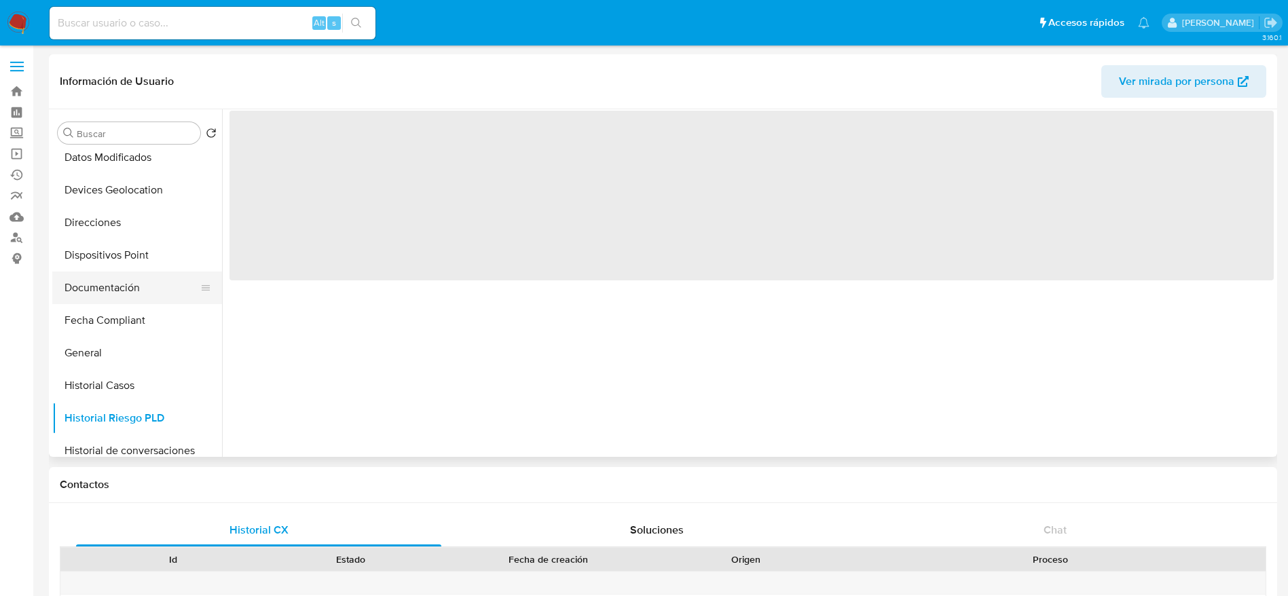
click at [111, 298] on button "Documentación" at bounding box center [131, 288] width 159 height 33
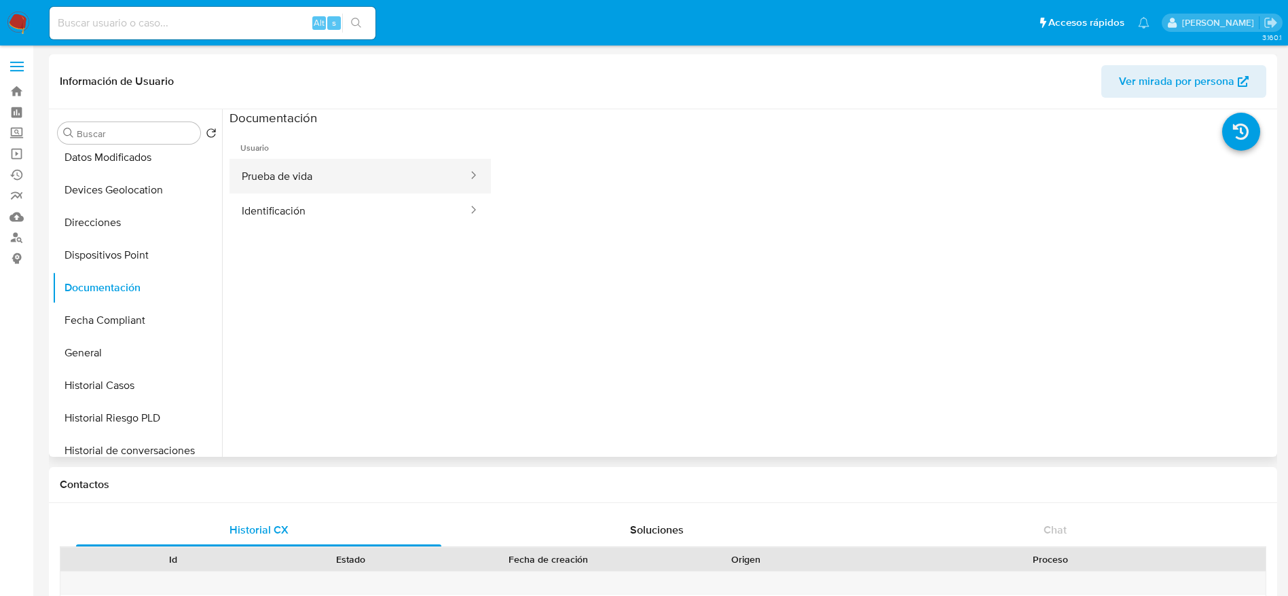
click at [343, 177] on button "Prueba de vida" at bounding box center [349, 176] width 240 height 35
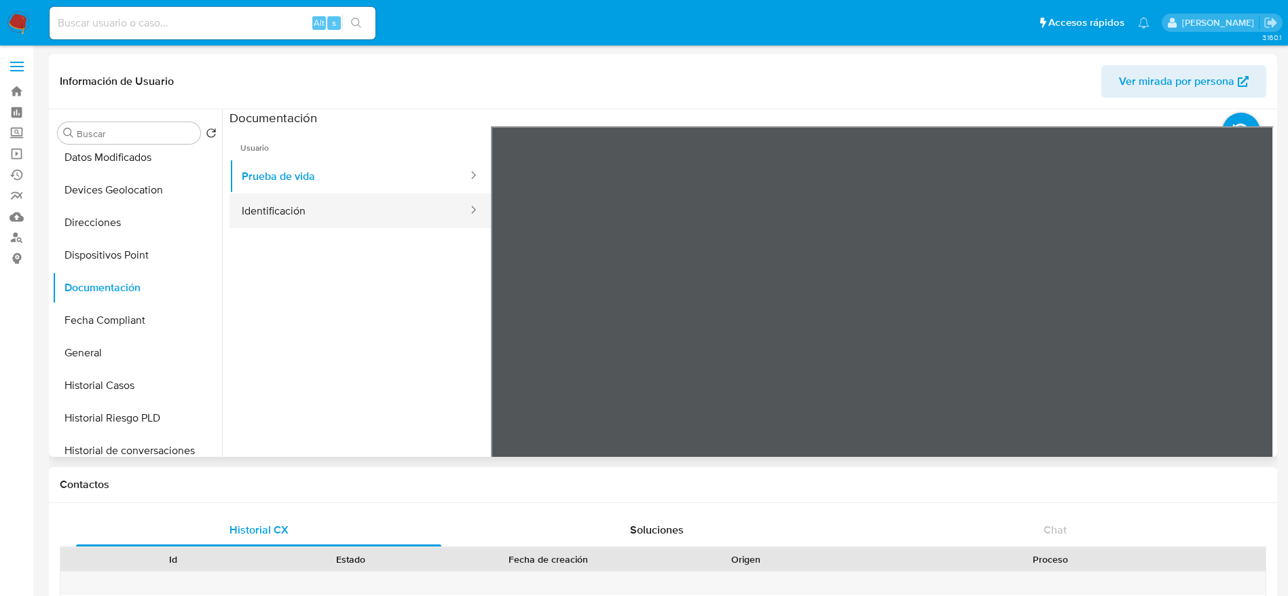
click at [300, 219] on button "Identificación" at bounding box center [349, 211] width 240 height 35
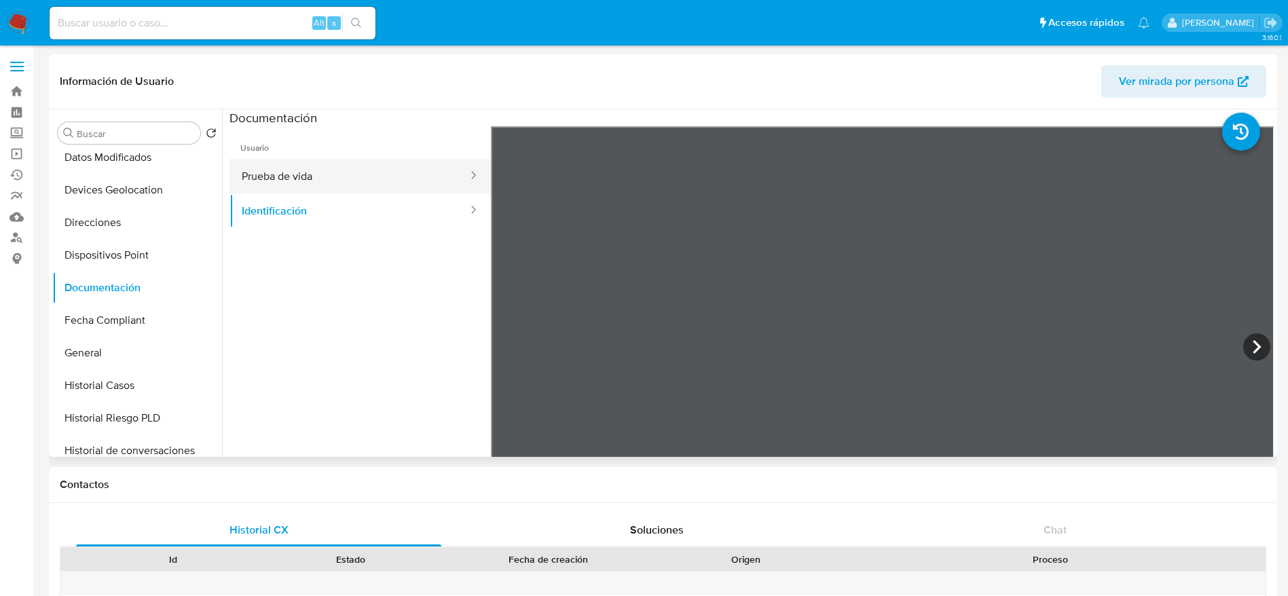
click at [323, 174] on button "Prueba de vida" at bounding box center [349, 176] width 240 height 35
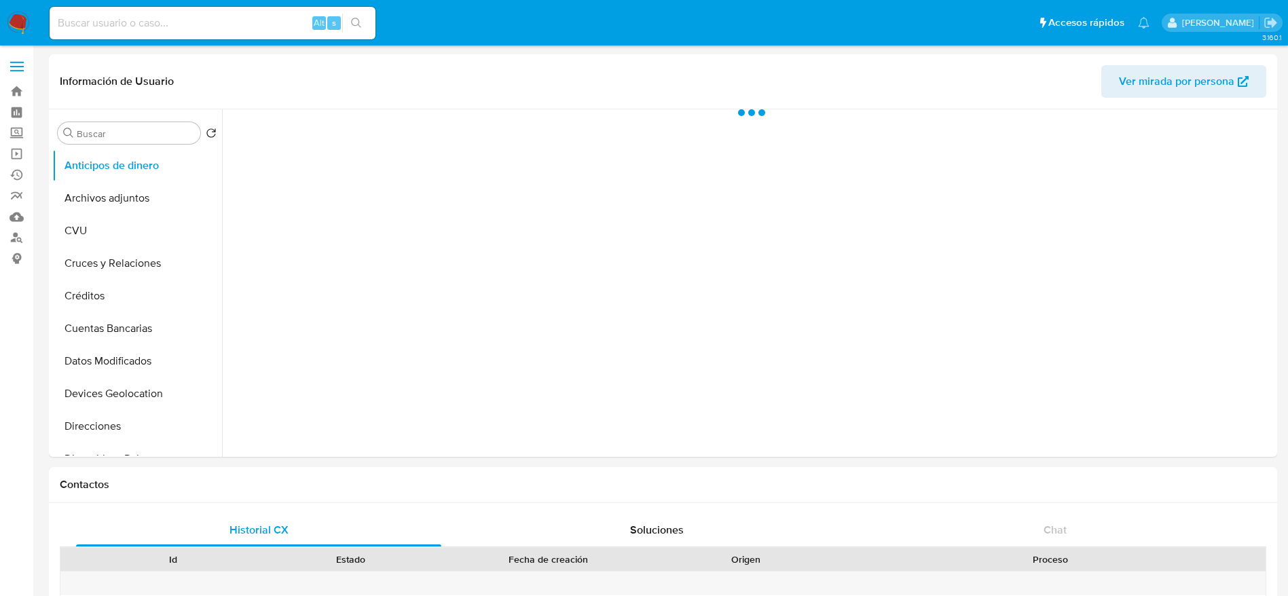
scroll to position [204, 0]
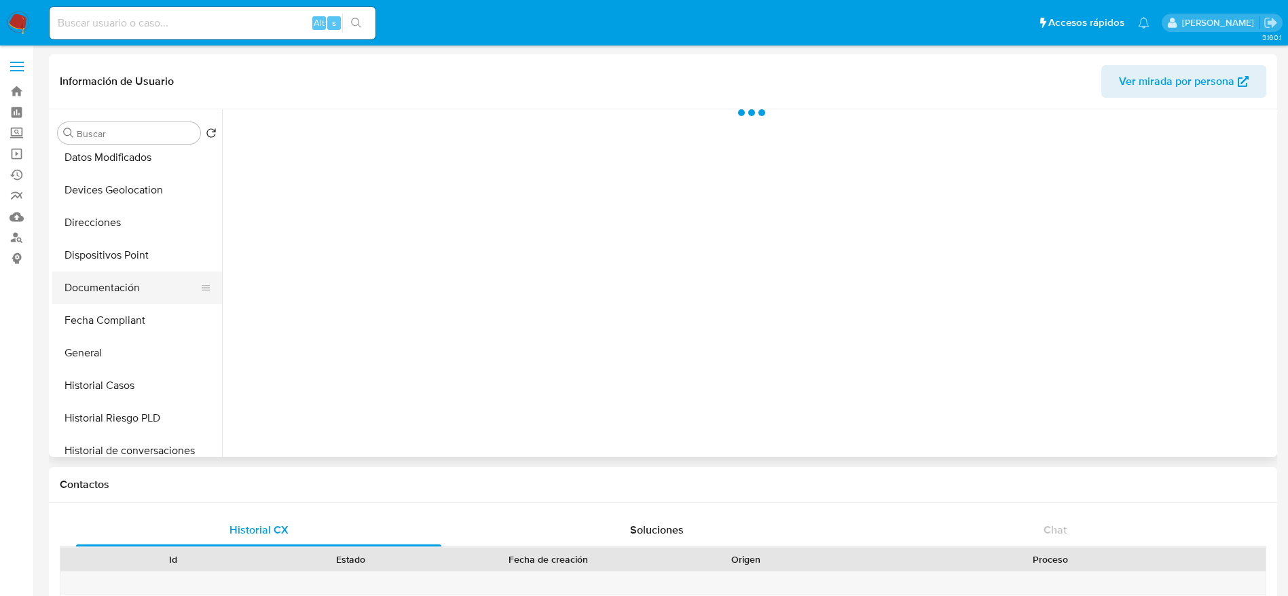
select select "10"
click at [130, 275] on button "Documentación" at bounding box center [131, 288] width 159 height 33
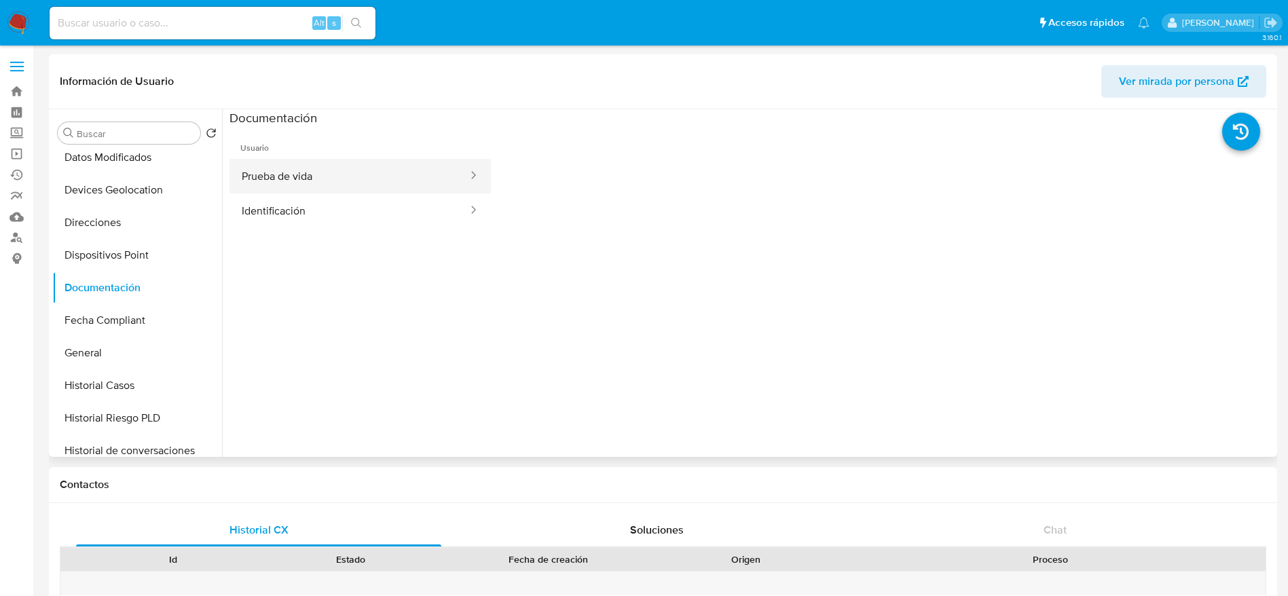
drag, startPoint x: 323, startPoint y: 138, endPoint x: 320, endPoint y: 182, distance: 44.2
click at [320, 164] on button "Prueba de vida" at bounding box center [349, 176] width 240 height 35
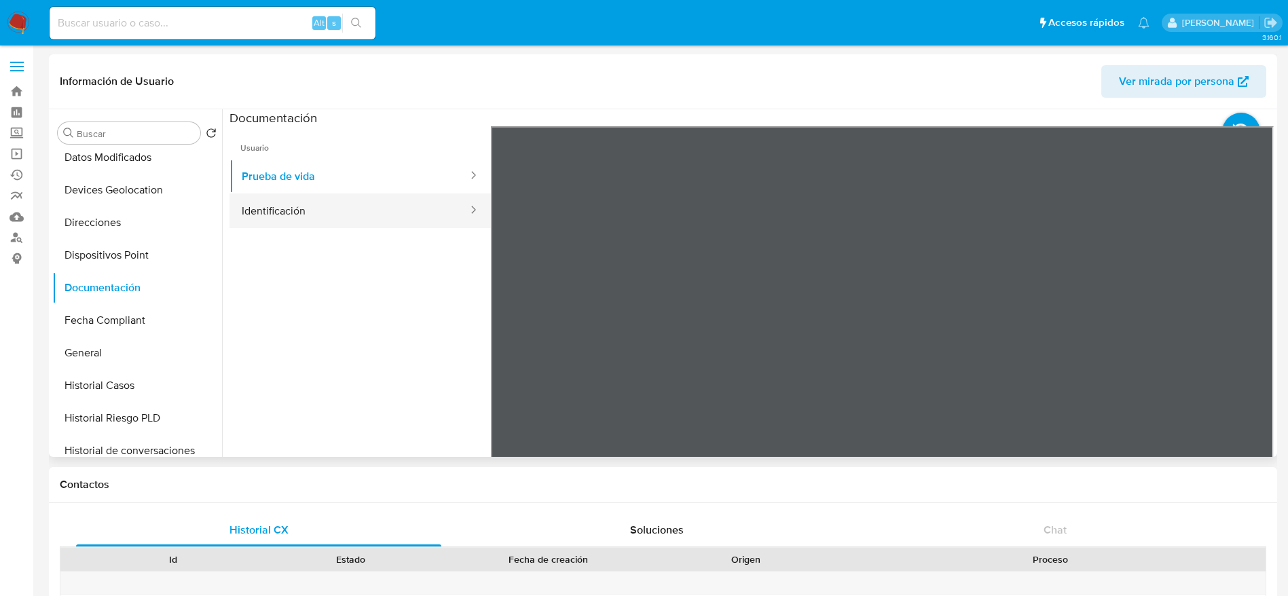
drag, startPoint x: 426, startPoint y: 207, endPoint x: 453, endPoint y: 202, distance: 27.7
click at [426, 207] on button "Identificación" at bounding box center [349, 211] width 240 height 35
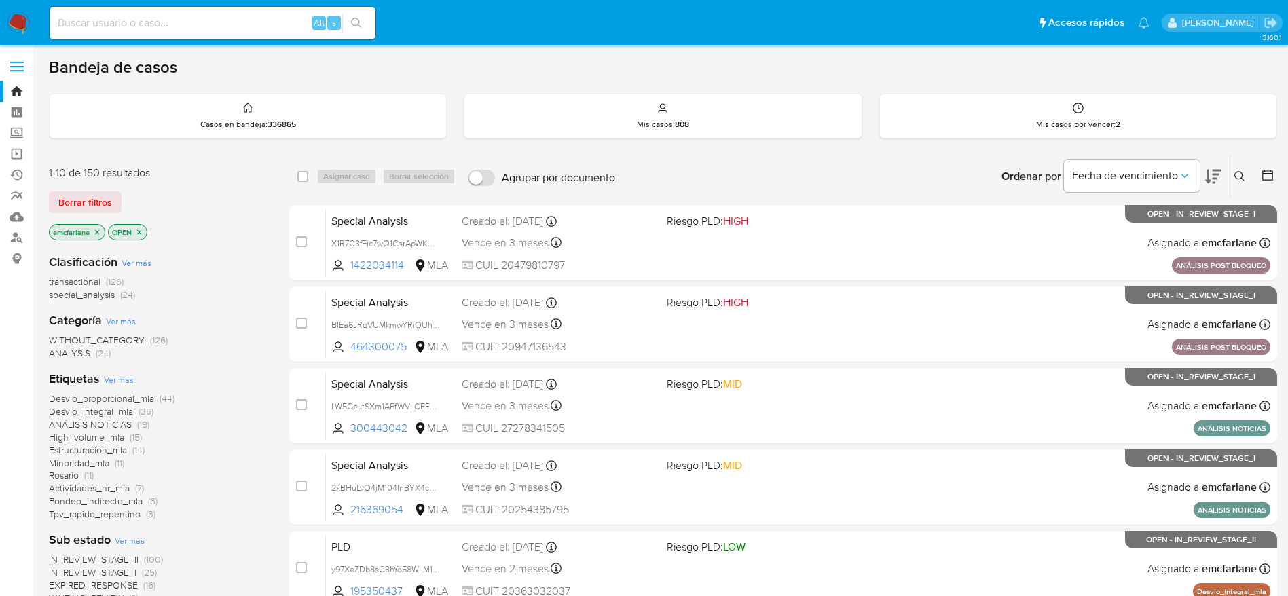
scroll to position [102, 0]
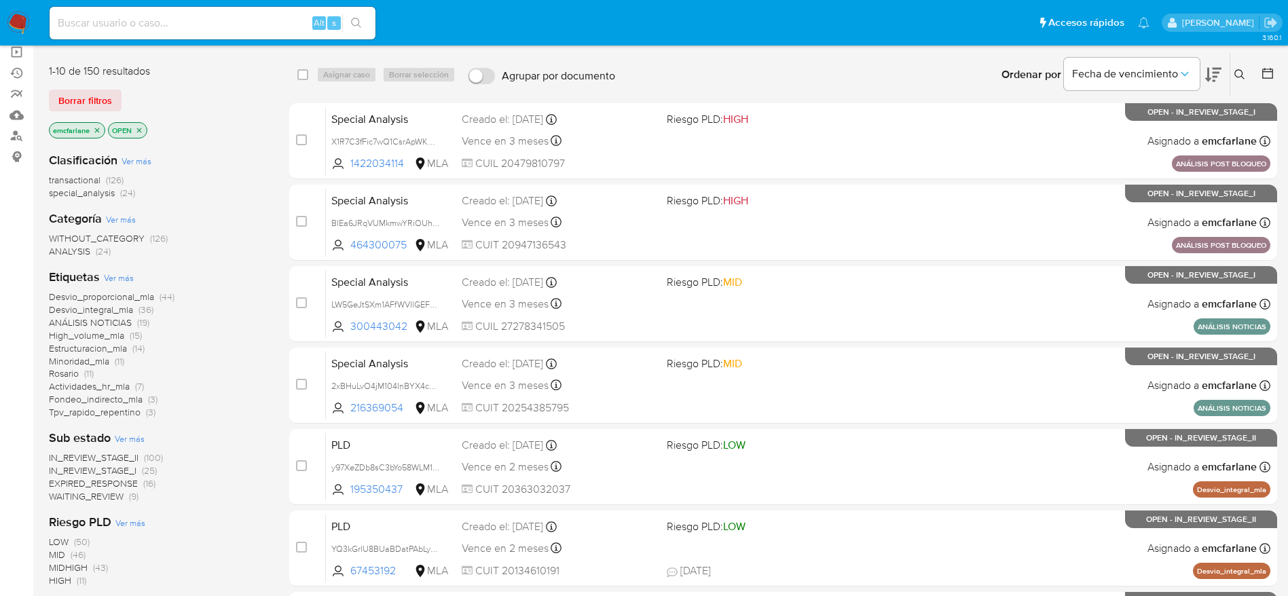
click at [124, 191] on span "(24)" at bounding box center [127, 193] width 15 height 14
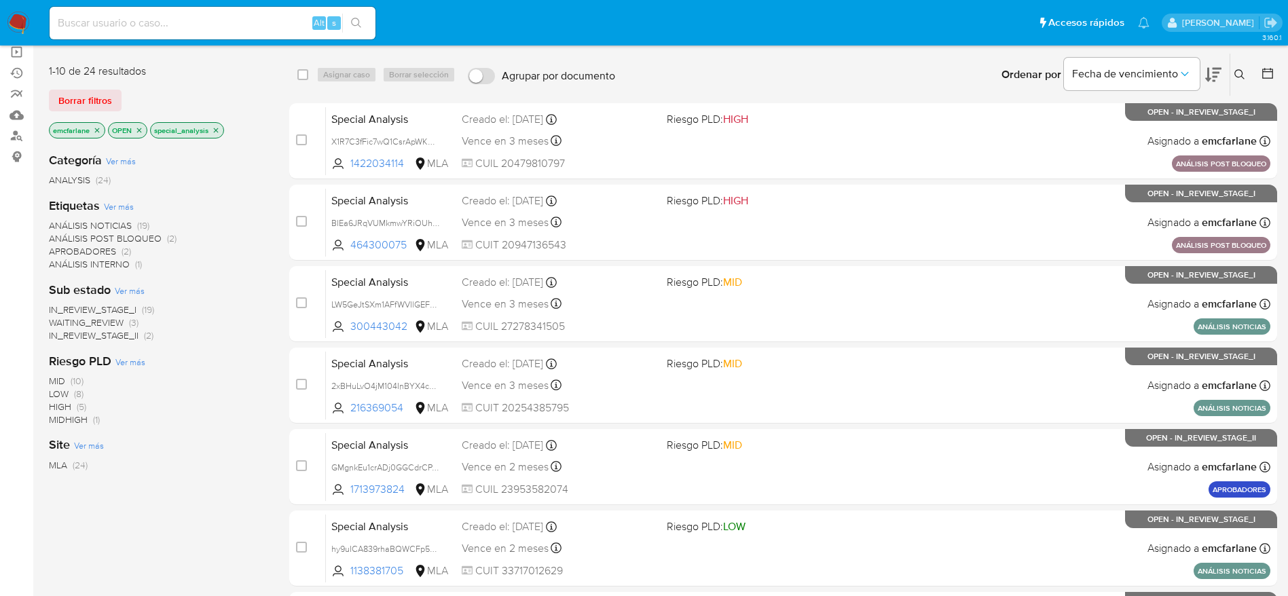
click at [136, 240] on span "ANÁLISIS POST BLOQUEO" at bounding box center [105, 239] width 113 height 14
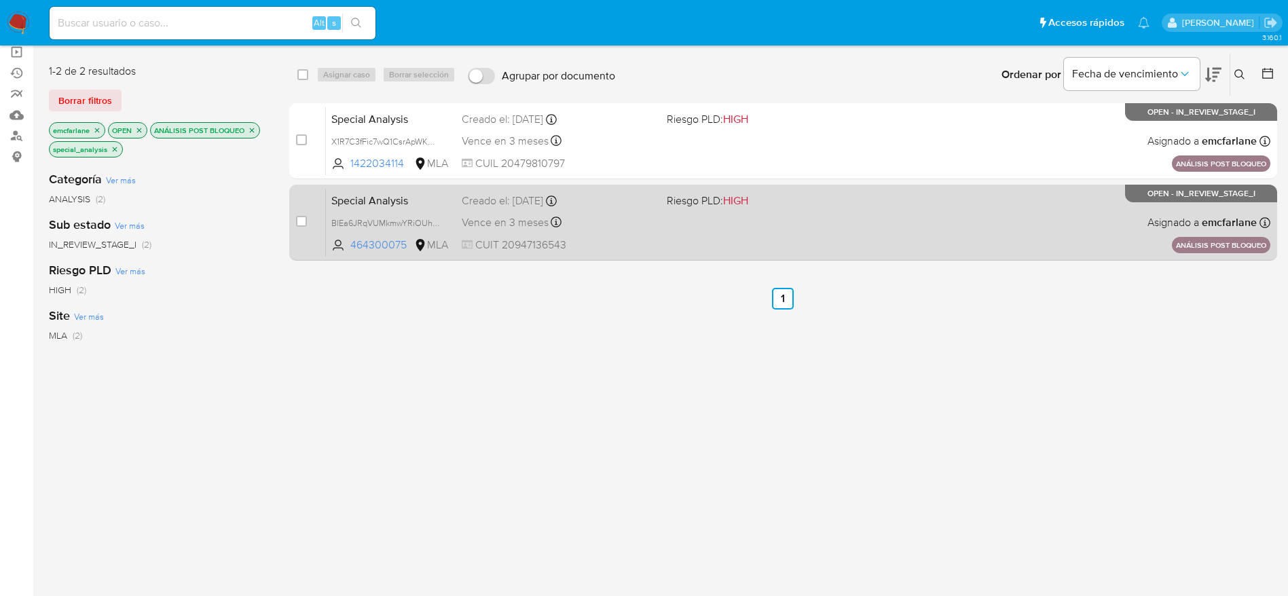
click at [621, 236] on div "Special Analysis BIEa6JRqVUMkmwYRiOUhS3nl 464300075 MLA Riesgo PLD: HIGH Creado…" at bounding box center [798, 222] width 944 height 69
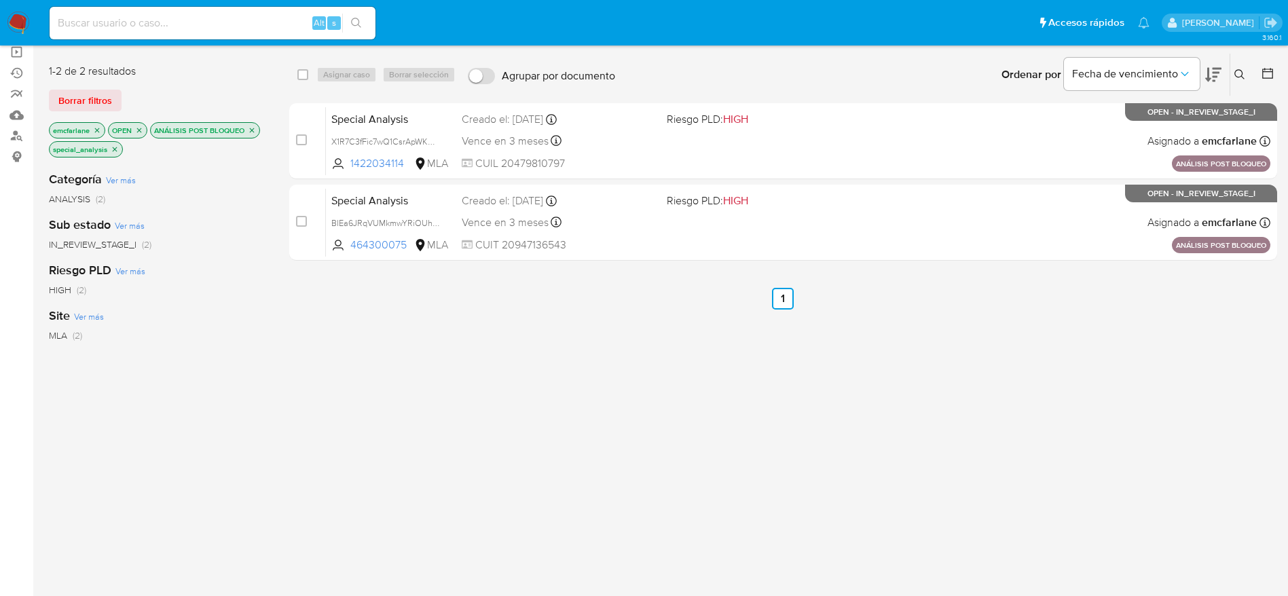
drag, startPoint x: 22, startPoint y: 14, endPoint x: 32, endPoint y: 5, distance: 13.5
click at [22, 14] on img at bounding box center [18, 23] width 23 height 23
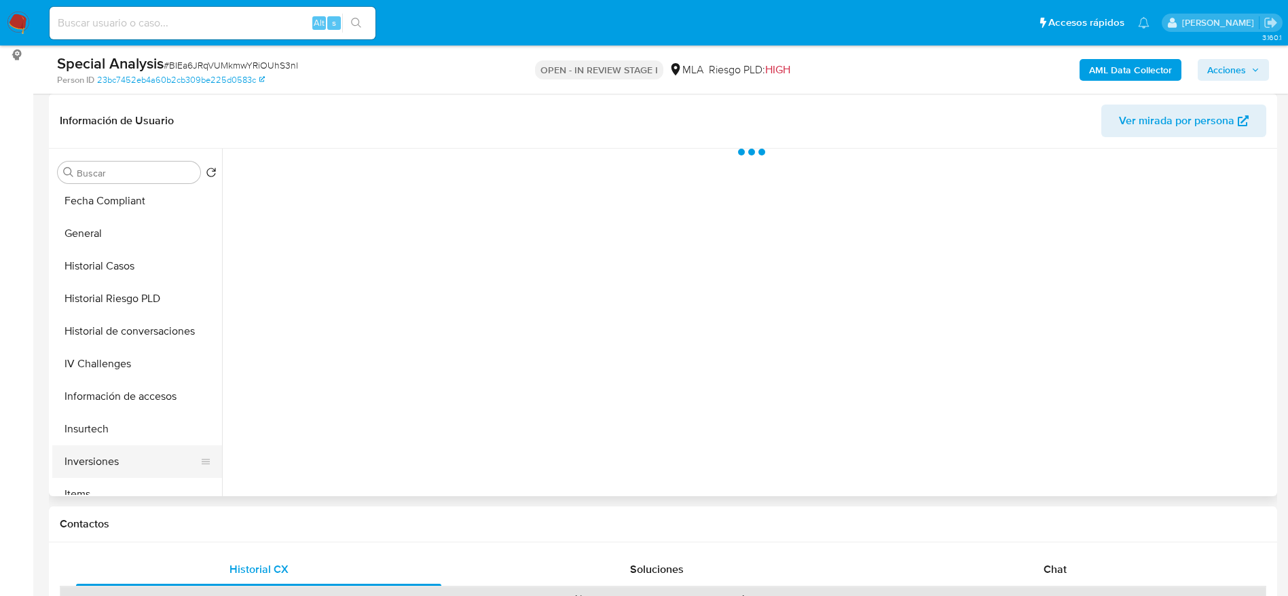
scroll to position [407, 0]
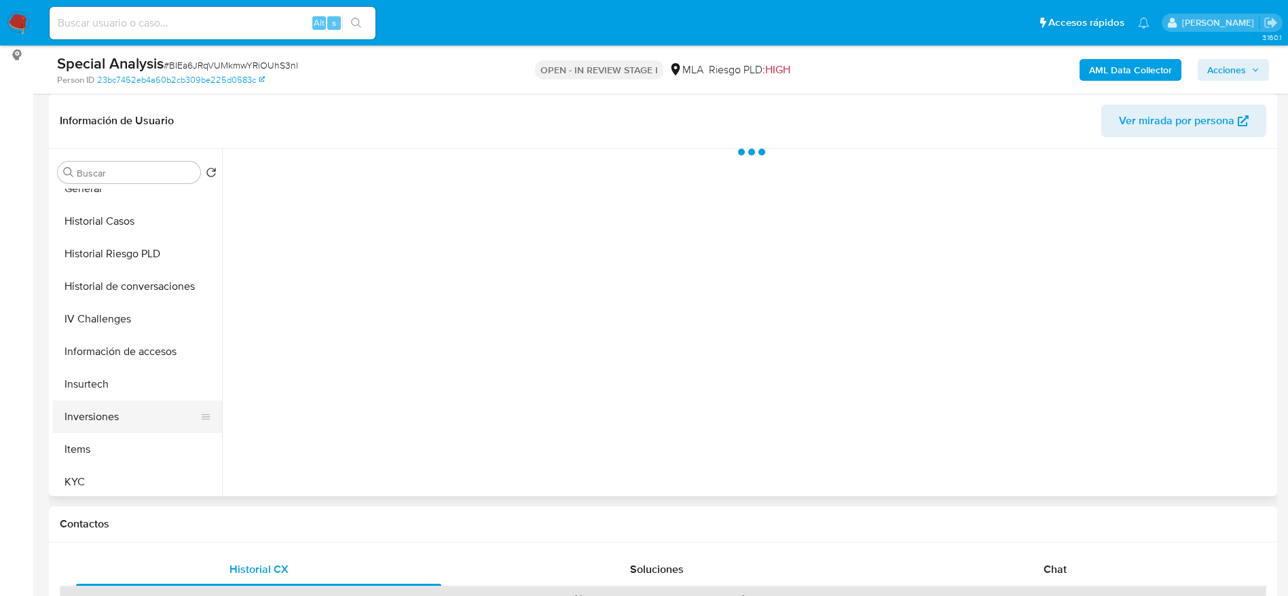
select select "10"
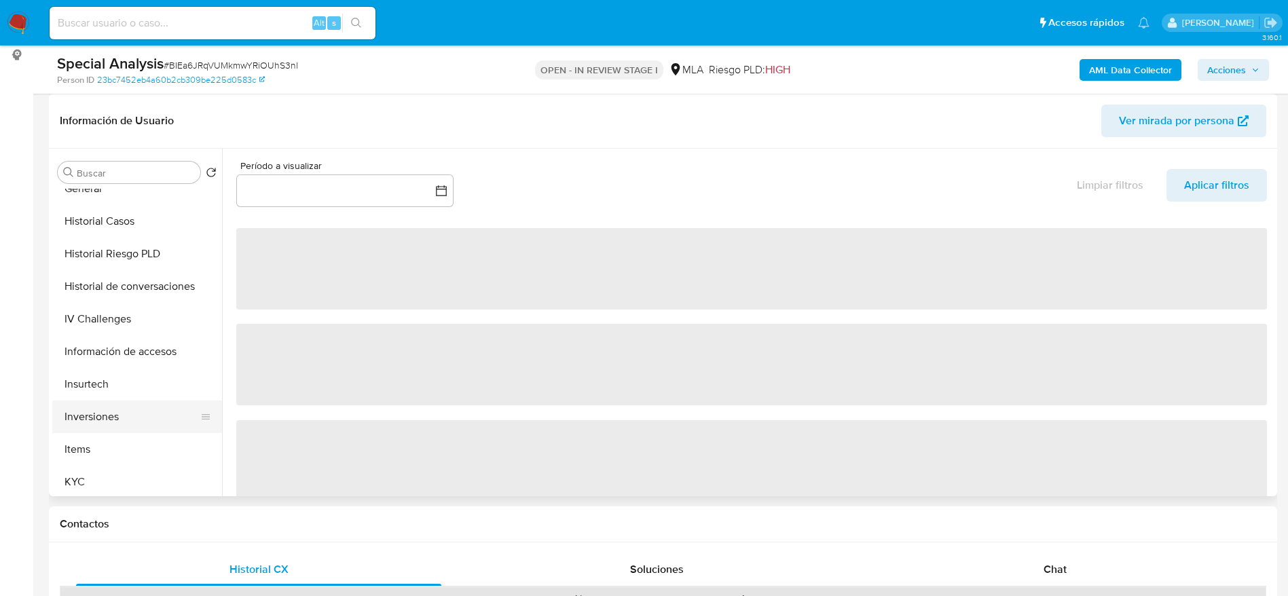
drag, startPoint x: 94, startPoint y: 476, endPoint x: 131, endPoint y: 417, distance: 69.5
click at [94, 475] on button "KYC" at bounding box center [137, 482] width 170 height 33
